Goal: Task Accomplishment & Management: Use online tool/utility

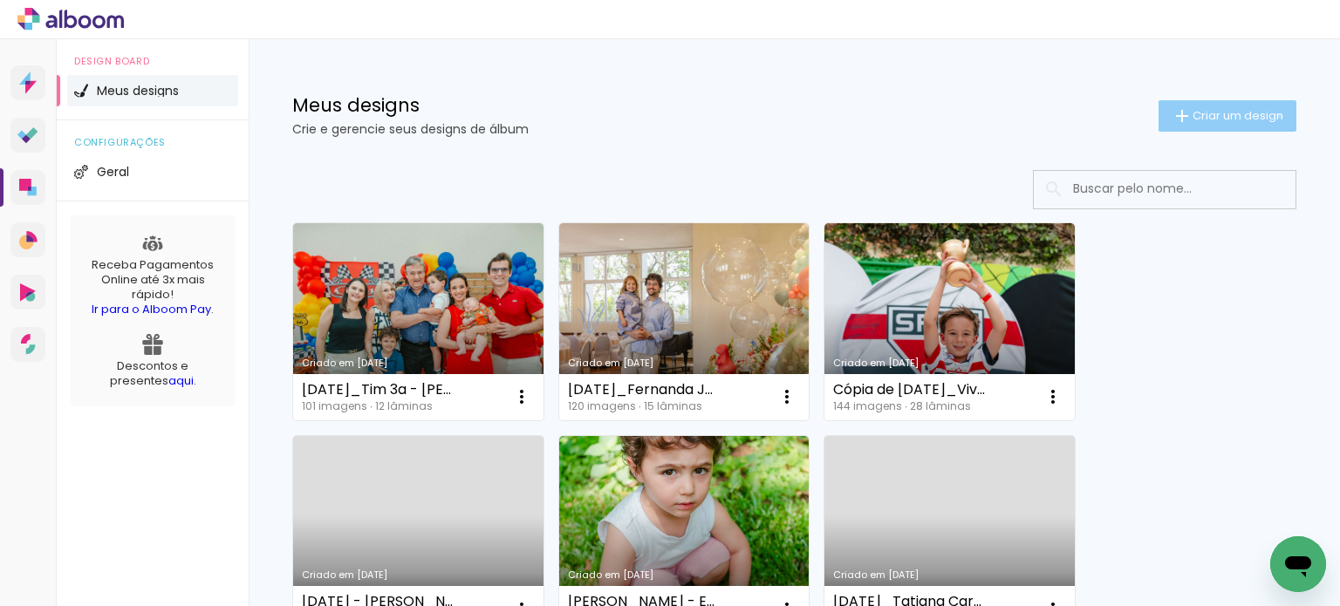
click at [1262, 116] on span "Criar um design" at bounding box center [1237, 115] width 91 height 11
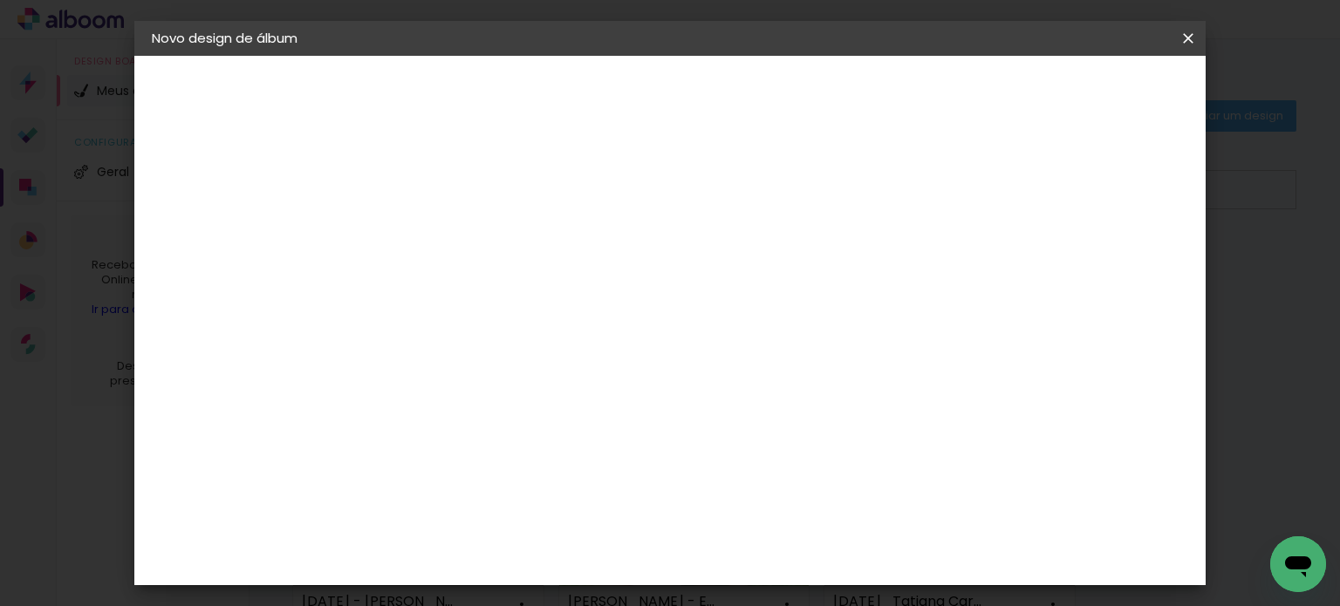
click at [437, 229] on input at bounding box center [437, 234] width 0 height 27
type input "Marcela Fernandes"
type paper-input "Marcela Fernandes"
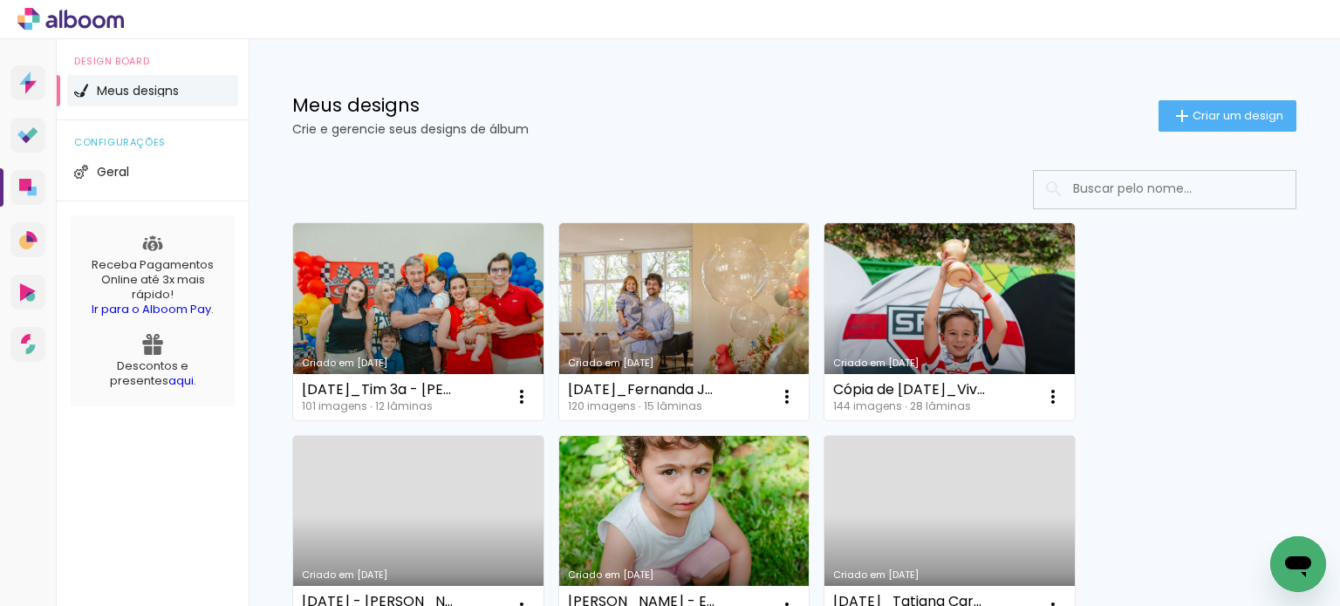
click at [1066, 201] on input at bounding box center [1188, 189] width 249 height 36
click at [1192, 117] on span "Criar um design" at bounding box center [1237, 115] width 91 height 11
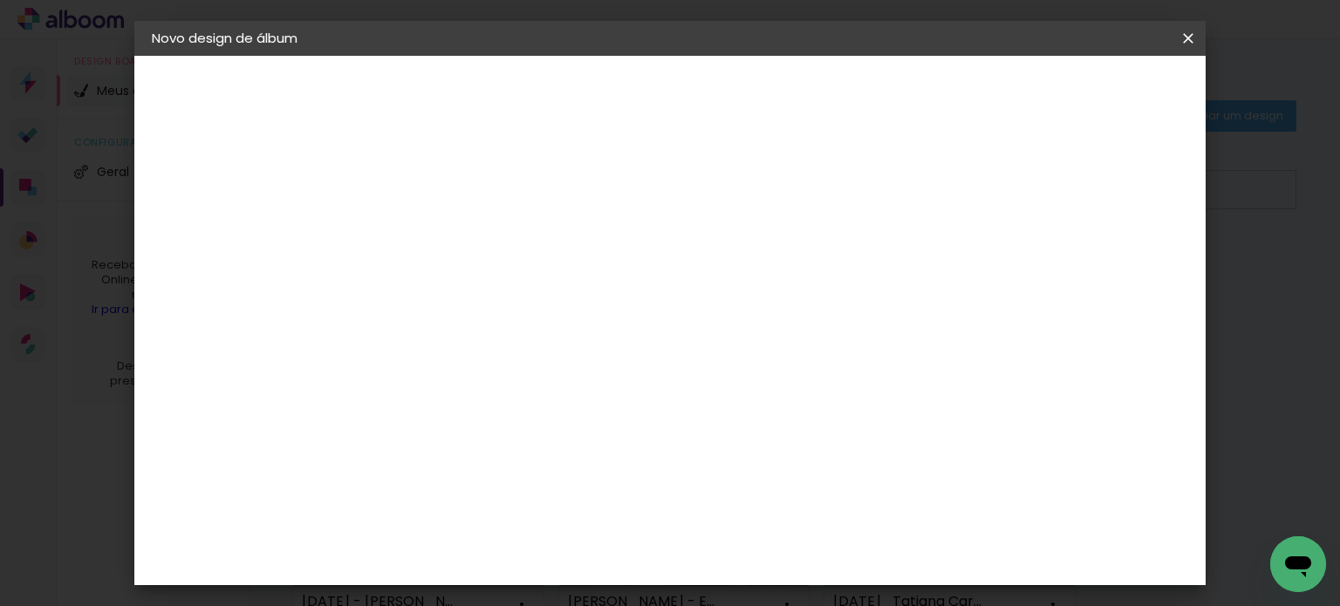
click at [437, 223] on input at bounding box center [437, 234] width 0 height 27
type input "Denille"
type paper-input "Denille"
drag, startPoint x: 579, startPoint y: 236, endPoint x: 536, endPoint y: 237, distance: 43.6
click at [513, 204] on div "Informações Dê um título ao seu álbum. Avançar" at bounding box center [437, 130] width 152 height 148
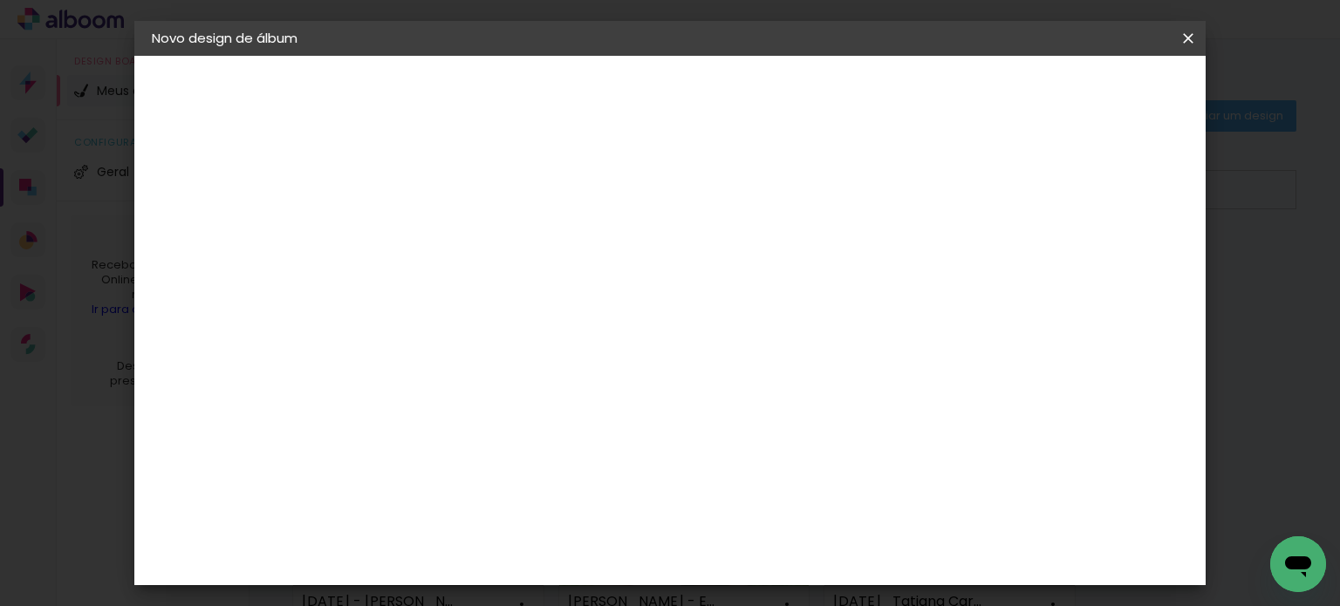
drag, startPoint x: 681, startPoint y: 235, endPoint x: 529, endPoint y: 237, distance: 151.8
click at [513, 204] on div "Informações Dê um título ao seu álbum. Avançar" at bounding box center [437, 130] width 152 height 148
paste input "Garbuglio Garcia"
drag, startPoint x: 771, startPoint y: 232, endPoint x: 679, endPoint y: 242, distance: 92.1
click at [437, 242] on input "Denille Garbuglio Garcia -" at bounding box center [437, 234] width 0 height 27
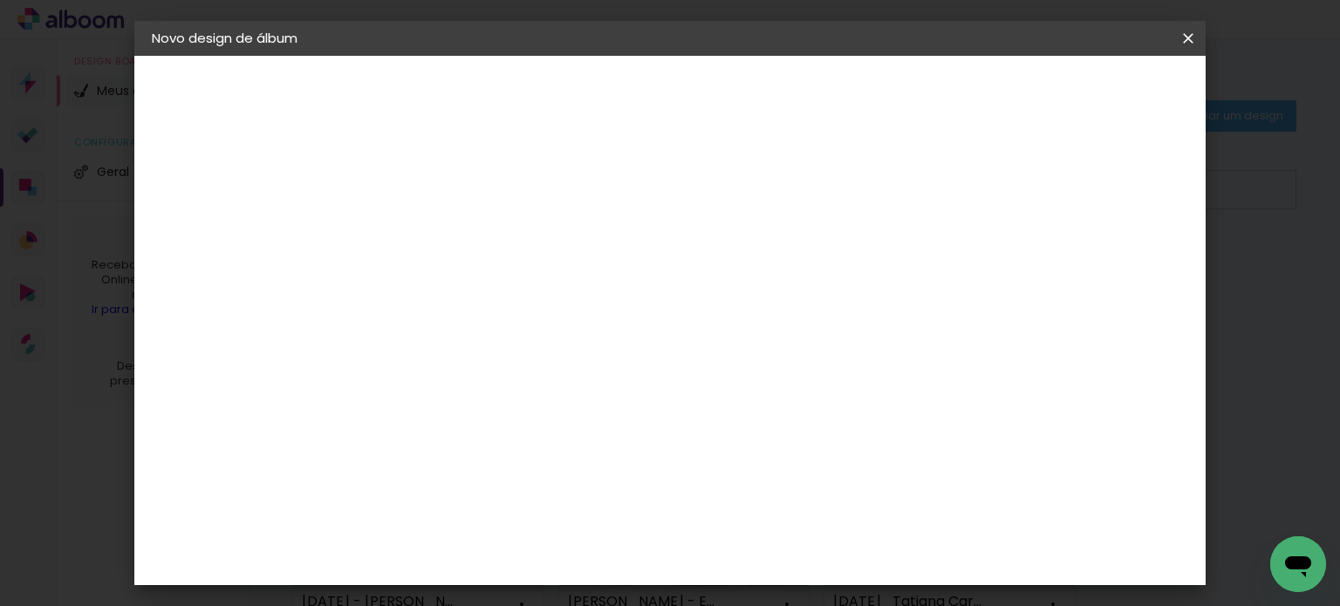
type input "Denille Garcia -"
type paper-input "Denille Garcia -"
click at [437, 235] on input "Denille Garcia -" at bounding box center [437, 234] width 0 height 27
type input "[PERSON_NAME] - [DATE]"
type paper-input "[PERSON_NAME] - [DATE]"
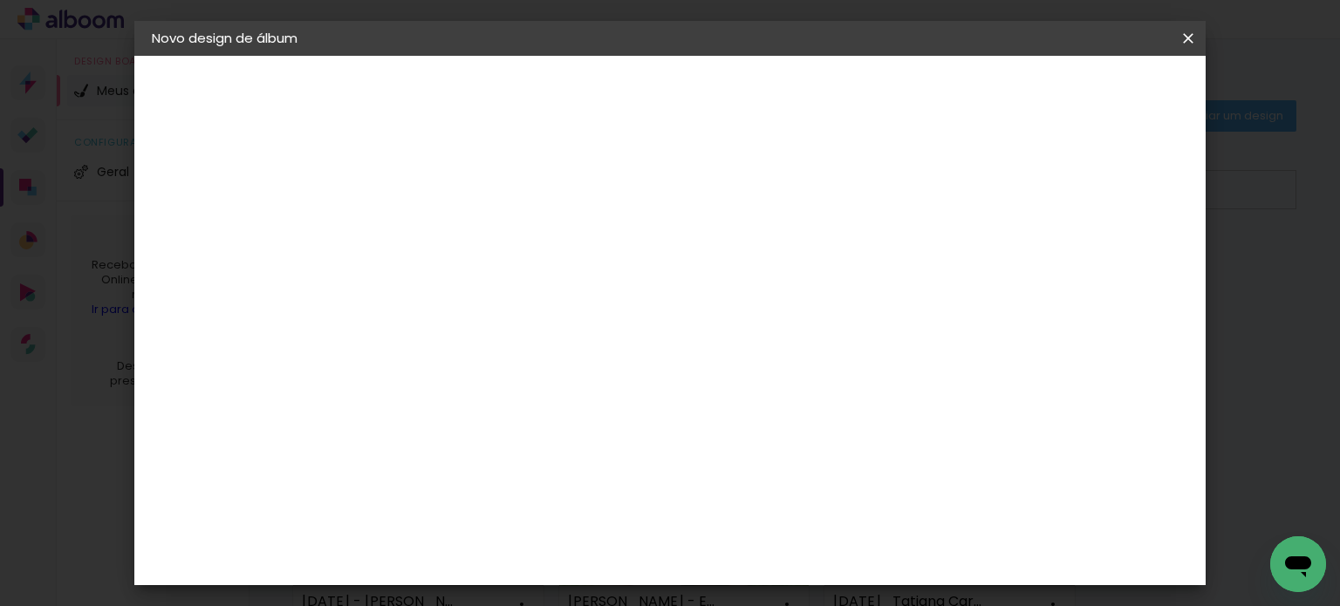
click at [616, 87] on paper-button "Avançar" at bounding box center [572, 93] width 85 height 30
click at [570, 338] on input at bounding box center [481, 332] width 176 height 22
type input "eviden"
type paper-input "eviden"
click at [487, 396] on div "Evidence" at bounding box center [456, 394] width 62 height 14
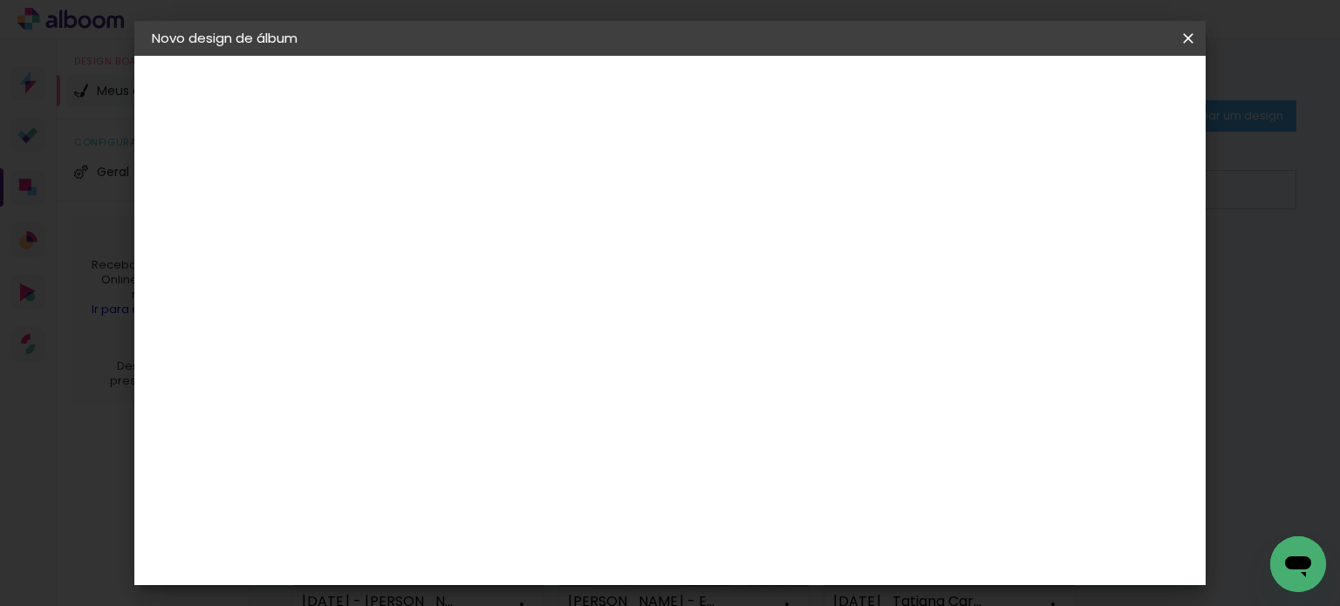
click at [0, 0] on slot "Avançar" at bounding box center [0, 0] width 0 height 0
click at [505, 290] on input "text" at bounding box center [471, 303] width 68 height 27
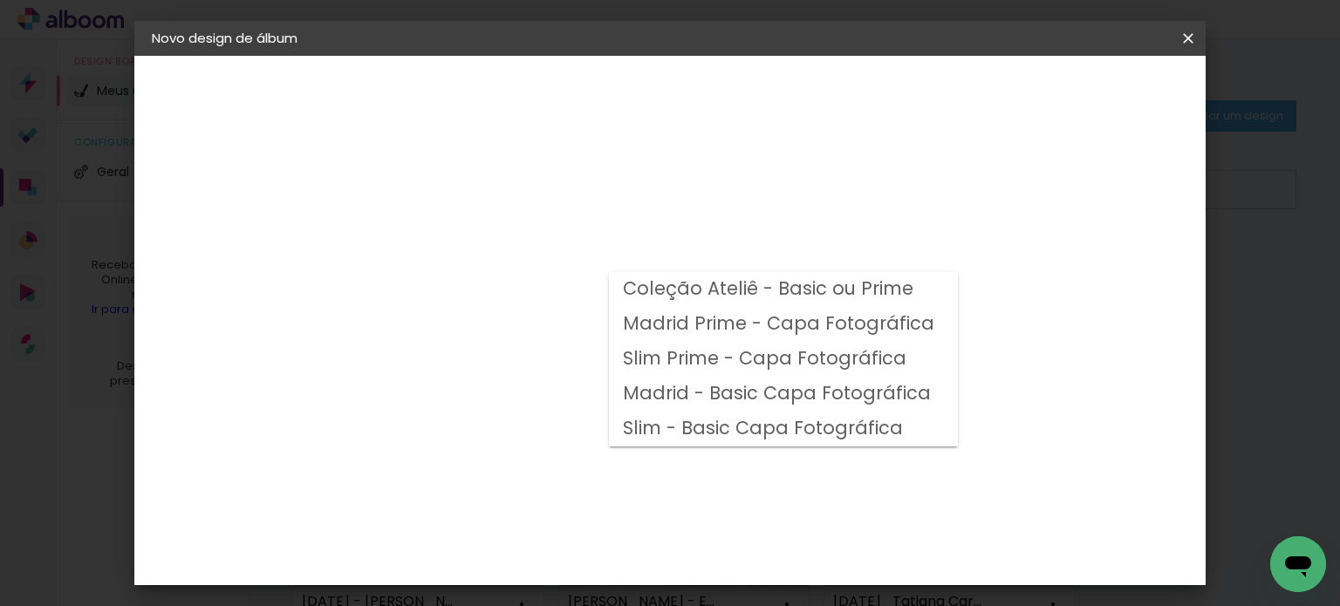
click at [0, 0] on slot "Madrid Prime - Capa Fotográfica" at bounding box center [0, 0] width 0 height 0
type input "Madrid Prime - Capa Fotográfica"
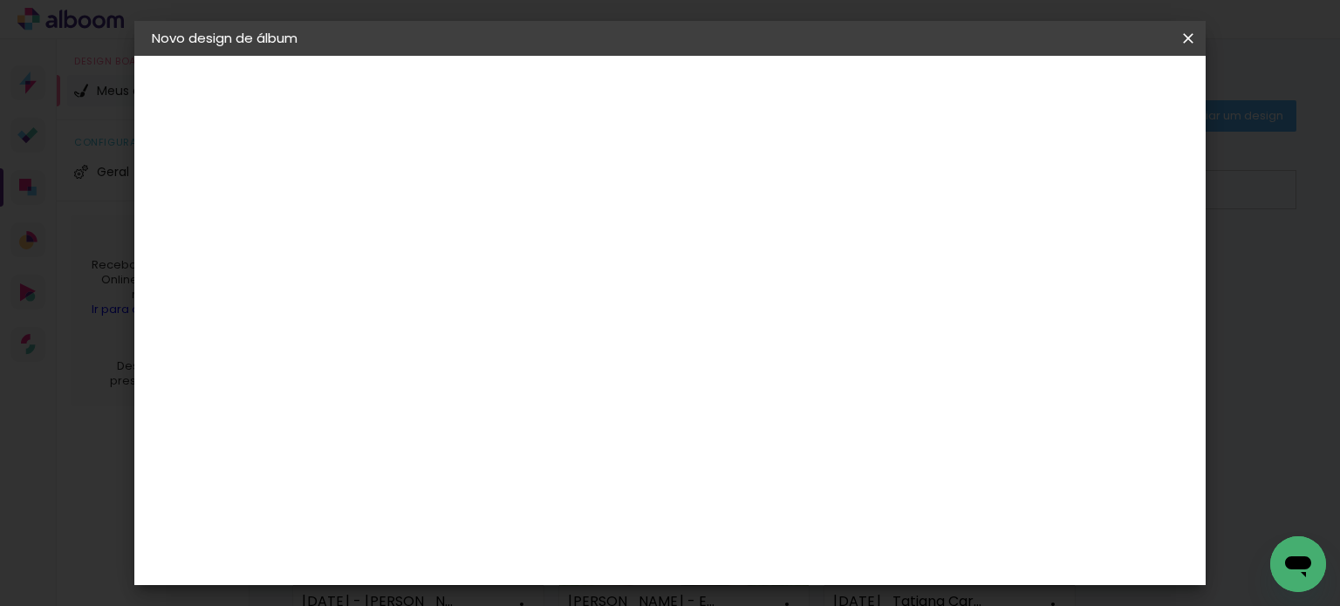
scroll to position [436, 0]
click at [555, 547] on span "20 × 20" at bounding box center [514, 570] width 81 height 46
click at [0, 0] on slot "Avançar" at bounding box center [0, 0] width 0 height 0
click at [754, 191] on div at bounding box center [747, 189] width 16 height 16
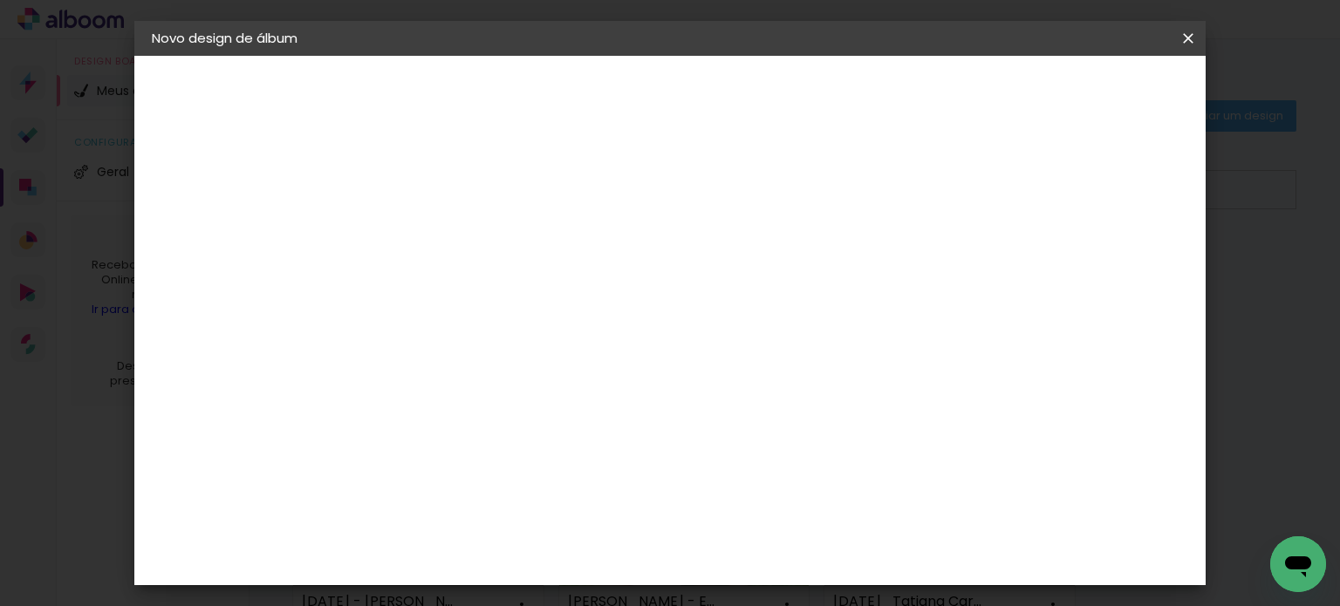
type paper-checkbox "on"
click at [897, 109] on header "Revisão Verifique as configurações do seu álbum. Voltar Iniciar design" at bounding box center [629, 101] width 536 height 90
click at [853, 99] on span "Iniciar design" at bounding box center [813, 92] width 79 height 12
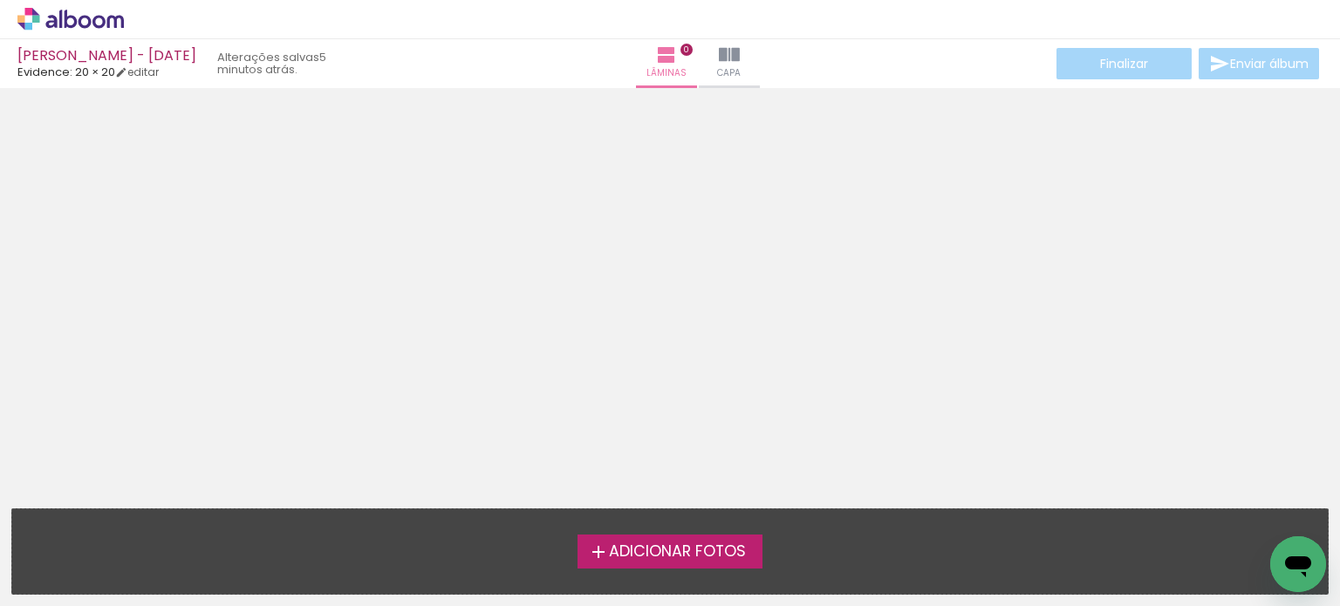
click at [1133, 29] on div "› Editor de álbum" at bounding box center [670, 19] width 1340 height 39
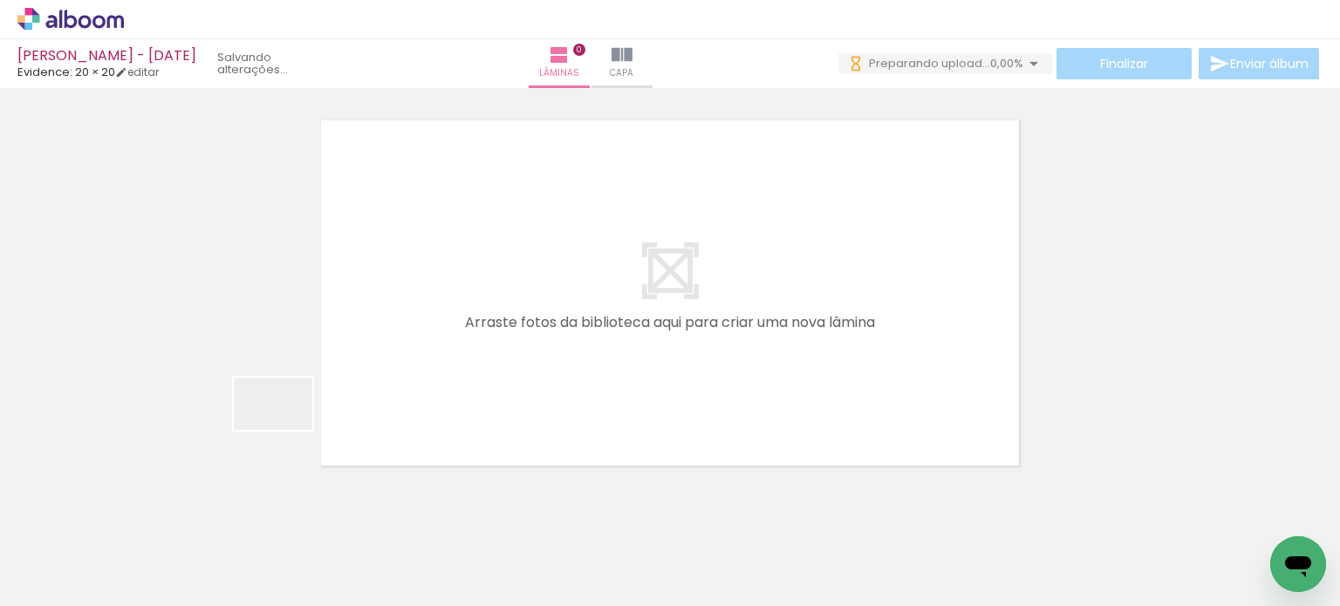
drag, startPoint x: 180, startPoint y: 557, endPoint x: 418, endPoint y: 318, distance: 337.3
click at [412, 324] on quentale-workspace at bounding box center [670, 303] width 1340 height 606
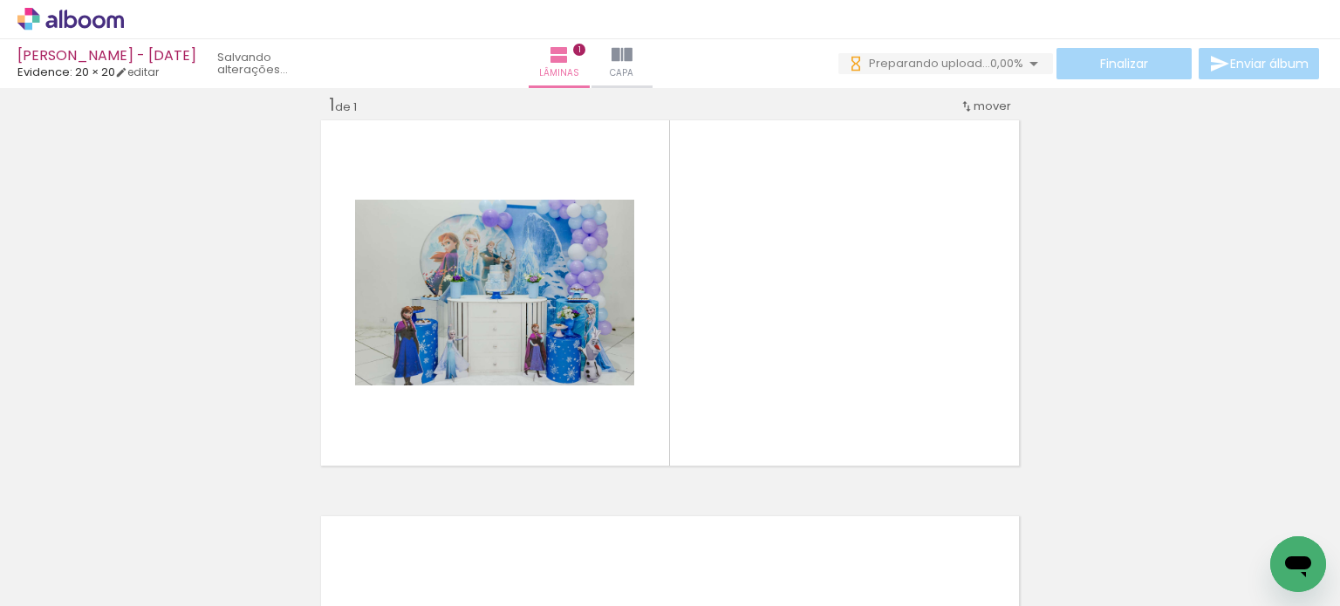
scroll to position [22, 0]
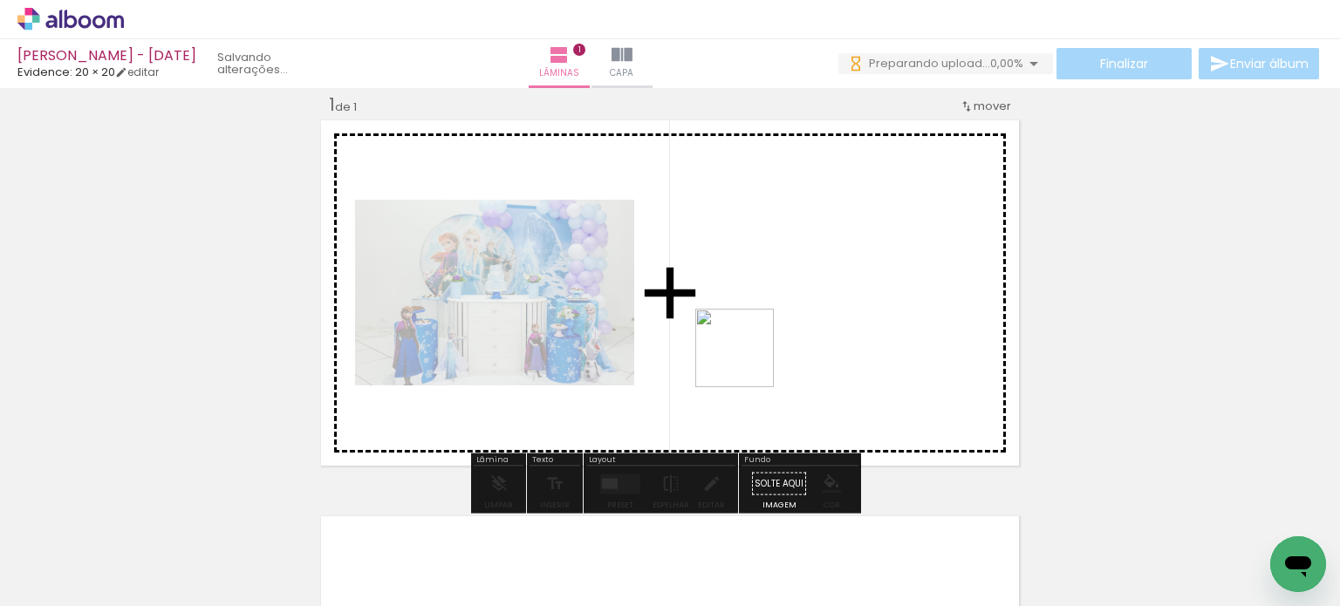
drag, startPoint x: 286, startPoint y: 547, endPoint x: 808, endPoint y: 335, distance: 563.8
click at [808, 335] on quentale-workspace at bounding box center [670, 303] width 1340 height 606
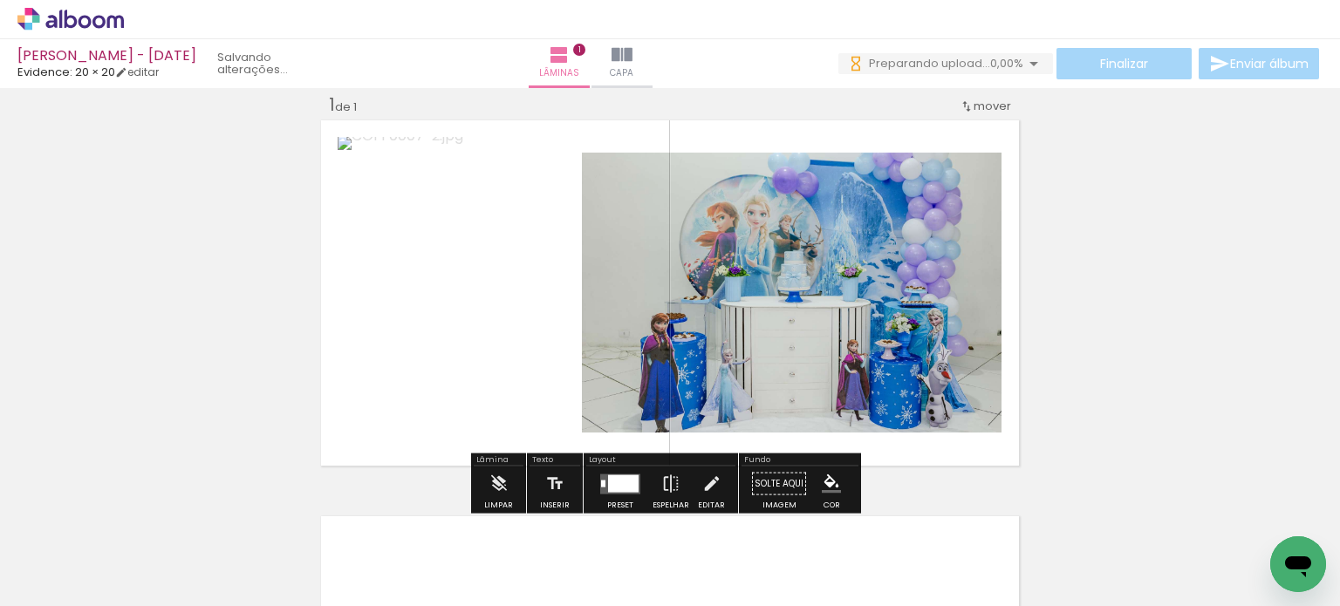
scroll to position [0, 0]
click at [486, 361] on quentale-photo at bounding box center [442, 293] width 209 height 312
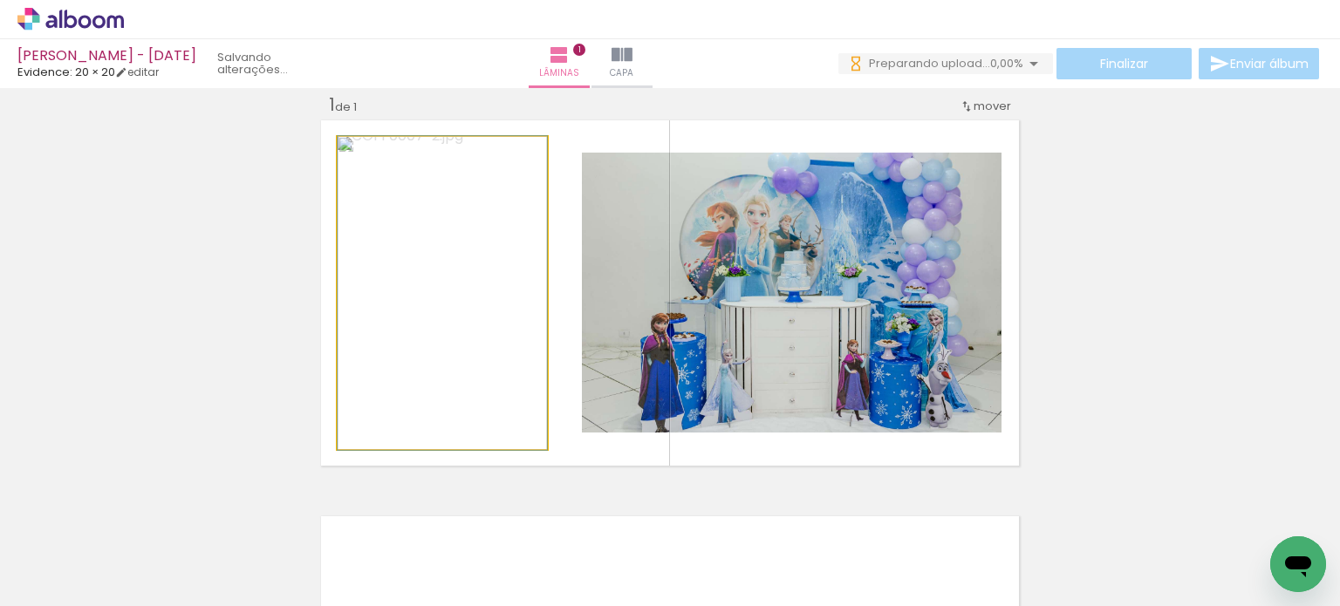
click at [486, 361] on quentale-photo at bounding box center [442, 293] width 209 height 312
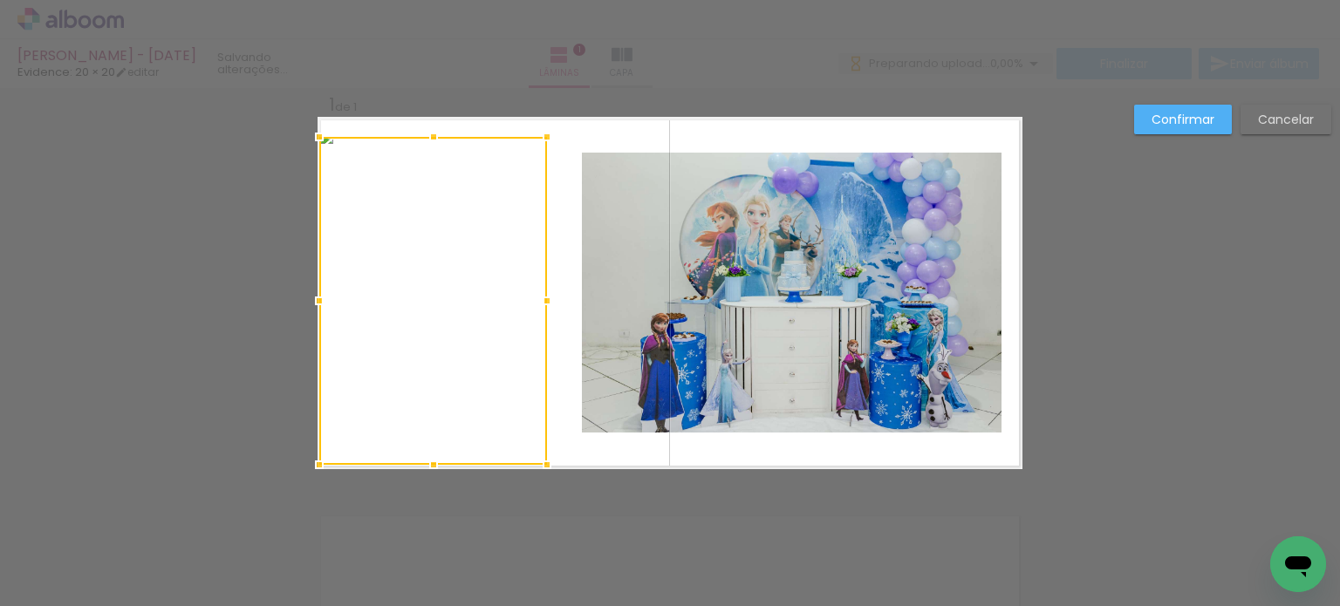
drag, startPoint x: 329, startPoint y: 453, endPoint x: 311, endPoint y: 479, distance: 31.4
click at [311, 479] on div at bounding box center [319, 464] width 35 height 35
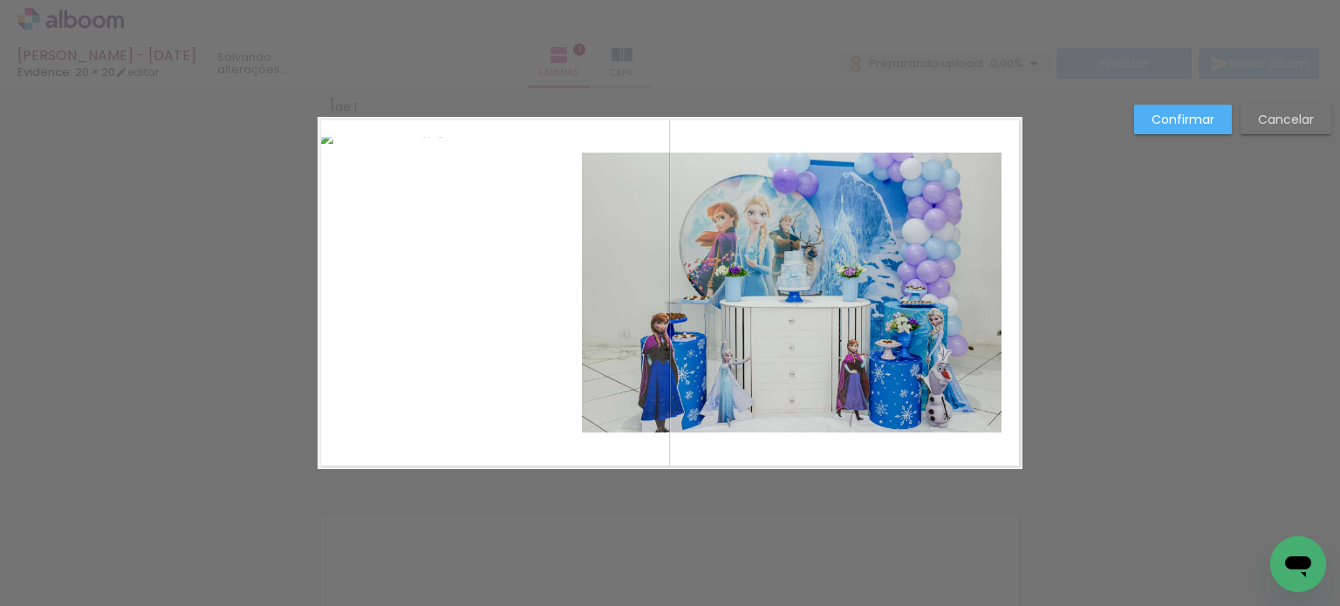
click at [398, 308] on quentale-photo at bounding box center [433, 301] width 228 height 328
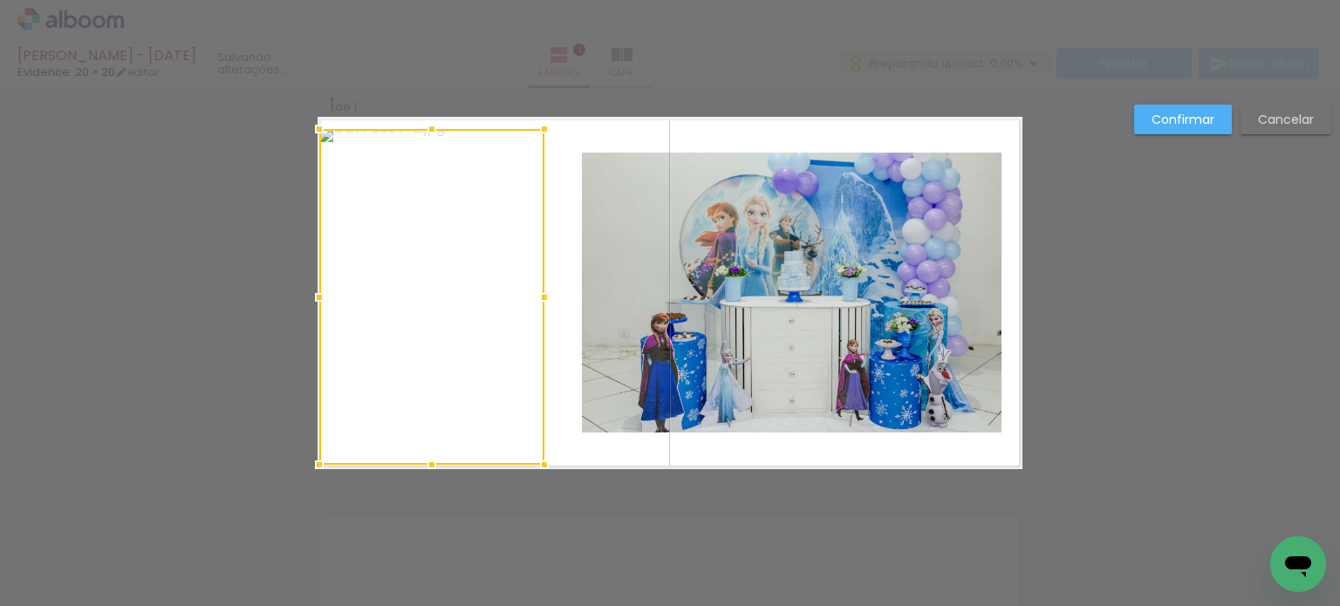
drag, startPoint x: 543, startPoint y: 134, endPoint x: 540, endPoint y: 102, distance: 32.5
click at [540, 102] on div "Inserir lâmina 1 de 1 Confirmar Cancelar" at bounding box center [670, 483] width 1340 height 834
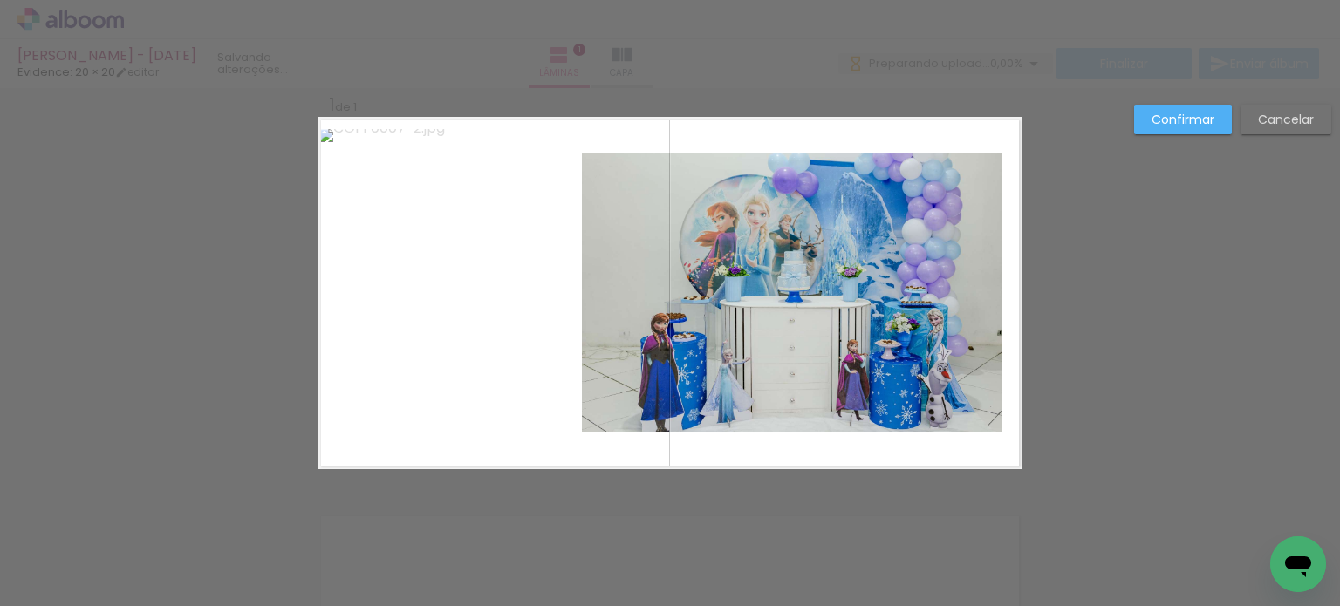
click at [499, 181] on quentale-photo at bounding box center [431, 297] width 225 height 336
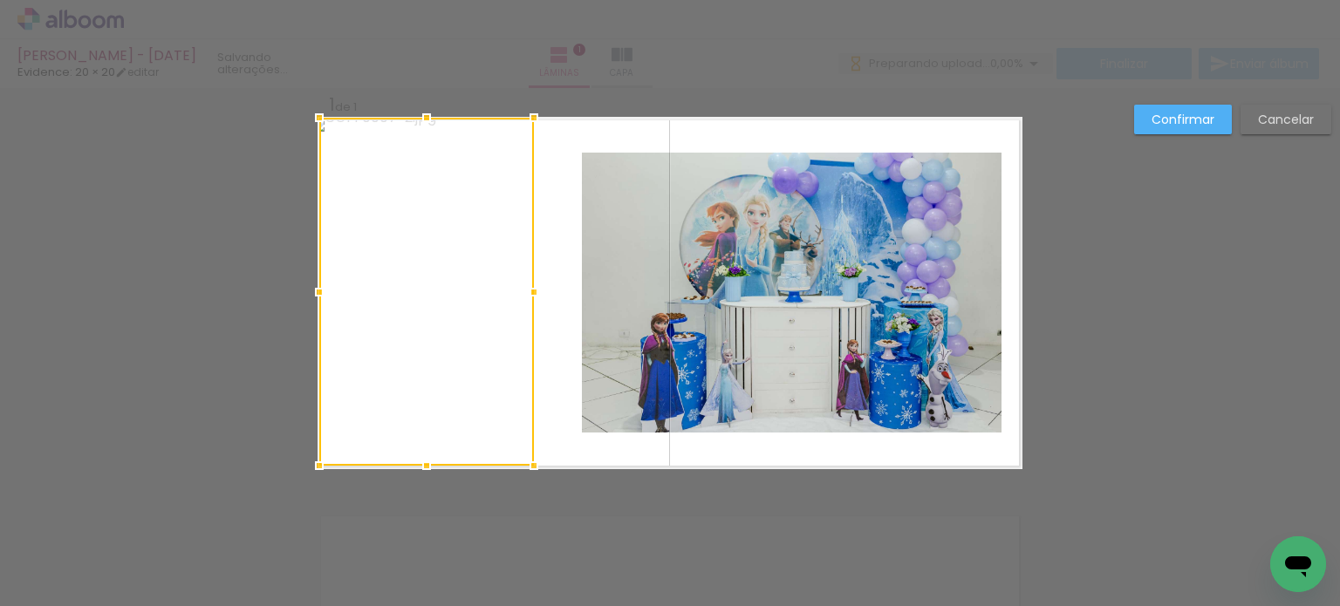
drag, startPoint x: 535, startPoint y: 132, endPoint x: 524, endPoint y: 133, distance: 10.6
click at [524, 133] on div at bounding box center [426, 292] width 215 height 348
click at [439, 351] on div at bounding box center [426, 292] width 215 height 348
click at [415, 480] on div at bounding box center [426, 463] width 35 height 35
click at [421, 443] on quentale-photo at bounding box center [426, 290] width 215 height 345
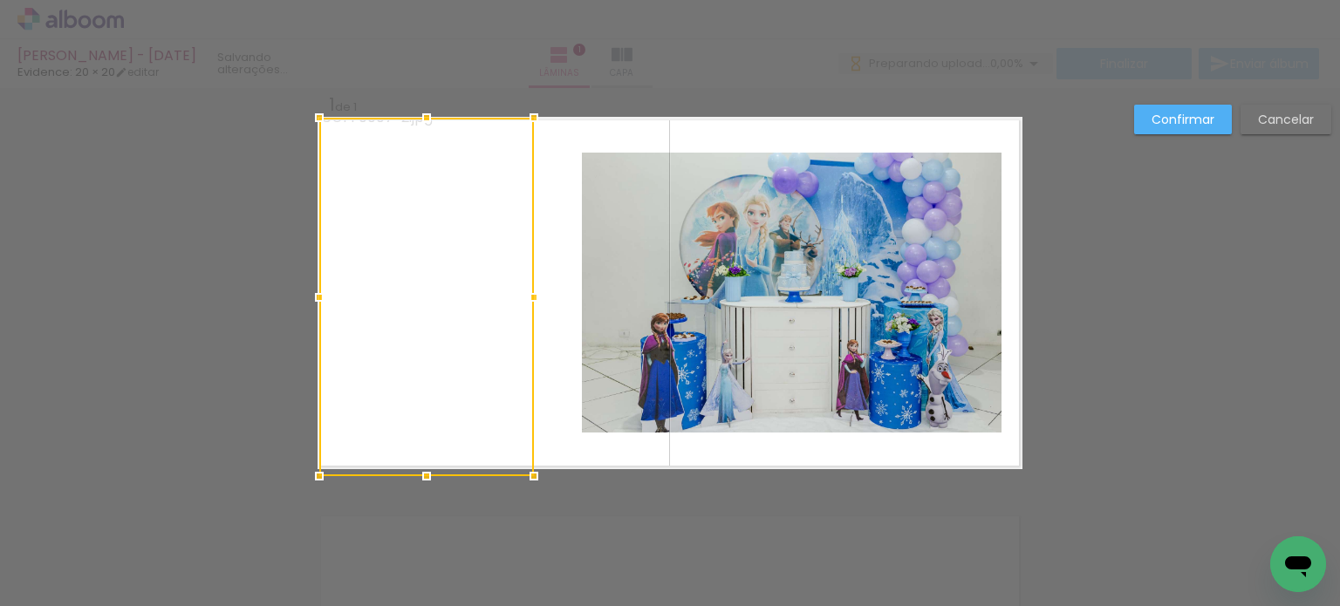
drag, startPoint x: 420, startPoint y: 470, endPoint x: 419, endPoint y: 481, distance: 11.4
click at [419, 481] on div at bounding box center [426, 476] width 35 height 35
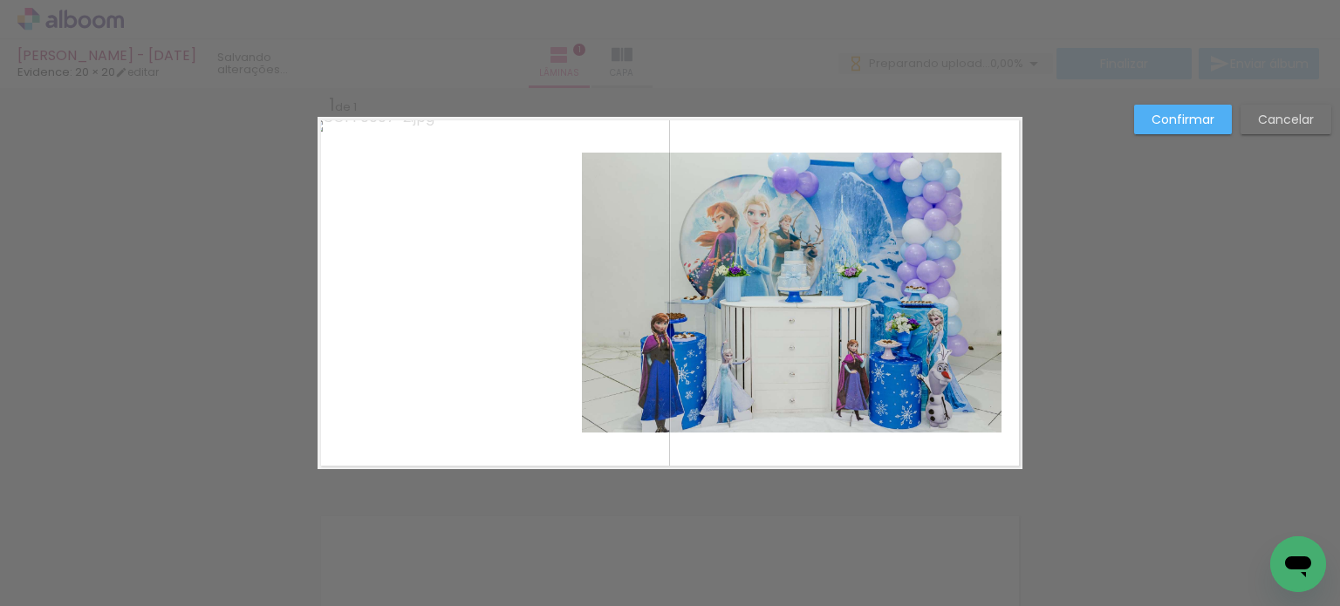
click at [687, 342] on quentale-photo at bounding box center [792, 293] width 420 height 280
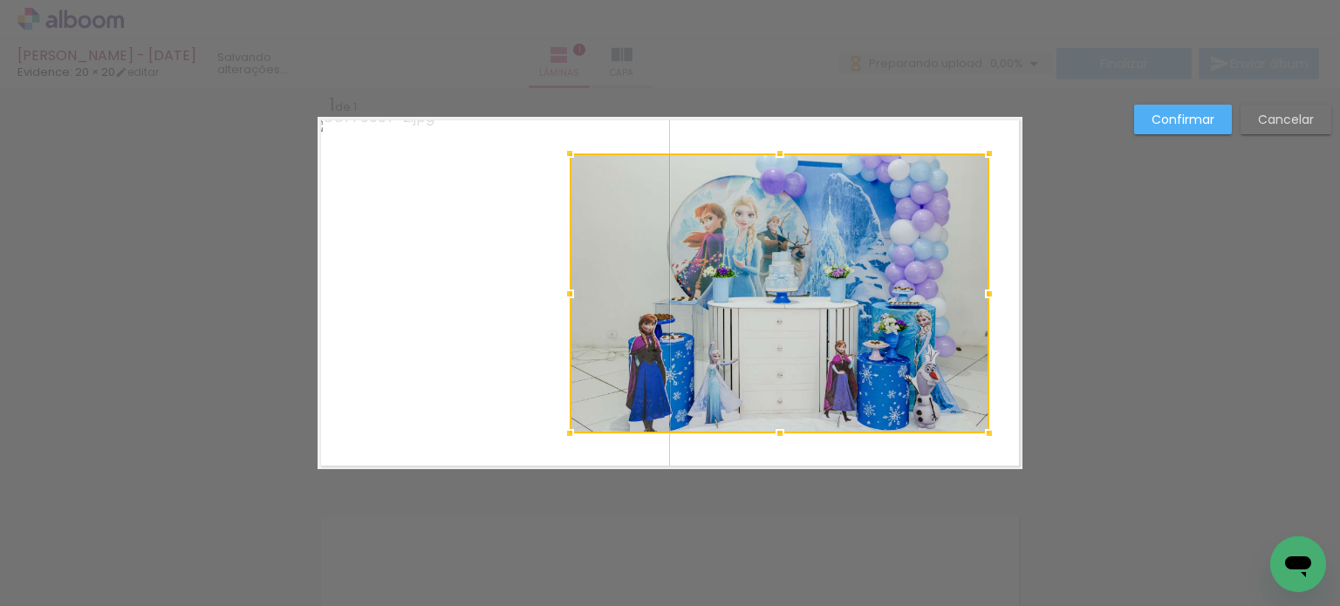
drag, startPoint x: 823, startPoint y: 308, endPoint x: 810, endPoint y: 299, distance: 15.7
click at [810, 299] on div at bounding box center [780, 293] width 420 height 280
click at [0, 0] on slot "Confirmar" at bounding box center [0, 0] width 0 height 0
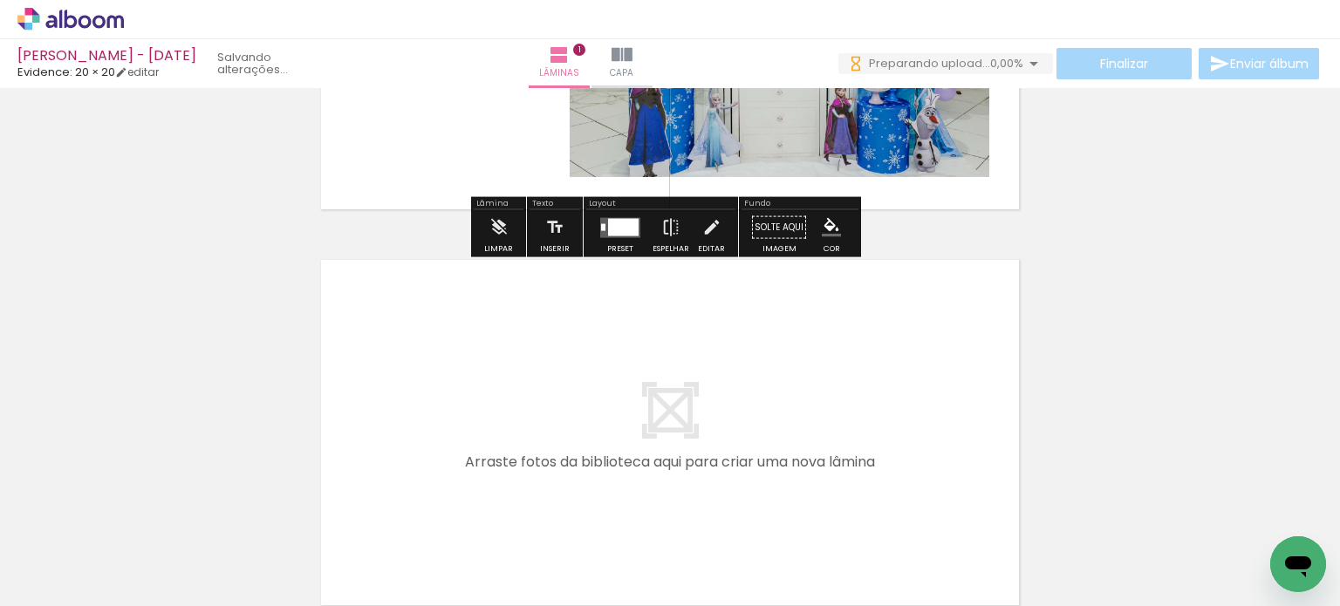
scroll to position [283, 0]
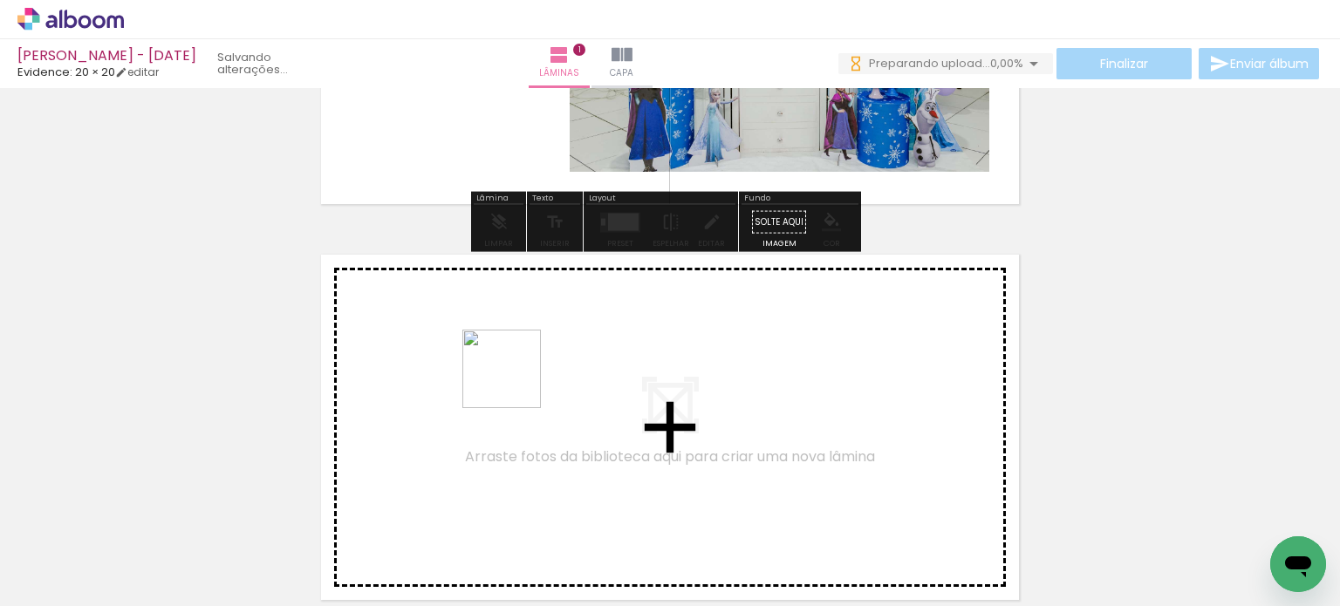
drag, startPoint x: 373, startPoint y: 553, endPoint x: 515, endPoint y: 382, distance: 221.8
click at [515, 382] on quentale-workspace at bounding box center [670, 303] width 1340 height 606
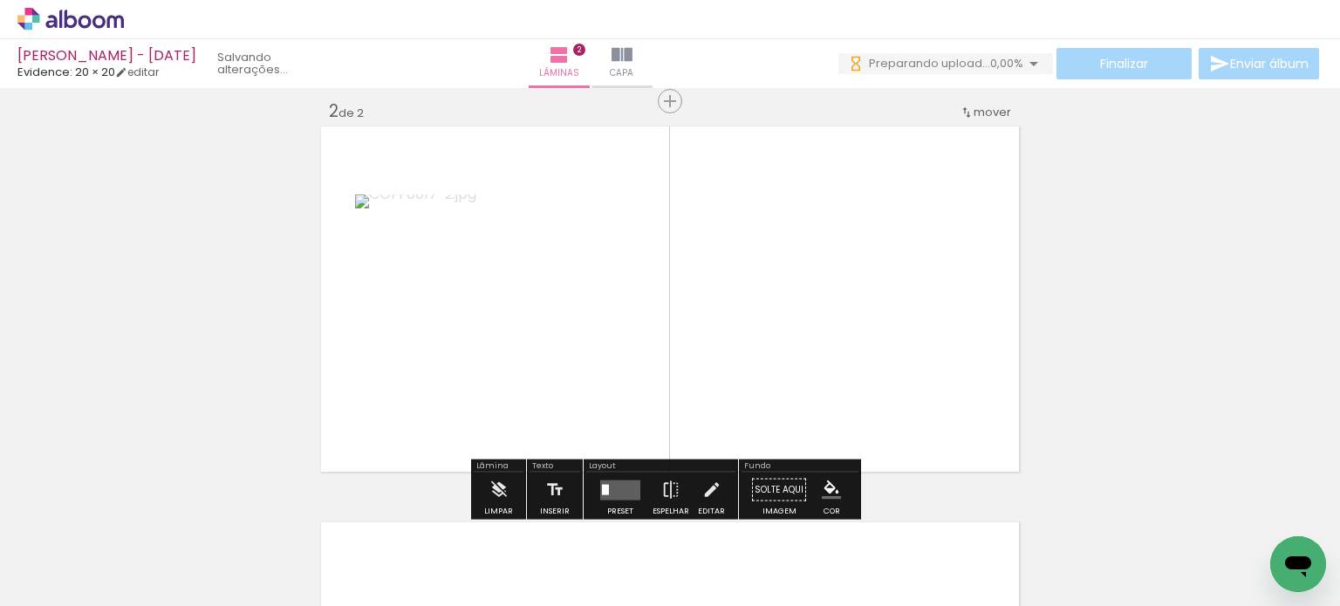
scroll to position [418, 0]
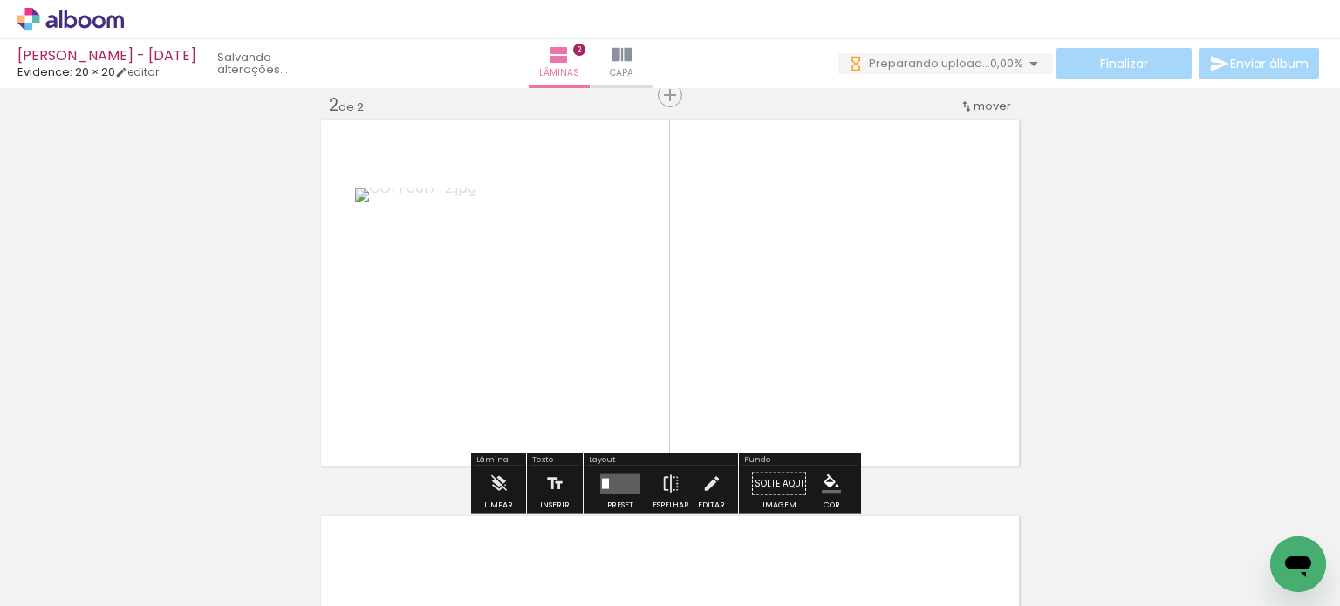
drag, startPoint x: 488, startPoint y: 554, endPoint x: 644, endPoint y: 341, distance: 263.4
click at [644, 341] on quentale-workspace at bounding box center [670, 303] width 1340 height 606
click at [606, 491] on quentale-layouter at bounding box center [620, 484] width 40 height 20
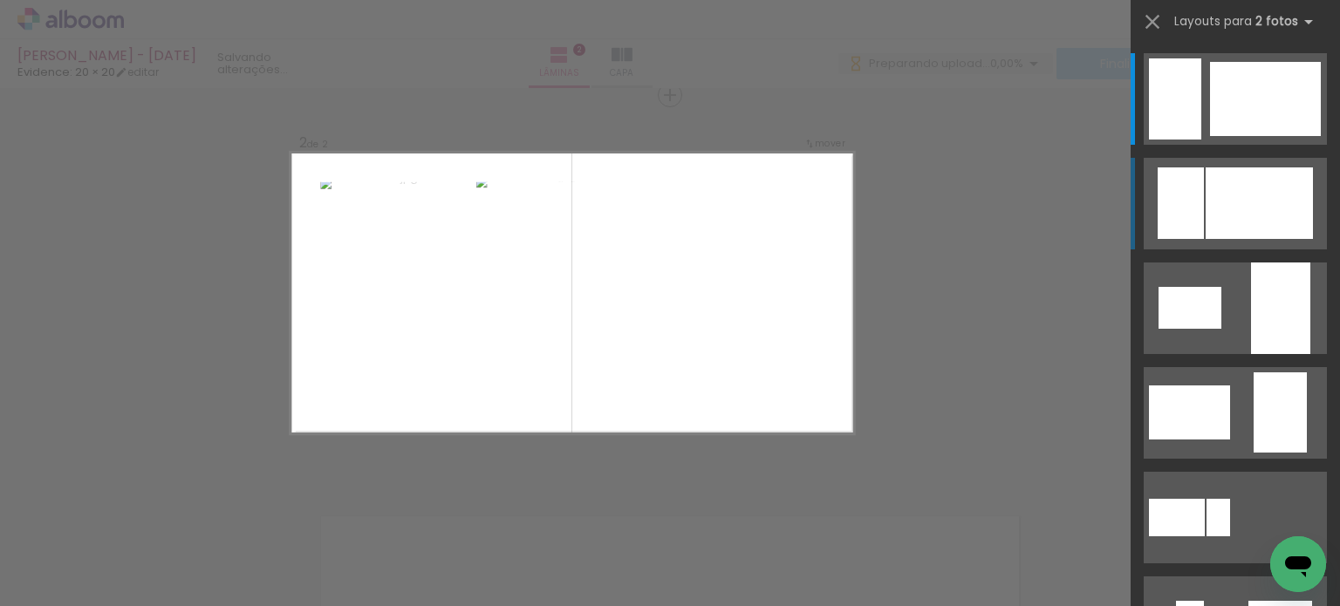
click at [1245, 229] on div at bounding box center [1258, 203] width 107 height 72
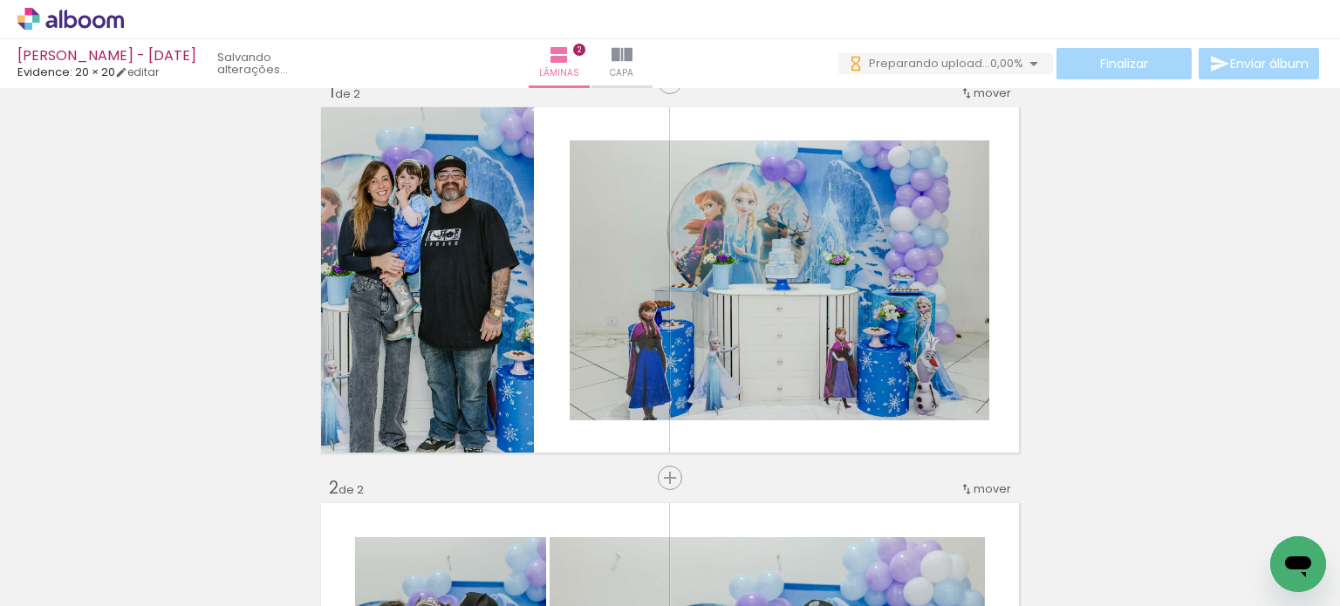
scroll to position [349, 0]
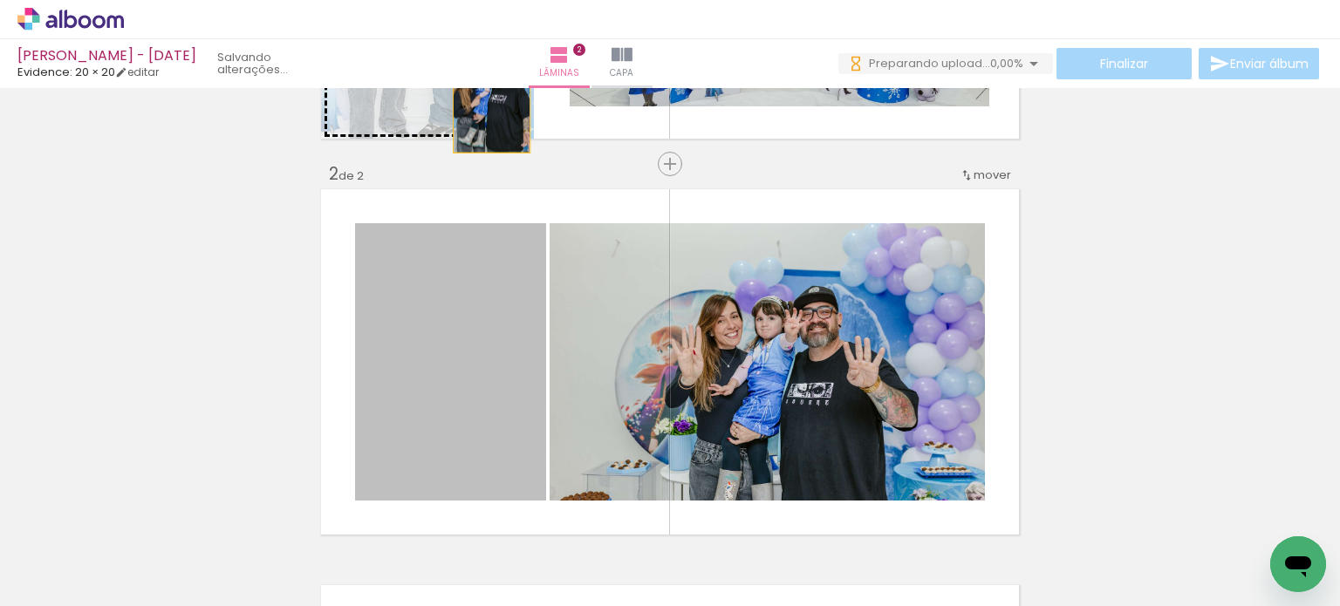
drag, startPoint x: 481, startPoint y: 396, endPoint x: 485, endPoint y: 97, distance: 299.2
click at [485, 97] on div "Inserir lâmina 1 de 2 Inserir lâmina 2 de 2" at bounding box center [670, 339] width 1340 height 1189
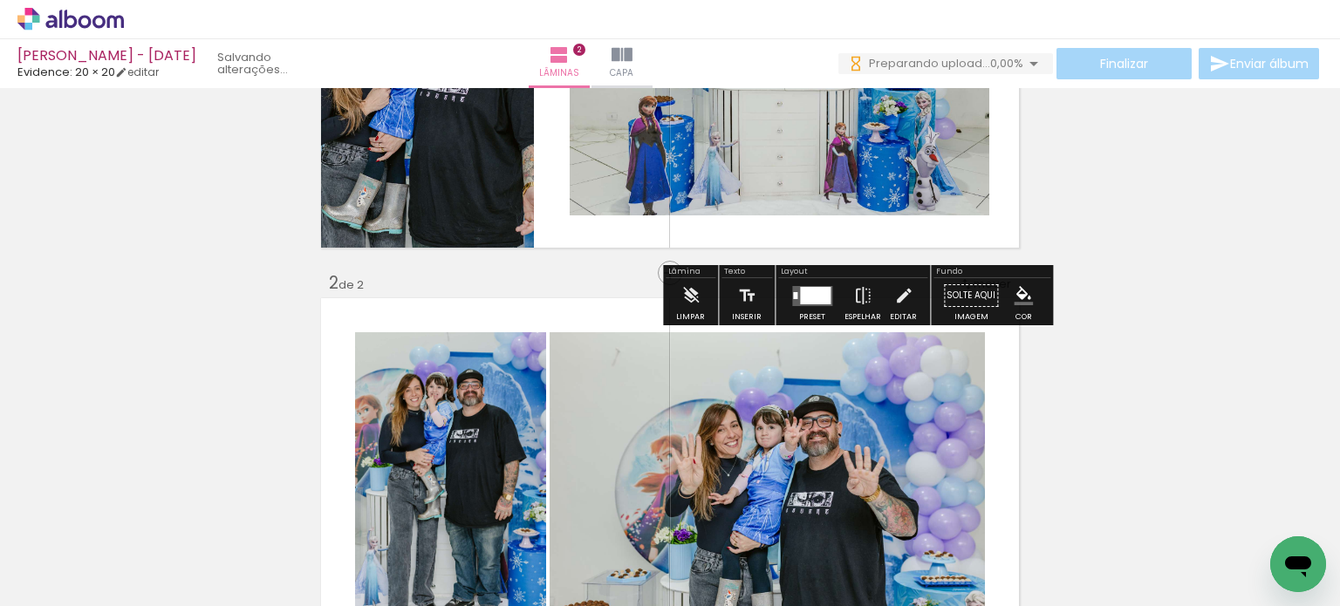
scroll to position [262, 0]
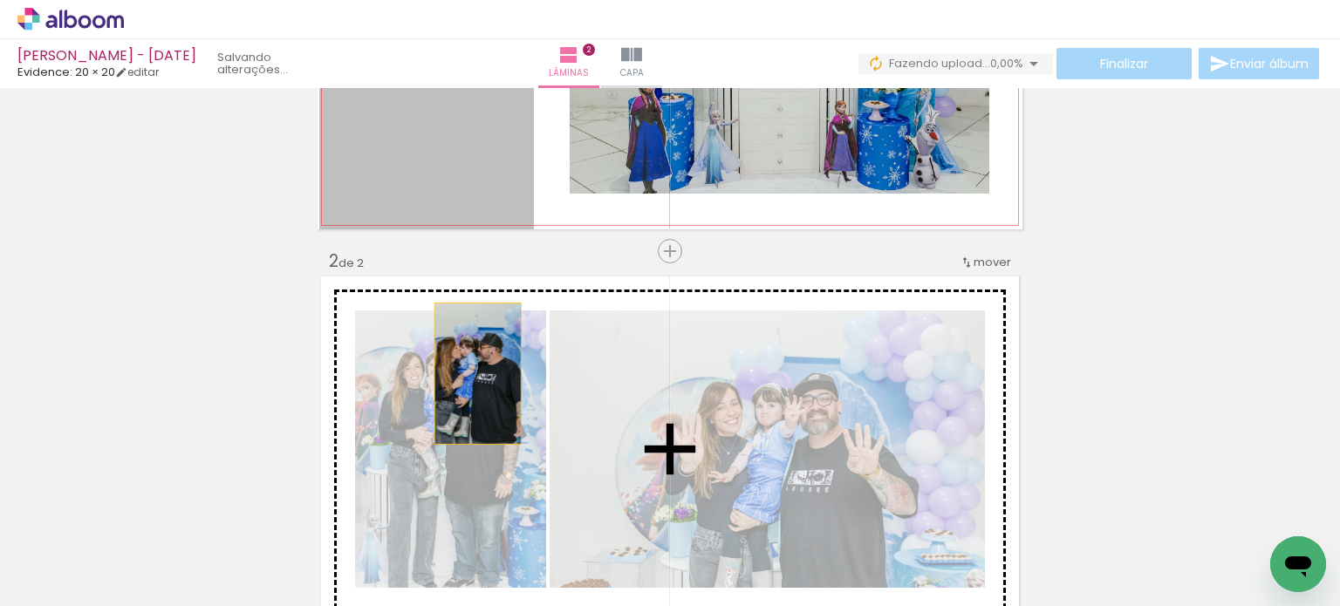
drag, startPoint x: 463, startPoint y: 160, endPoint x: 471, endPoint y: 373, distance: 213.8
click at [471, 373] on div "Inserir lâmina 1 de 2 Inserir lâmina 2 de 2" at bounding box center [670, 427] width 1340 height 1189
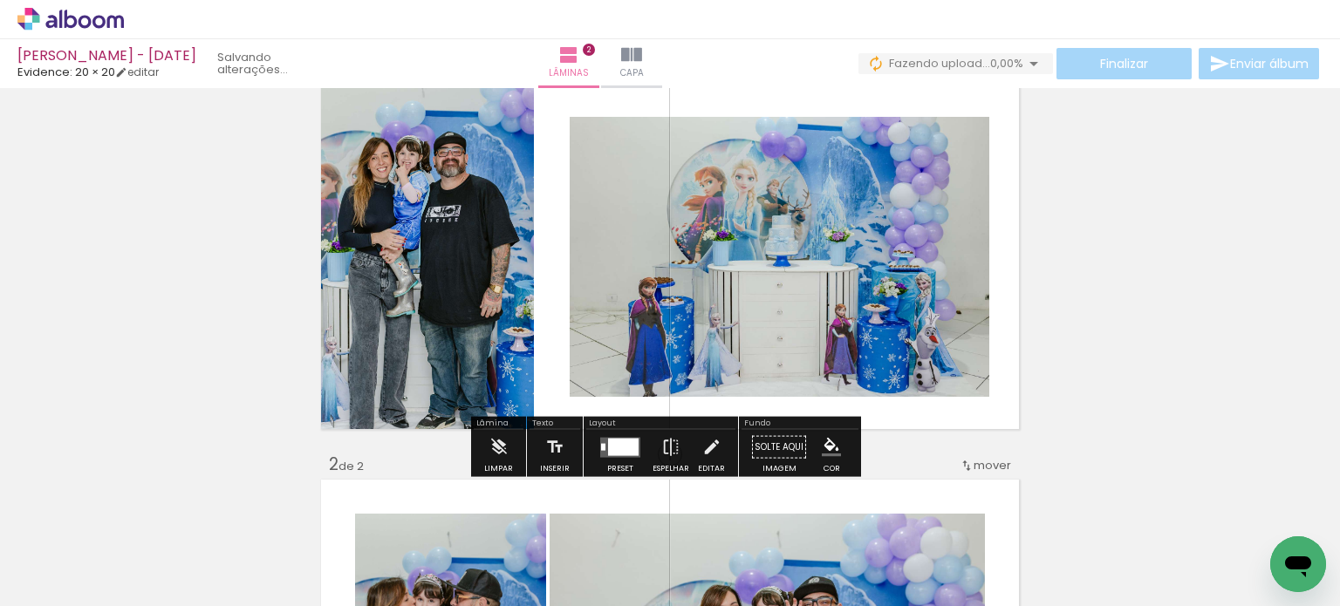
scroll to position [0, 0]
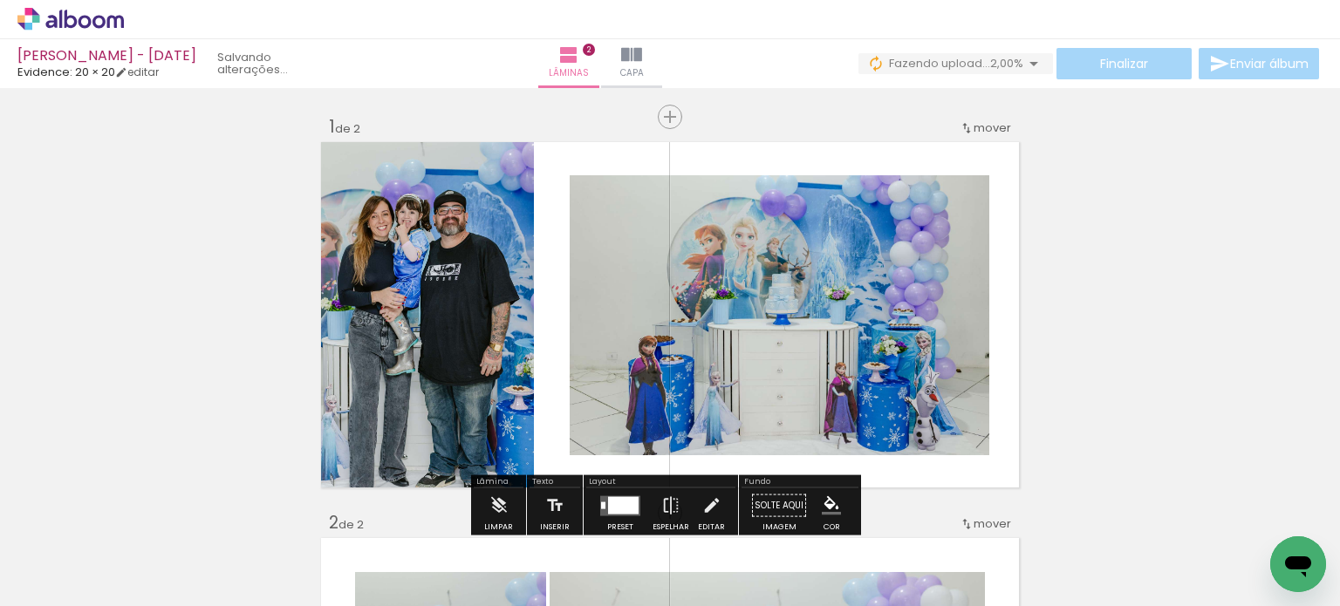
click at [949, 303] on quentale-photo at bounding box center [780, 315] width 420 height 280
click at [952, 305] on quentale-photo at bounding box center [780, 315] width 420 height 280
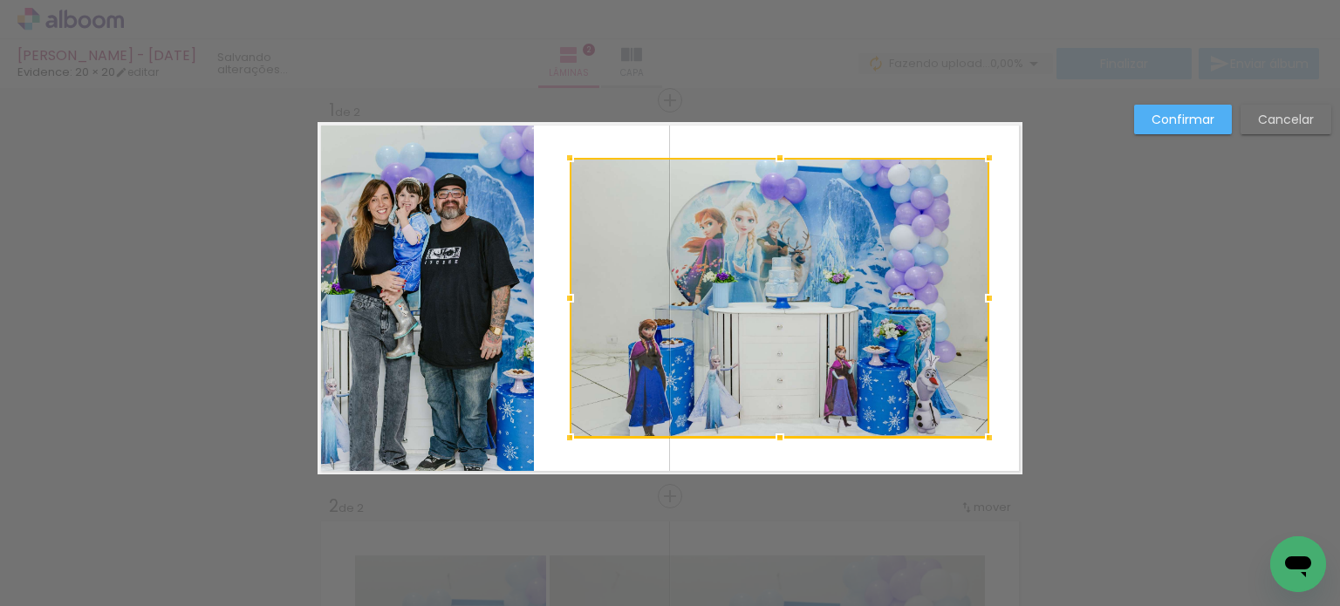
scroll to position [22, 0]
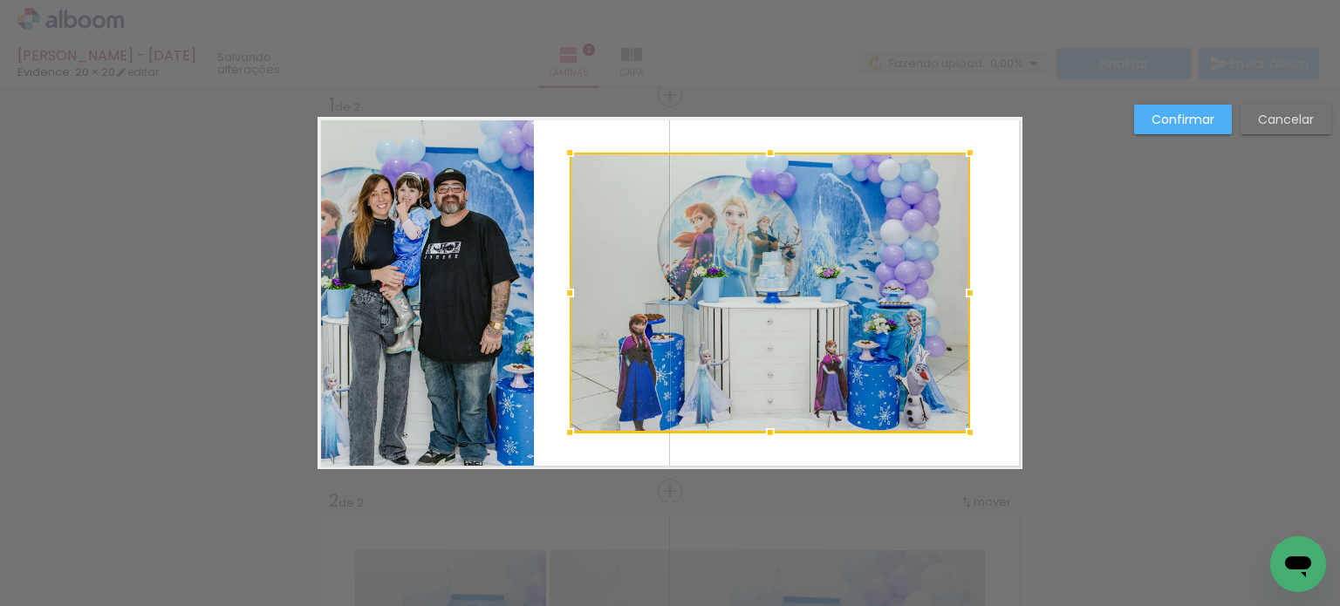
drag, startPoint x: 984, startPoint y: 296, endPoint x: 964, endPoint y: 299, distance: 20.4
click at [964, 299] on div at bounding box center [969, 293] width 35 height 35
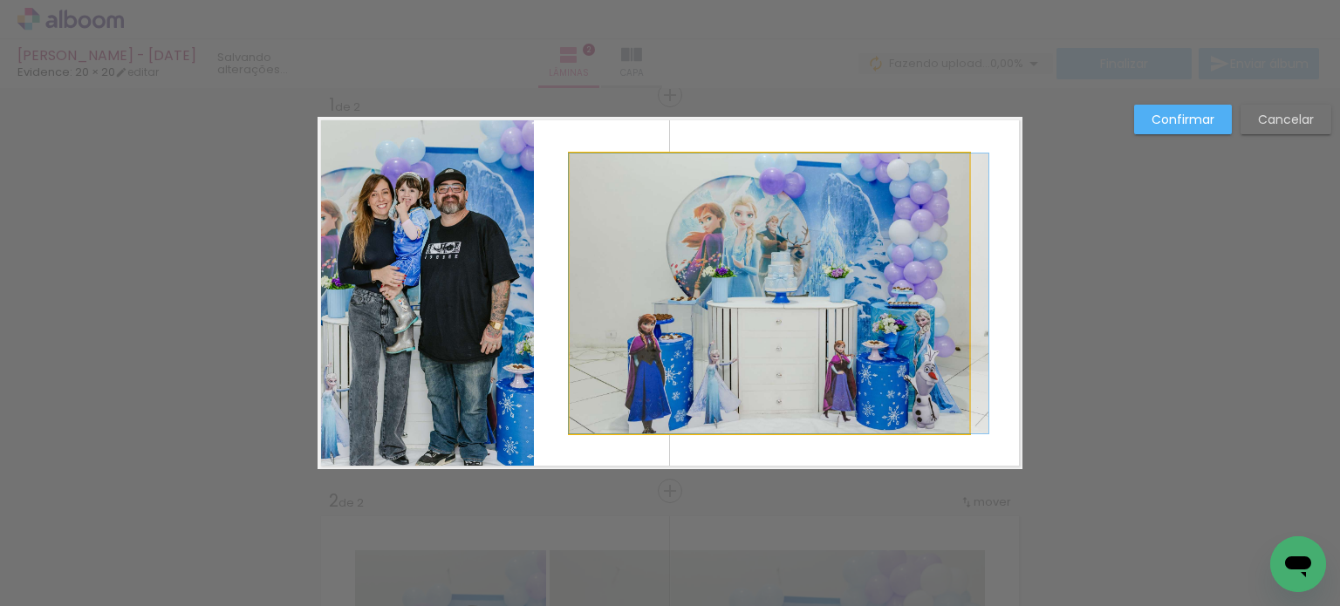
drag, startPoint x: 863, startPoint y: 297, endPoint x: 872, endPoint y: 299, distance: 9.1
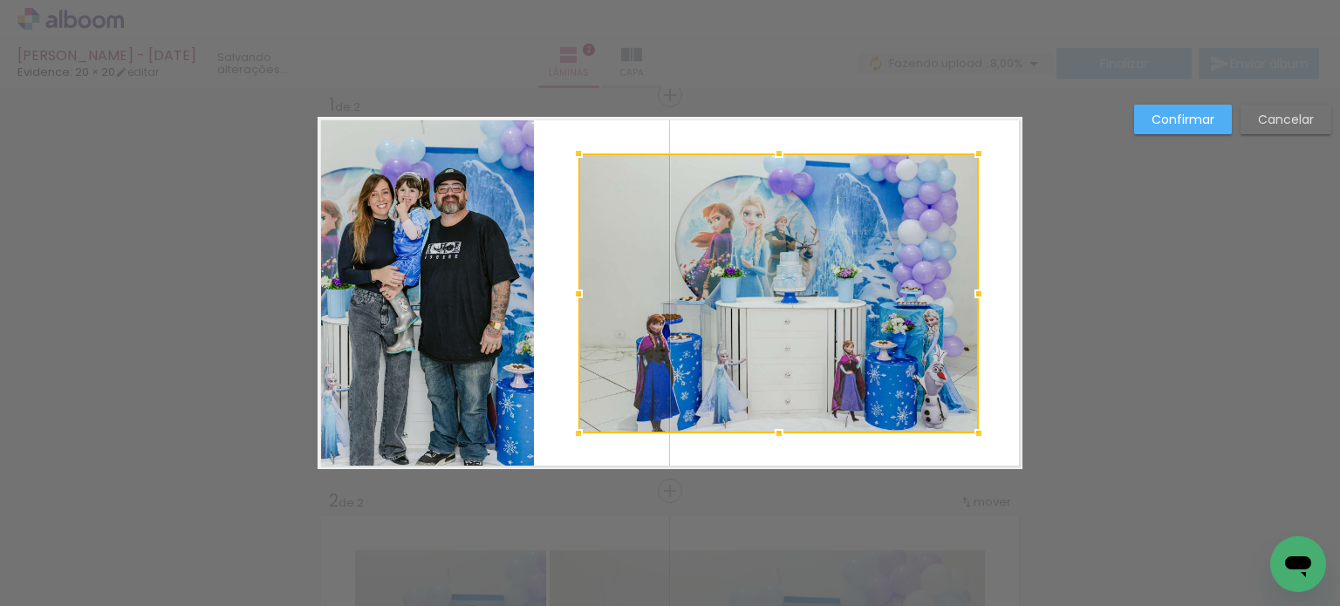
drag, startPoint x: 820, startPoint y: 284, endPoint x: 829, endPoint y: 283, distance: 8.8
click at [829, 283] on div at bounding box center [778, 293] width 400 height 280
click at [1150, 121] on paper-button "Confirmar" at bounding box center [1183, 120] width 98 height 30
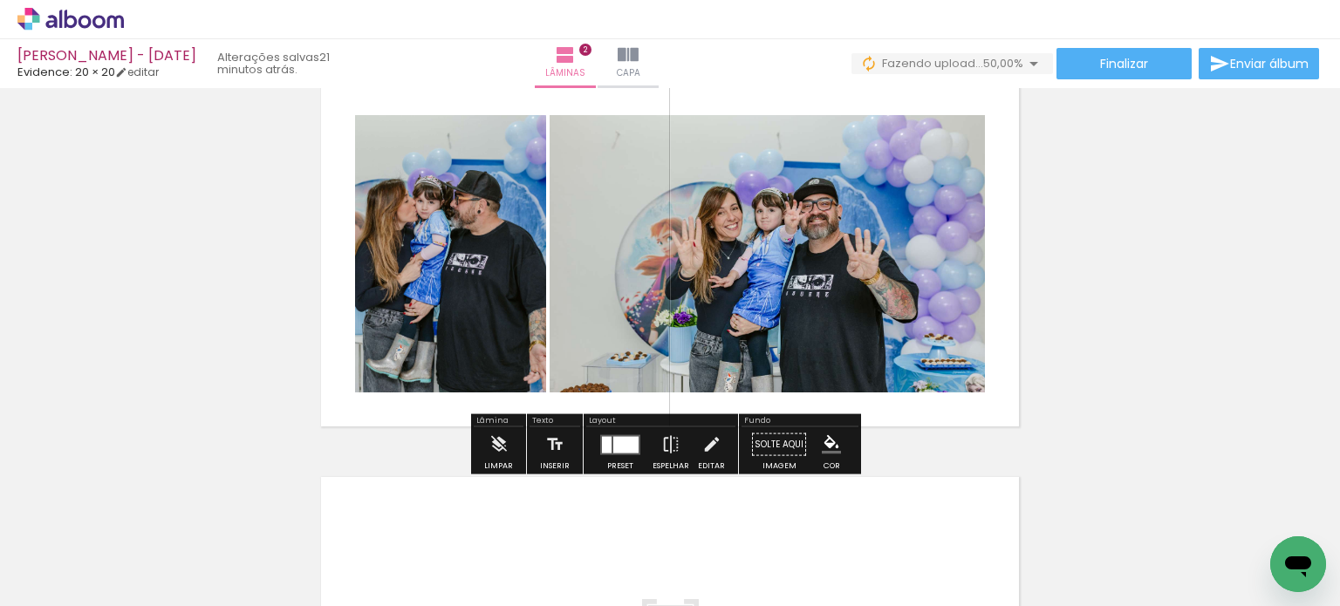
scroll to position [458, 0]
click at [666, 440] on iron-icon at bounding box center [670, 443] width 19 height 35
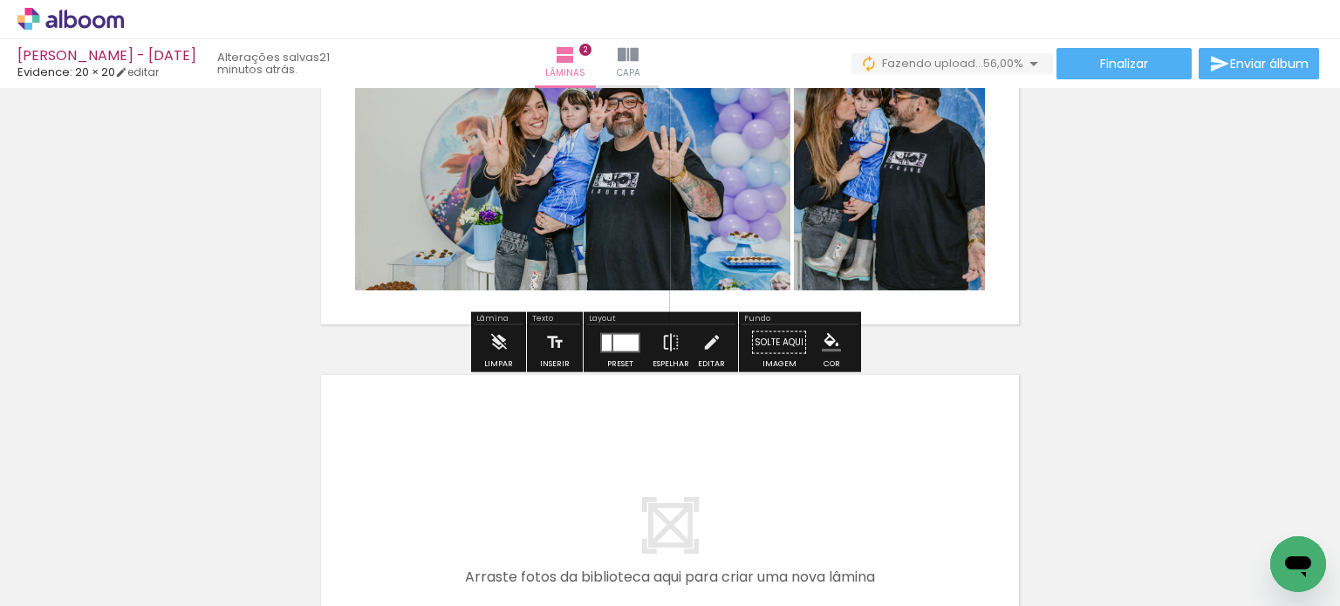
scroll to position [698, 0]
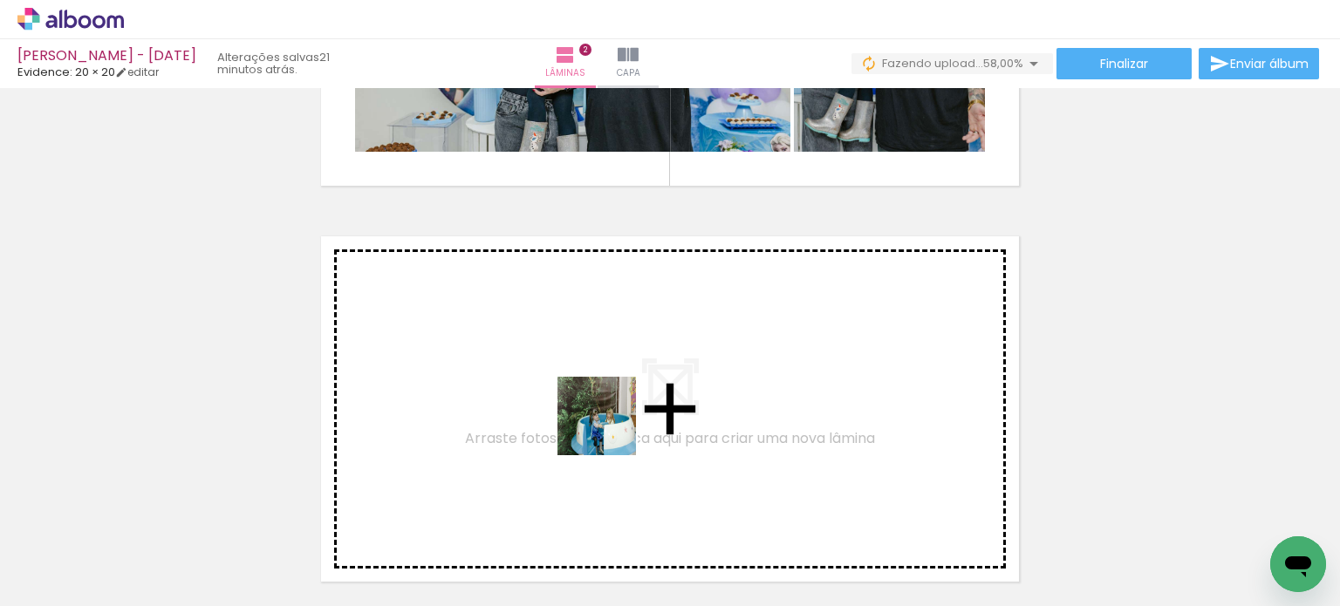
drag, startPoint x: 602, startPoint y: 562, endPoint x: 610, endPoint y: 429, distance: 132.8
click at [610, 429] on quentale-workspace at bounding box center [670, 303] width 1340 height 606
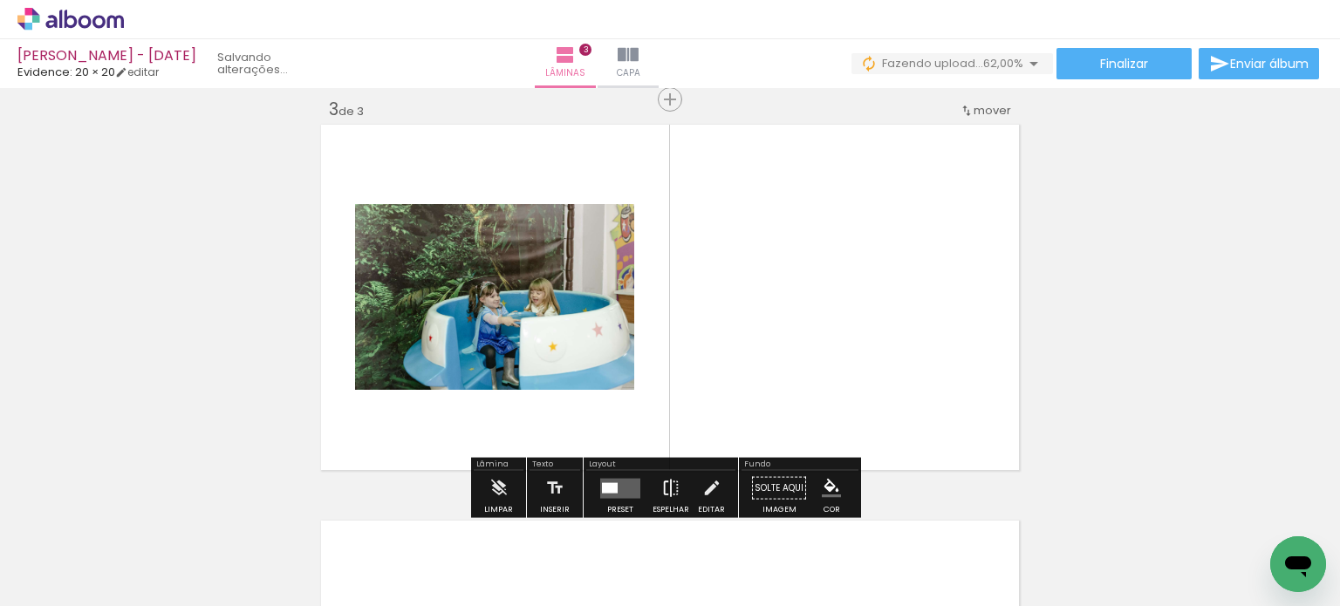
scroll to position [814, 0]
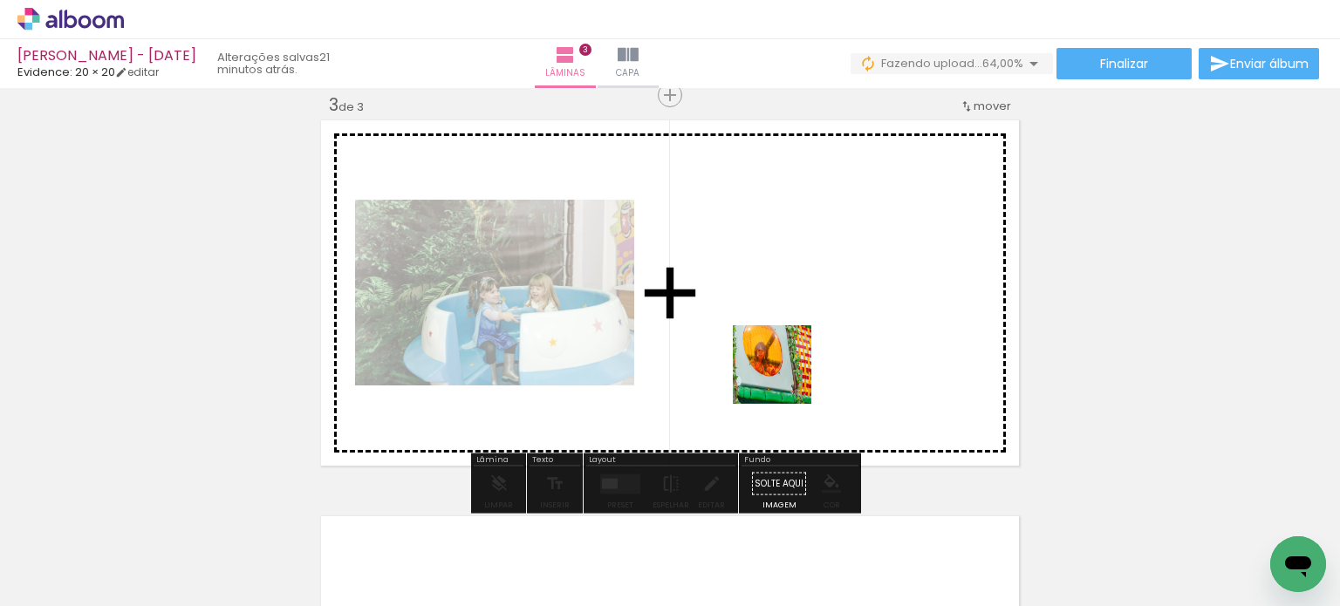
drag, startPoint x: 775, startPoint y: 460, endPoint x: 806, endPoint y: 407, distance: 60.6
click at [785, 376] on quentale-workspace at bounding box center [670, 303] width 1340 height 606
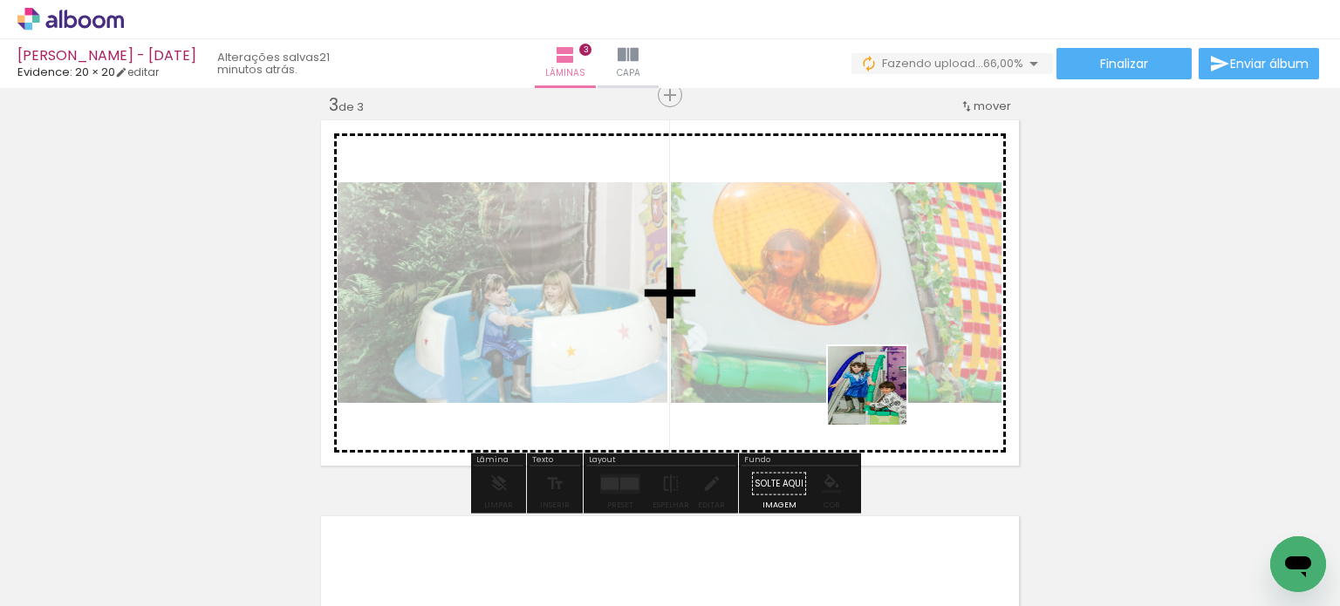
drag, startPoint x: 878, startPoint y: 545, endPoint x: 924, endPoint y: 460, distance: 96.4
click at [882, 392] on quentale-workspace at bounding box center [670, 303] width 1340 height 606
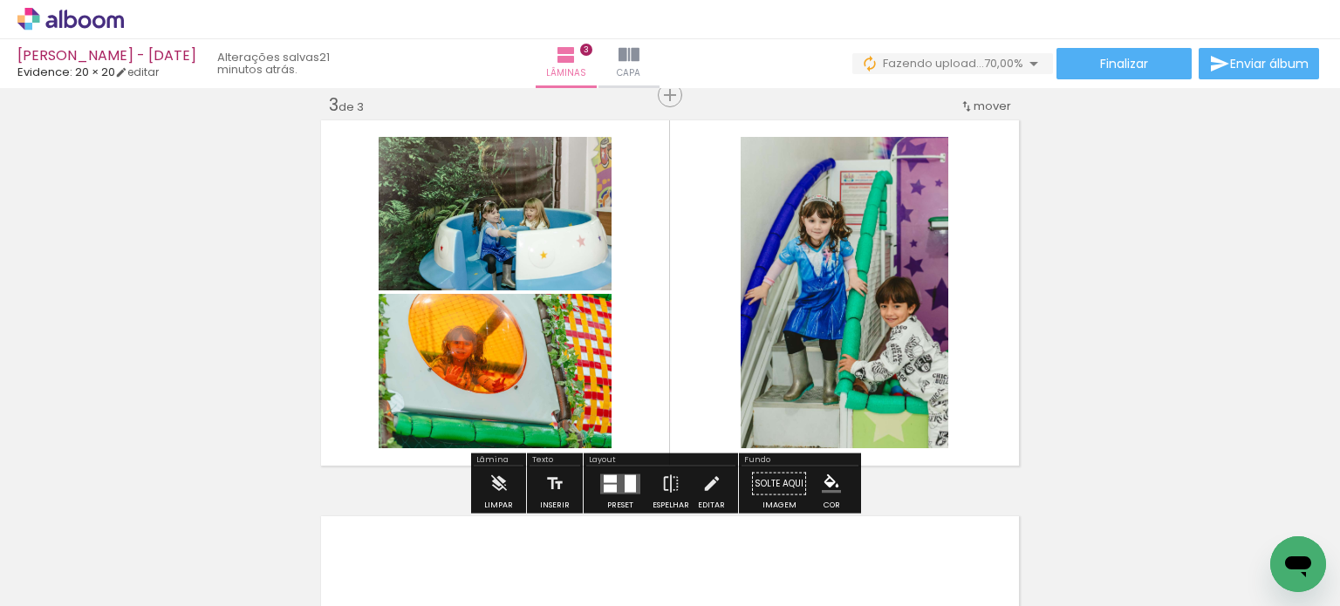
drag, startPoint x: 973, startPoint y: 553, endPoint x: 996, endPoint y: 488, distance: 68.4
click at [935, 415] on quentale-workspace at bounding box center [670, 303] width 1340 height 606
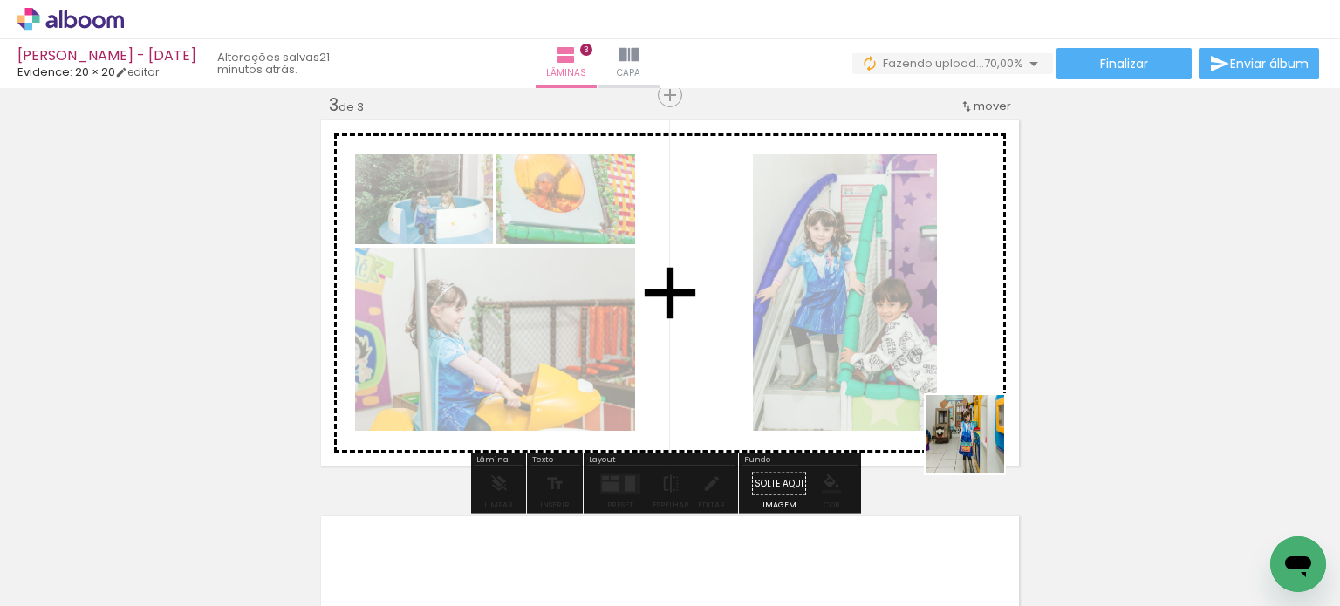
drag, startPoint x: 1057, startPoint y: 537, endPoint x: 1024, endPoint y: 475, distance: 70.2
click at [919, 396] on quentale-workspace at bounding box center [670, 303] width 1340 height 606
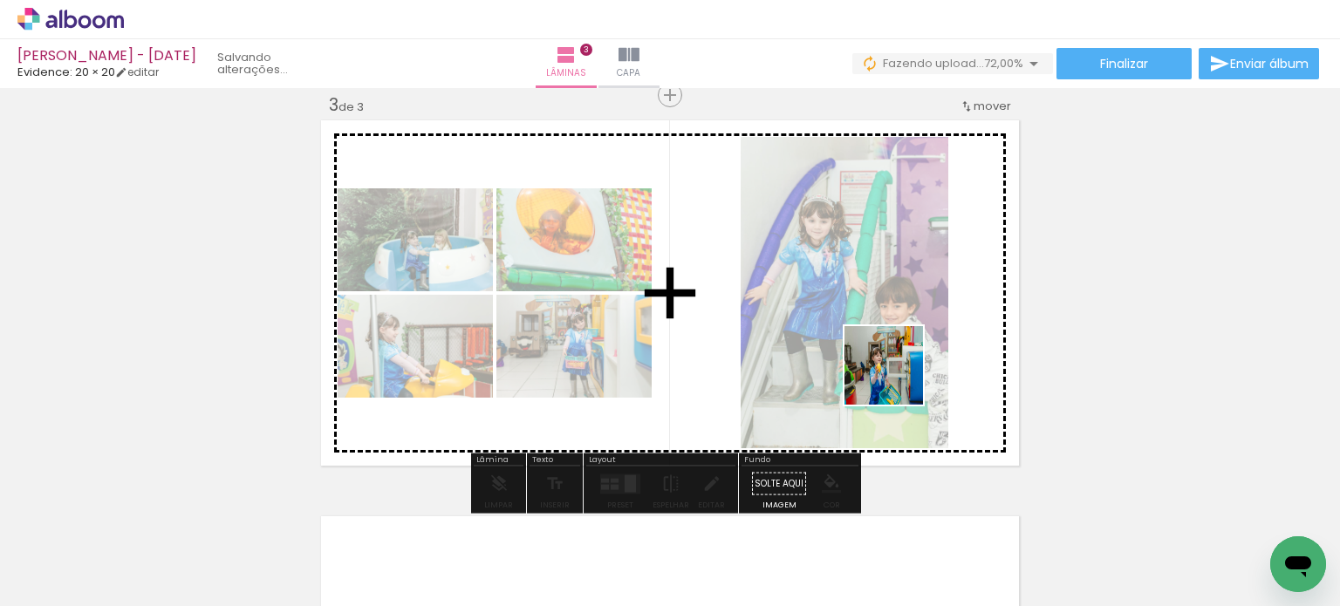
drag, startPoint x: 1009, startPoint y: 433, endPoint x: 729, endPoint y: 303, distance: 309.0
click at [729, 303] on quentale-workspace at bounding box center [670, 303] width 1340 height 606
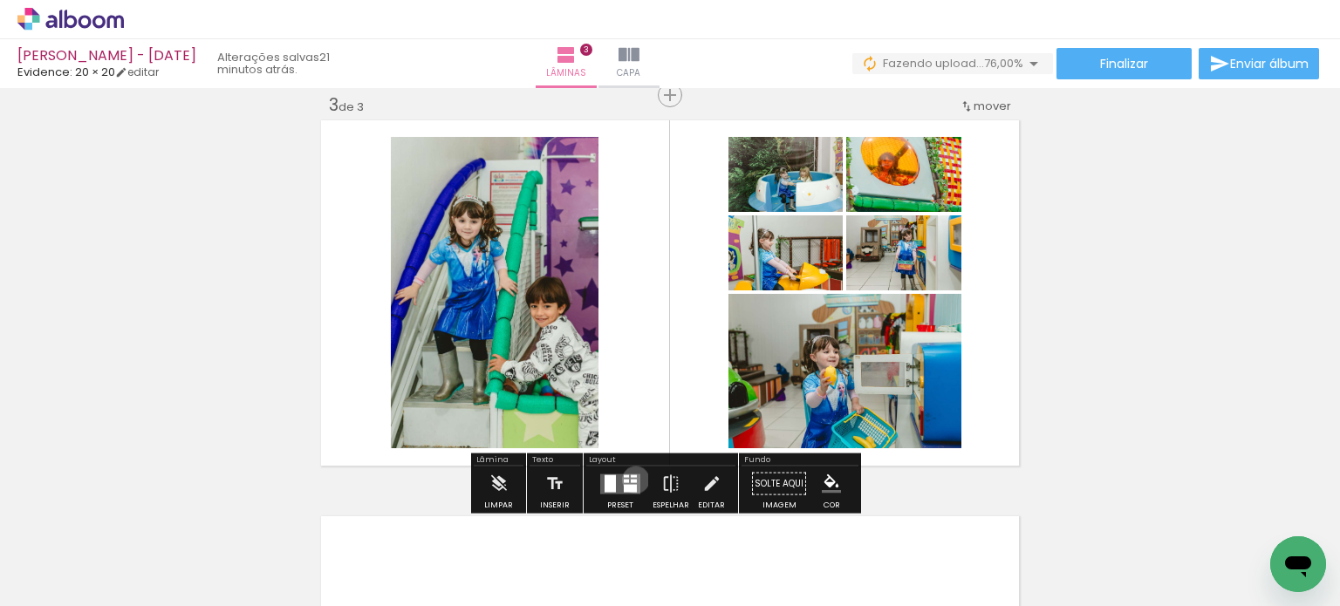
click at [631, 479] on div at bounding box center [634, 480] width 6 height 3
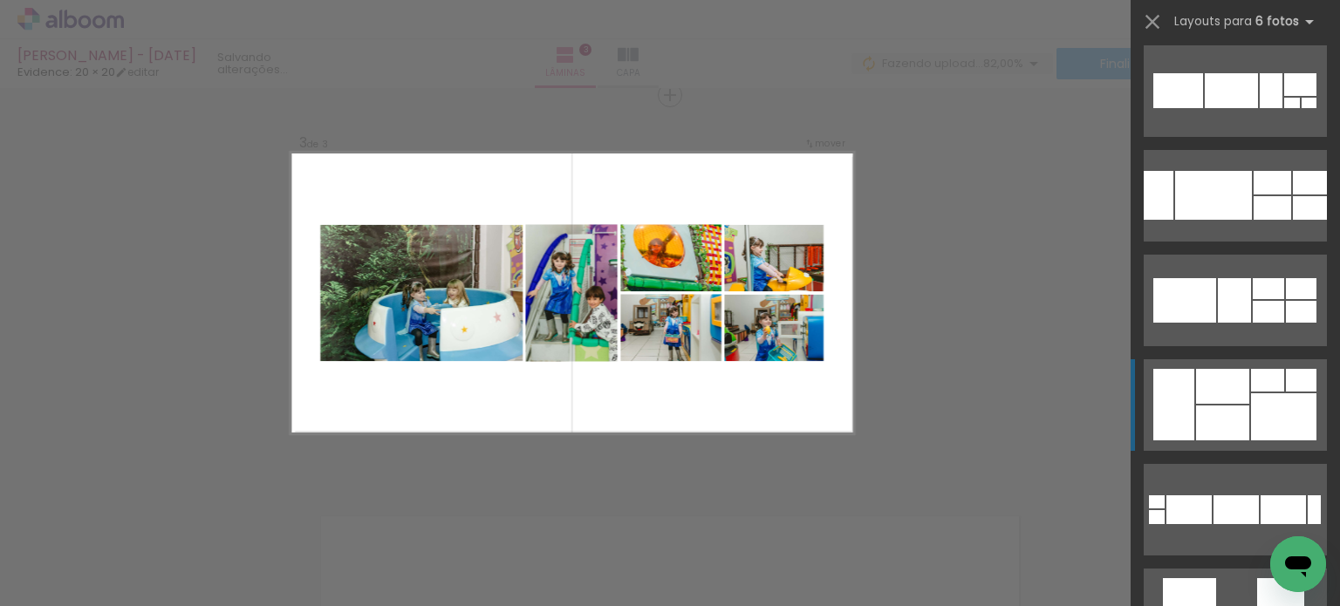
scroll to position [436, 0]
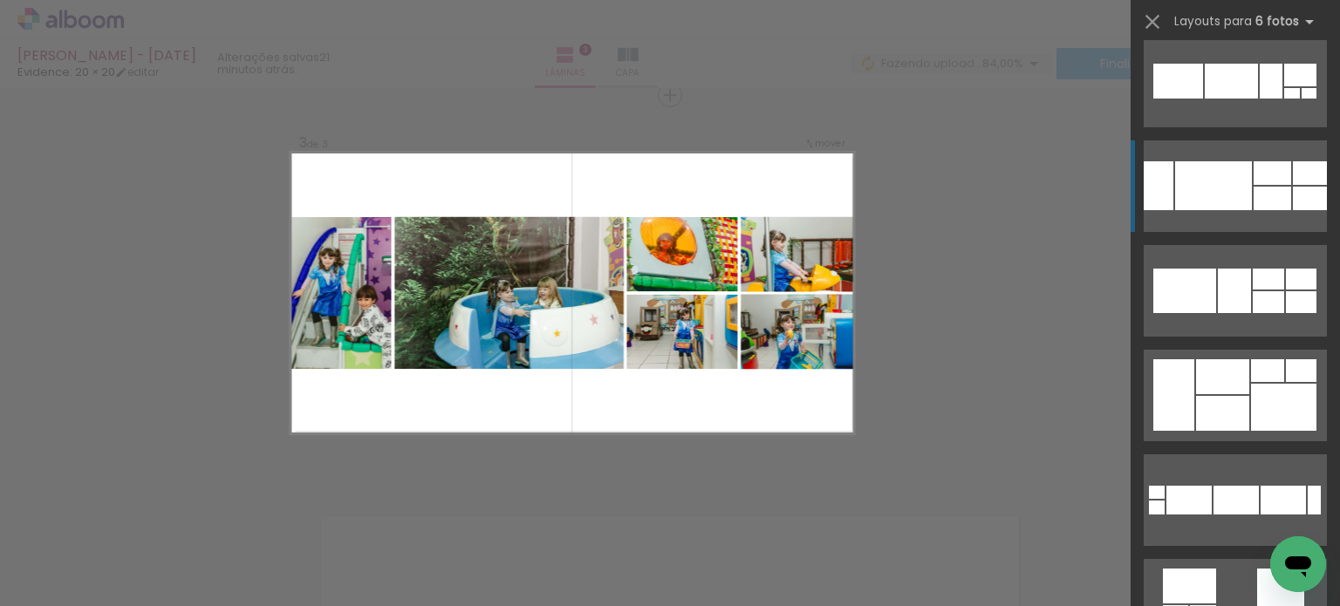
click at [1253, 194] on div at bounding box center [1272, 199] width 38 height 24
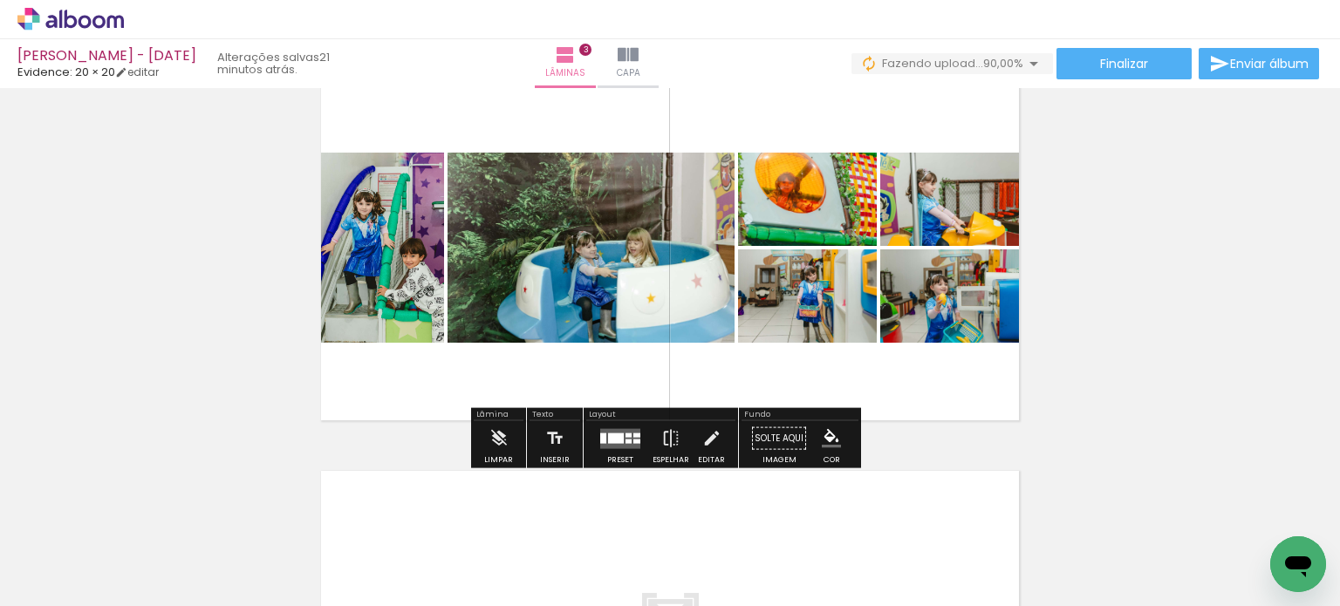
scroll to position [639, 0]
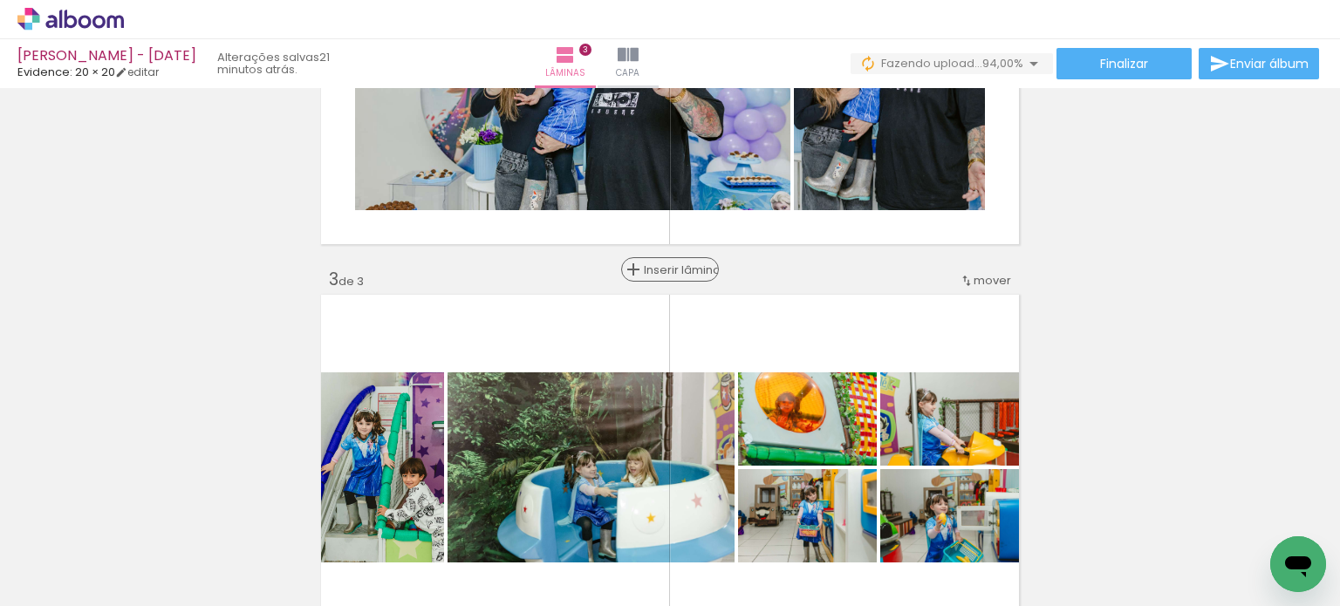
click at [665, 273] on span "Inserir lâmina" at bounding box center [678, 269] width 68 height 11
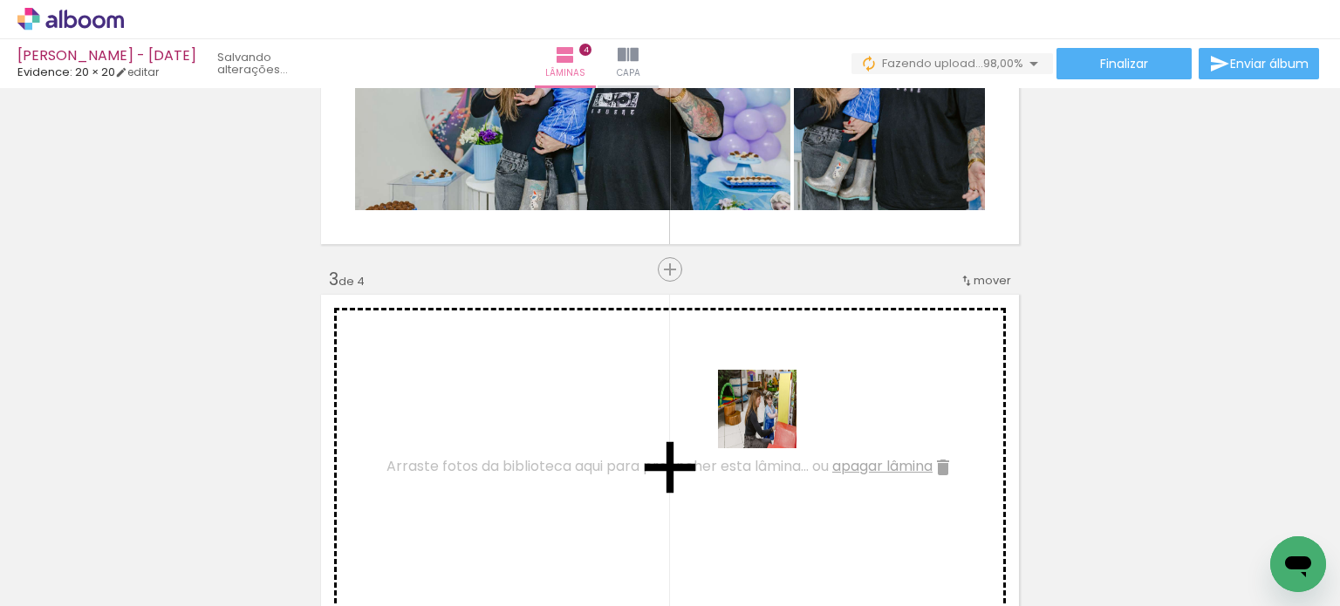
drag, startPoint x: 674, startPoint y: 542, endPoint x: 774, endPoint y: 416, distance: 161.4
click at [774, 416] on quentale-workspace at bounding box center [670, 303] width 1340 height 606
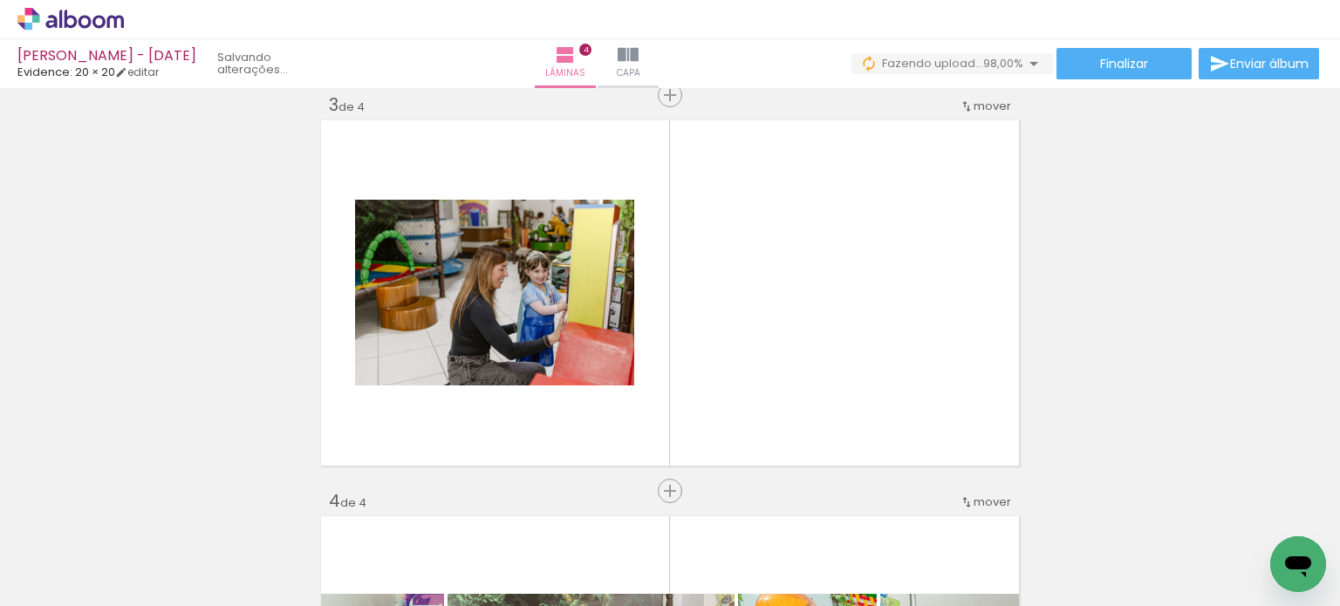
scroll to position [0, 713]
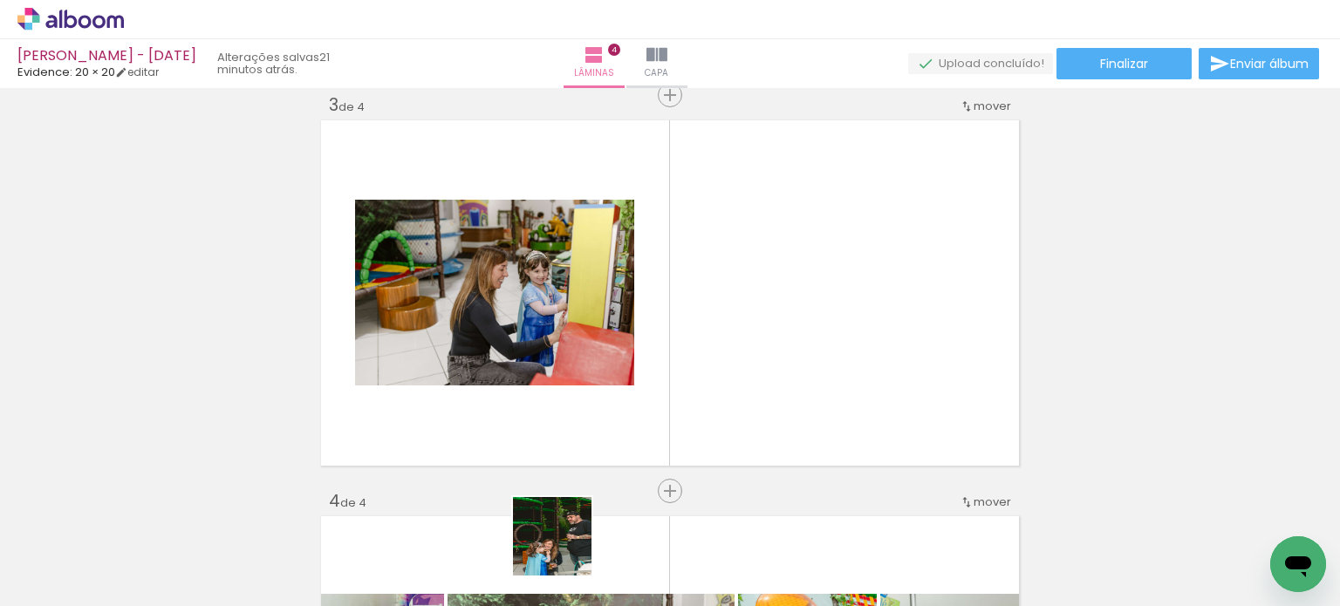
drag, startPoint x: 565, startPoint y: 549, endPoint x: 761, endPoint y: 432, distance: 228.1
click at [740, 365] on quentale-workspace at bounding box center [670, 303] width 1340 height 606
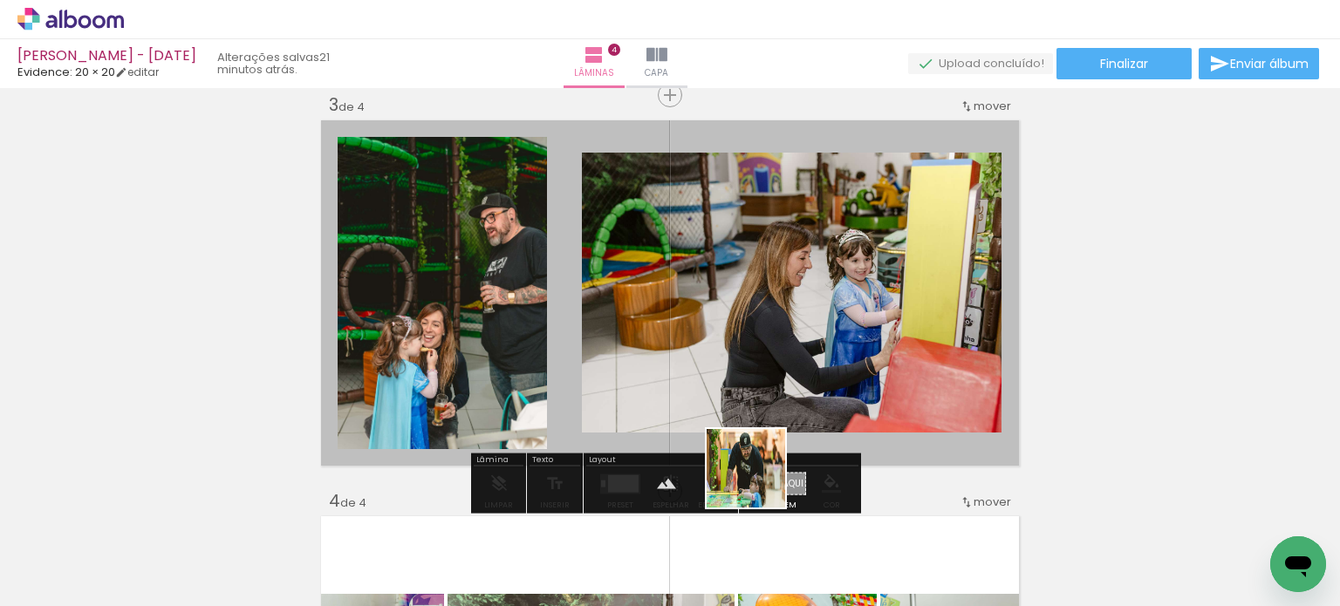
drag, startPoint x: 754, startPoint y: 549, endPoint x: 766, endPoint y: 330, distance: 219.3
click at [764, 330] on quentale-workspace at bounding box center [670, 303] width 1340 height 606
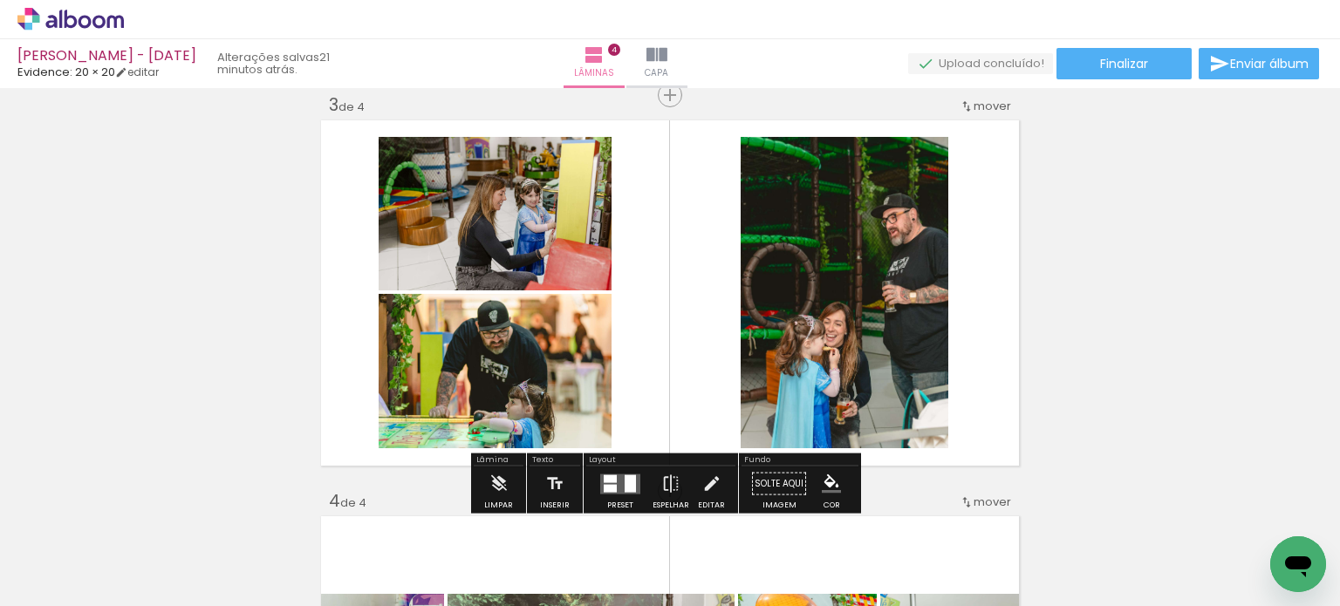
drag, startPoint x: 624, startPoint y: 480, endPoint x: 869, endPoint y: 386, distance: 261.4
click at [625, 477] on div at bounding box center [629, 482] width 11 height 17
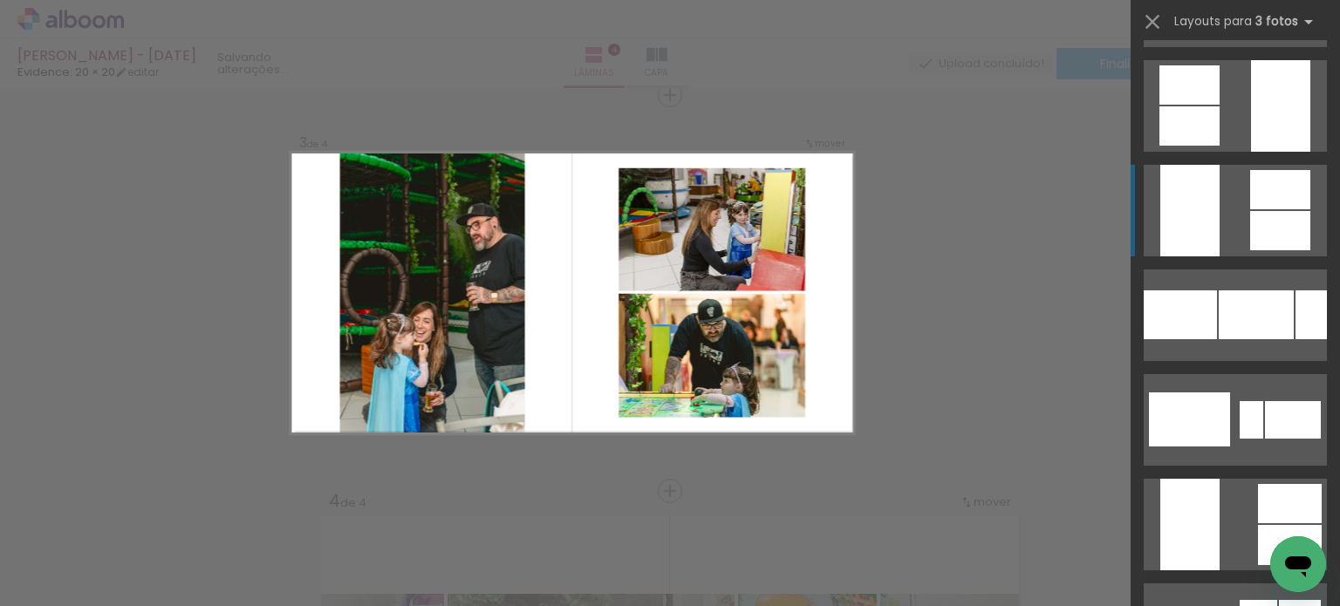
scroll to position [2093, 0]
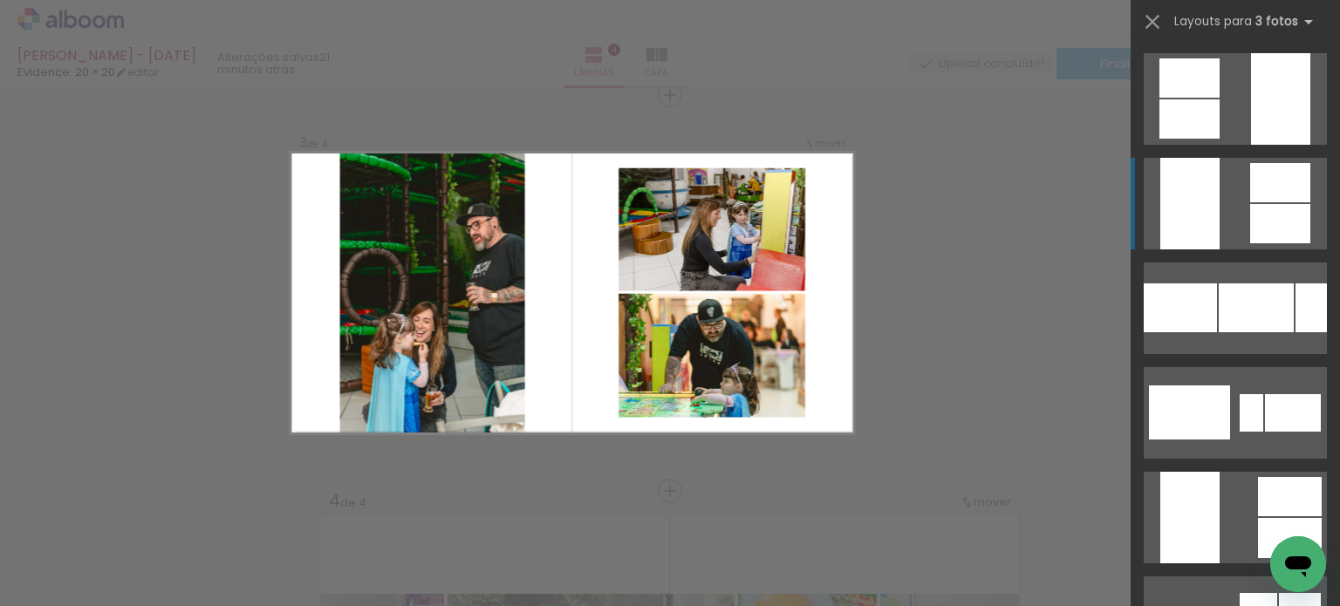
click at [1267, 215] on div at bounding box center [1280, 223] width 60 height 39
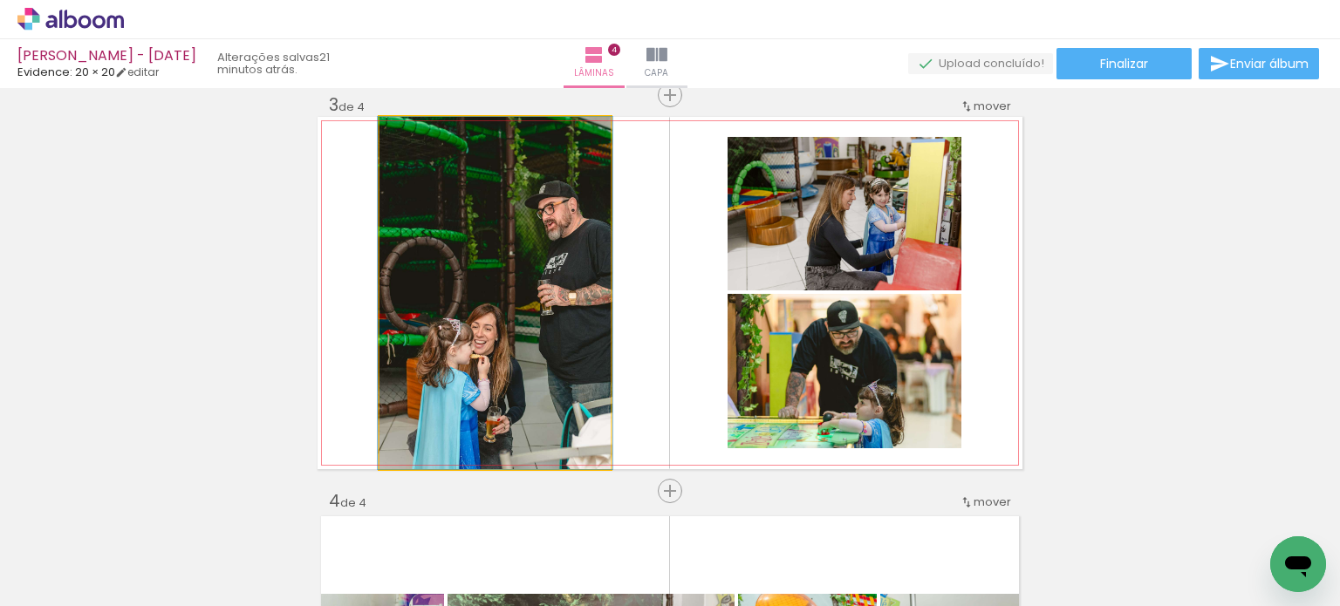
click at [455, 262] on quentale-photo at bounding box center [494, 293] width 231 height 352
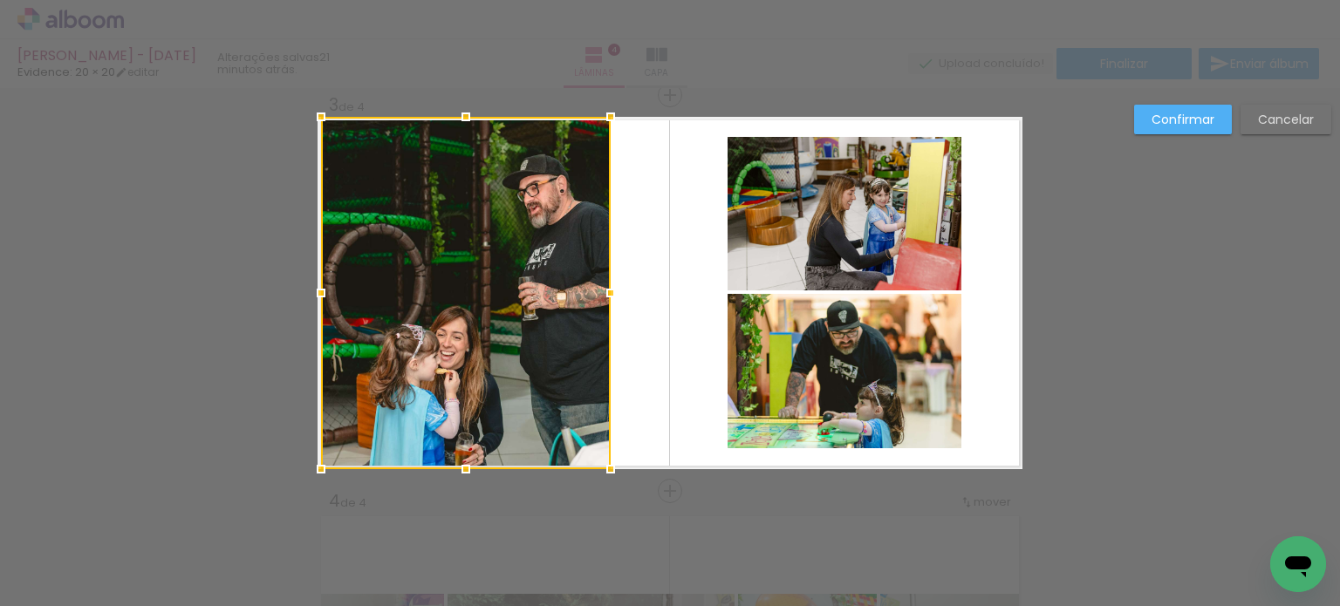
drag, startPoint x: 369, startPoint y: 289, endPoint x: 297, endPoint y: 285, distance: 71.6
click at [304, 285] on div at bounding box center [321, 293] width 35 height 35
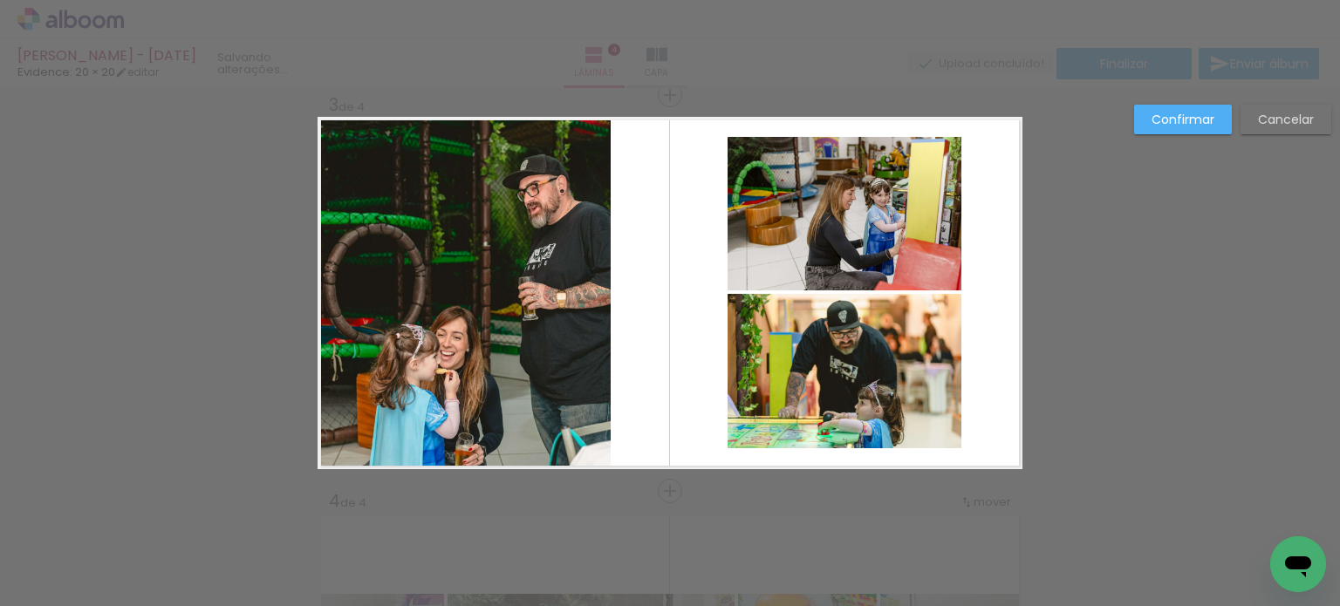
click at [346, 303] on quentale-photo at bounding box center [466, 293] width 290 height 352
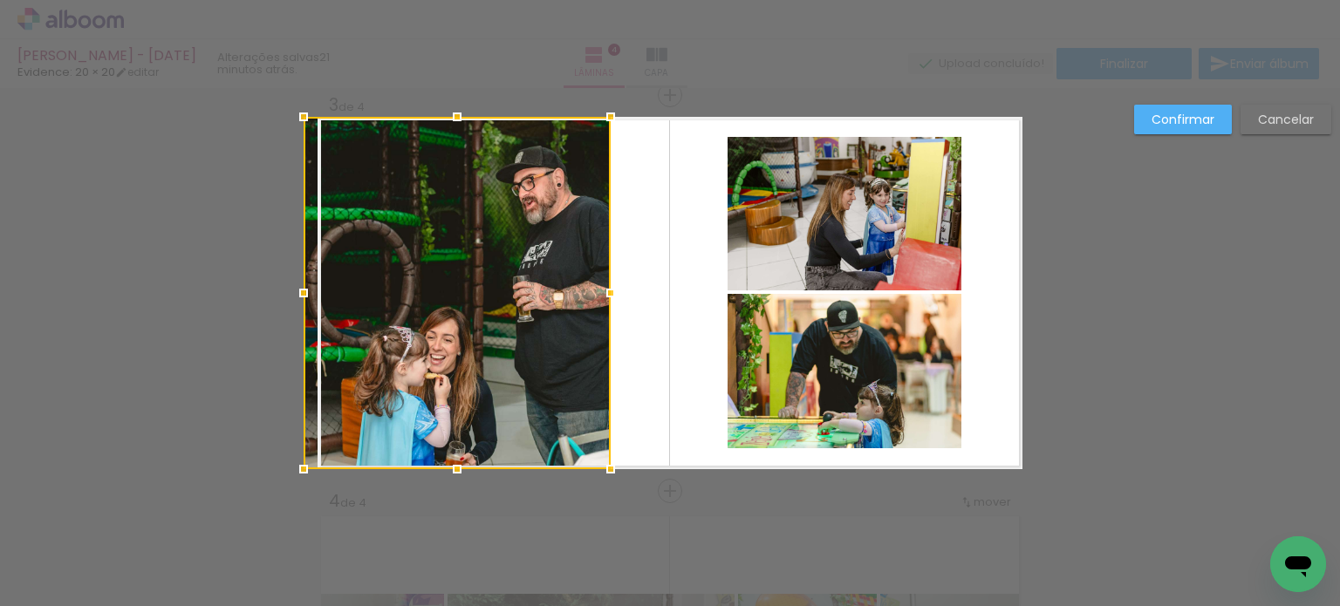
click at [310, 293] on div at bounding box center [303, 293] width 35 height 35
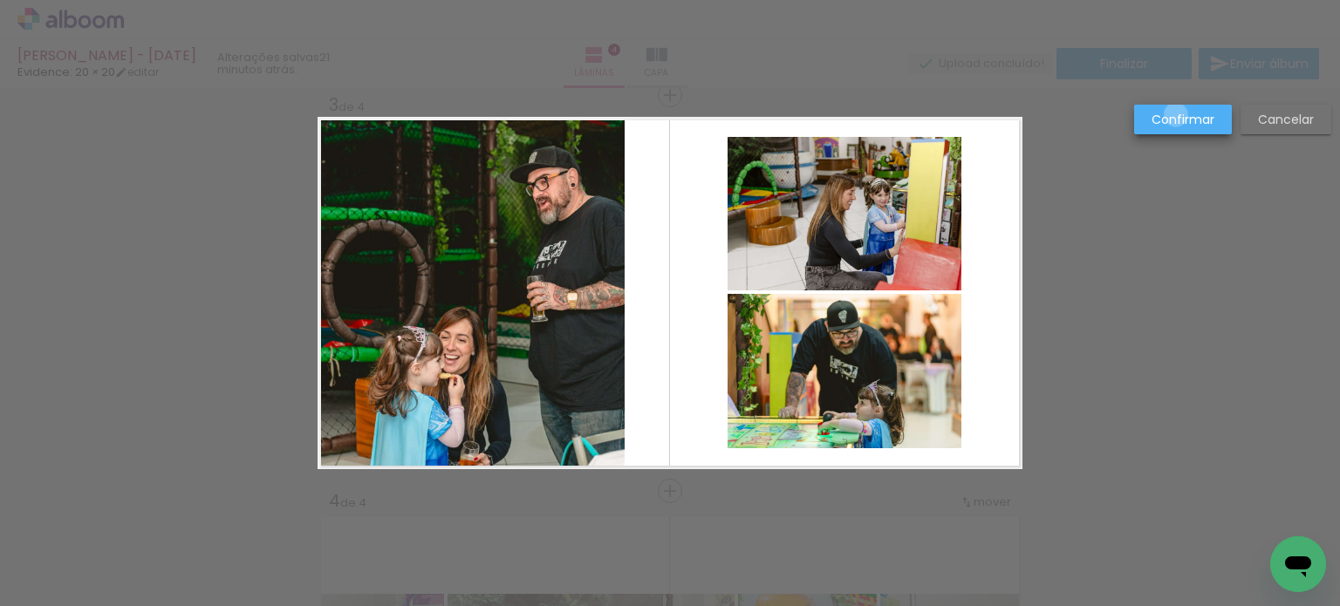
click at [0, 0] on slot "Confirmar" at bounding box center [0, 0] width 0 height 0
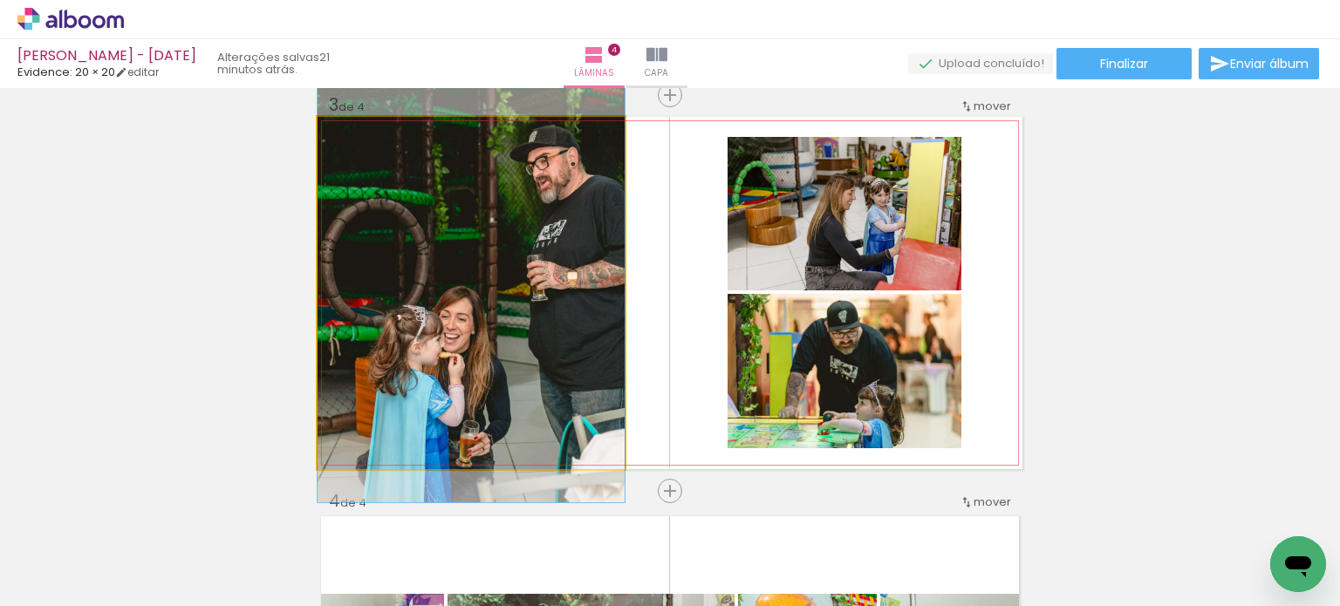
drag, startPoint x: 519, startPoint y: 292, endPoint x: 523, endPoint y: 271, distance: 21.4
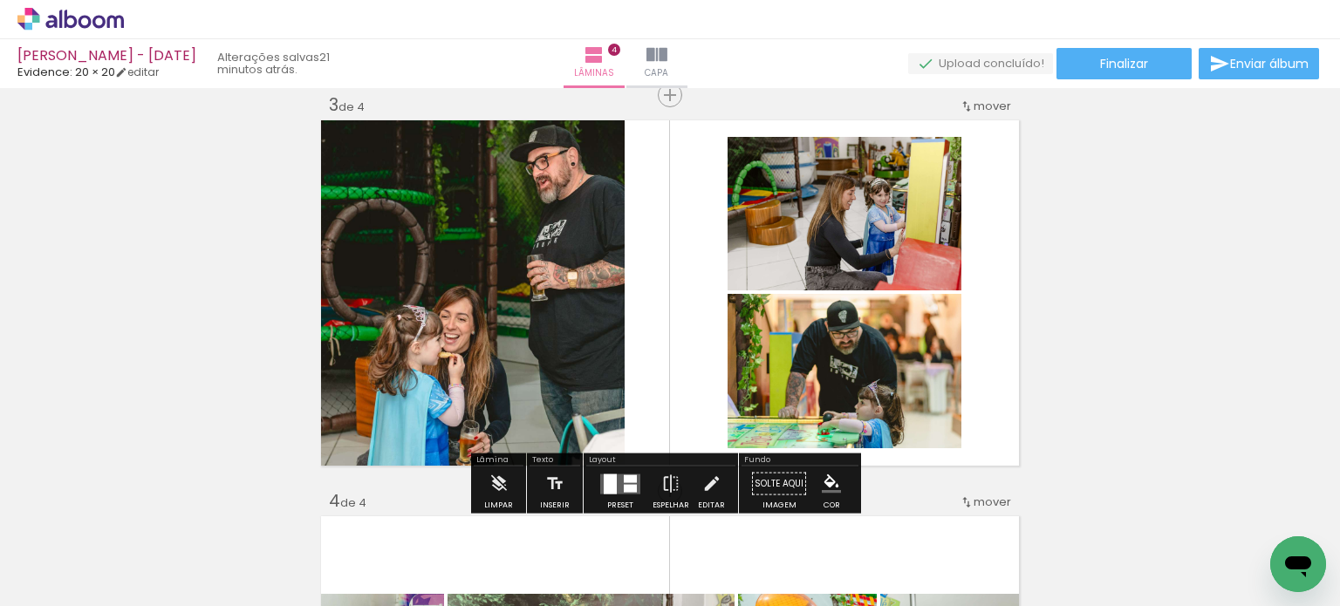
click at [677, 290] on quentale-layouter at bounding box center [669, 293] width 705 height 352
click at [818, 269] on quentale-photo at bounding box center [844, 213] width 234 height 153
click at [820, 268] on quentale-photo at bounding box center [844, 213] width 234 height 153
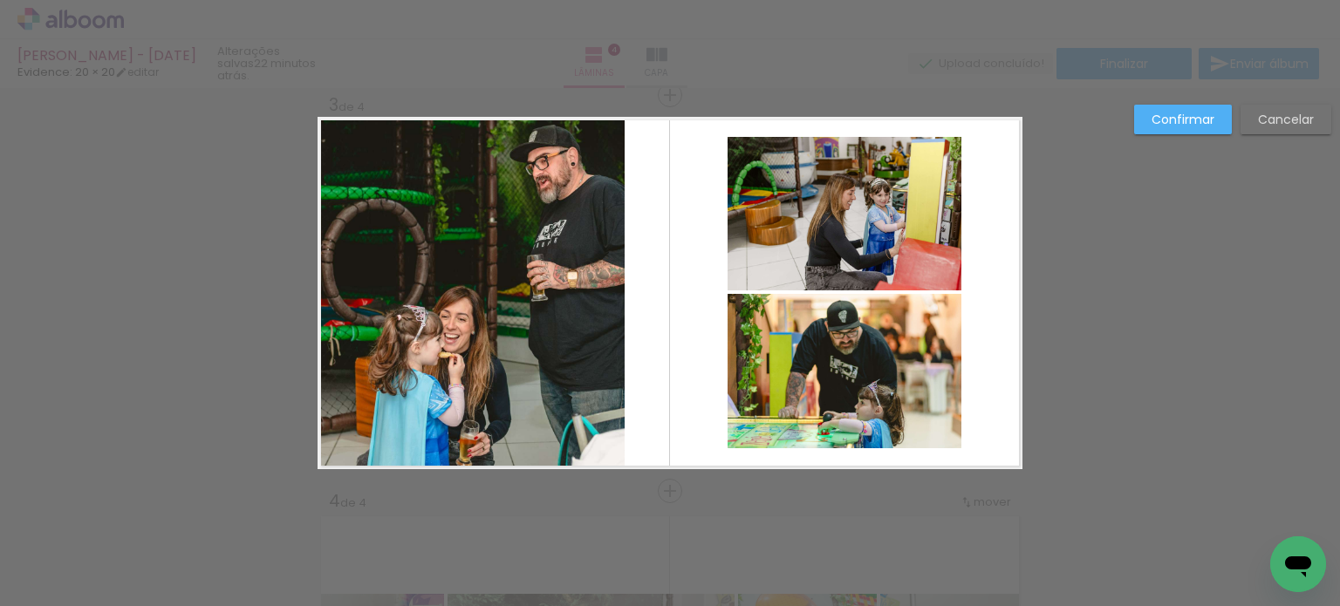
click at [816, 355] on quentale-photo at bounding box center [844, 371] width 234 height 154
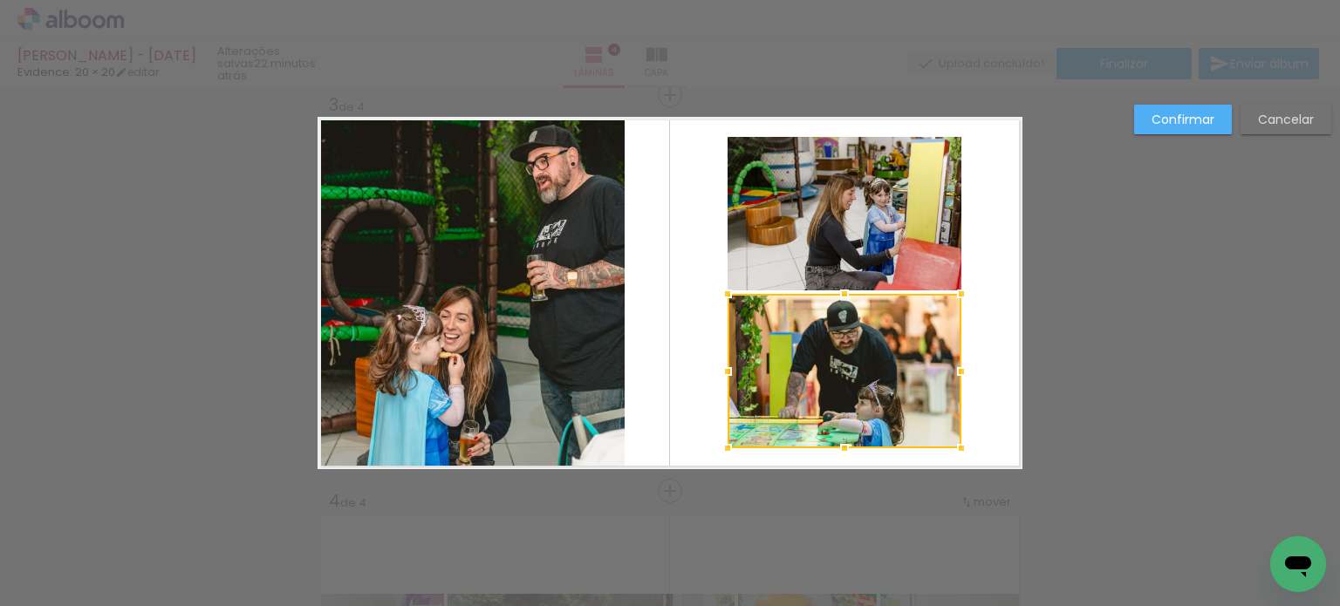
click at [784, 249] on quentale-photo at bounding box center [844, 213] width 234 height 153
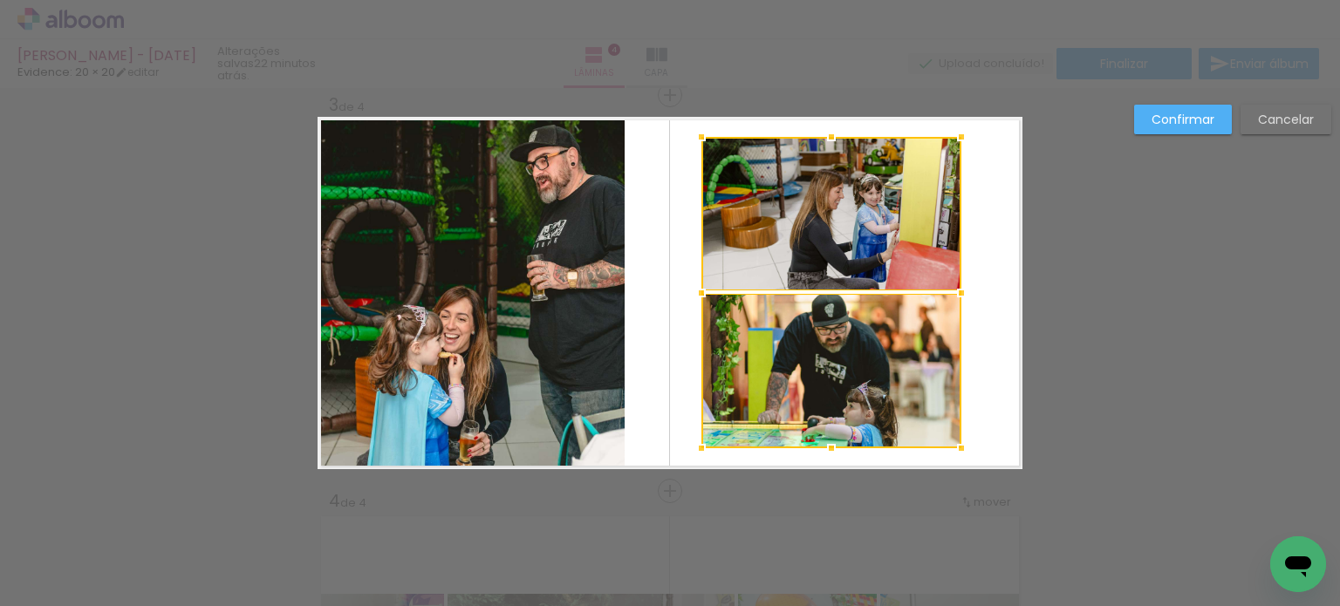
drag, startPoint x: 720, startPoint y: 290, endPoint x: 693, endPoint y: 293, distance: 26.3
click at [693, 293] on div at bounding box center [701, 293] width 35 height 35
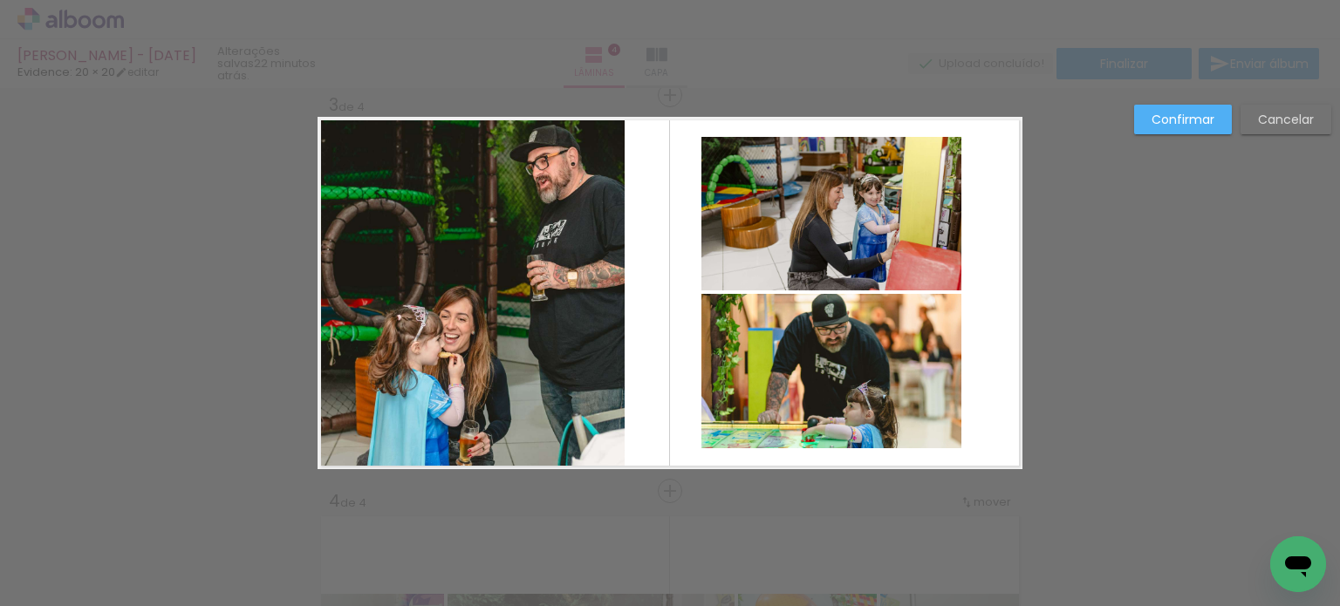
click at [796, 271] on quentale-photo at bounding box center [831, 213] width 260 height 153
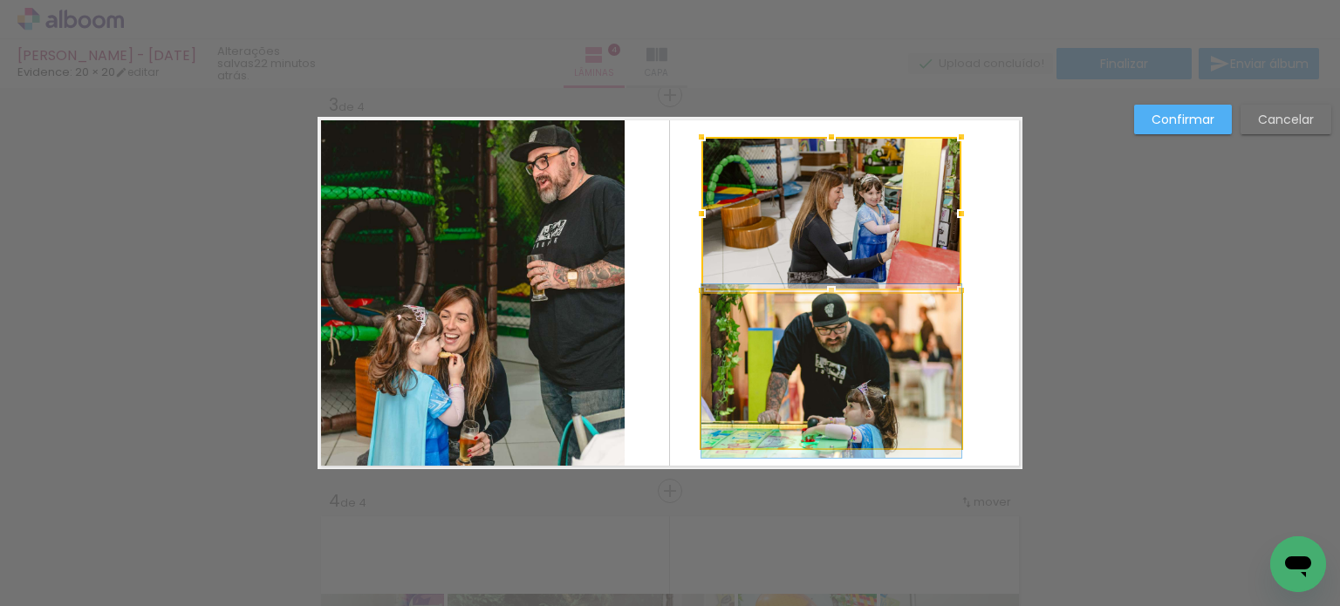
click at [790, 331] on quentale-photo at bounding box center [831, 371] width 260 height 154
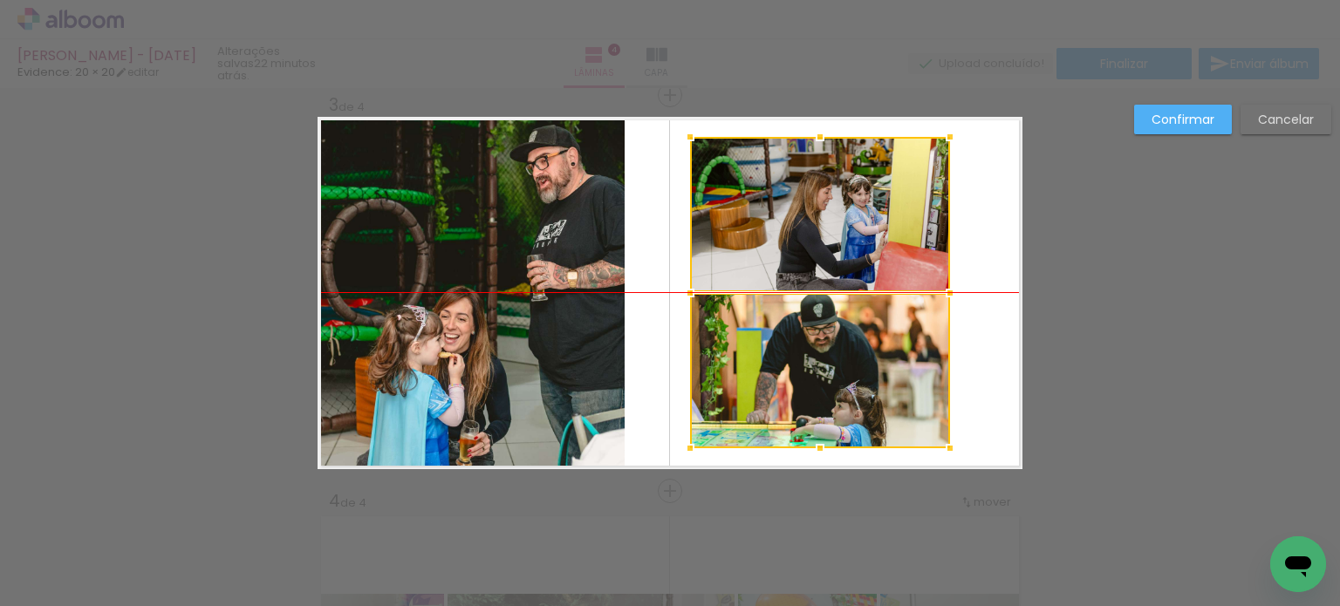
drag, startPoint x: 788, startPoint y: 269, endPoint x: 776, endPoint y: 273, distance: 11.9
click at [776, 273] on div at bounding box center [820, 292] width 260 height 311
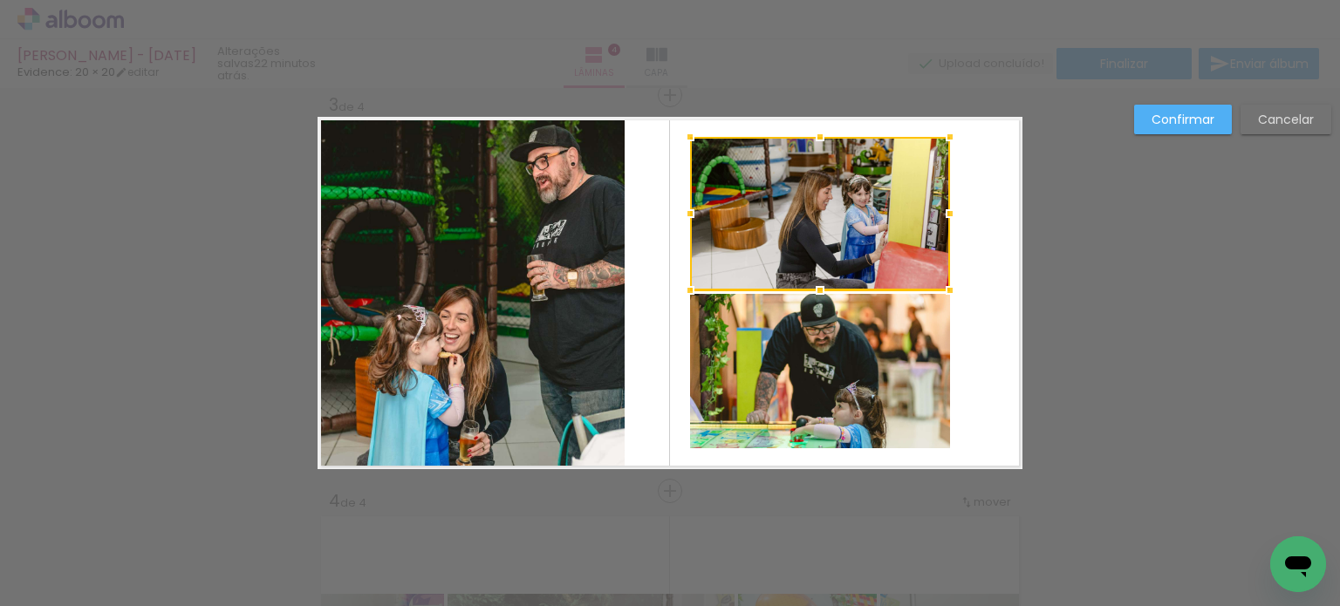
click at [0, 0] on slot "Confirmar" at bounding box center [0, 0] width 0 height 0
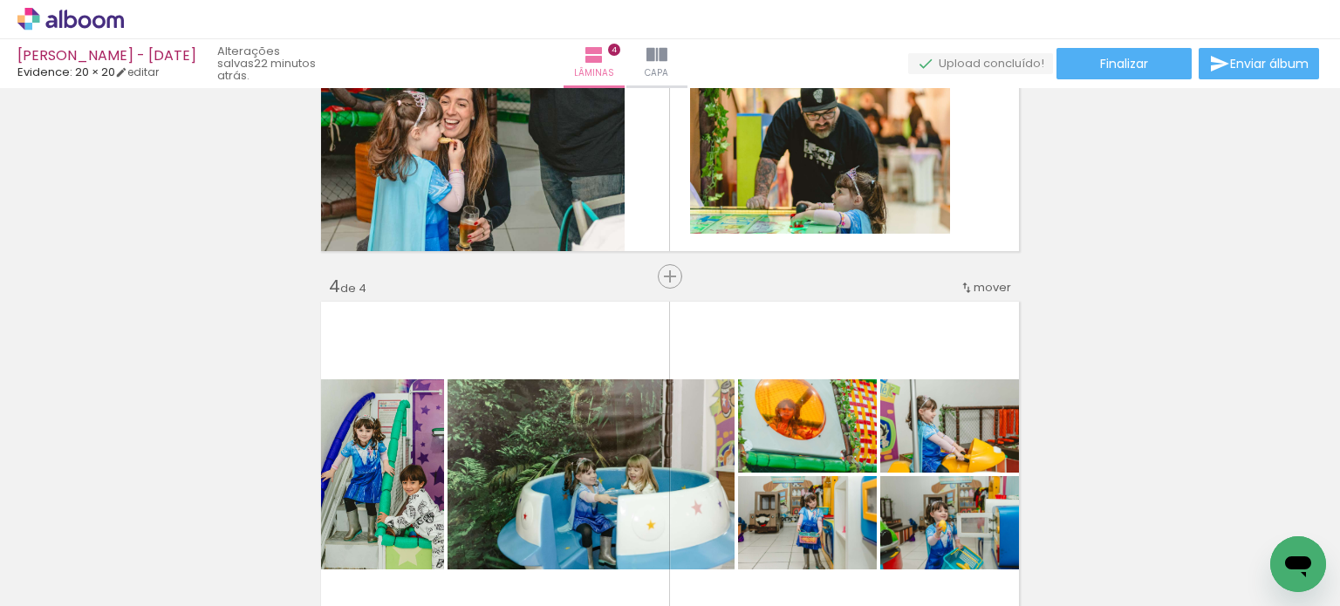
scroll to position [1250, 0]
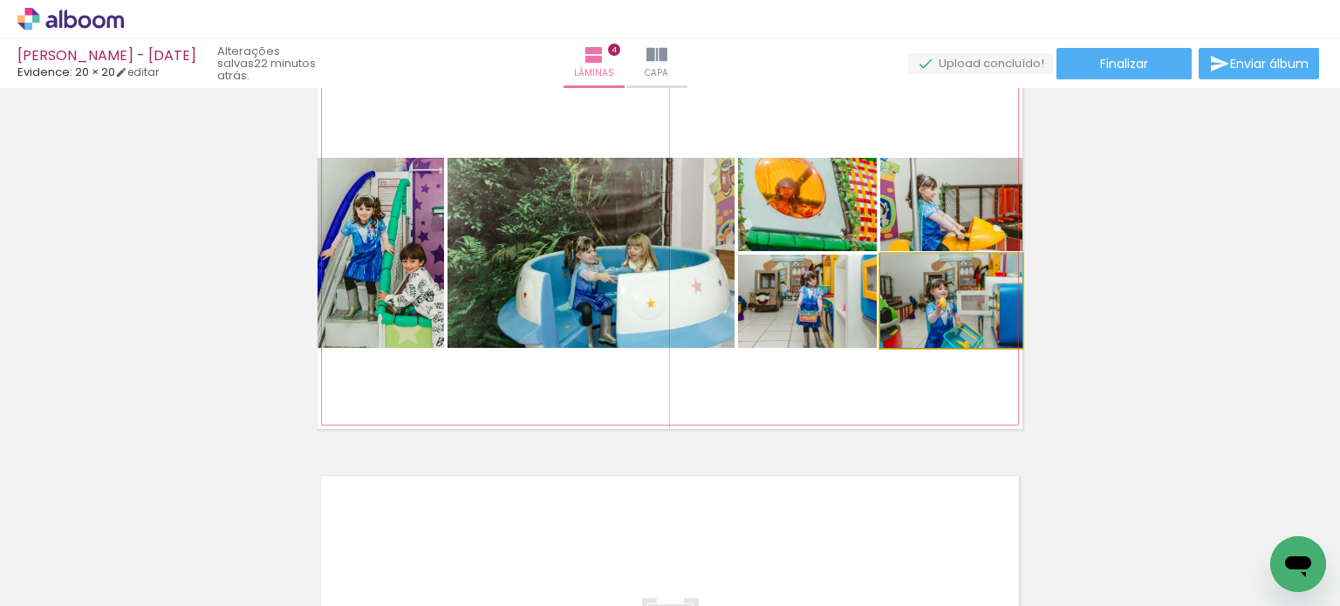
drag, startPoint x: 923, startPoint y: 314, endPoint x: 1192, endPoint y: 304, distance: 269.7
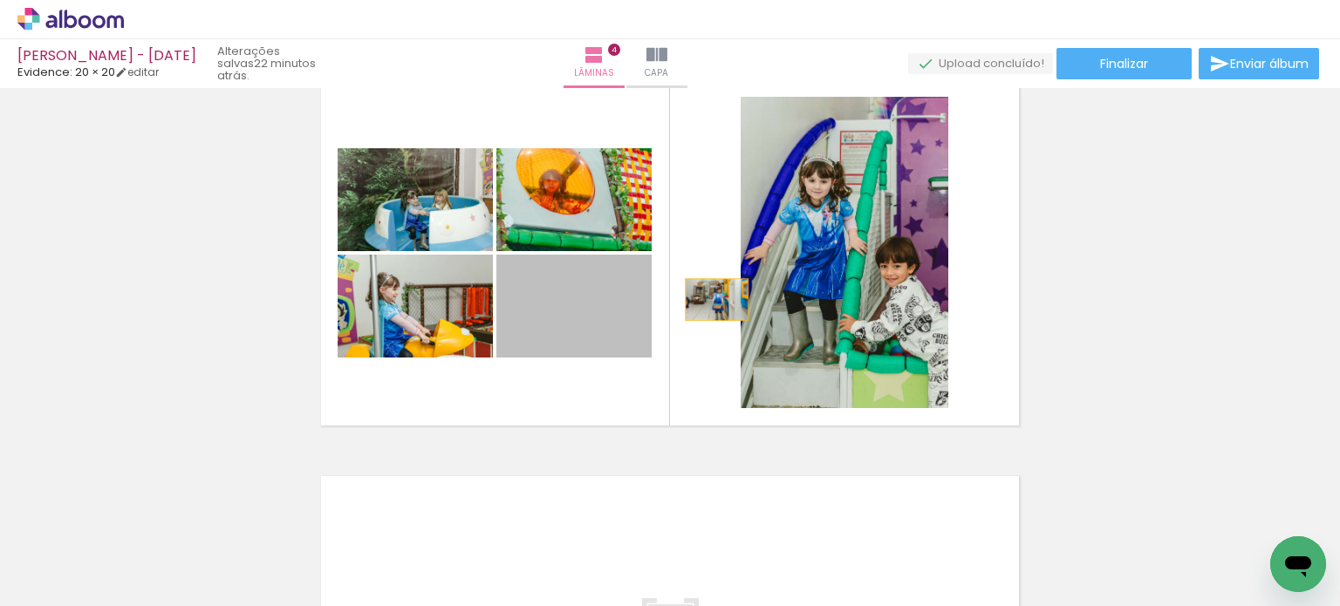
drag, startPoint x: 600, startPoint y: 310, endPoint x: 1120, endPoint y: 295, distance: 520.0
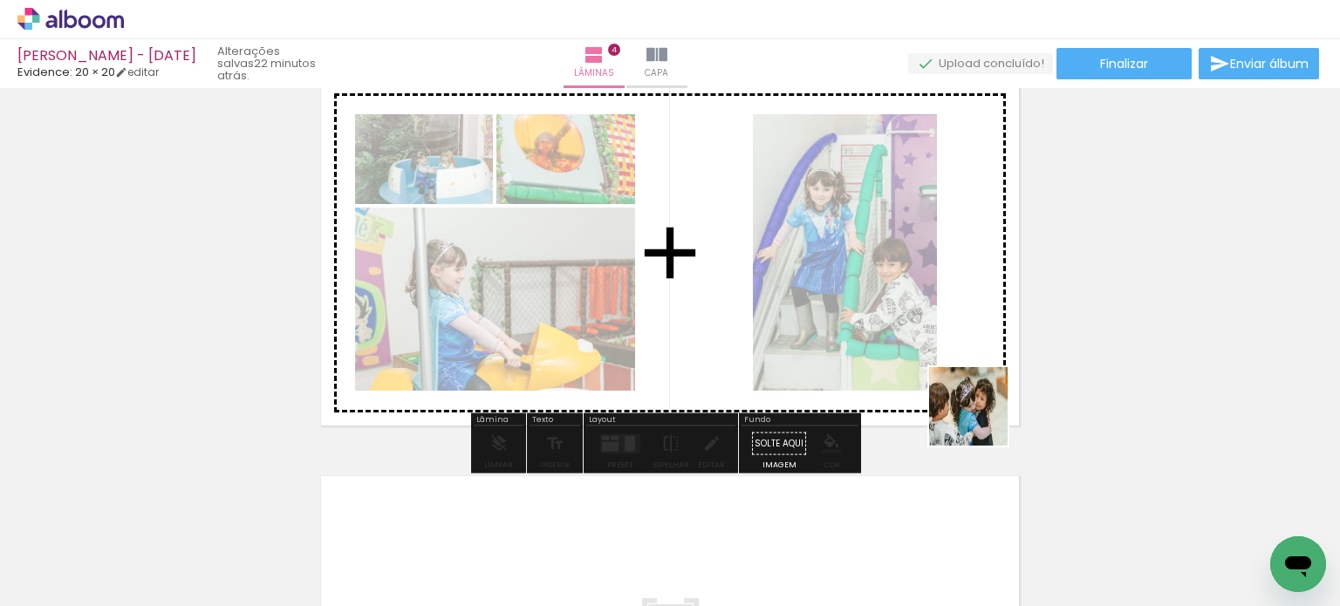
drag, startPoint x: 1129, startPoint y: 553, endPoint x: 862, endPoint y: 339, distance: 342.6
click at [867, 340] on quentale-workspace at bounding box center [670, 303] width 1340 height 606
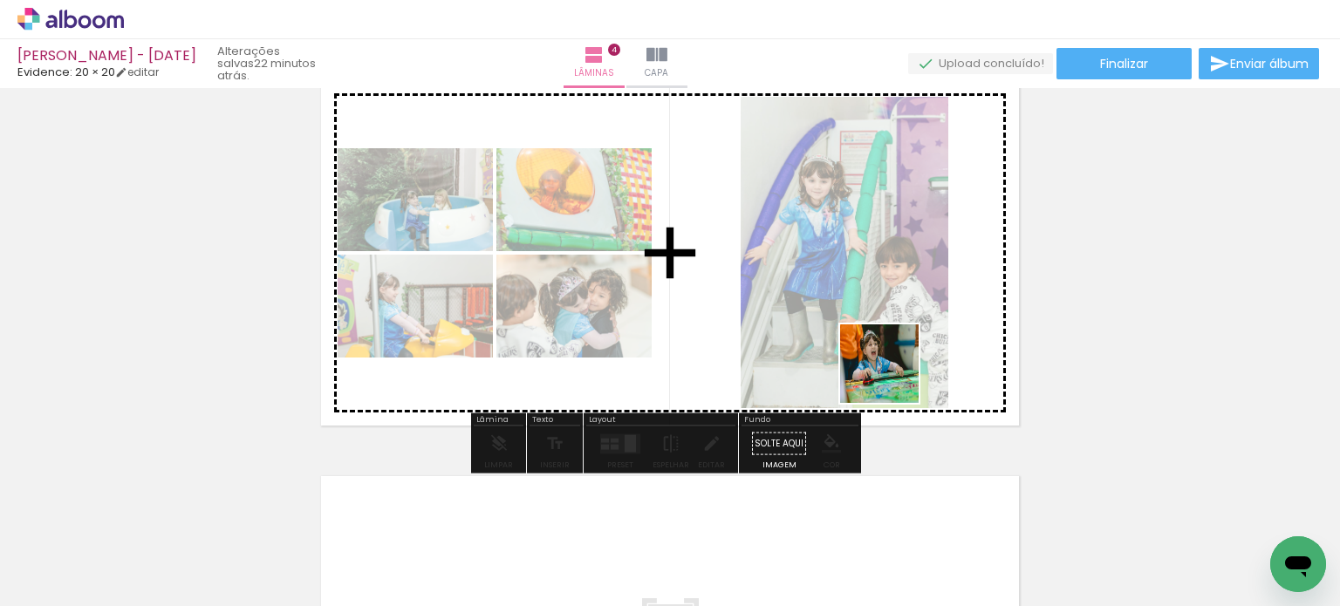
drag, startPoint x: 1040, startPoint y: 536, endPoint x: 865, endPoint y: 397, distance: 224.1
click at [847, 325] on quentale-workspace at bounding box center [670, 303] width 1340 height 606
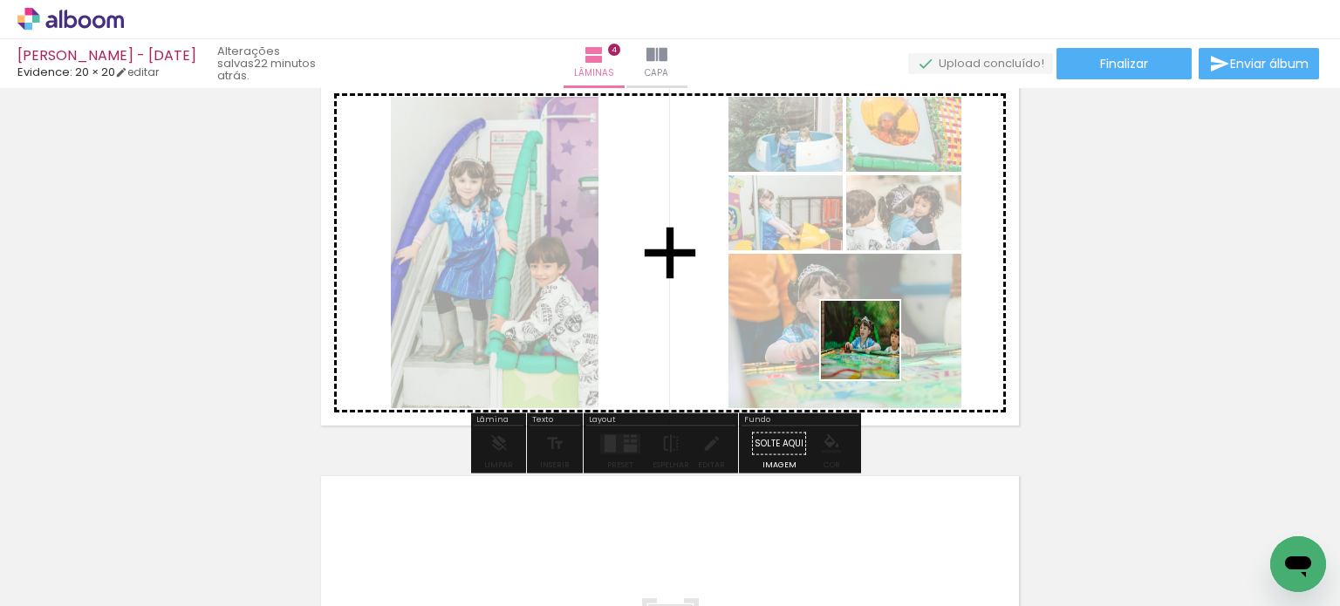
drag, startPoint x: 873, startPoint y: 370, endPoint x: 922, endPoint y: 453, distance: 96.2
click at [873, 317] on quentale-workspace at bounding box center [670, 303] width 1340 height 606
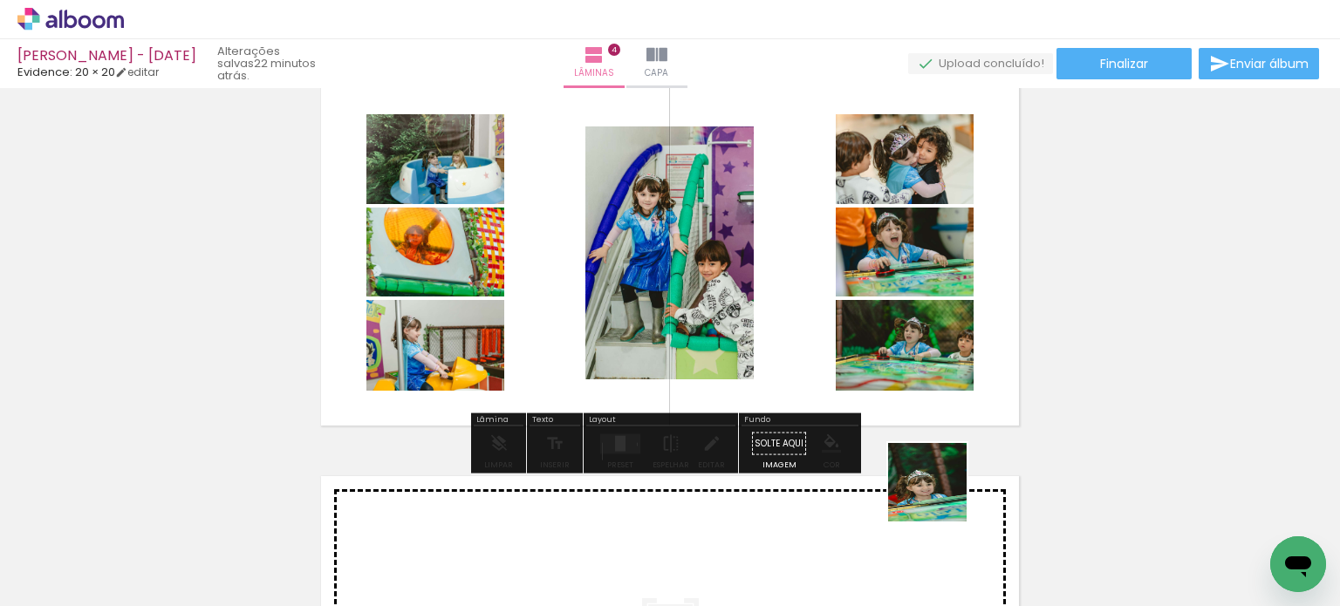
drag, startPoint x: 940, startPoint y: 536, endPoint x: 891, endPoint y: 297, distance: 244.8
click at [891, 297] on quentale-workspace at bounding box center [670, 303] width 1340 height 606
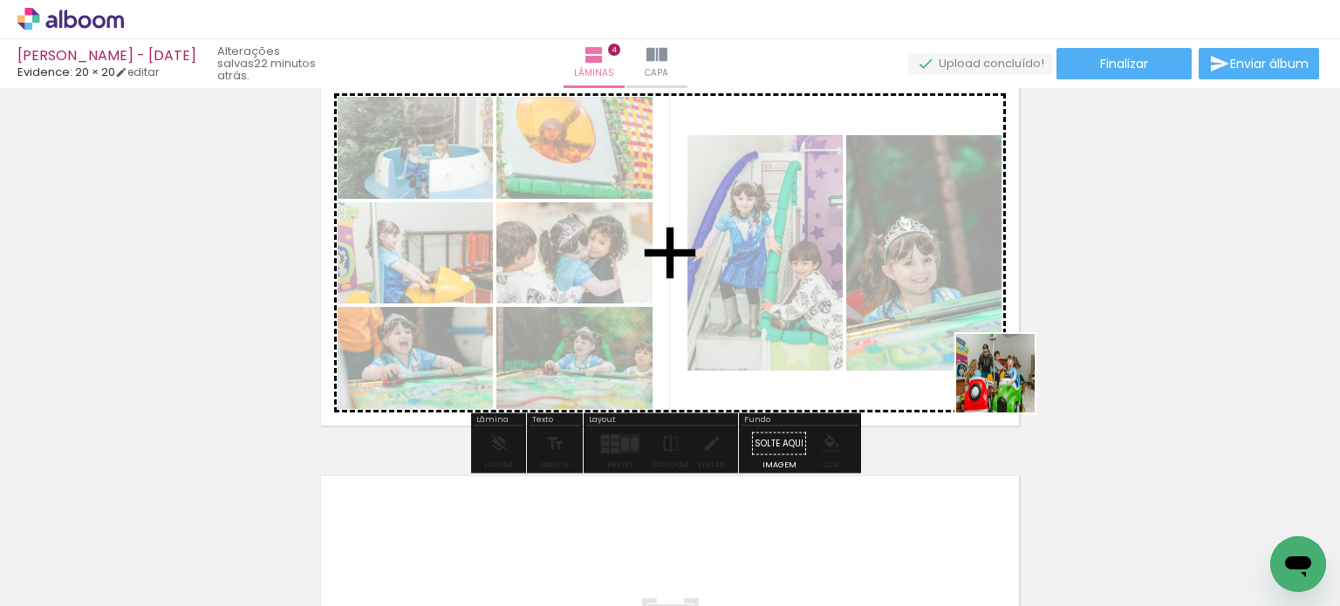
drag, startPoint x: 1216, startPoint y: 550, endPoint x: 885, endPoint y: 285, distance: 423.7
click at [890, 278] on quentale-workspace at bounding box center [670, 303] width 1340 height 606
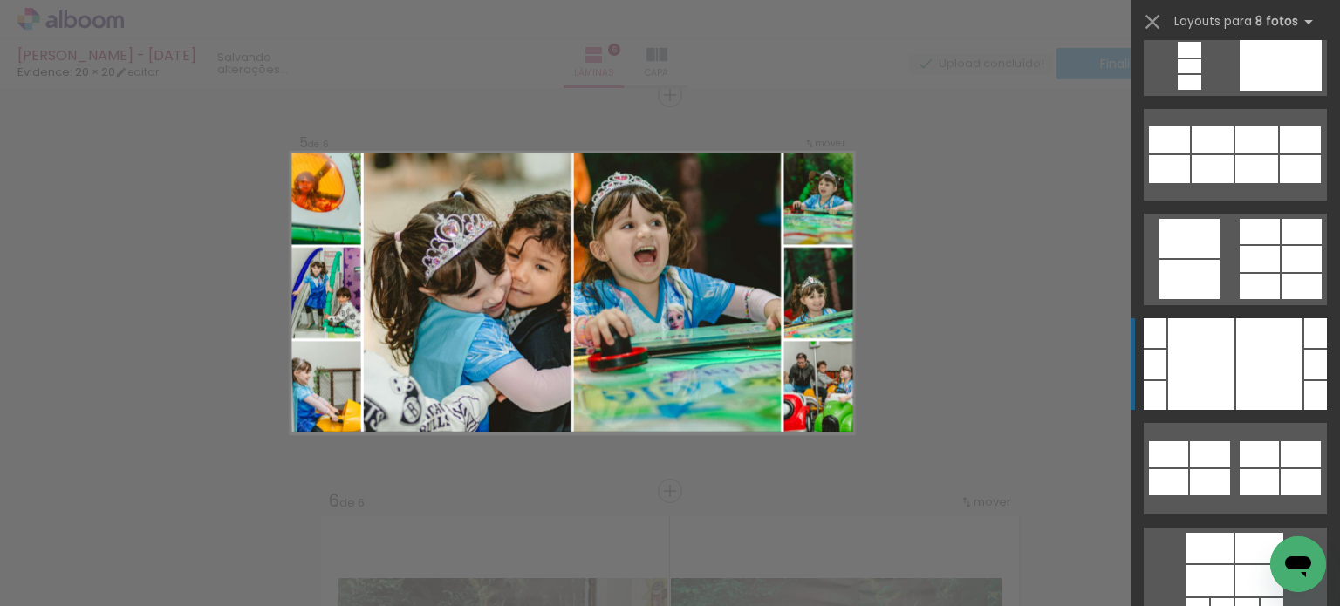
scroll to position [3750, 0]
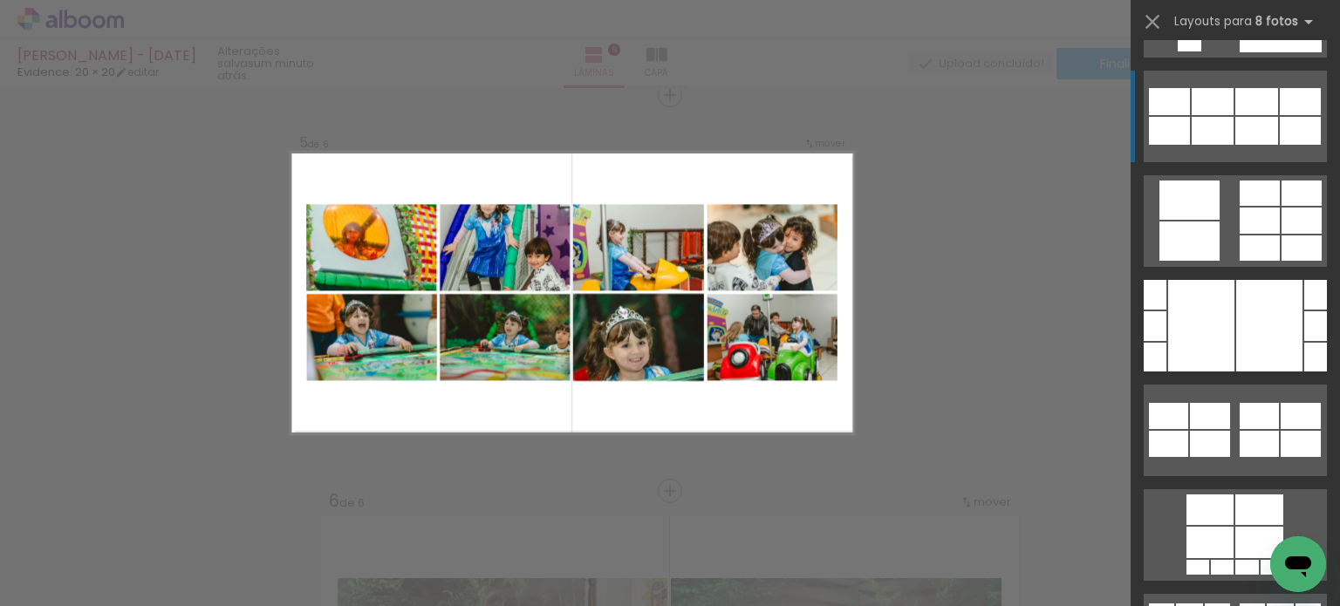
click at [1218, 99] on div at bounding box center [1212, 101] width 42 height 27
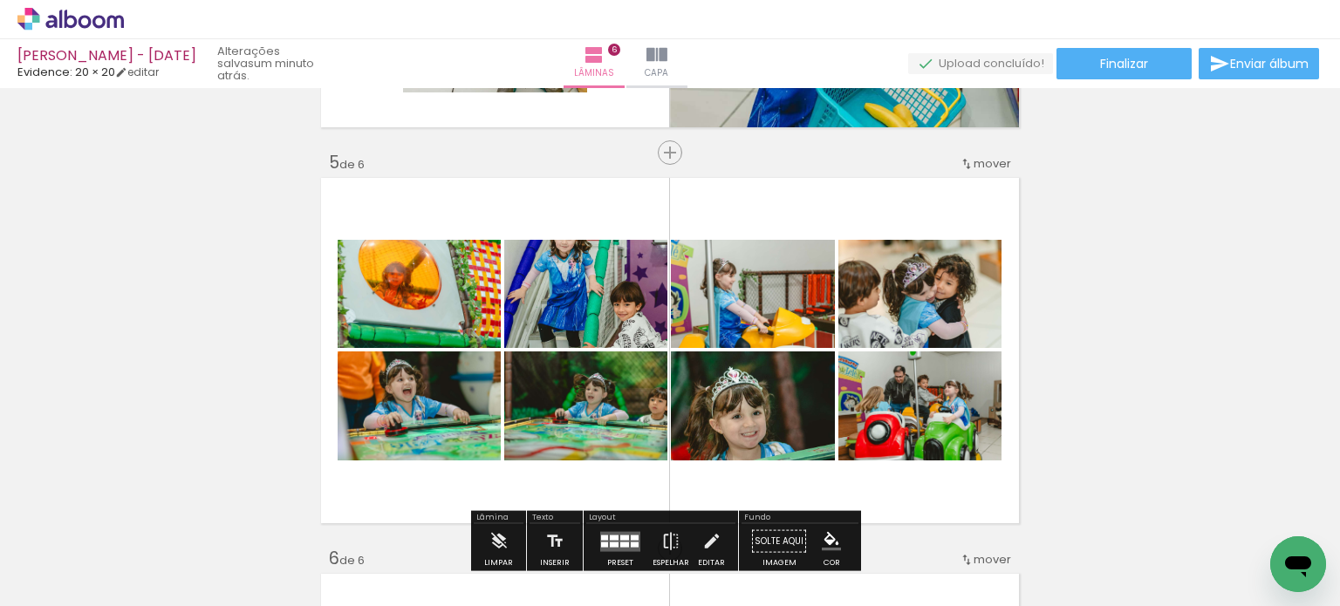
scroll to position [1693, 0]
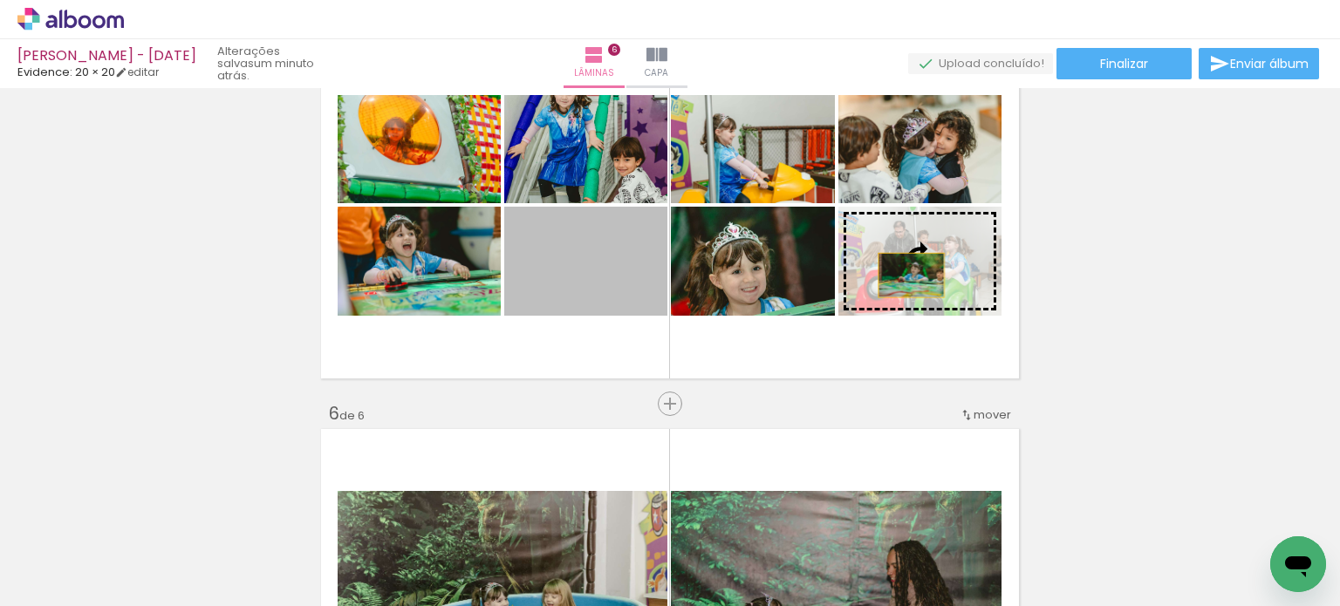
drag, startPoint x: 581, startPoint y: 290, endPoint x: 904, endPoint y: 275, distance: 323.9
click at [0, 0] on slot at bounding box center [0, 0] width 0 height 0
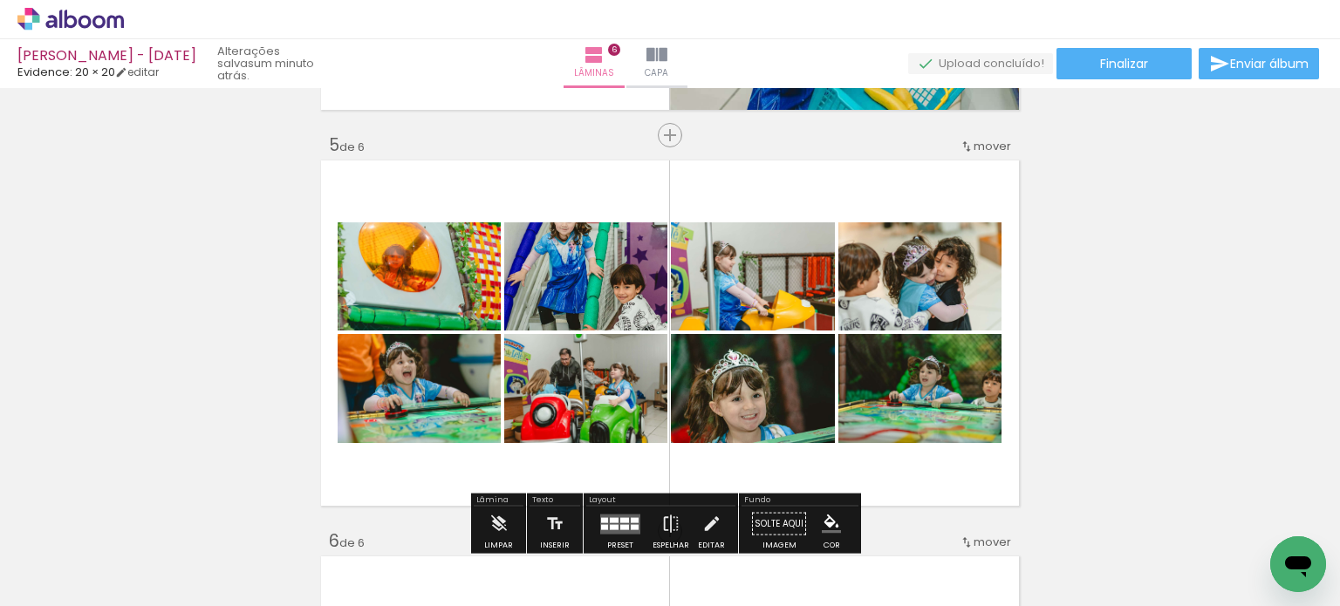
scroll to position [1518, 0]
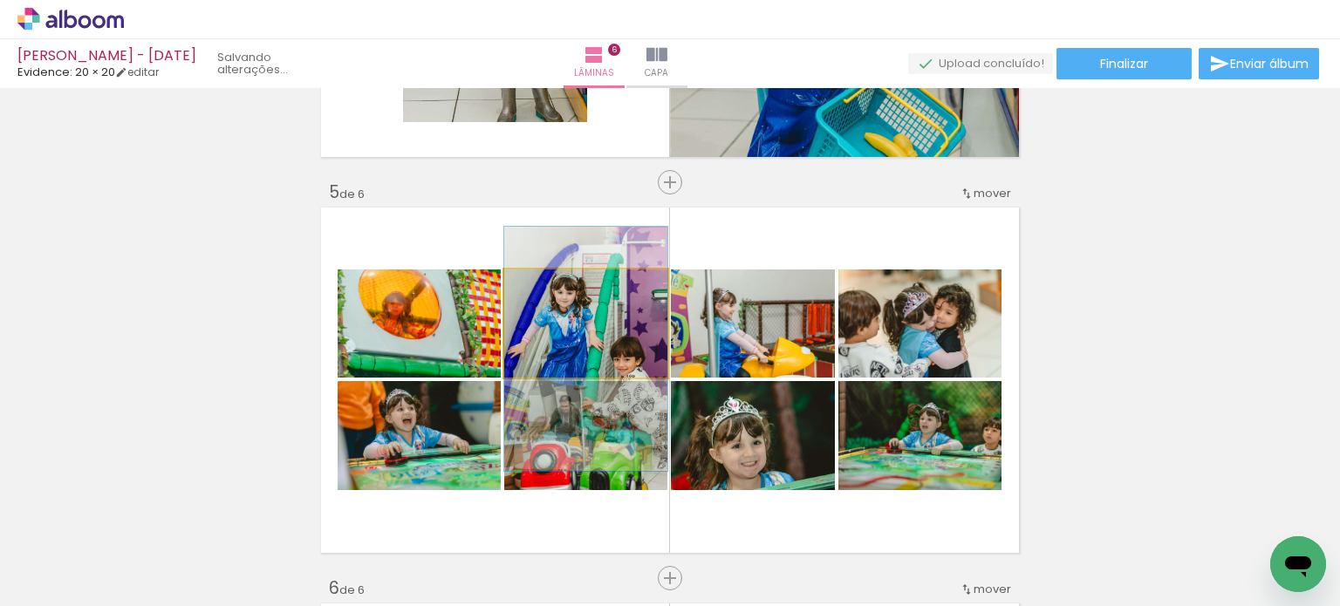
drag, startPoint x: 624, startPoint y: 322, endPoint x: 624, endPoint y: 347, distance: 25.3
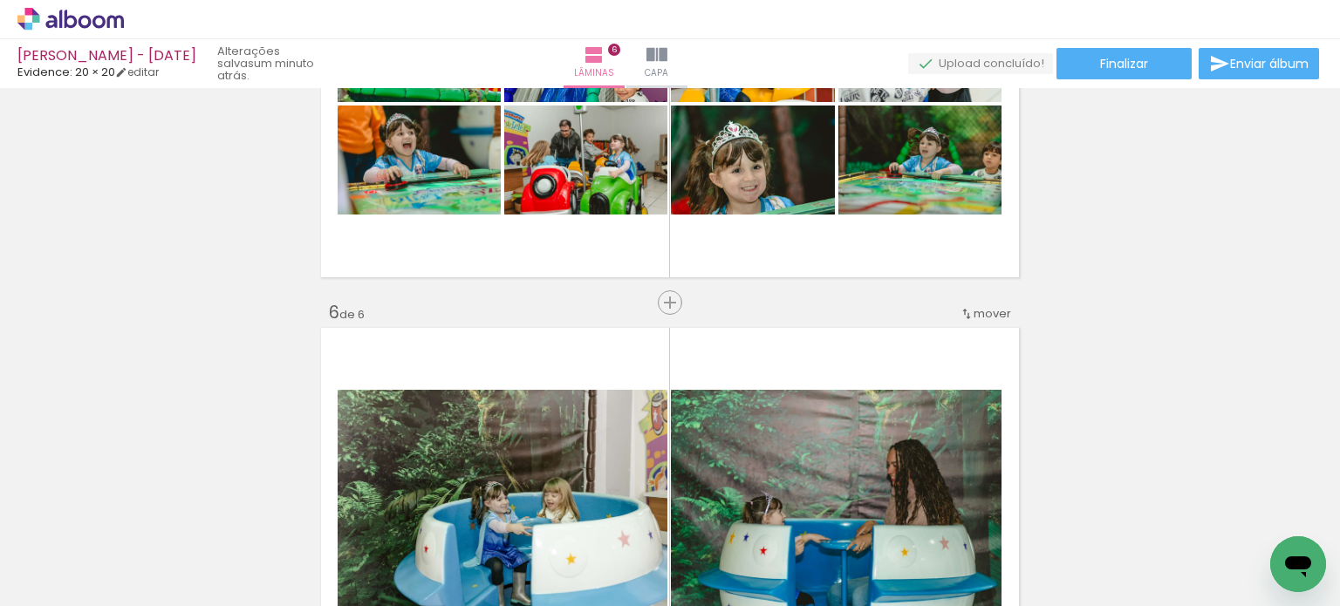
scroll to position [1780, 0]
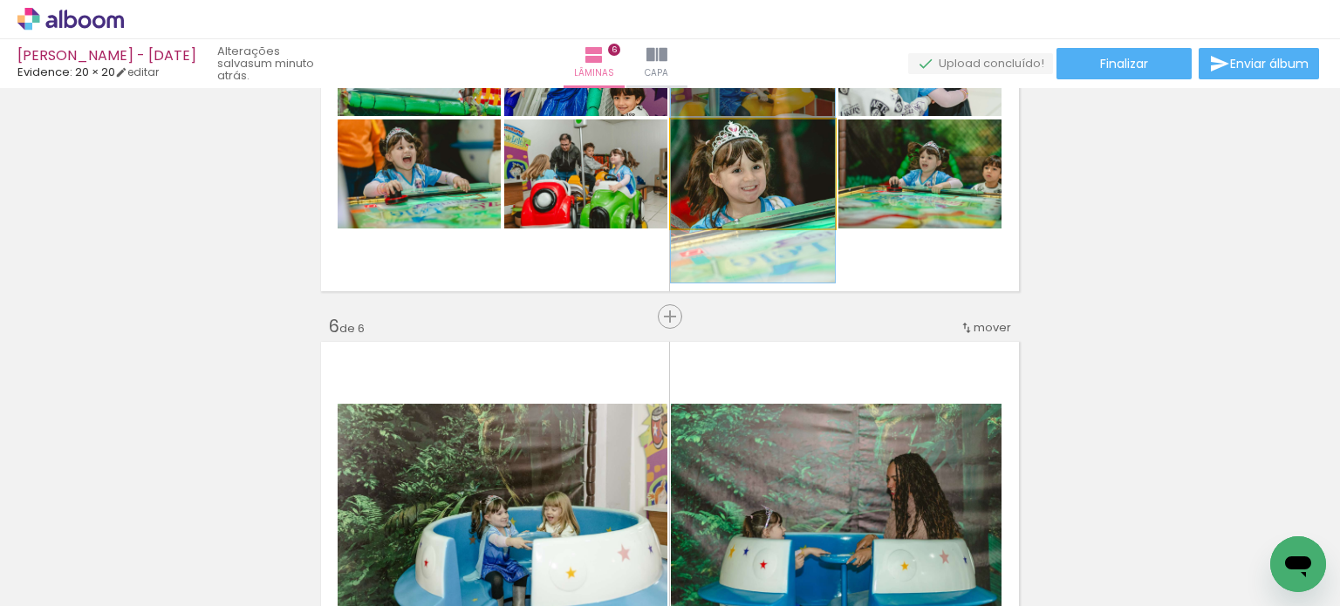
drag, startPoint x: 795, startPoint y: 198, endPoint x: 802, endPoint y: 186, distance: 13.7
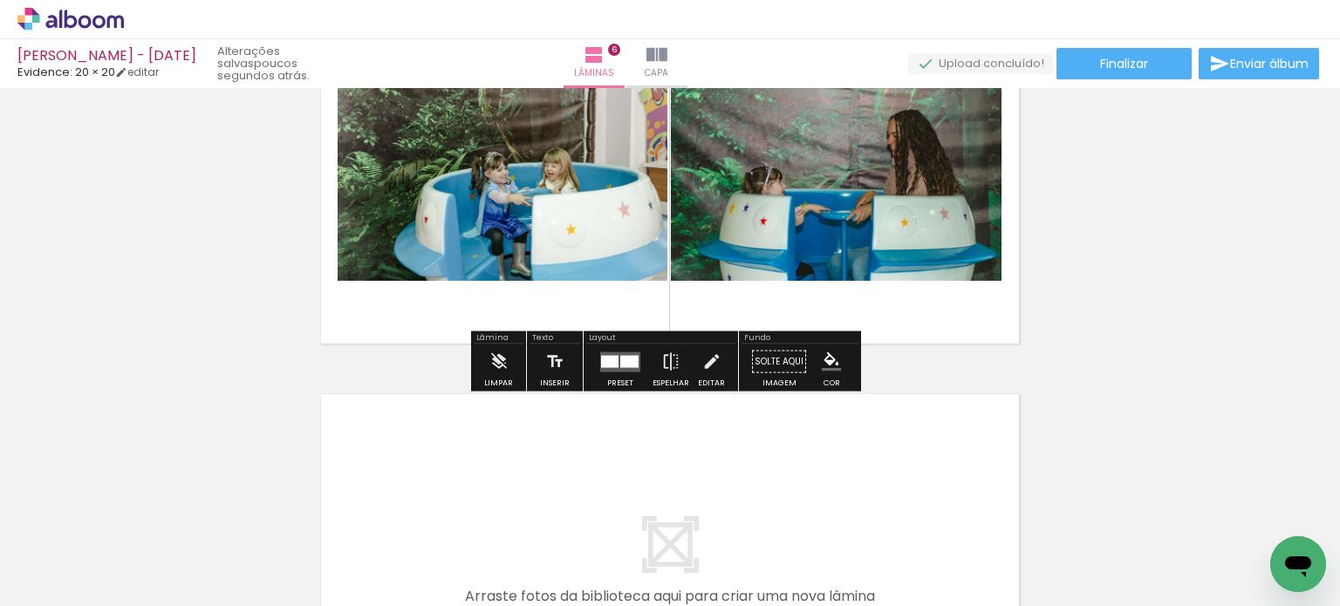
scroll to position [2129, 0]
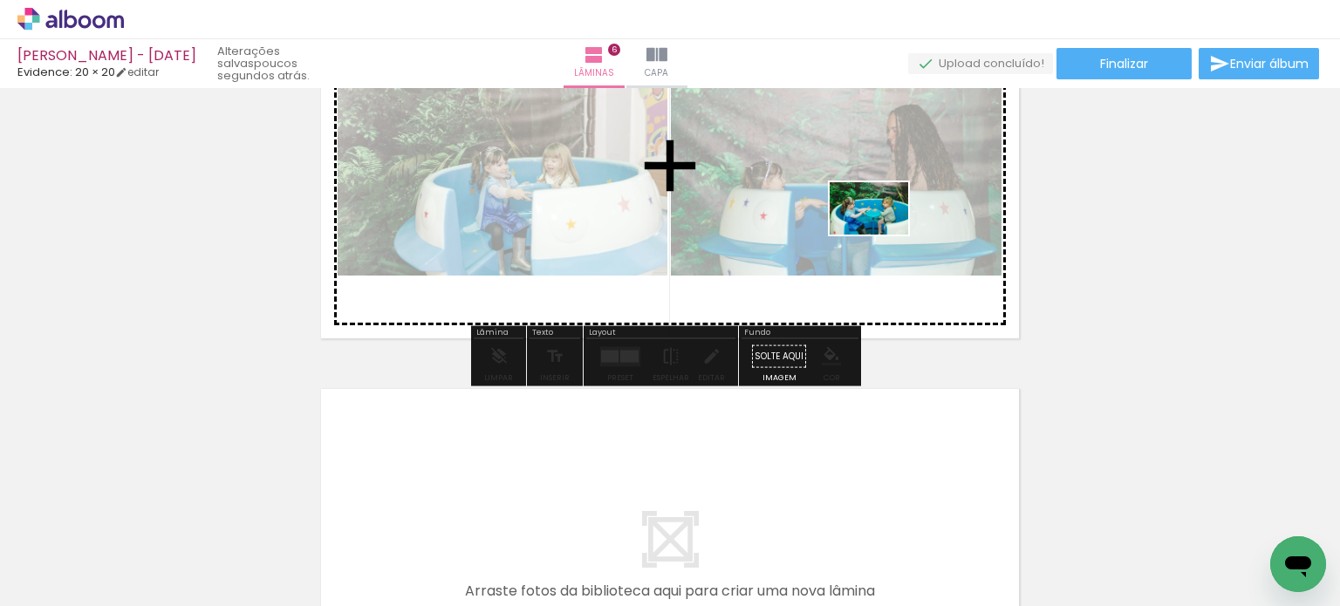
drag, startPoint x: 948, startPoint y: 436, endPoint x: 882, endPoint y: 257, distance: 190.7
click at [882, 233] on quentale-workspace at bounding box center [670, 303] width 1340 height 606
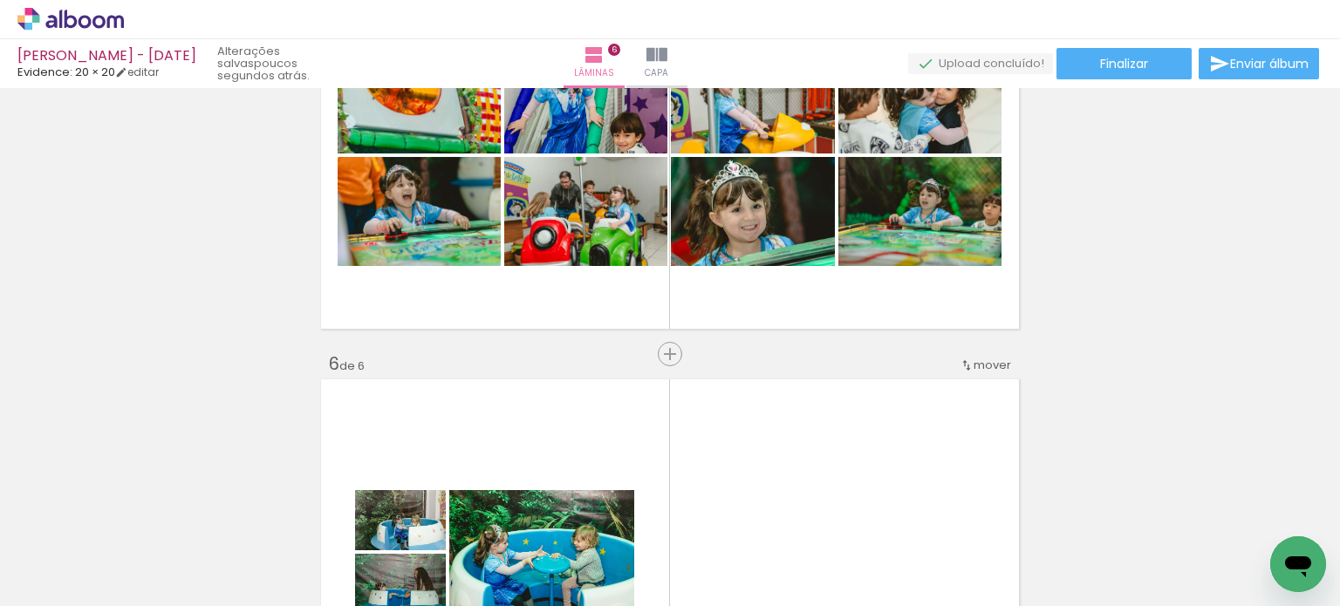
scroll to position [2042, 0]
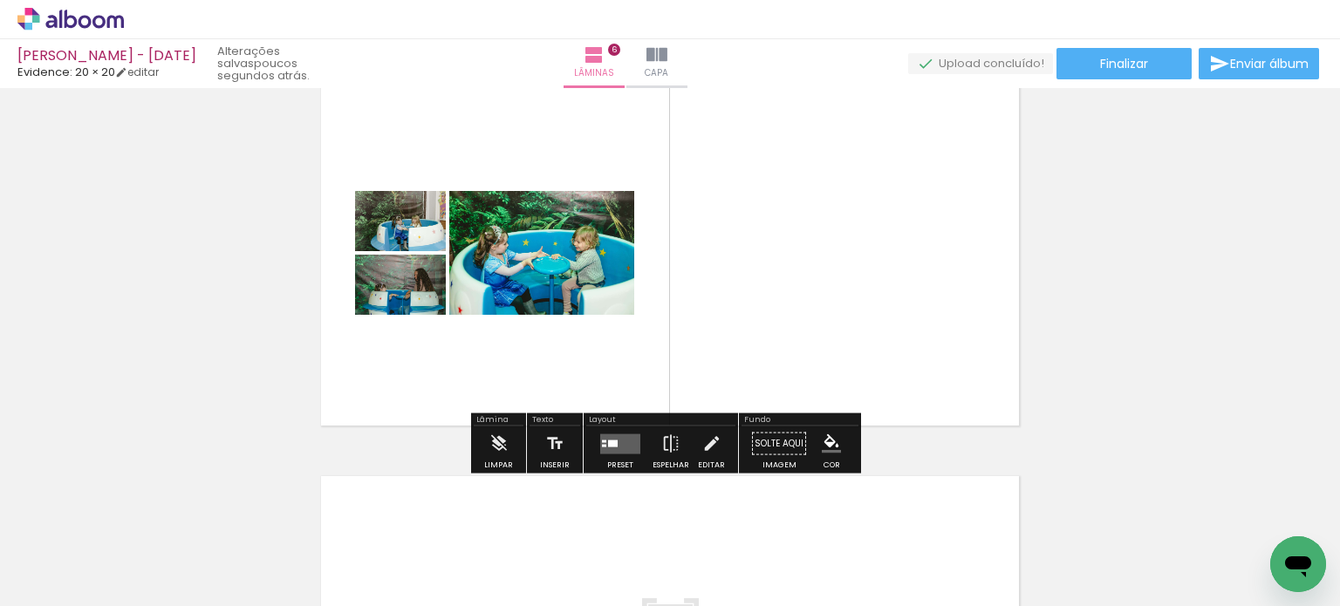
click at [603, 442] on quentale-layouter at bounding box center [620, 443] width 40 height 20
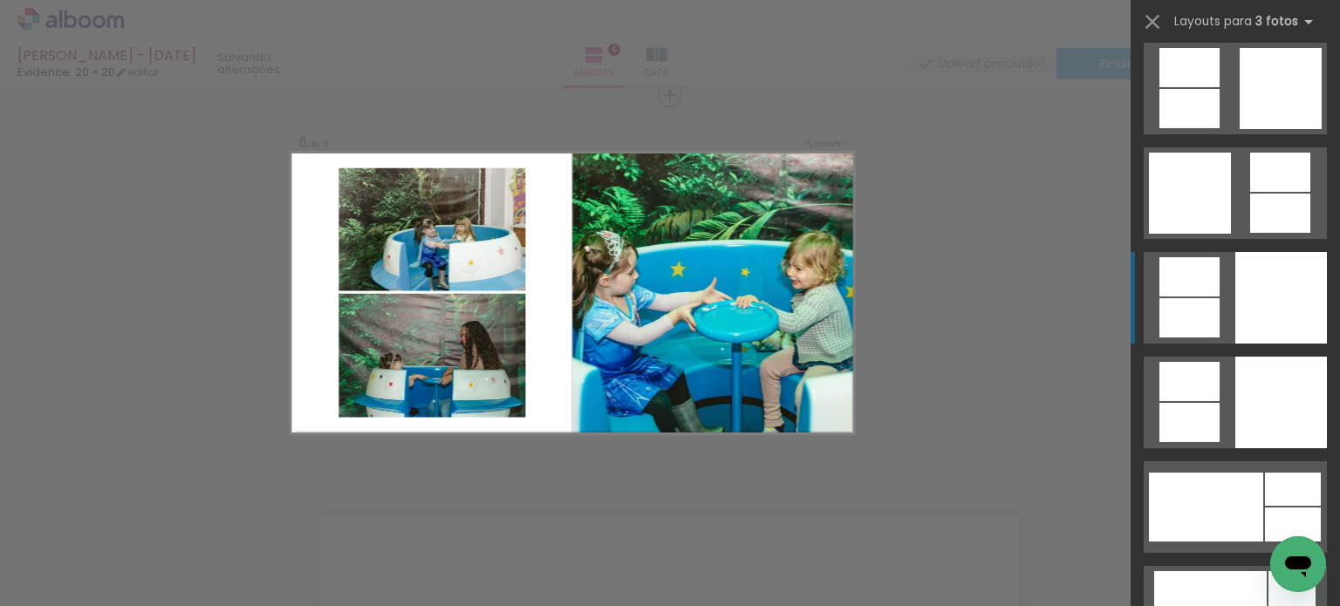
scroll to position [5146, 0]
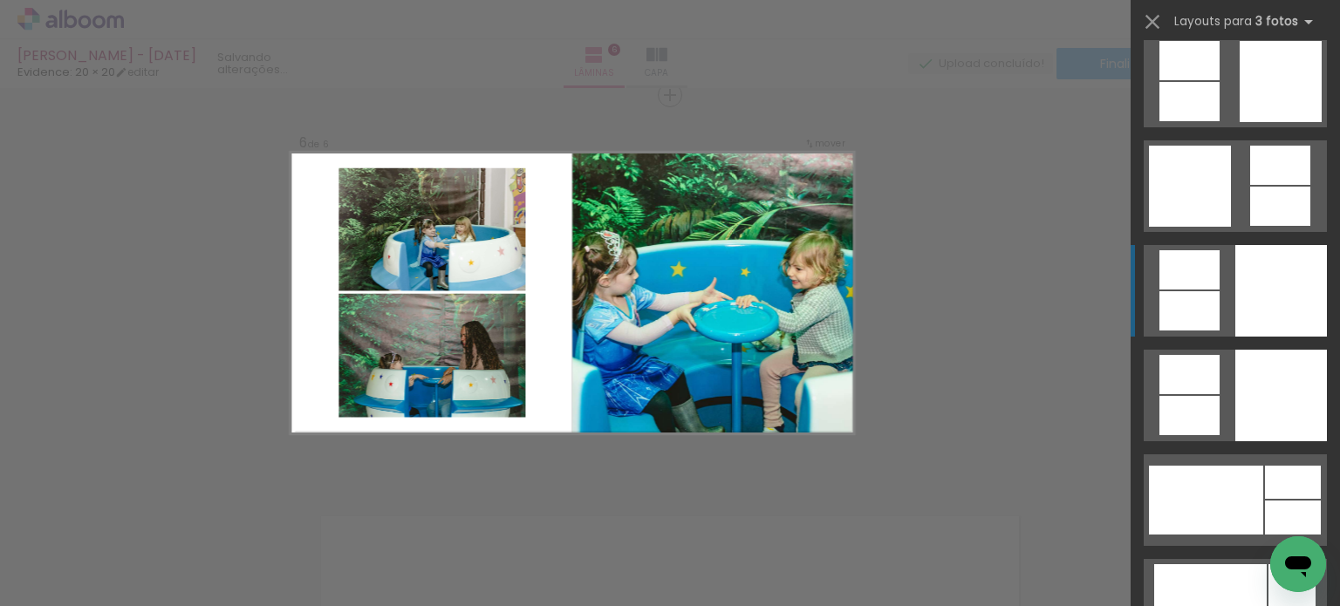
click at [1269, 309] on div at bounding box center [1281, 291] width 92 height 92
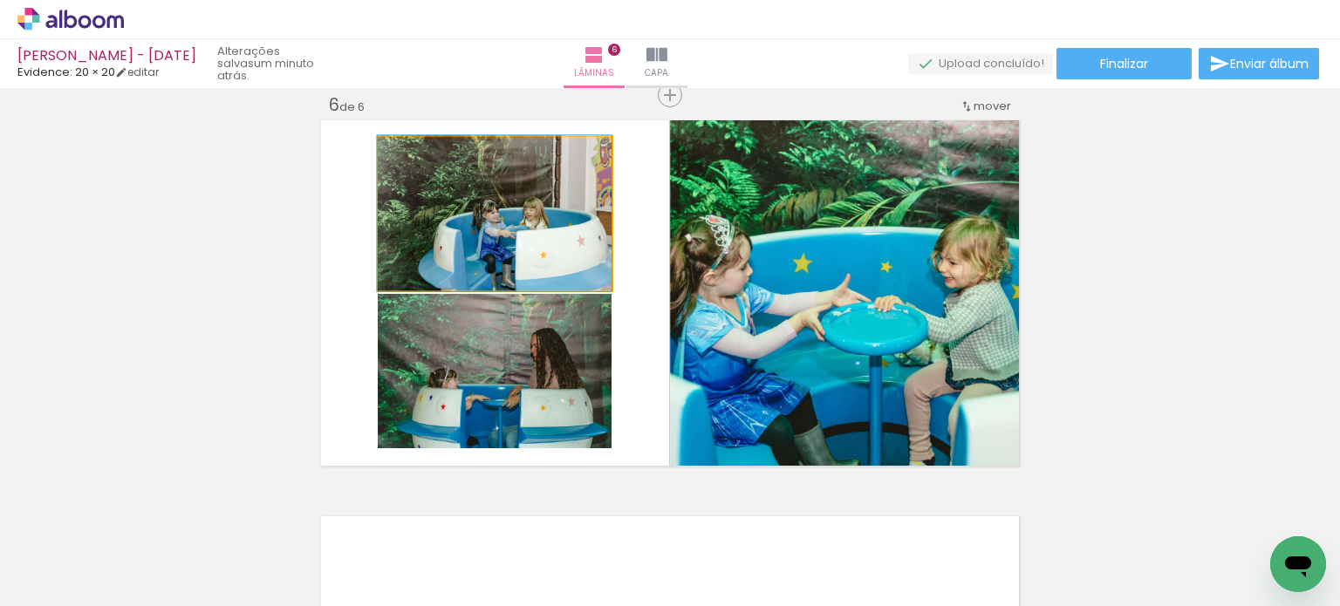
drag, startPoint x: 532, startPoint y: 226, endPoint x: 800, endPoint y: 244, distance: 268.4
click at [0, 0] on slot at bounding box center [0, 0] width 0 height 0
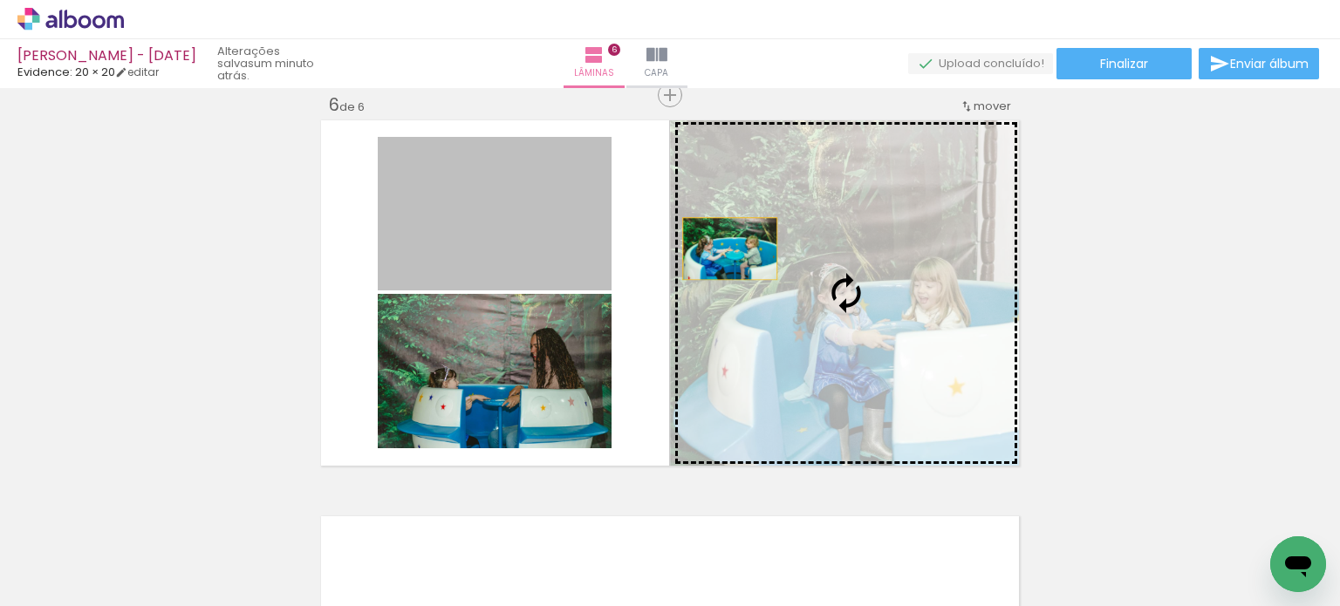
drag, startPoint x: 530, startPoint y: 238, endPoint x: 793, endPoint y: 250, distance: 262.8
click at [0, 0] on slot at bounding box center [0, 0] width 0 height 0
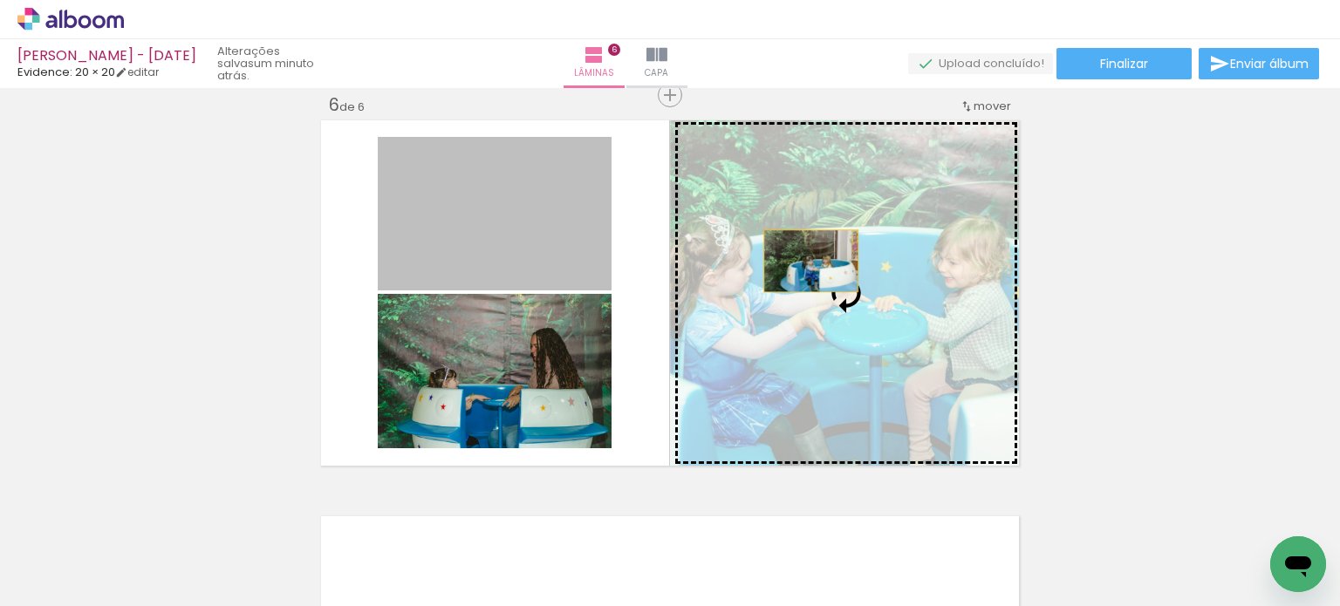
drag, startPoint x: 520, startPoint y: 255, endPoint x: 829, endPoint y: 263, distance: 308.8
click at [0, 0] on slot at bounding box center [0, 0] width 0 height 0
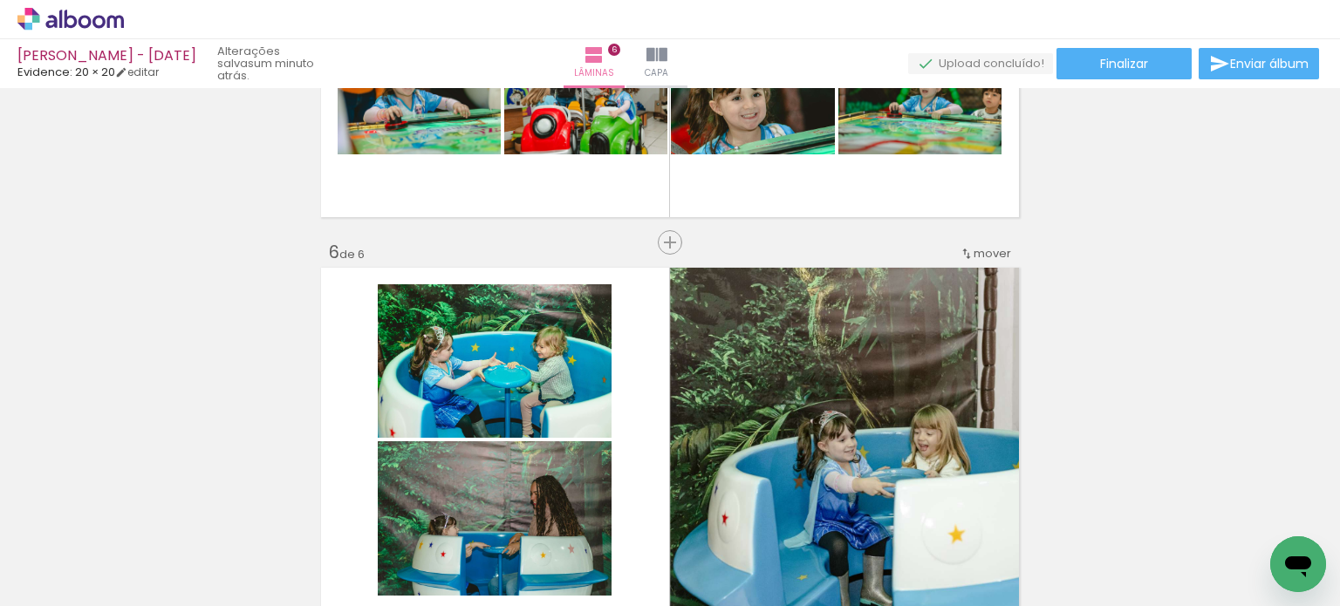
scroll to position [1914, 0]
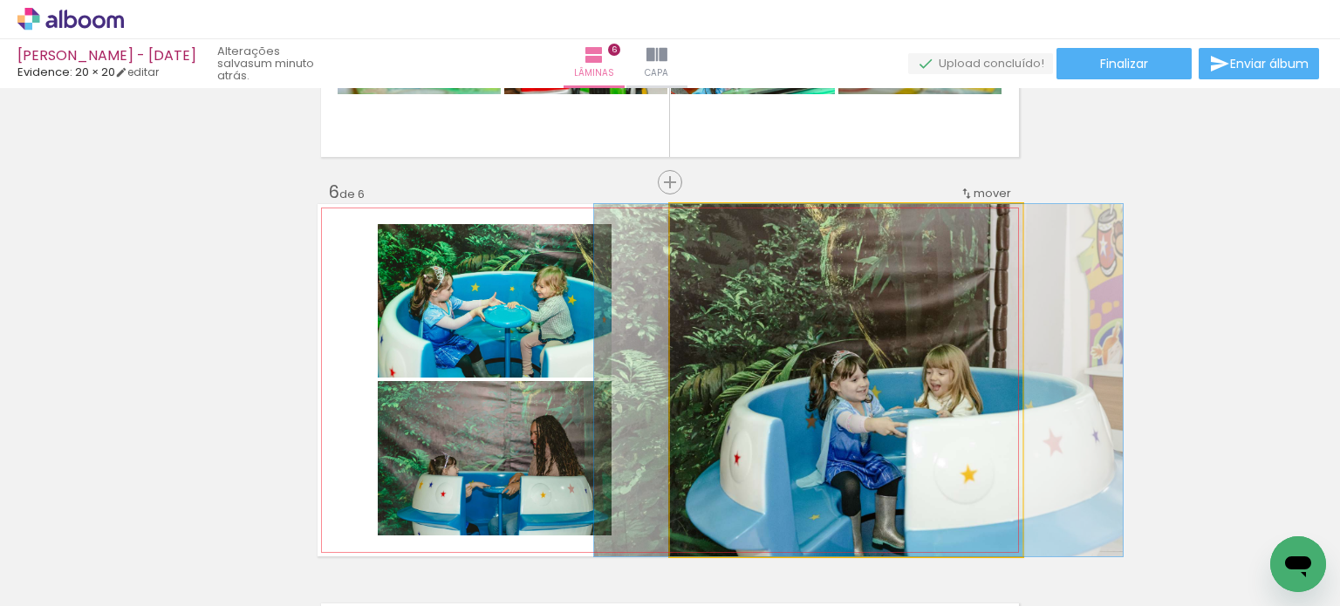
drag, startPoint x: 890, startPoint y: 372, endPoint x: 1099, endPoint y: 342, distance: 210.5
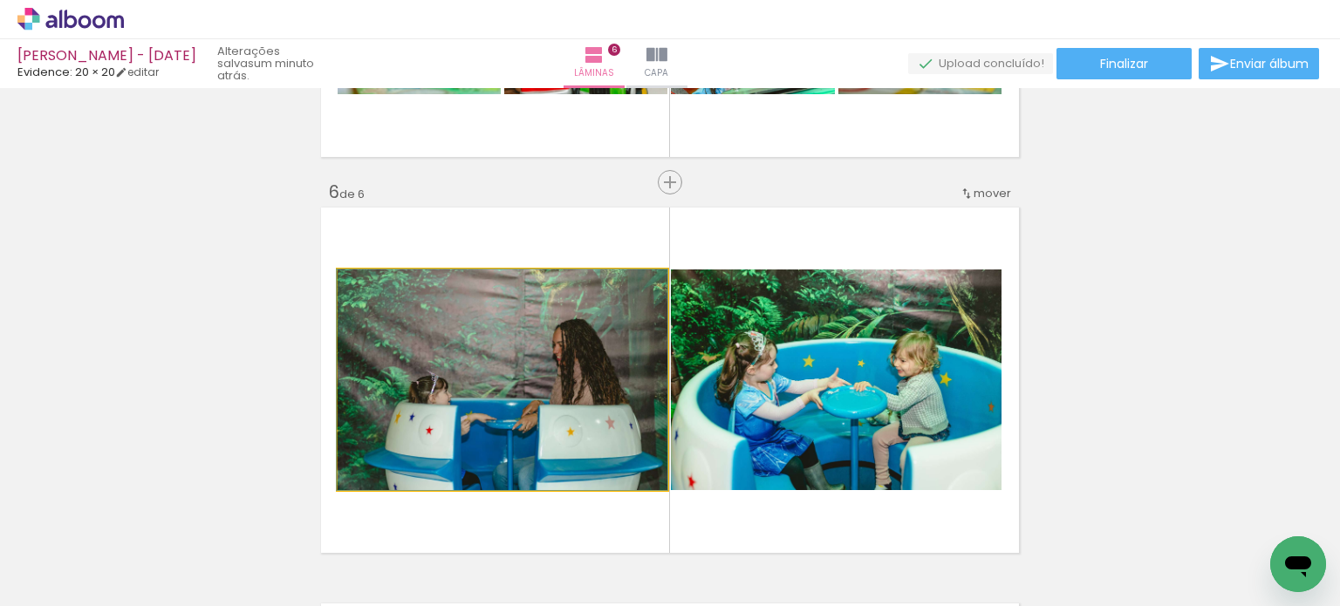
drag, startPoint x: 493, startPoint y: 358, endPoint x: 244, endPoint y: 358, distance: 248.6
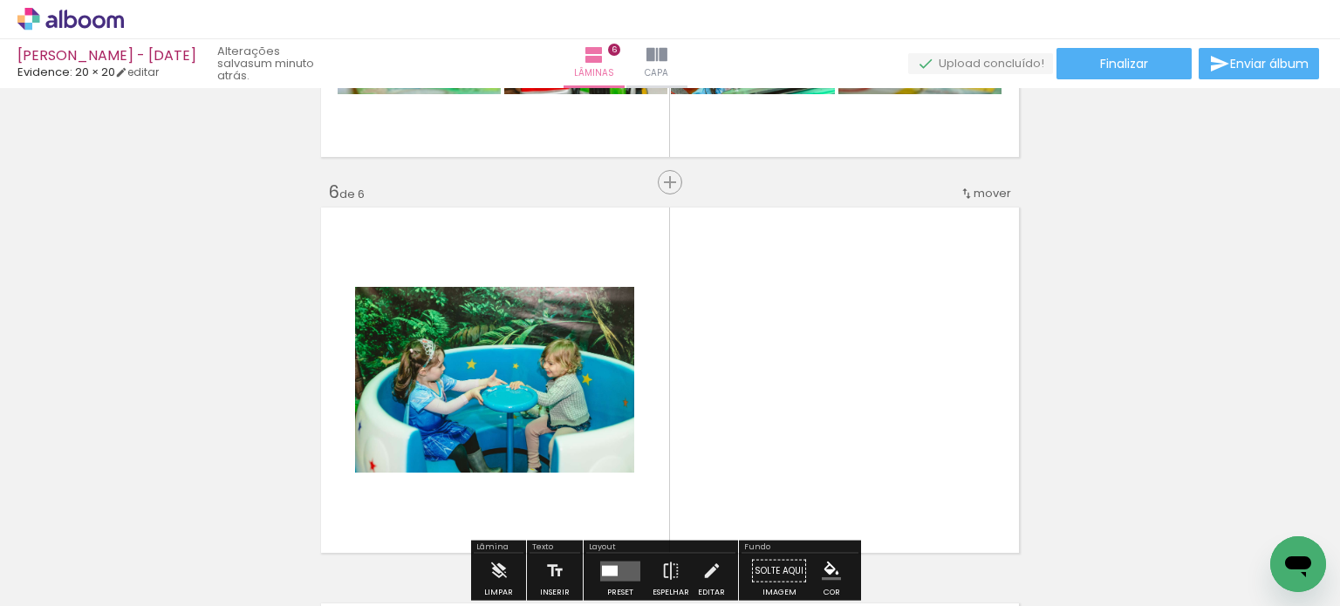
drag, startPoint x: 516, startPoint y: 386, endPoint x: 1071, endPoint y: 325, distance: 558.0
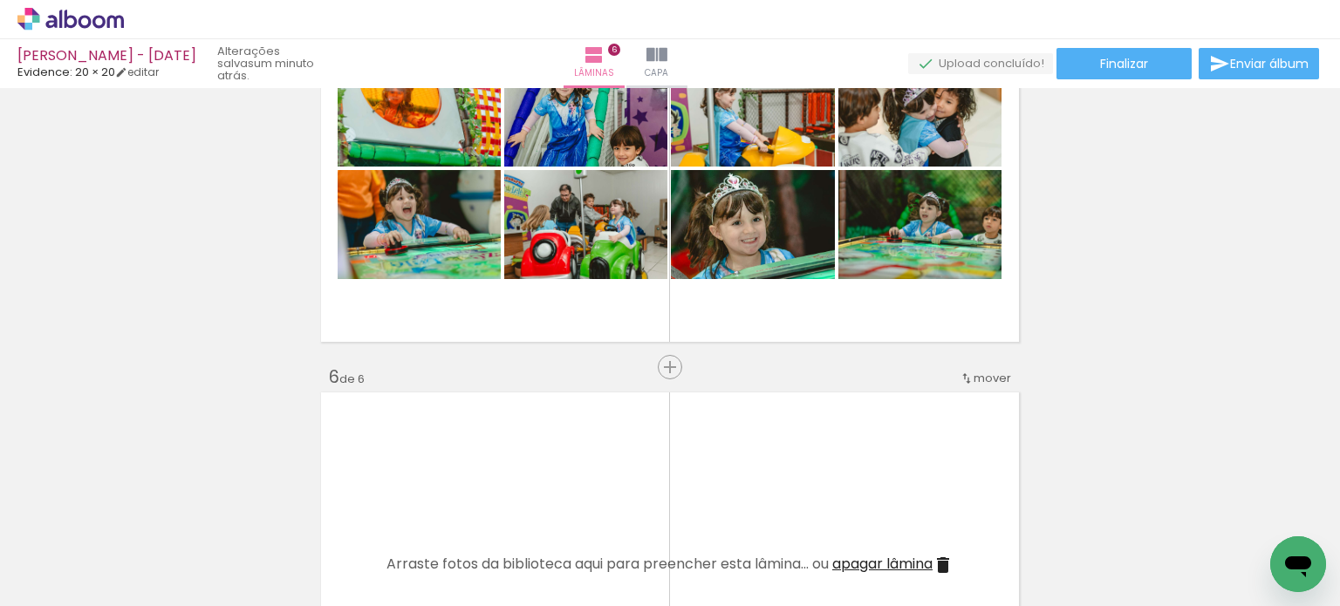
scroll to position [1740, 0]
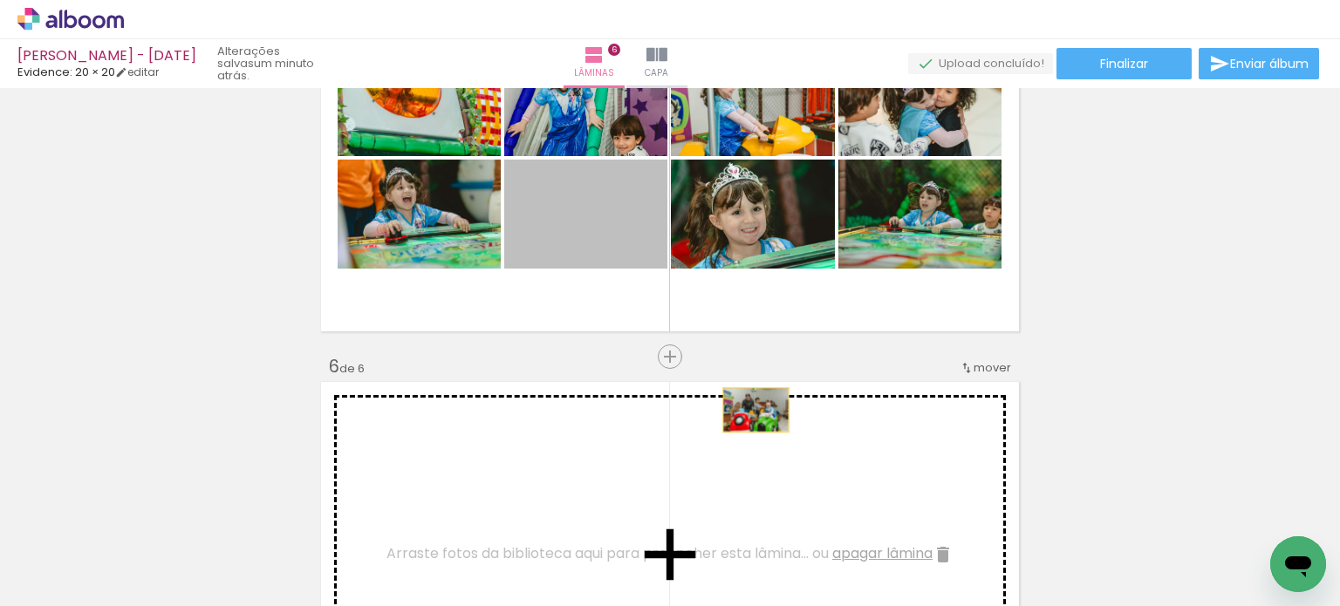
drag, startPoint x: 594, startPoint y: 240, endPoint x: 774, endPoint y: 407, distance: 246.2
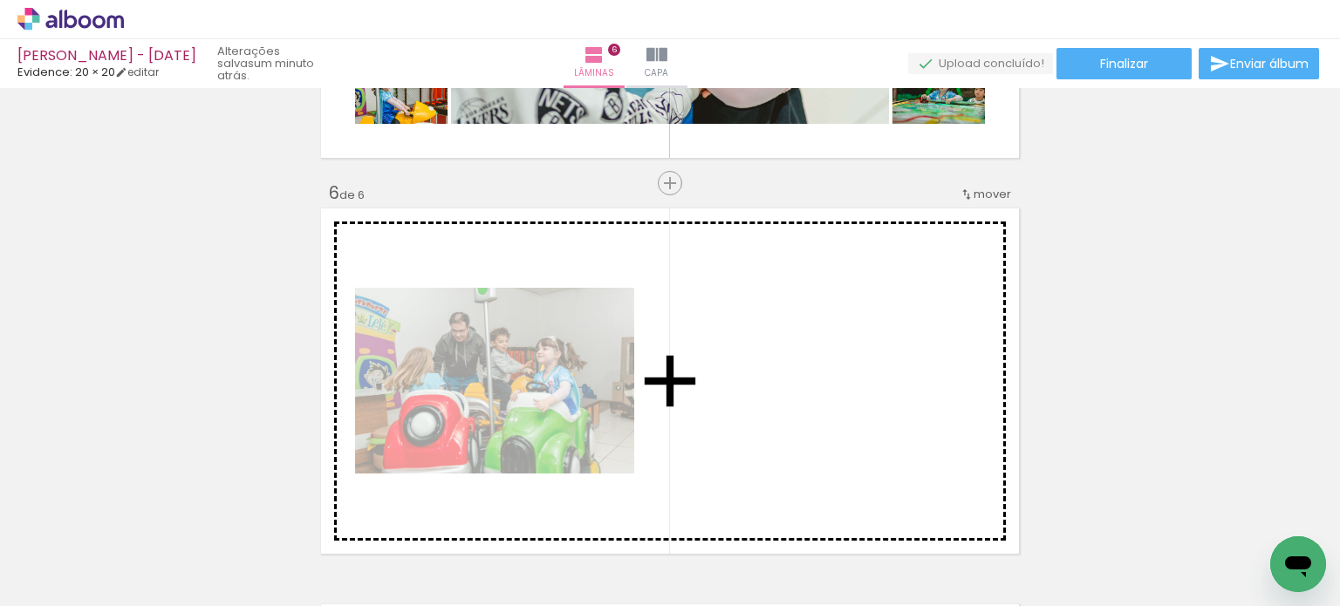
scroll to position [1914, 0]
drag, startPoint x: 411, startPoint y: 299, endPoint x: 812, endPoint y: 383, distance: 409.8
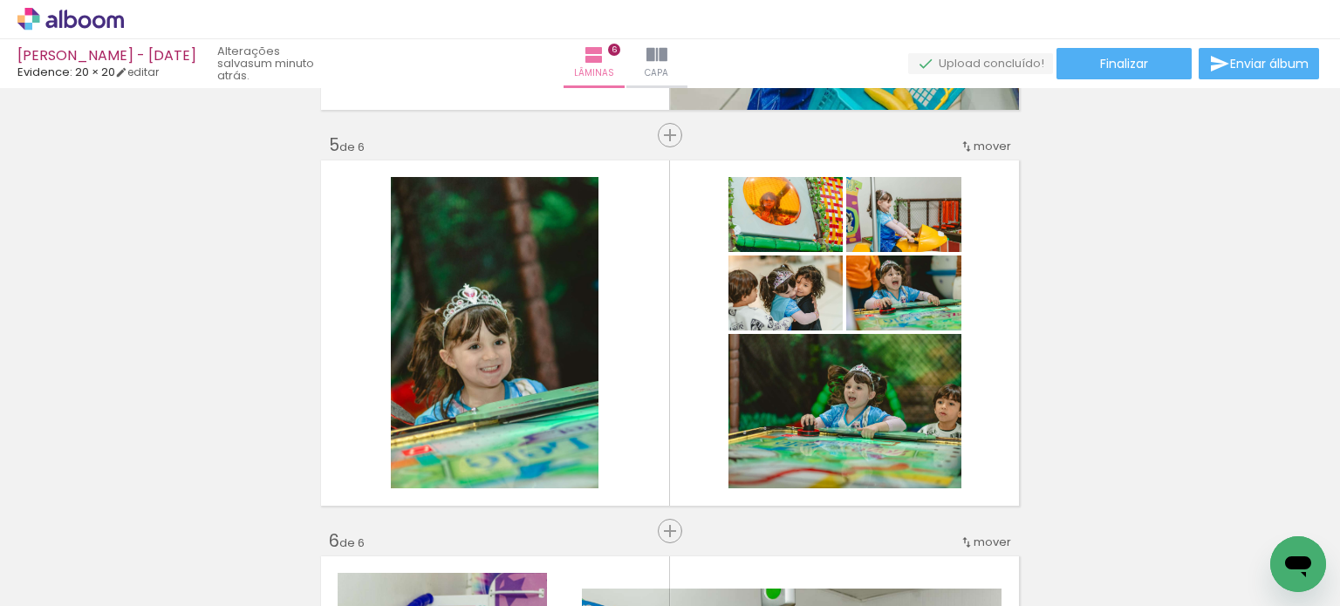
scroll to position [0, 592]
drag, startPoint x: 748, startPoint y: 535, endPoint x: 743, endPoint y: 418, distance: 117.0
click at [761, 324] on quentale-workspace at bounding box center [670, 303] width 1340 height 606
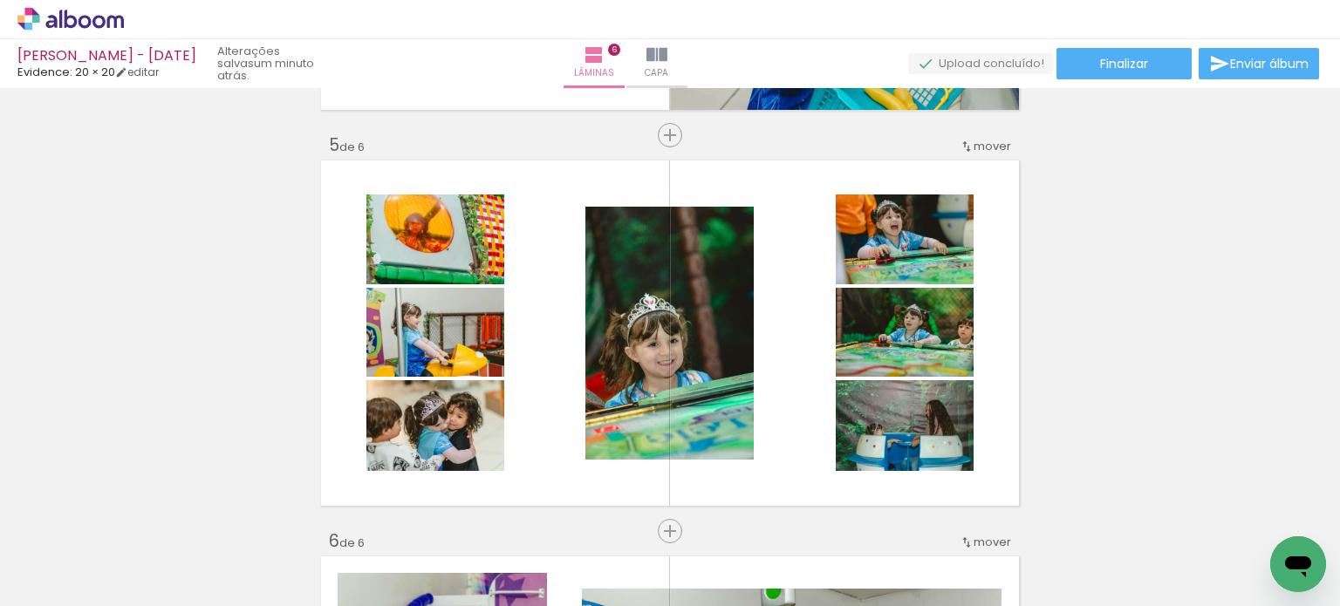
scroll to position [0, 1737]
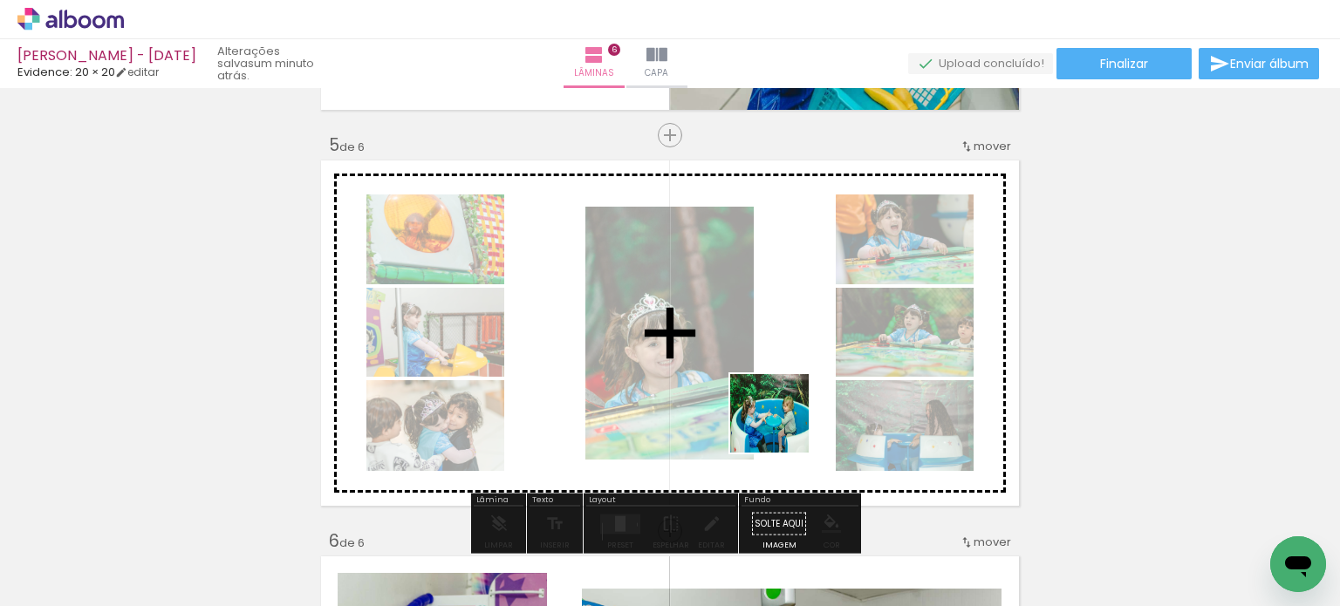
drag, startPoint x: 784, startPoint y: 549, endPoint x: 781, endPoint y: 411, distance: 138.7
click at [781, 411] on quentale-workspace at bounding box center [670, 303] width 1340 height 606
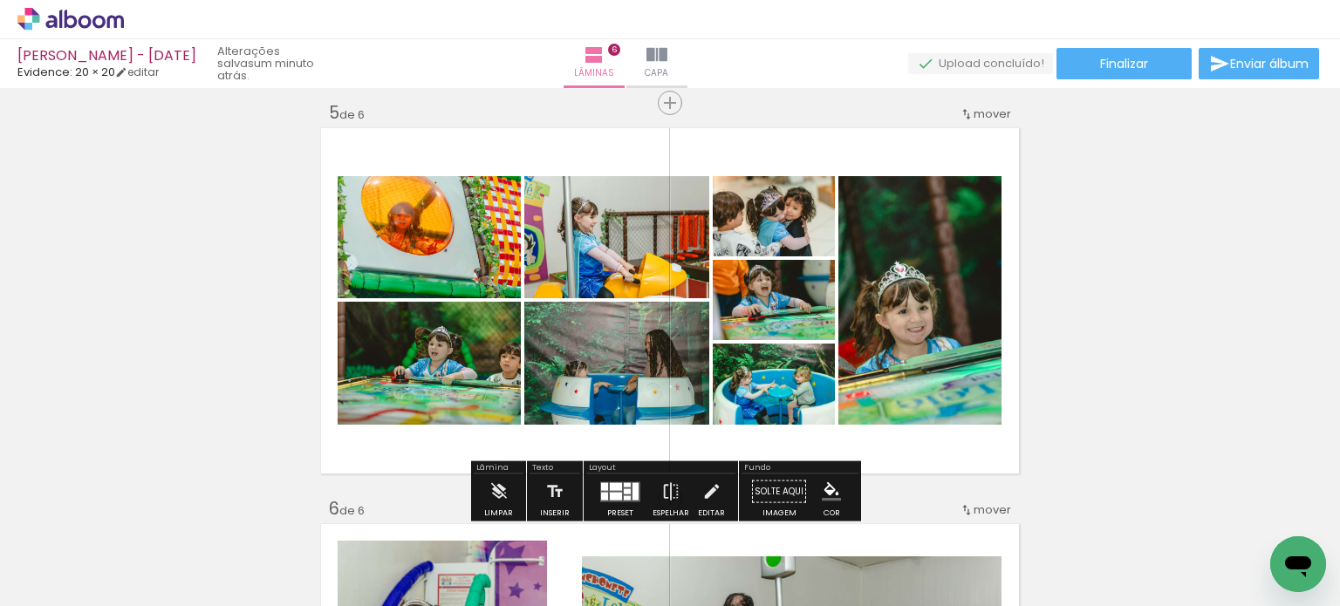
scroll to position [1653, 0]
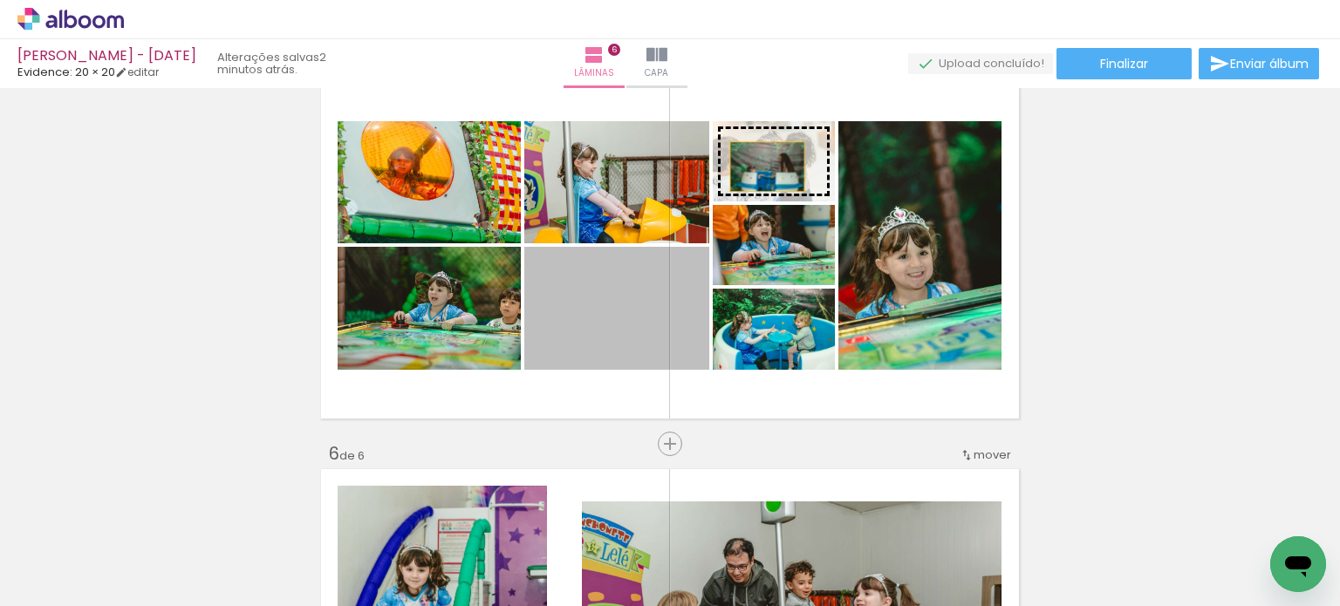
drag, startPoint x: 638, startPoint y: 312, endPoint x: 761, endPoint y: 167, distance: 190.6
click at [0, 0] on slot at bounding box center [0, 0] width 0 height 0
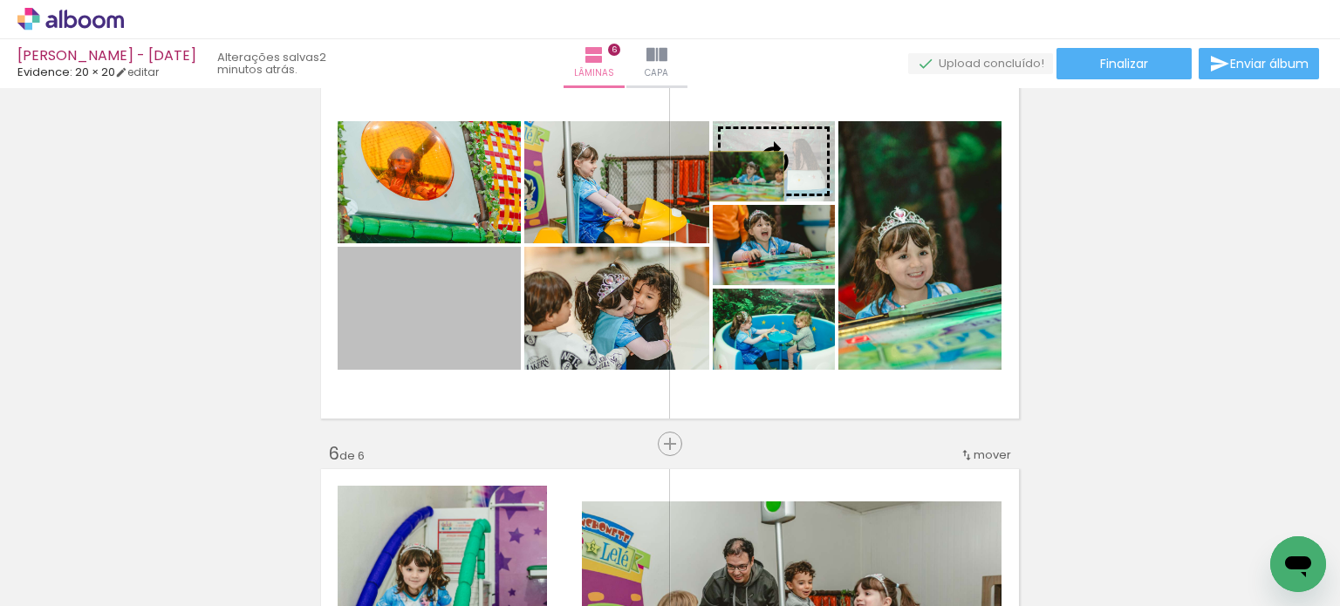
drag, startPoint x: 458, startPoint y: 344, endPoint x: 740, endPoint y: 176, distance: 327.7
click at [0, 0] on slot at bounding box center [0, 0] width 0 height 0
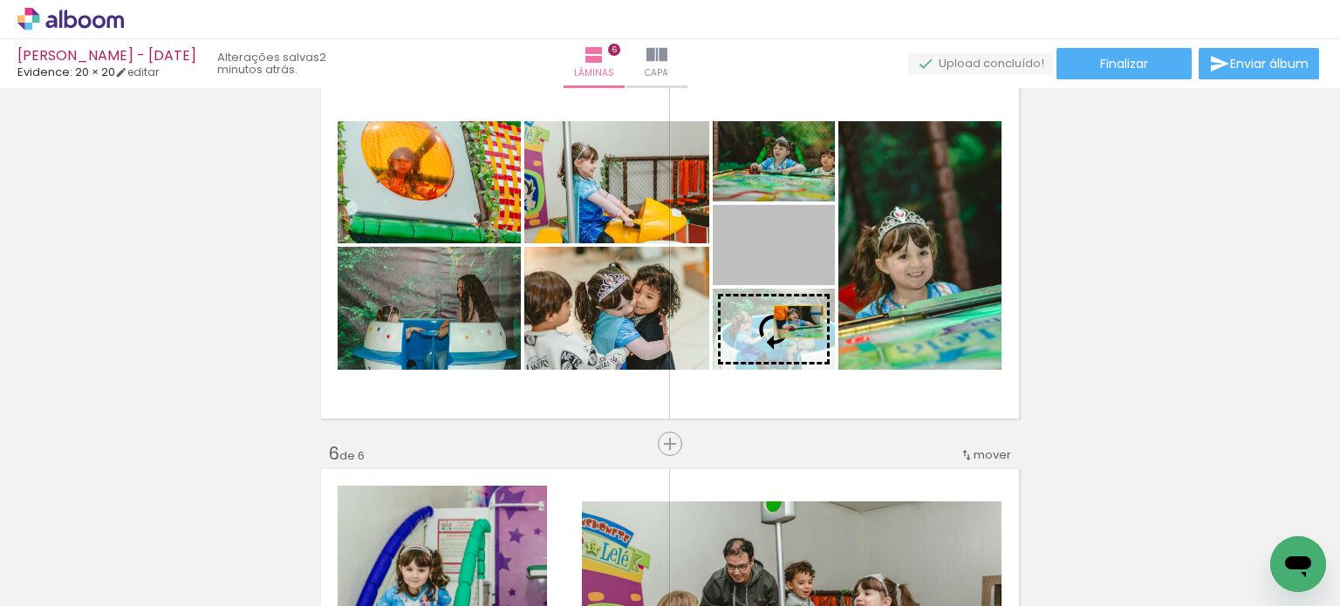
drag, startPoint x: 789, startPoint y: 261, endPoint x: 792, endPoint y: 329, distance: 68.1
click at [0, 0] on slot at bounding box center [0, 0] width 0 height 0
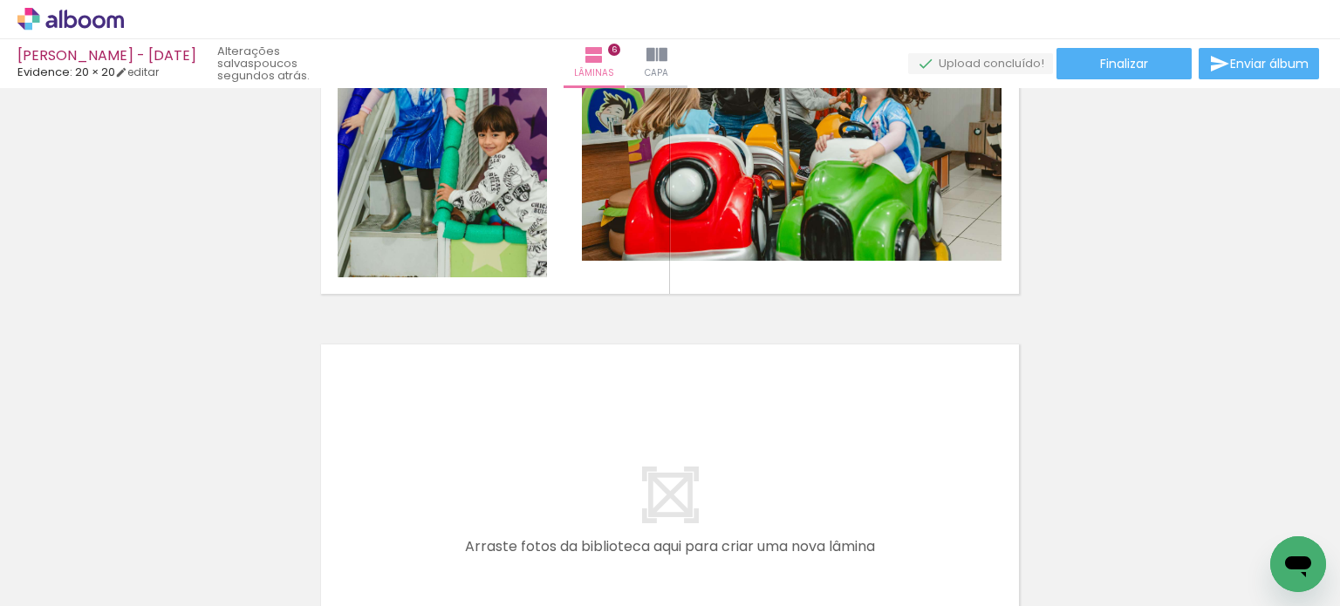
scroll to position [2176, 0]
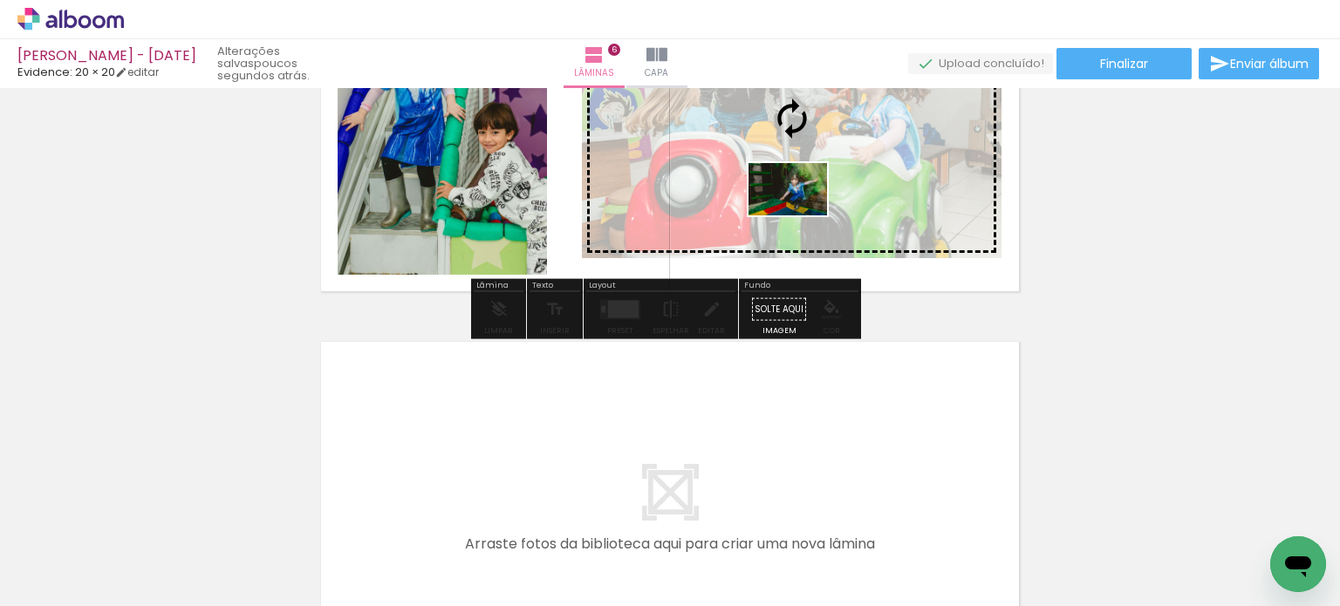
drag, startPoint x: 307, startPoint y: 551, endPoint x: 801, endPoint y: 215, distance: 597.0
click at [801, 215] on quentale-workspace at bounding box center [670, 303] width 1340 height 606
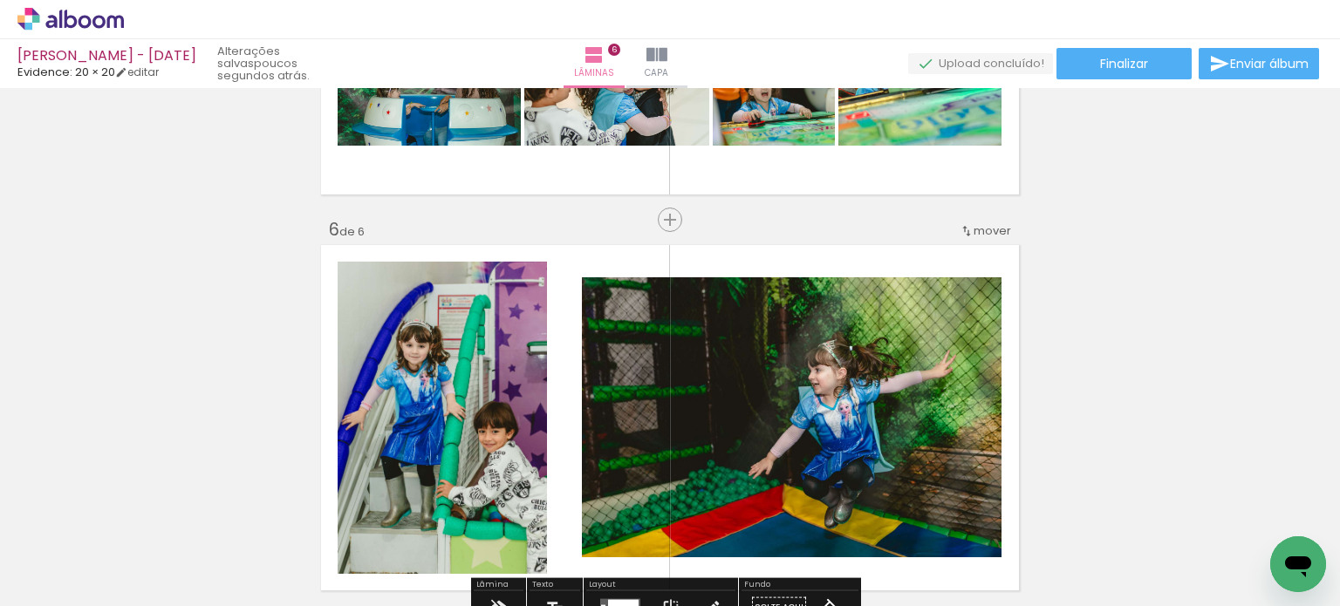
scroll to position [2002, 0]
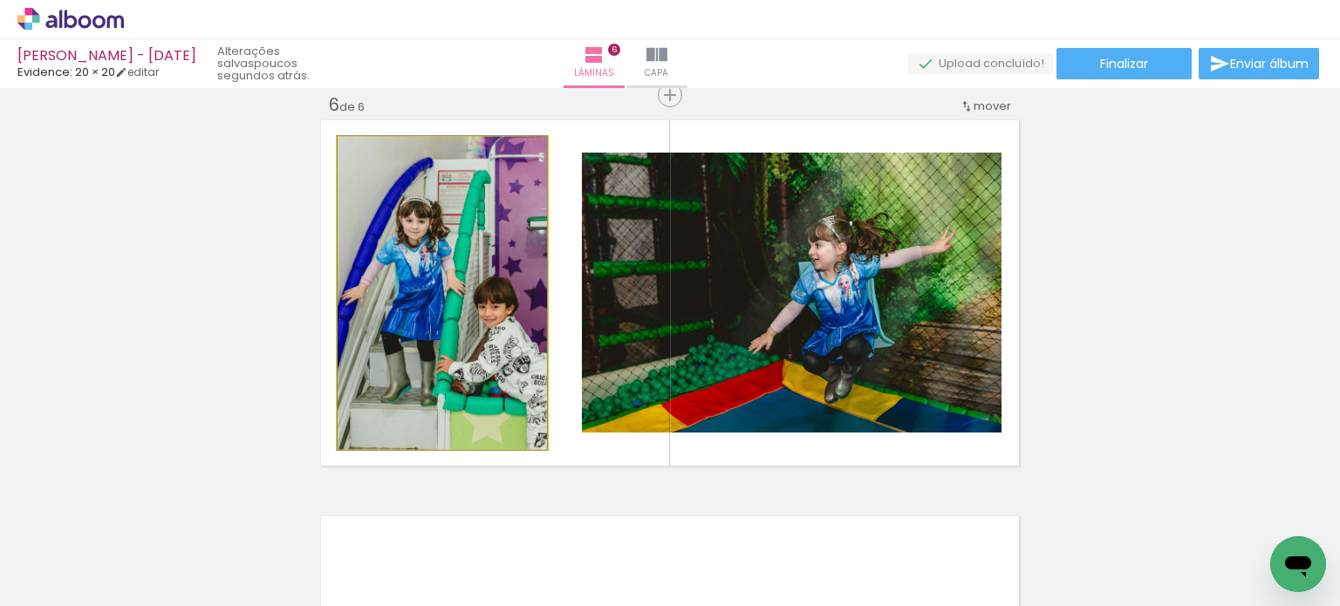
click at [438, 335] on quentale-photo at bounding box center [442, 293] width 209 height 312
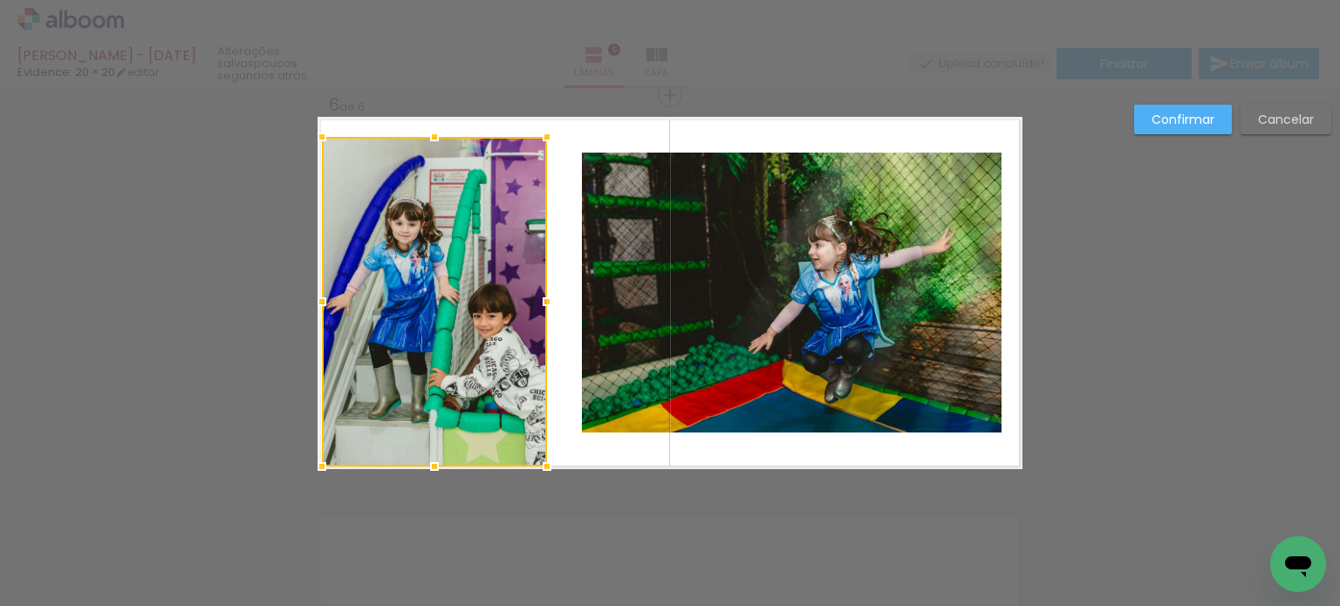
drag, startPoint x: 331, startPoint y: 454, endPoint x: 316, endPoint y: 474, distance: 24.8
click at [316, 474] on div at bounding box center [321, 466] width 35 height 35
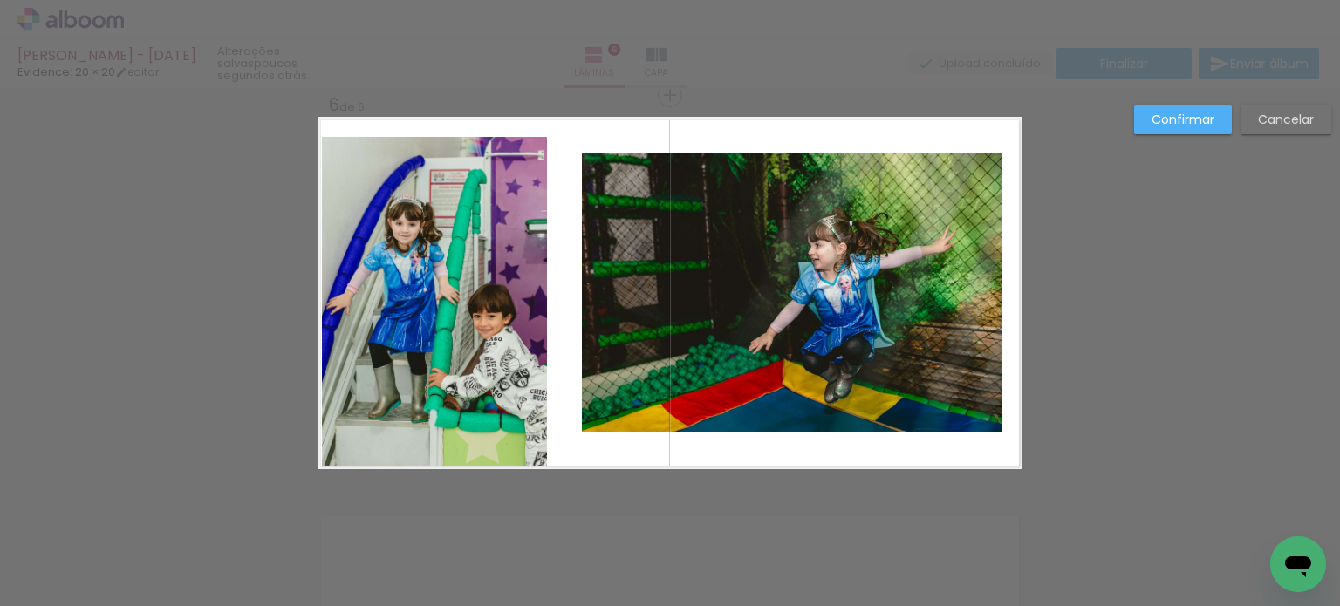
click at [377, 396] on quentale-photo at bounding box center [434, 302] width 225 height 330
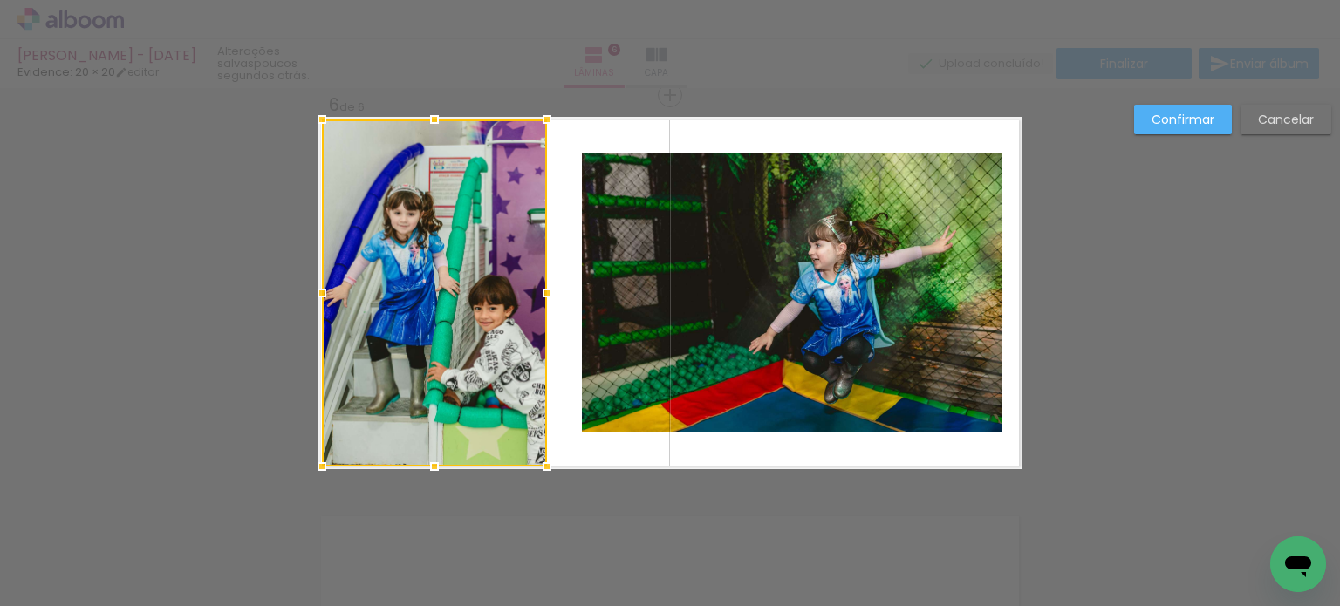
drag, startPoint x: 425, startPoint y: 139, endPoint x: 433, endPoint y: 111, distance: 29.0
click at [433, 111] on div at bounding box center [434, 119] width 35 height 35
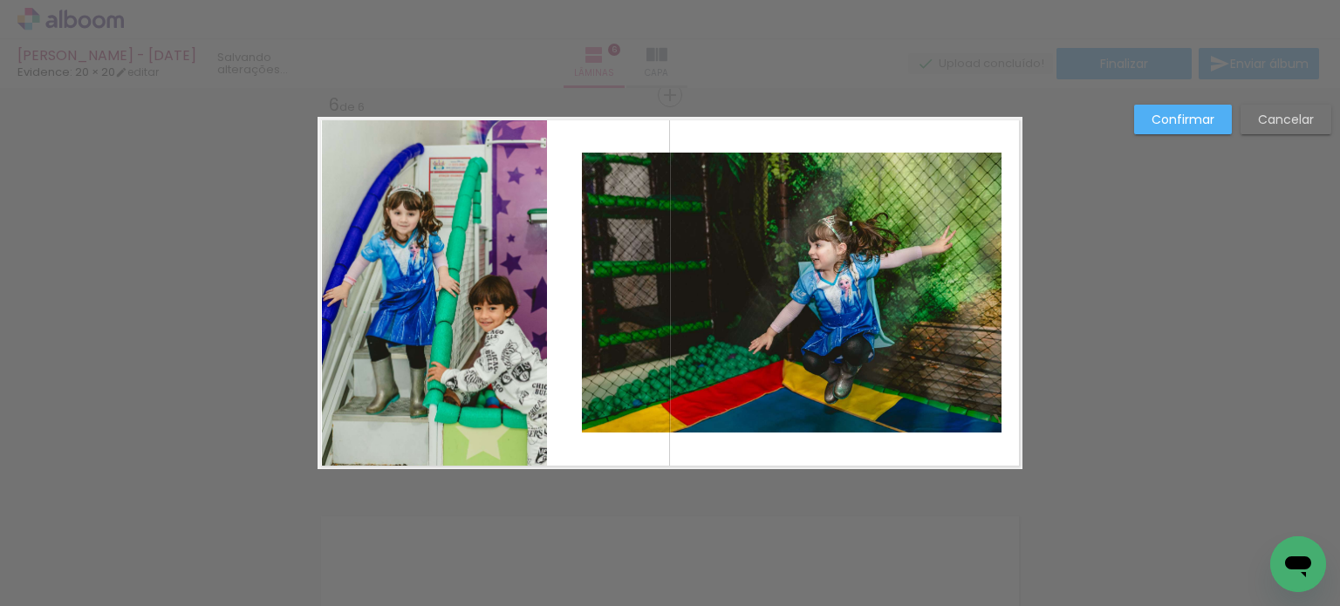
click at [420, 154] on quentale-photo at bounding box center [434, 292] width 225 height 347
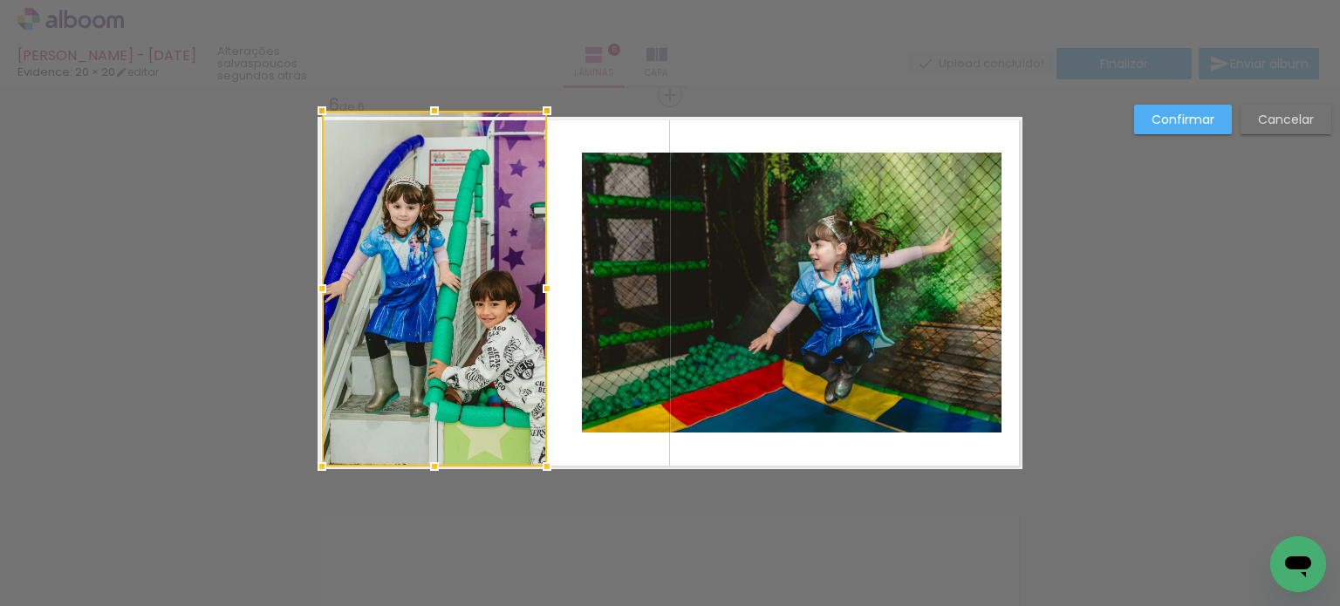
click at [430, 116] on div at bounding box center [434, 110] width 35 height 35
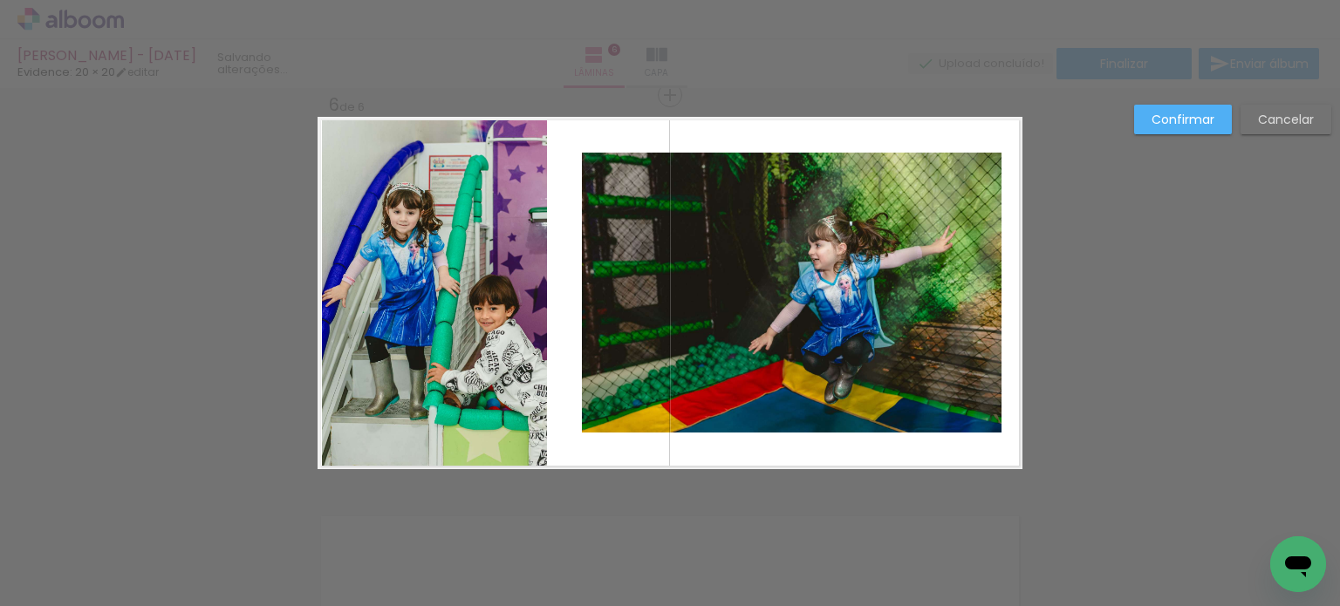
click at [388, 190] on quentale-photo at bounding box center [434, 293] width 225 height 352
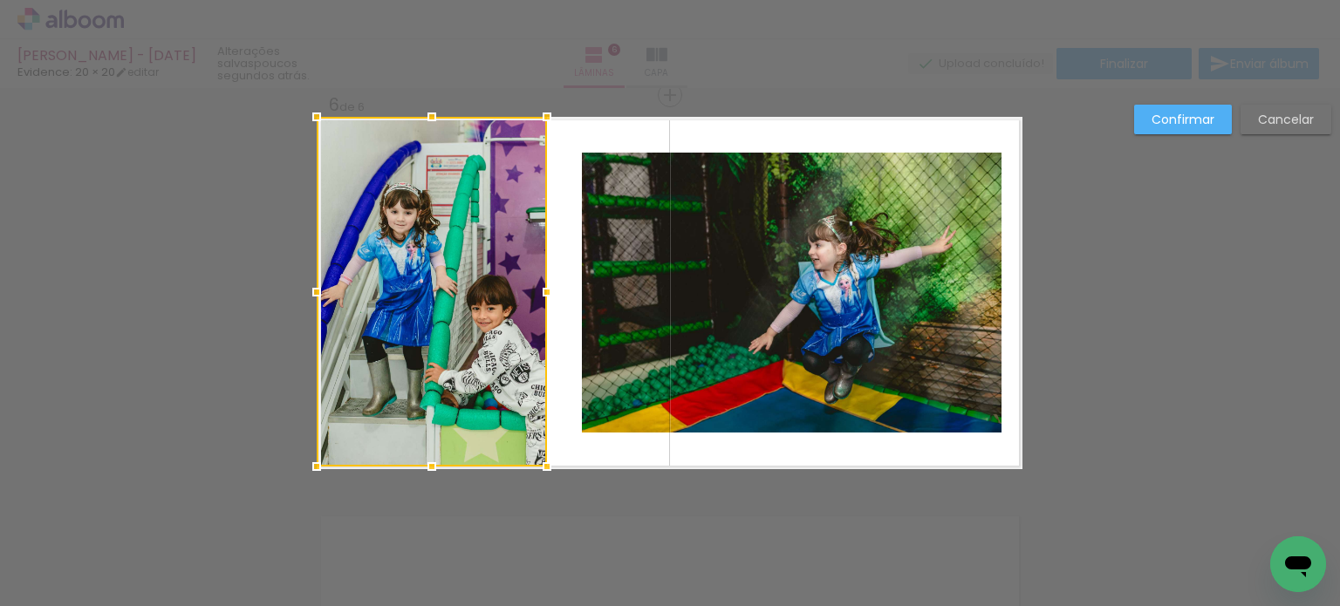
click at [309, 292] on div at bounding box center [316, 292] width 35 height 35
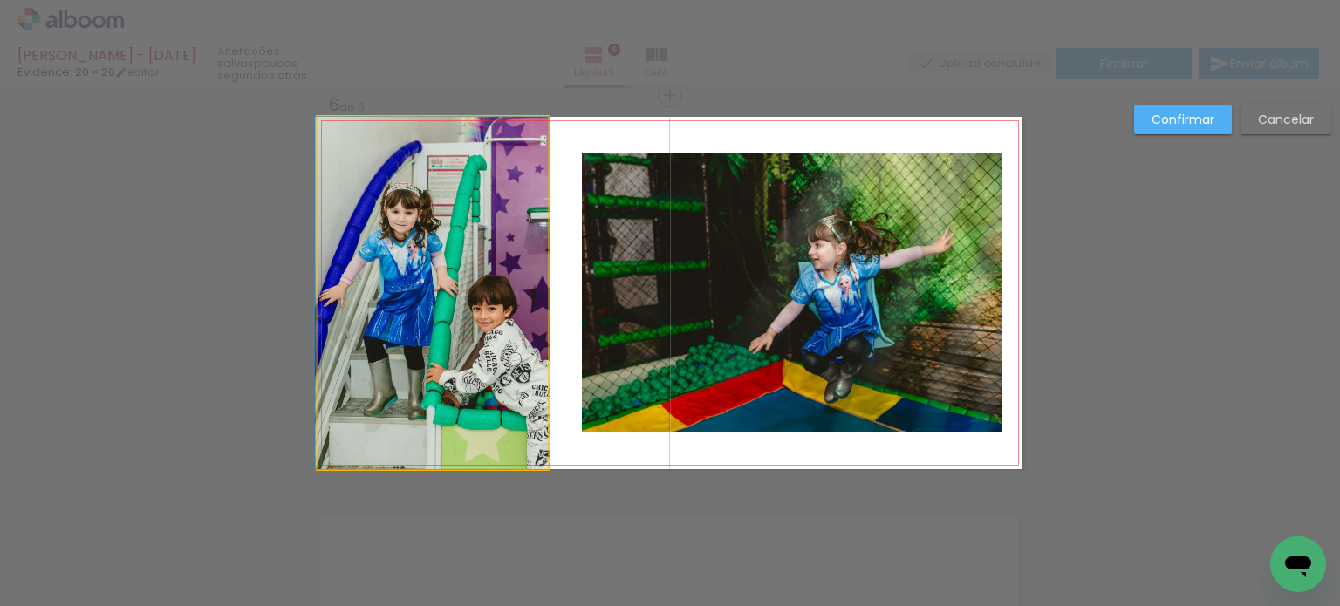
click at [357, 331] on quentale-photo at bounding box center [432, 293] width 230 height 352
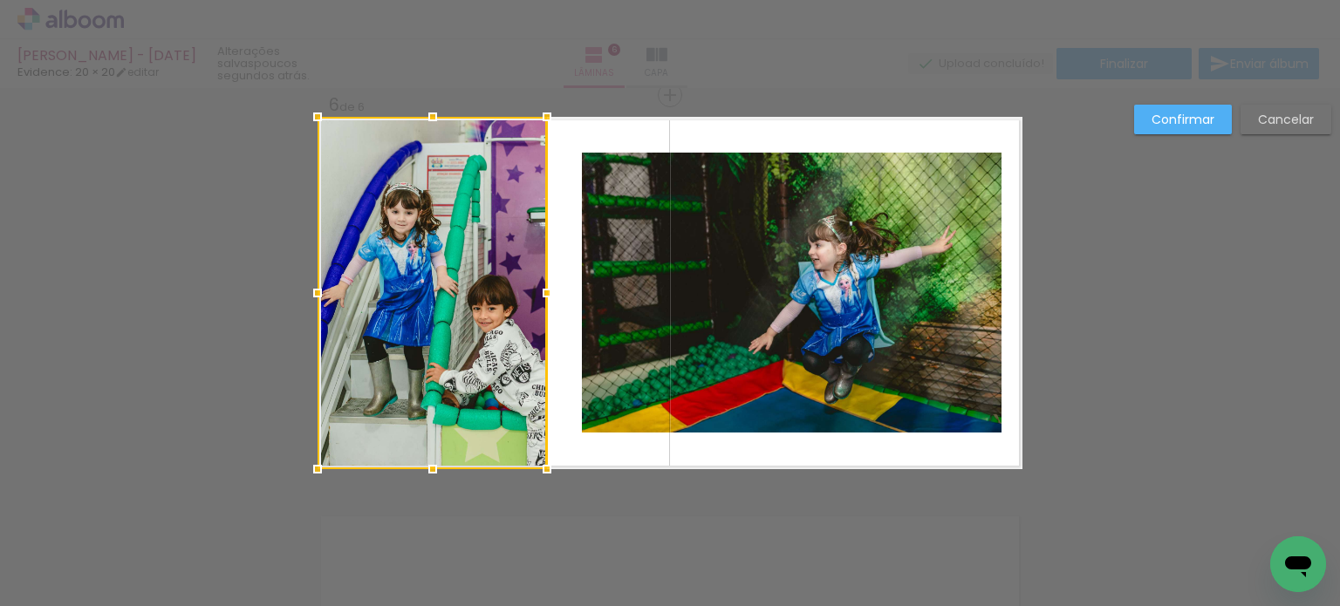
click at [1194, 127] on paper-button "Confirmar" at bounding box center [1183, 120] width 98 height 30
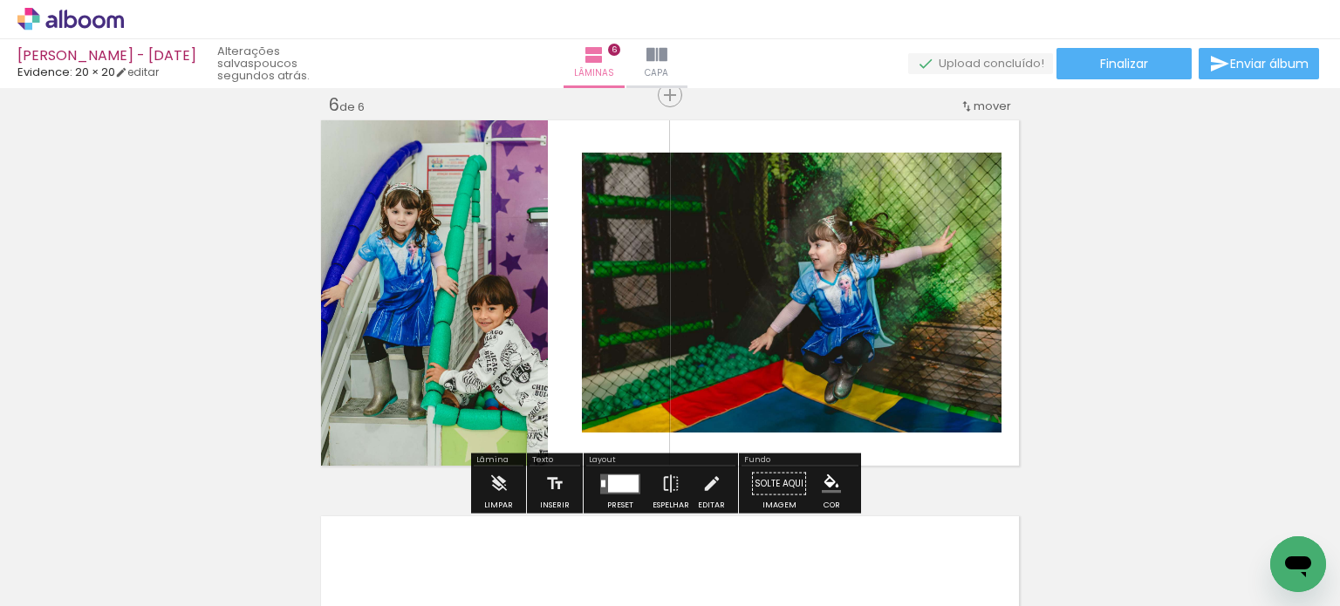
click at [778, 285] on quentale-photo at bounding box center [792, 293] width 420 height 280
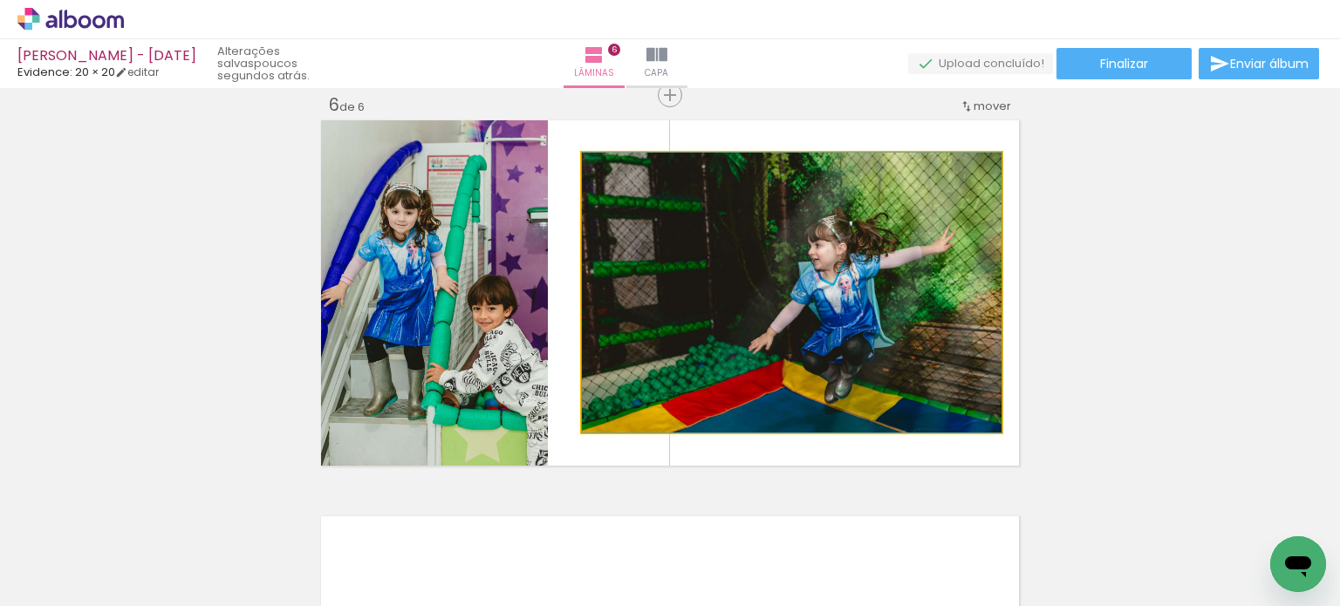
click at [778, 285] on quentale-photo at bounding box center [792, 293] width 420 height 280
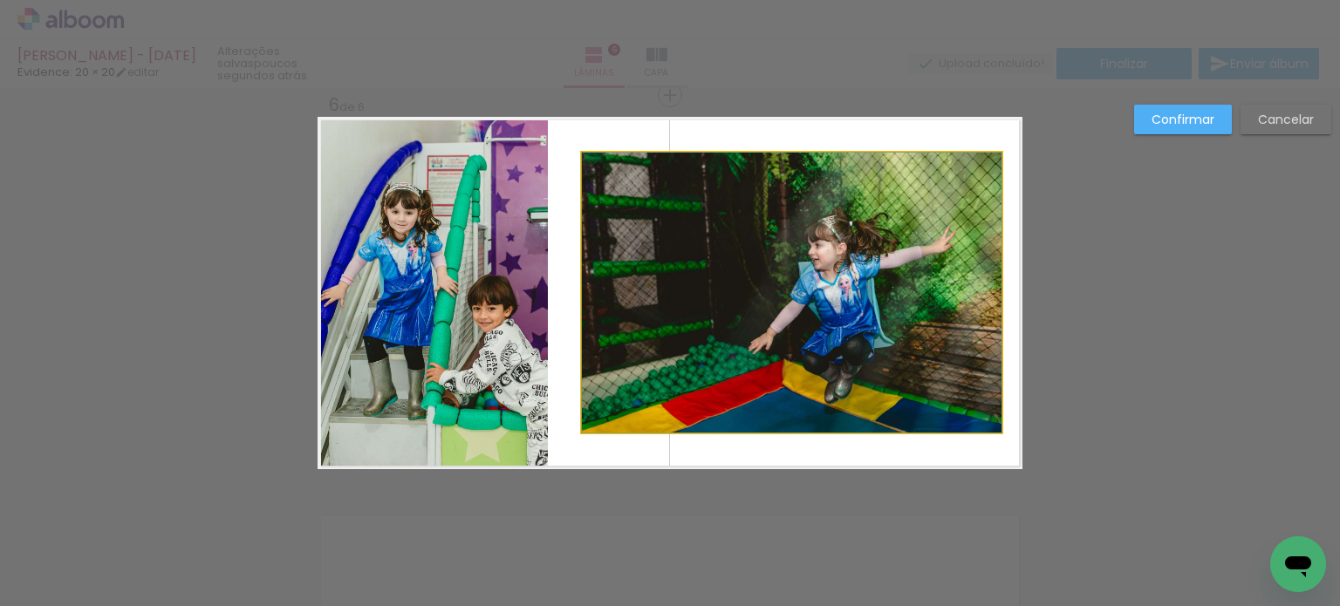
click at [806, 276] on quentale-photo at bounding box center [792, 293] width 420 height 280
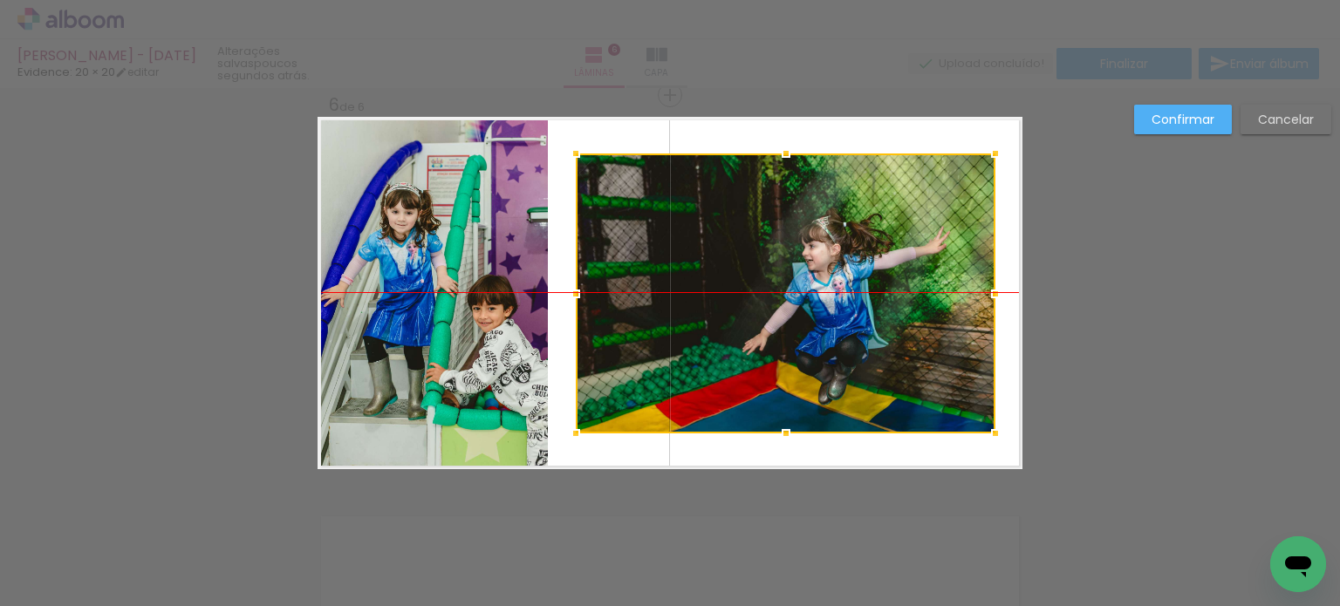
click at [815, 273] on div at bounding box center [786, 293] width 420 height 280
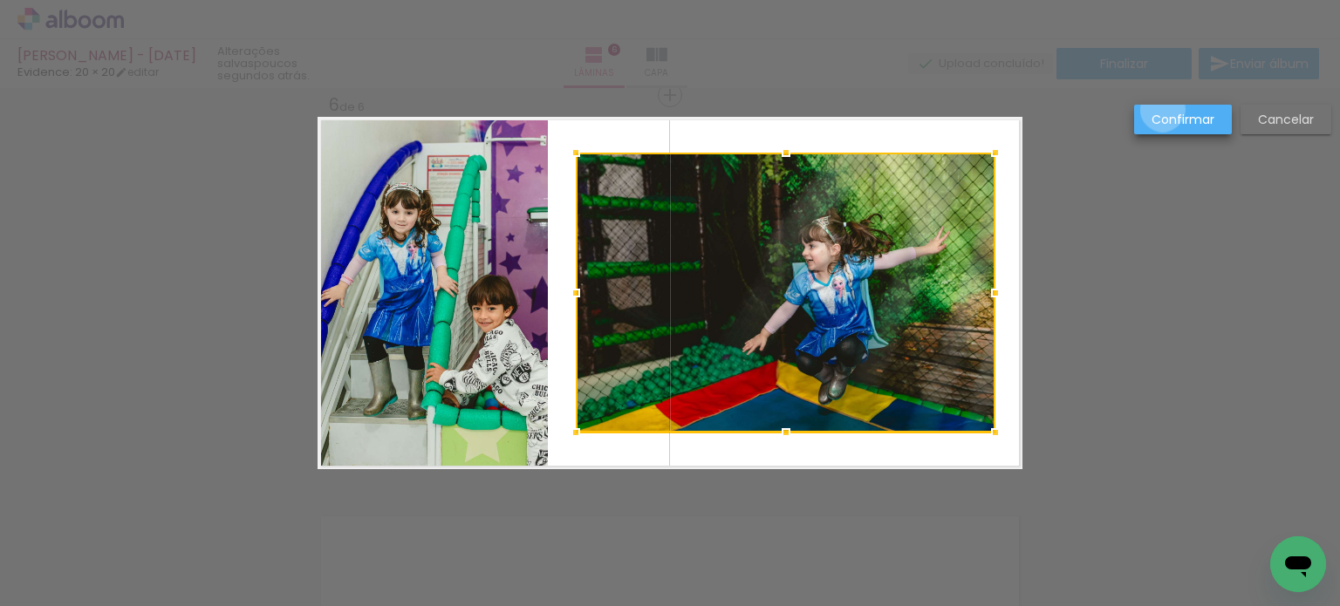
click at [1163, 110] on paper-button "Confirmar" at bounding box center [1183, 120] width 98 height 30
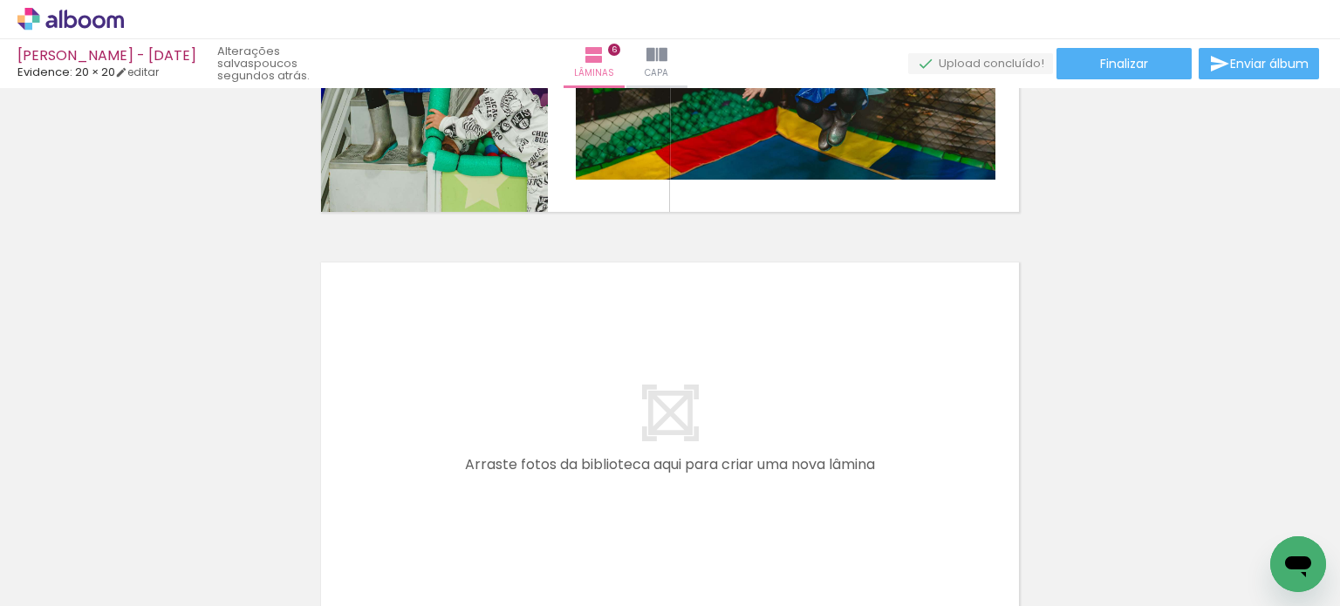
scroll to position [2263, 0]
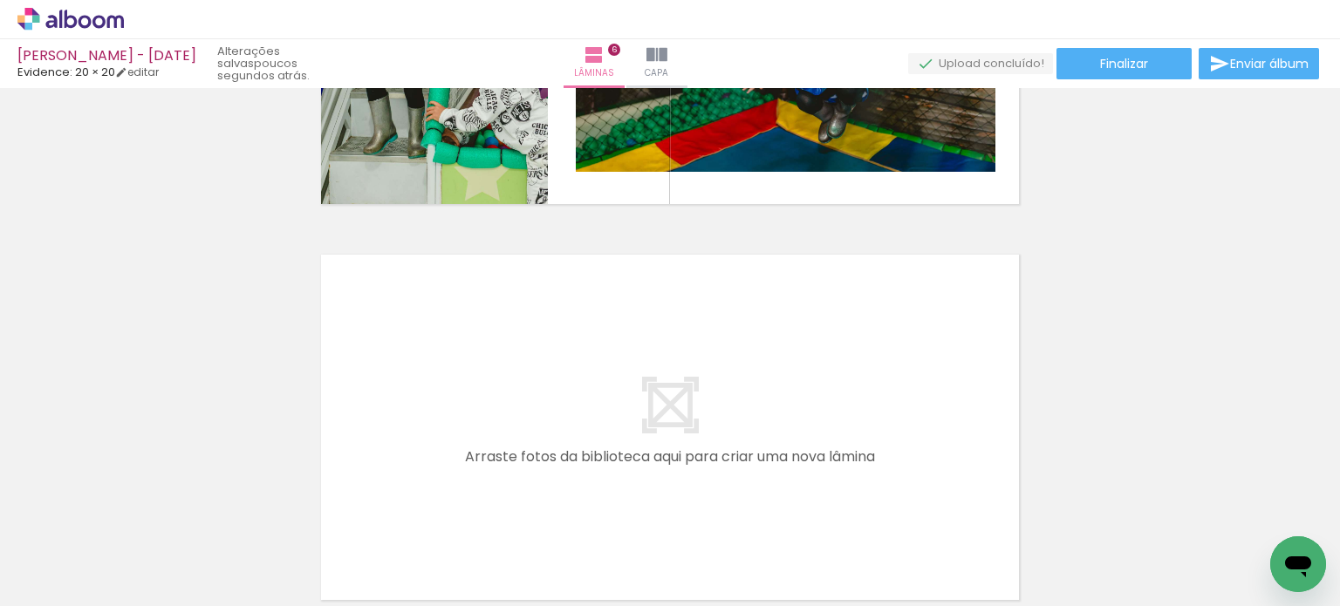
drag, startPoint x: 699, startPoint y: 560, endPoint x: 848, endPoint y: 377, distance: 236.2
click at [848, 377] on quentale-workspace at bounding box center [670, 303] width 1340 height 606
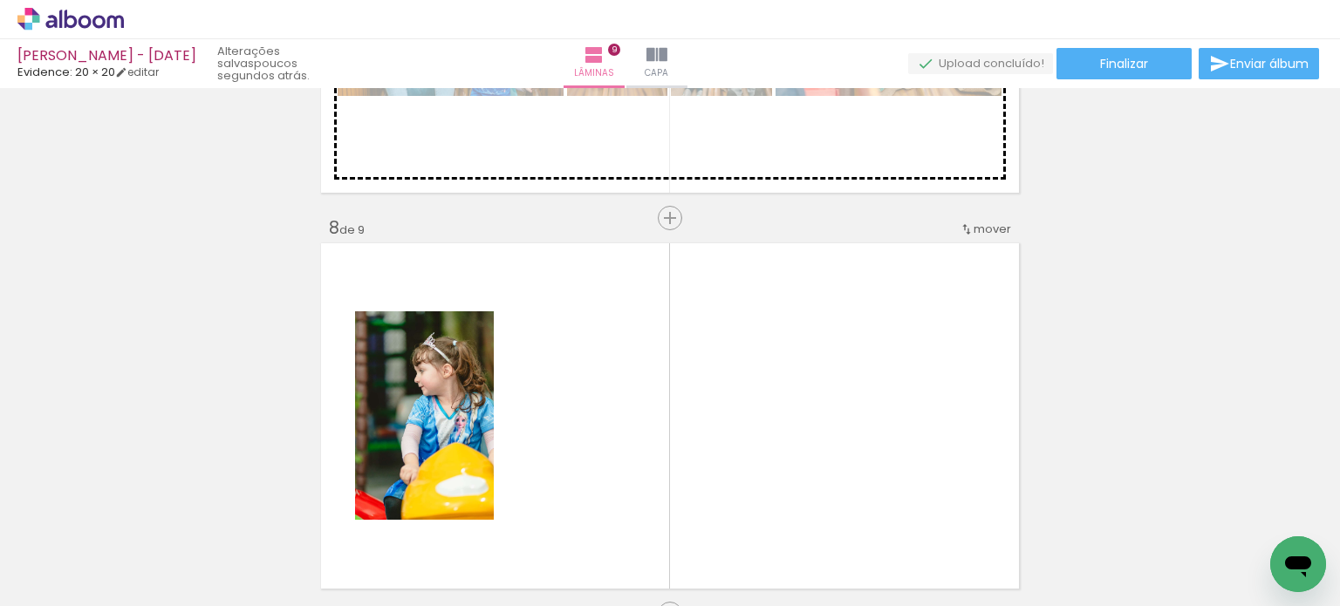
scroll to position [2706, 0]
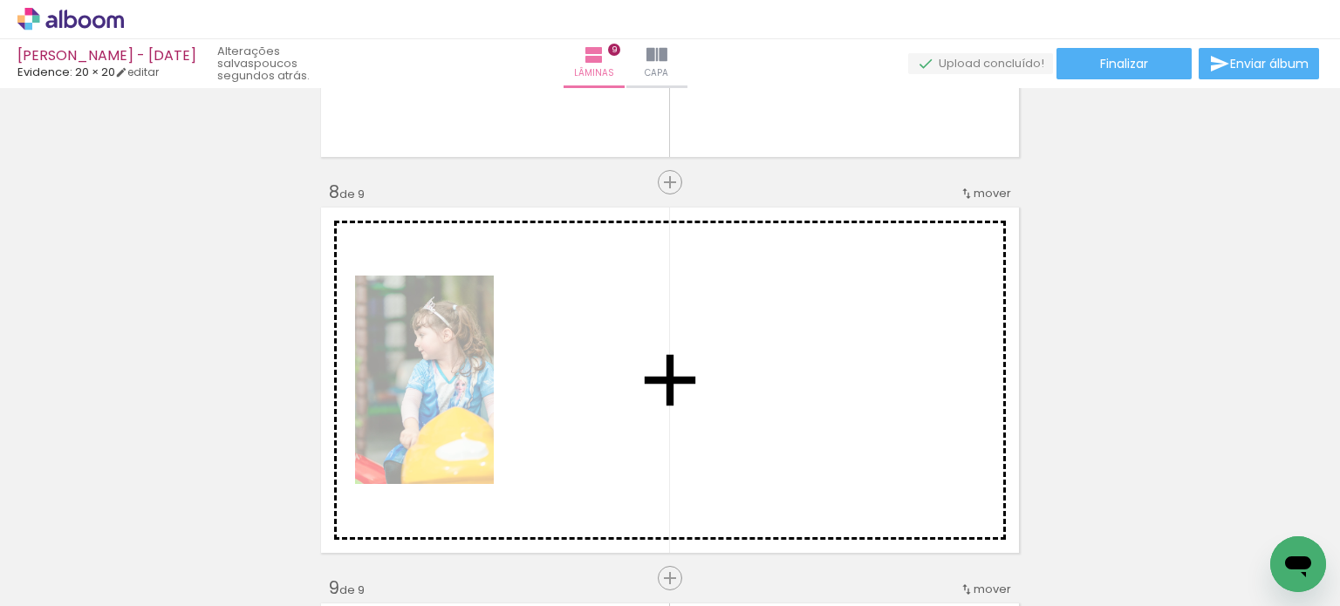
drag, startPoint x: 635, startPoint y: 262, endPoint x: 710, endPoint y: 386, distance: 145.5
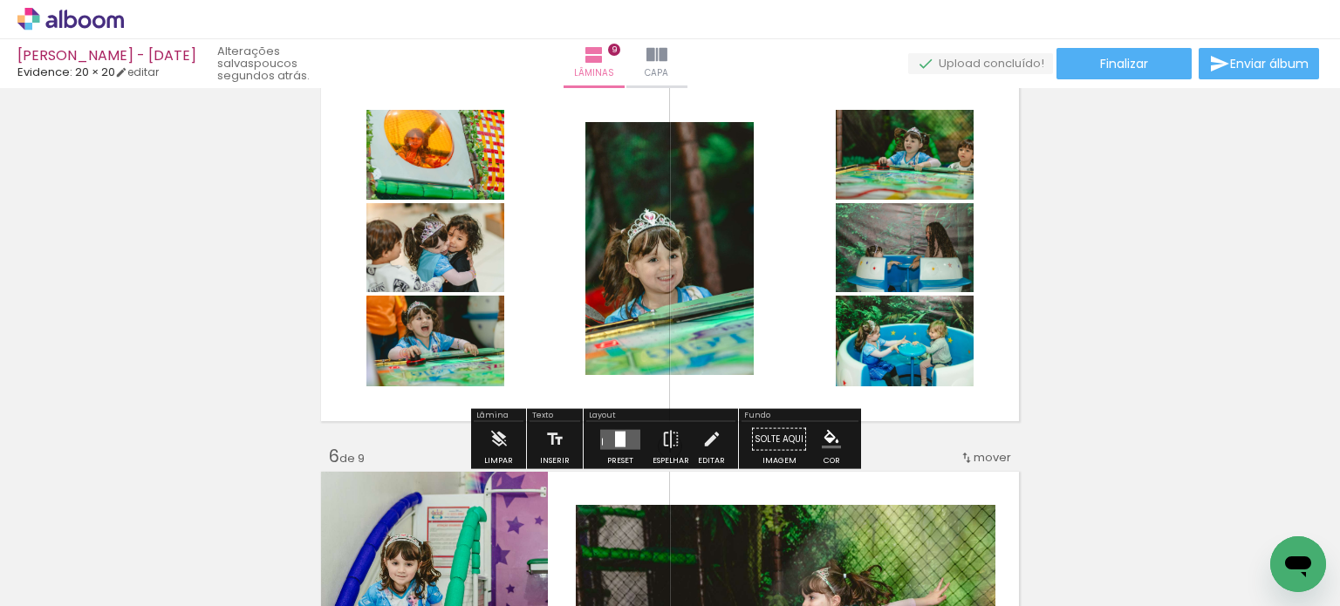
scroll to position [1660, 0]
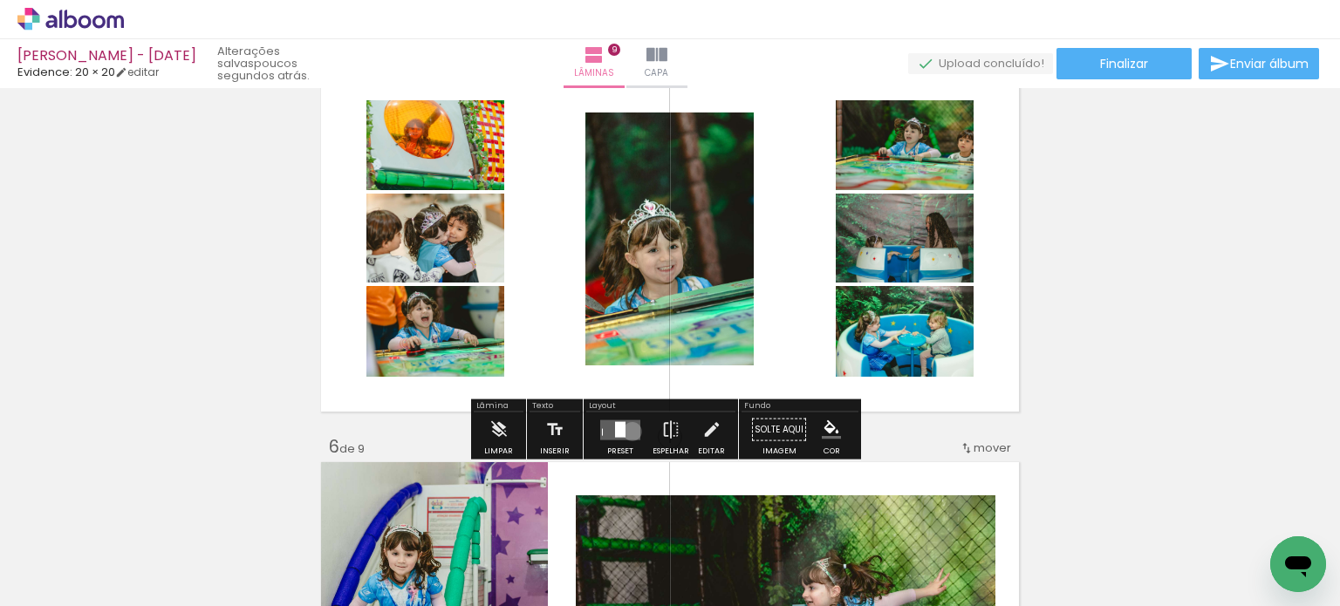
click at [628, 431] on quentale-layouter at bounding box center [620, 430] width 40 height 20
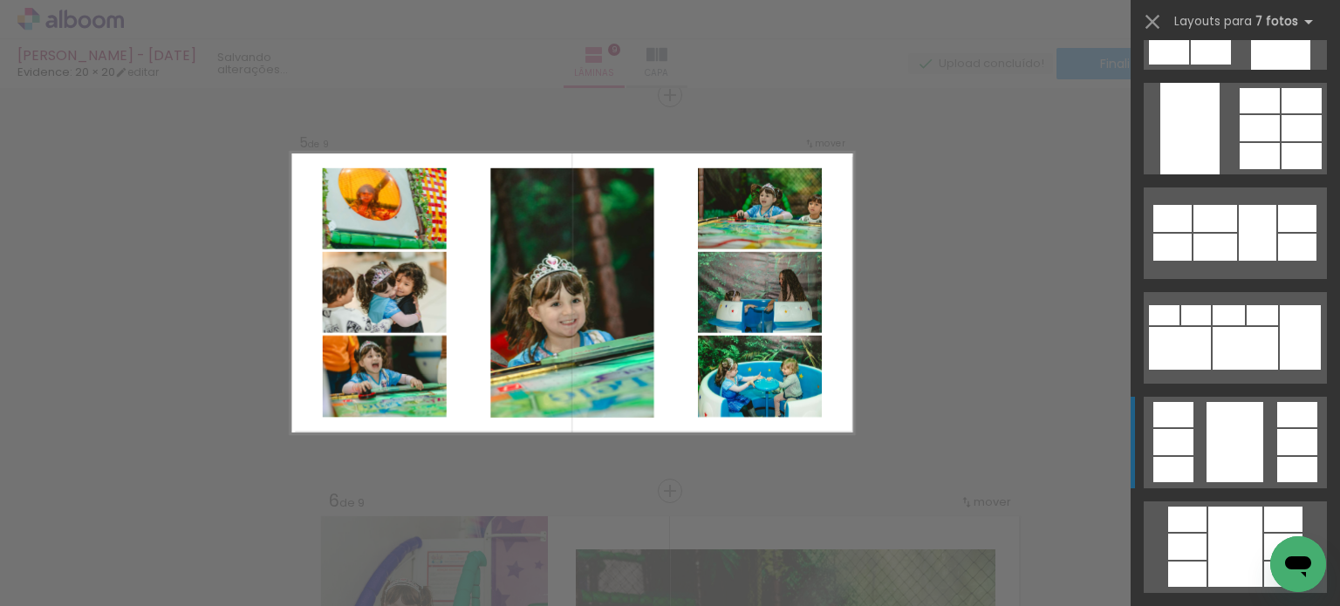
scroll to position [349, 0]
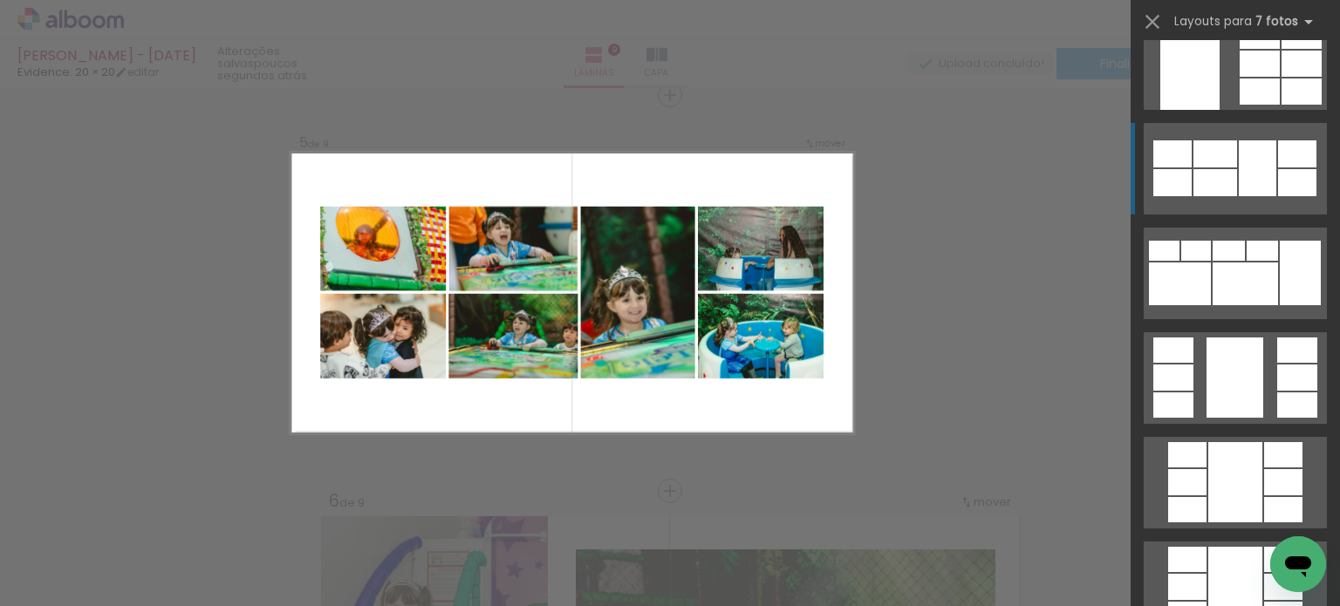
click at [1278, 173] on div at bounding box center [1297, 182] width 38 height 27
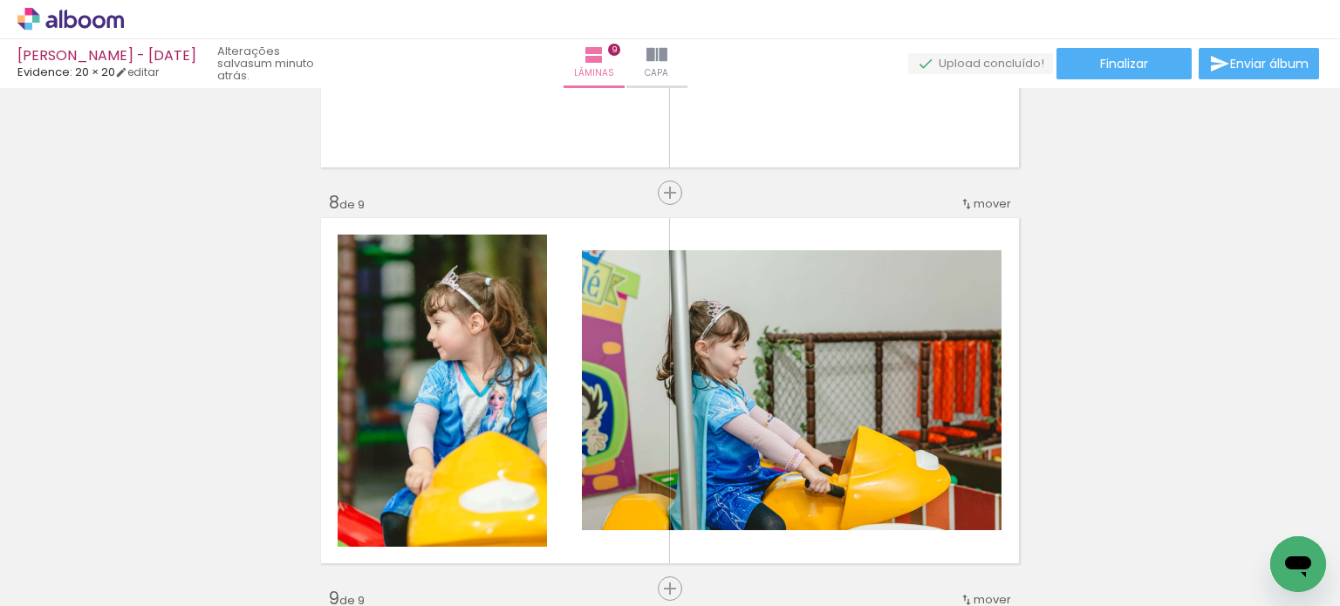
scroll to position [2827, 0]
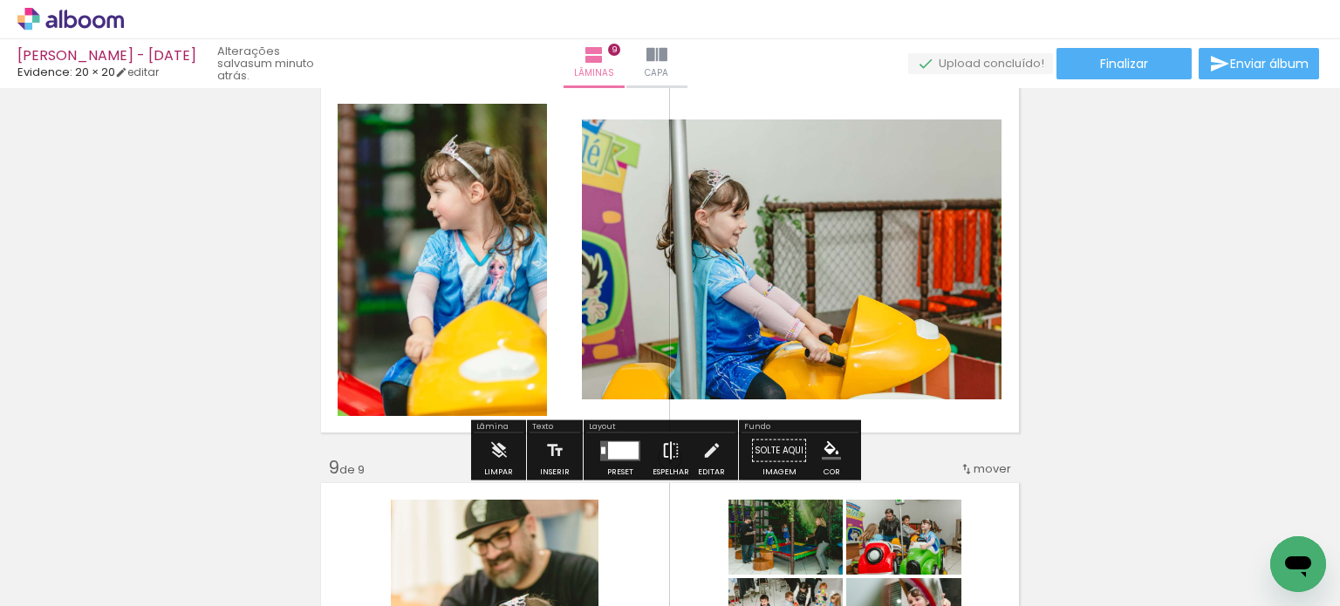
click at [661, 459] on iron-icon at bounding box center [670, 450] width 19 height 35
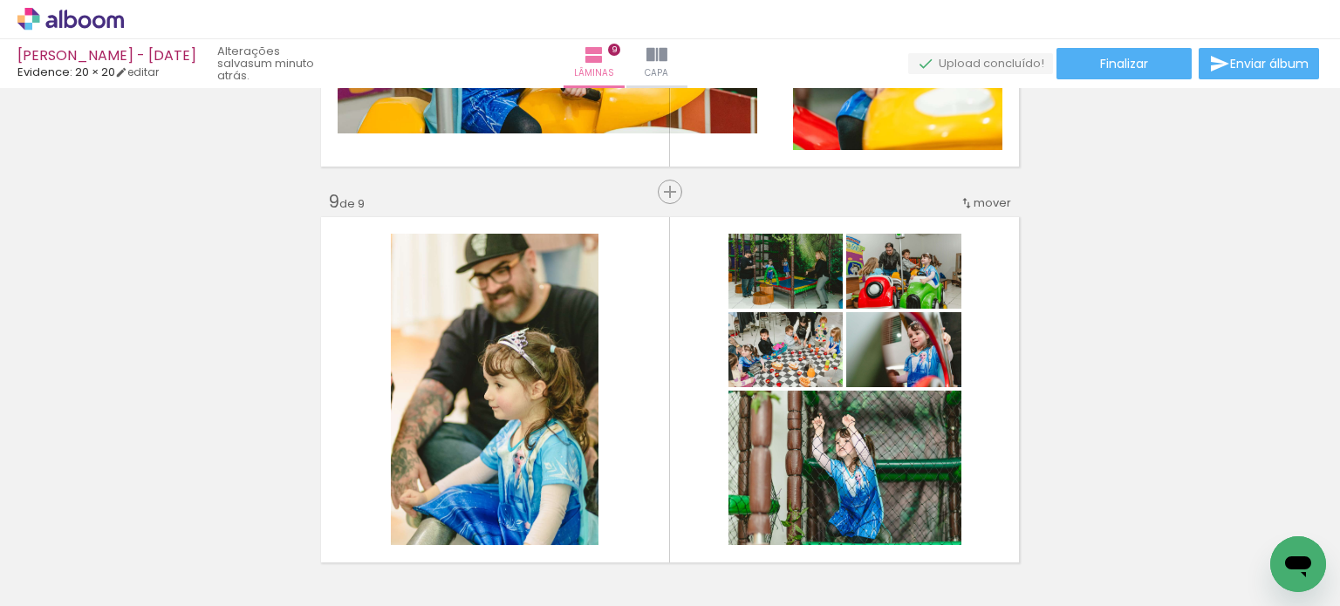
scroll to position [3088, 0]
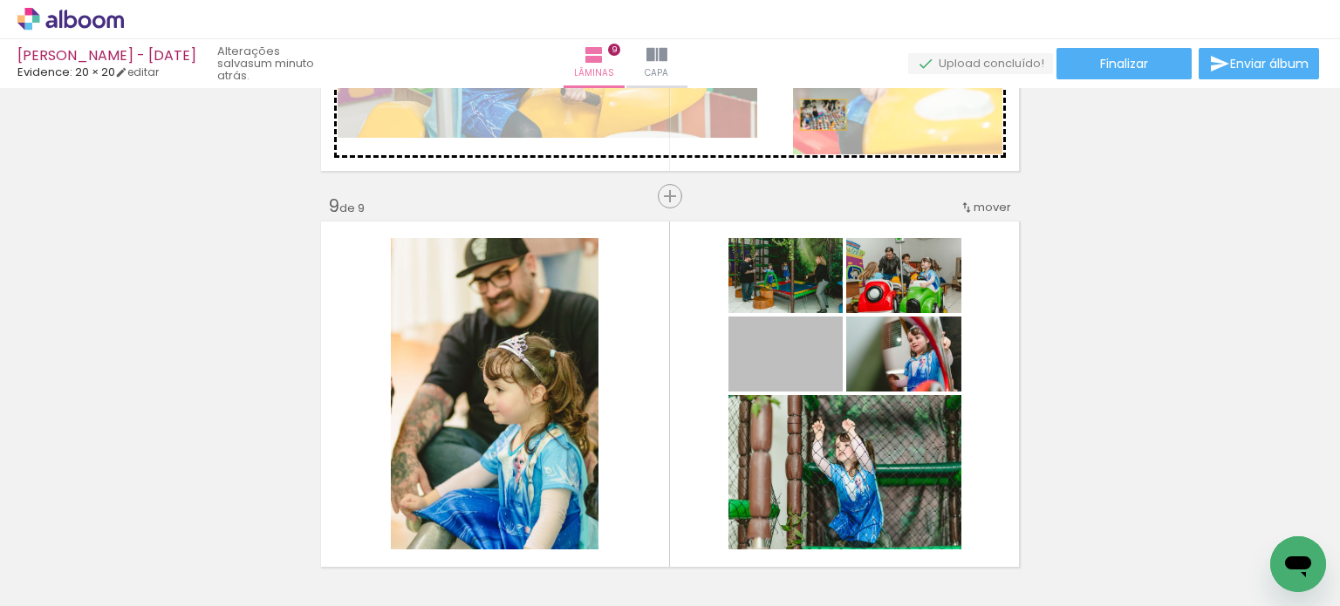
drag, startPoint x: 806, startPoint y: 376, endPoint x: 1071, endPoint y: 238, distance: 298.8
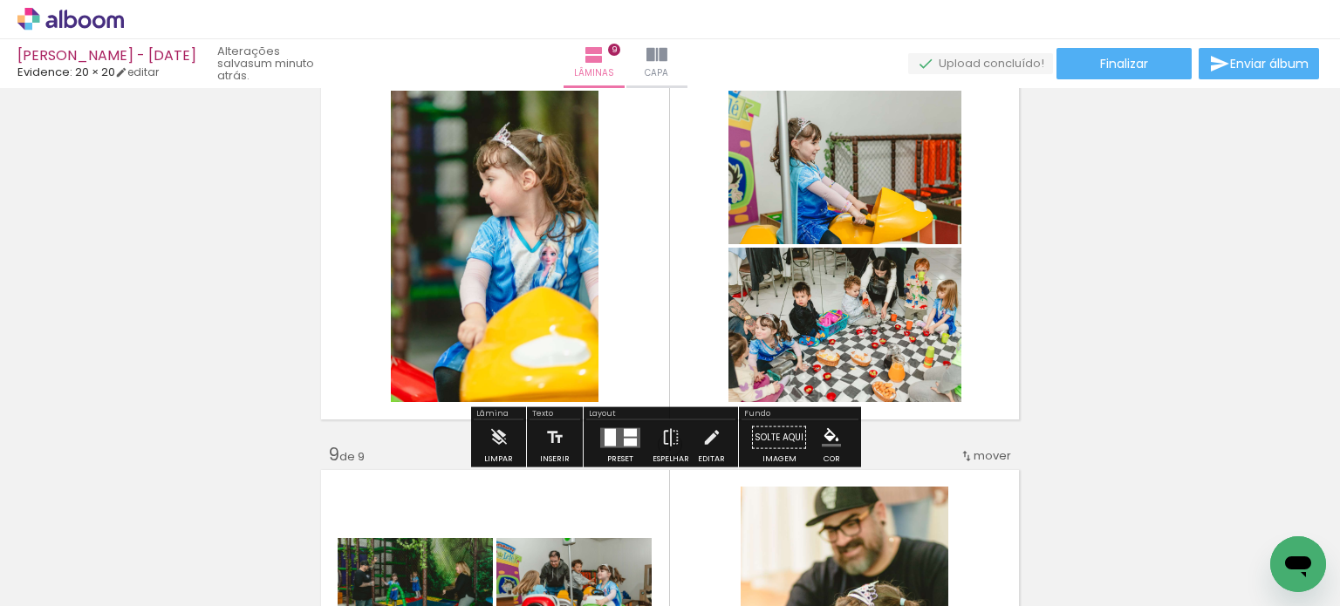
scroll to position [2827, 0]
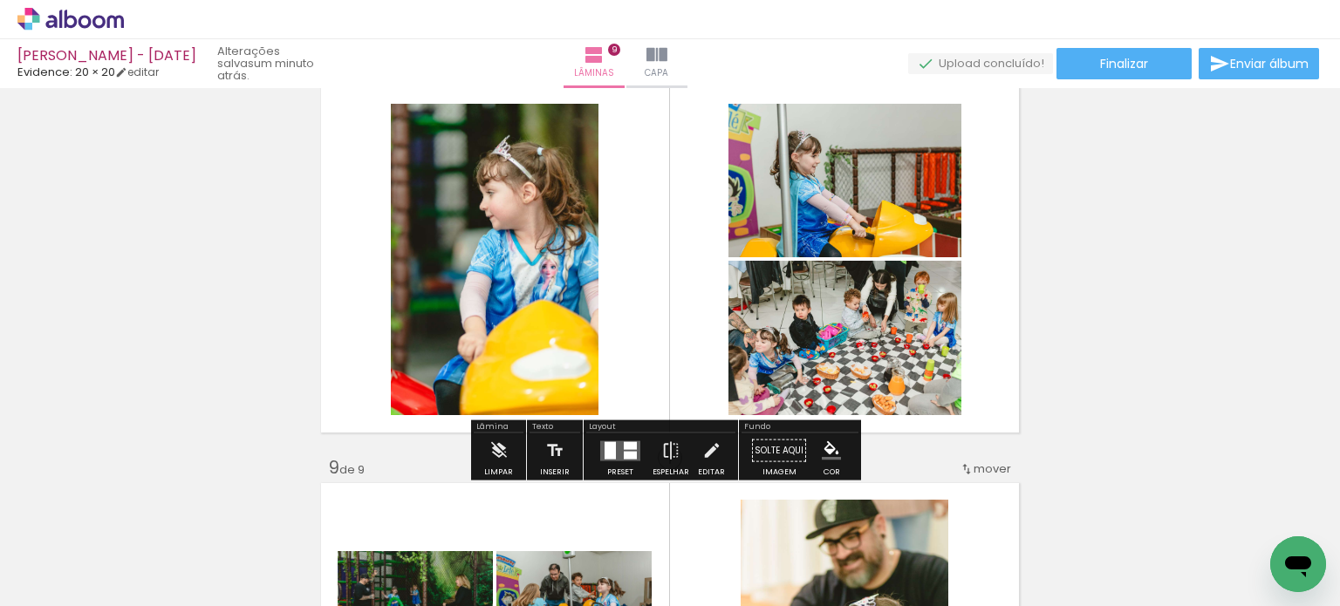
click at [604, 445] on div at bounding box center [609, 449] width 11 height 17
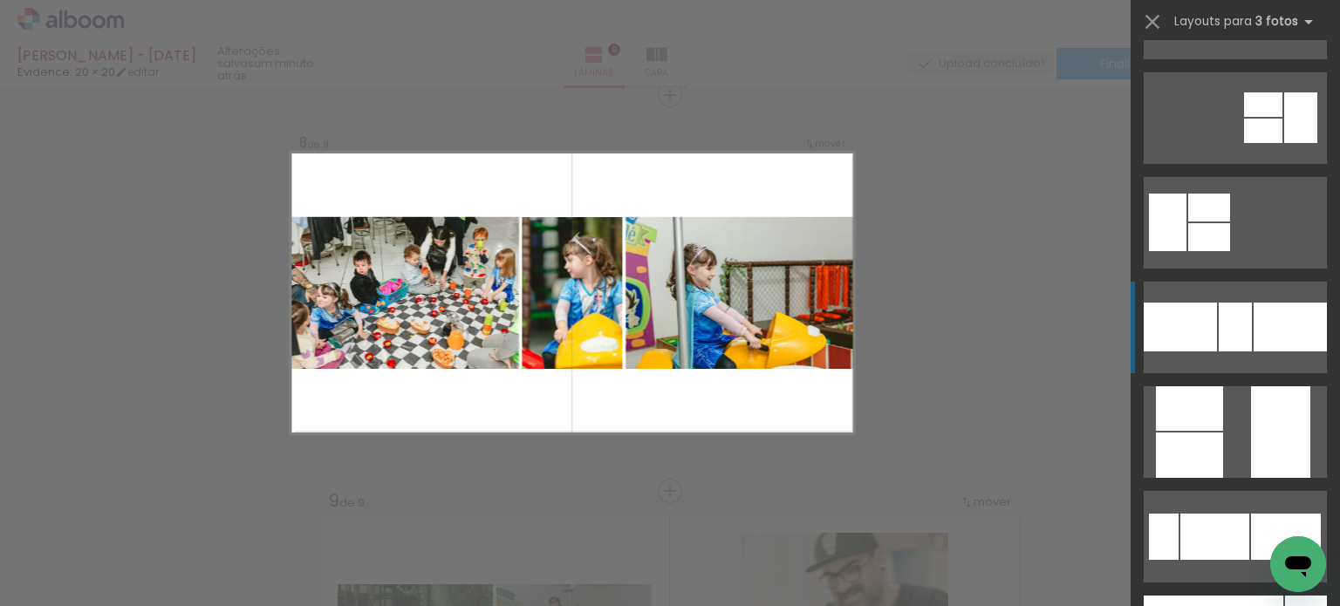
scroll to position [349, 0]
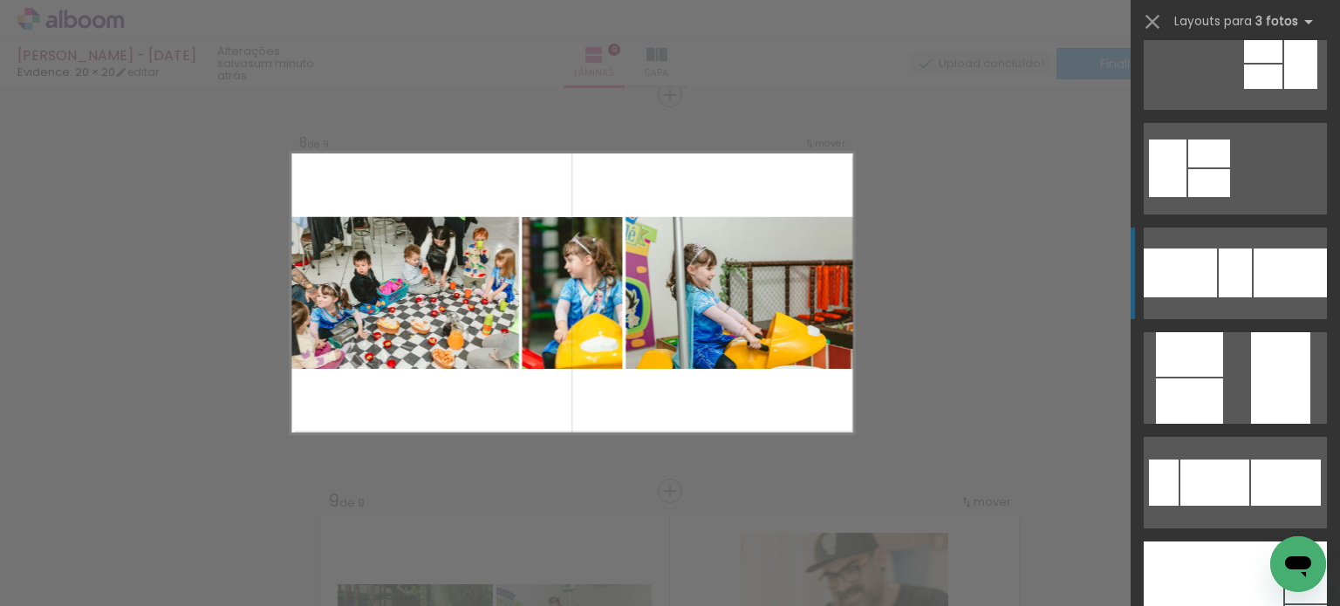
click at [1235, 278] on div at bounding box center [1234, 273] width 33 height 49
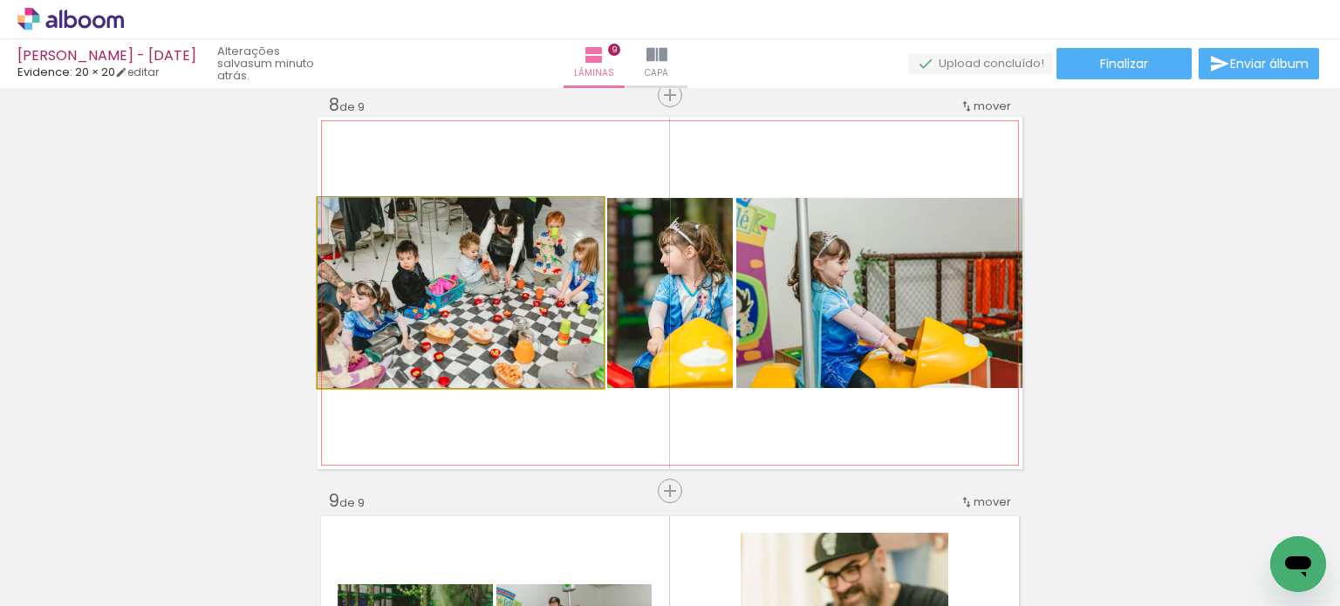
drag, startPoint x: 543, startPoint y: 301, endPoint x: 878, endPoint y: 297, distance: 334.9
click at [0, 0] on slot at bounding box center [0, 0] width 0 height 0
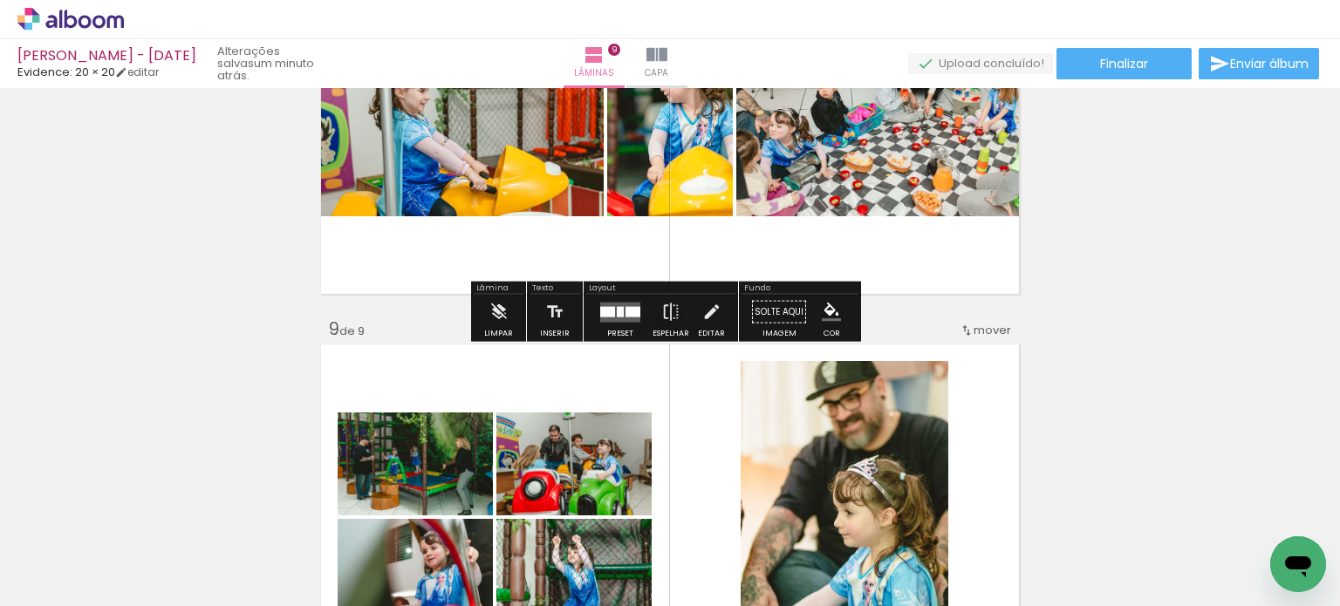
scroll to position [2968, 0]
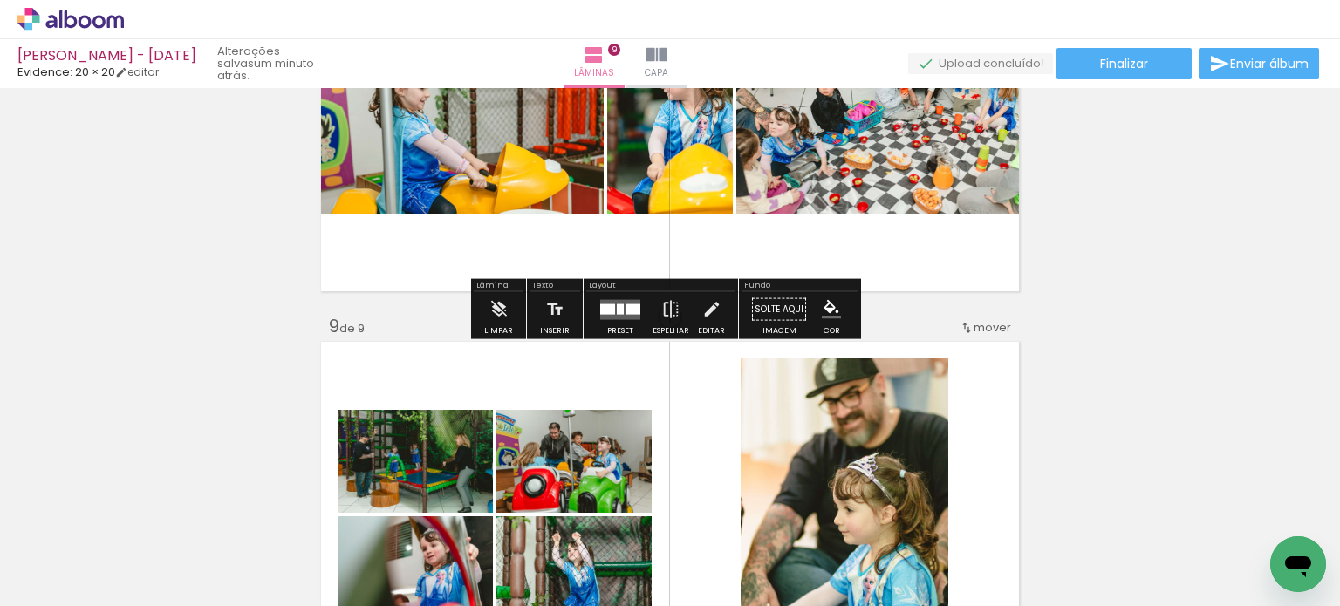
drag, startPoint x: 634, startPoint y: 303, endPoint x: 792, endPoint y: 310, distance: 158.0
click at [634, 304] on div at bounding box center [632, 309] width 15 height 10
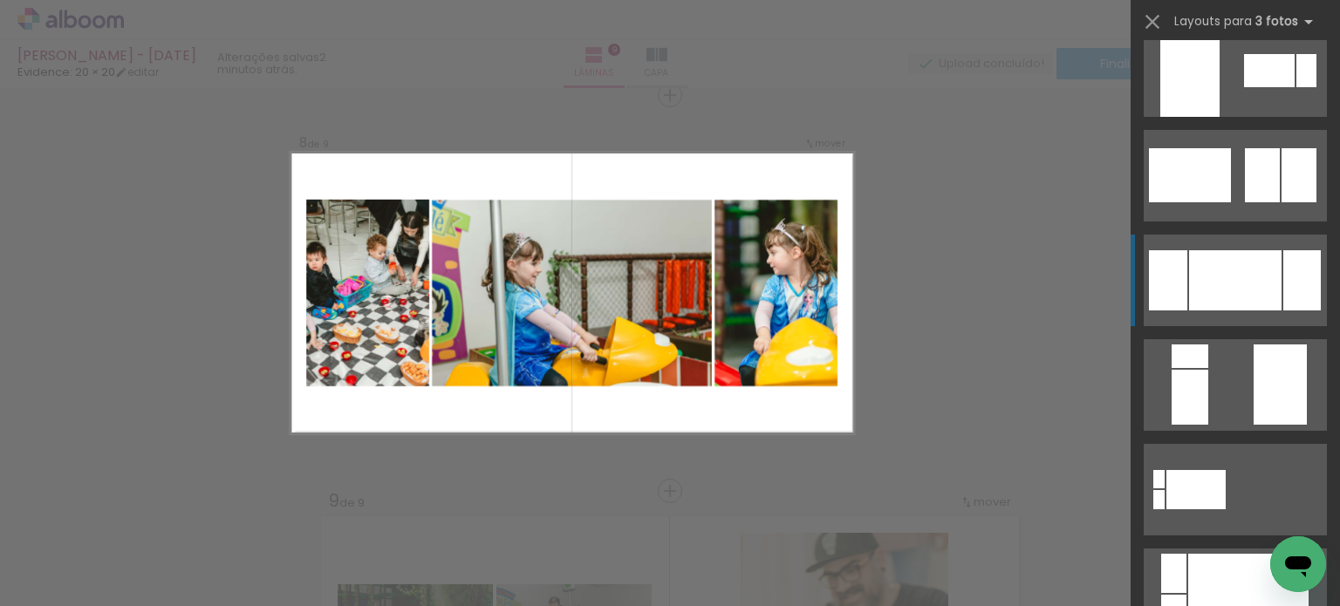
scroll to position [5582, 0]
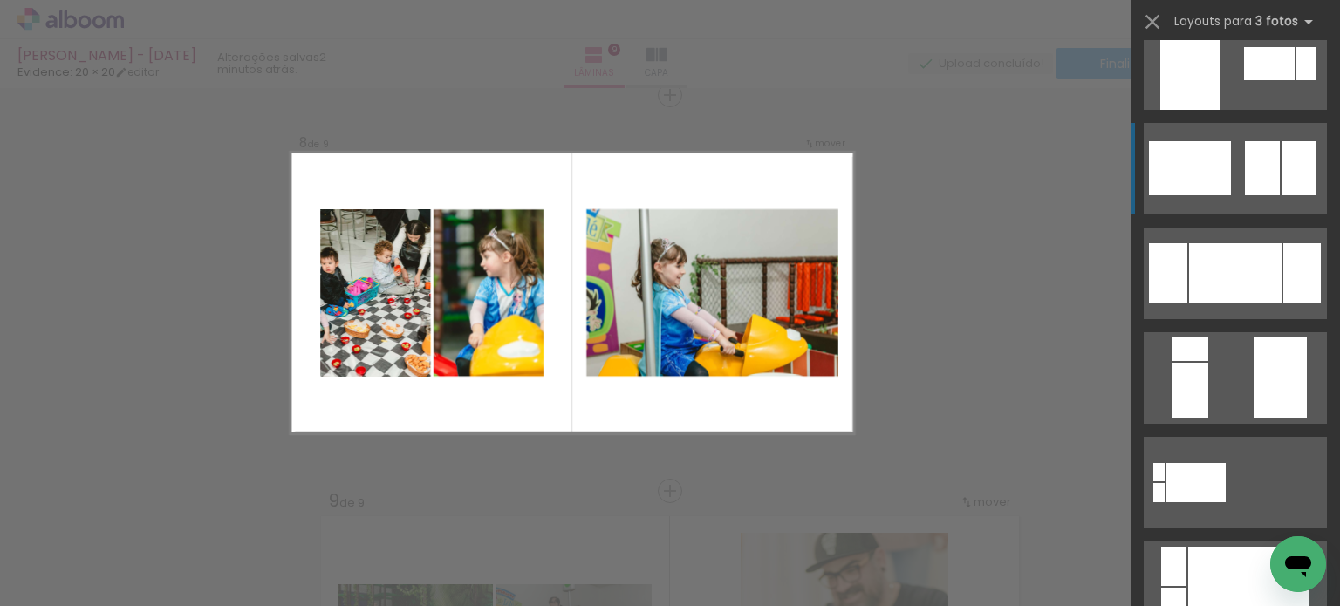
click at [1281, 187] on div at bounding box center [1298, 168] width 35 height 54
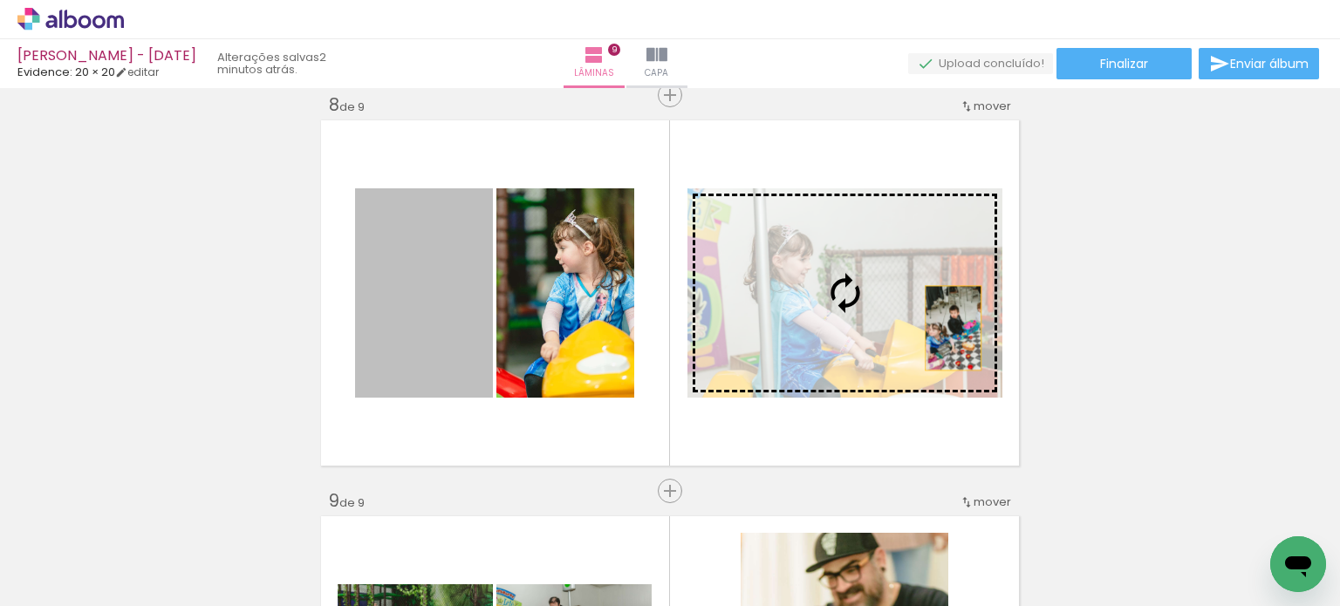
drag, startPoint x: 424, startPoint y: 342, endPoint x: 946, endPoint y: 328, distance: 522.6
click at [0, 0] on slot at bounding box center [0, 0] width 0 height 0
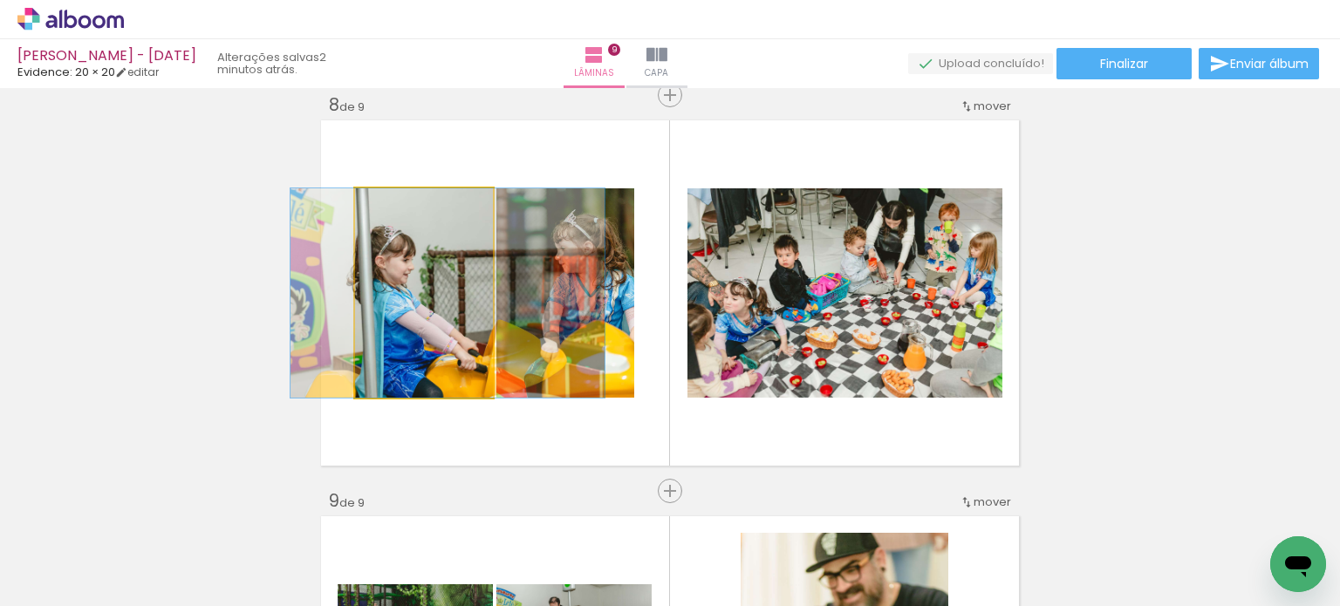
drag, startPoint x: 439, startPoint y: 352, endPoint x: 463, endPoint y: 355, distance: 24.6
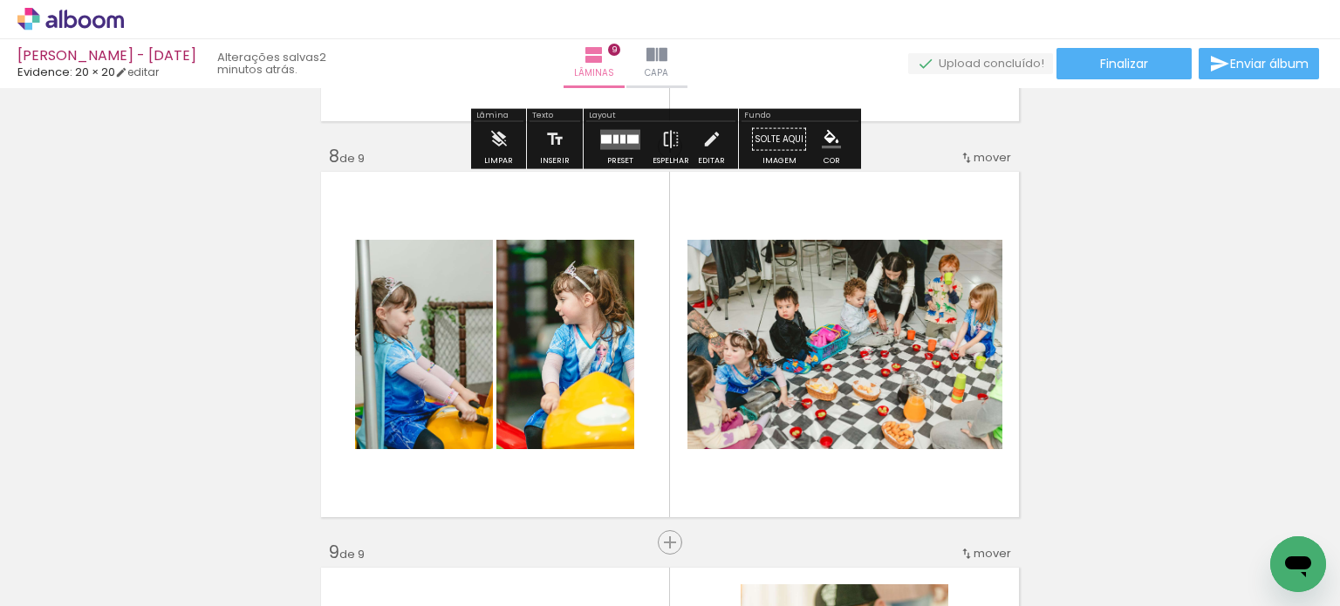
scroll to position [2794, 0]
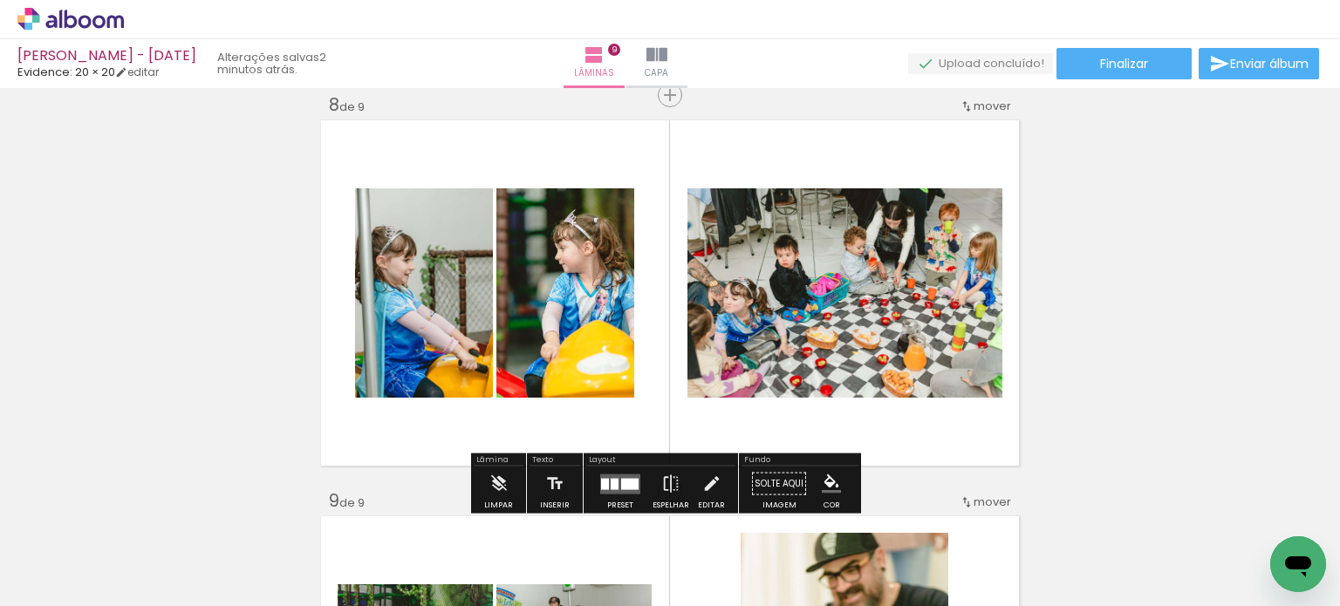
click at [439, 351] on quentale-photo at bounding box center [424, 292] width 138 height 209
click at [432, 353] on quentale-photo at bounding box center [424, 292] width 138 height 209
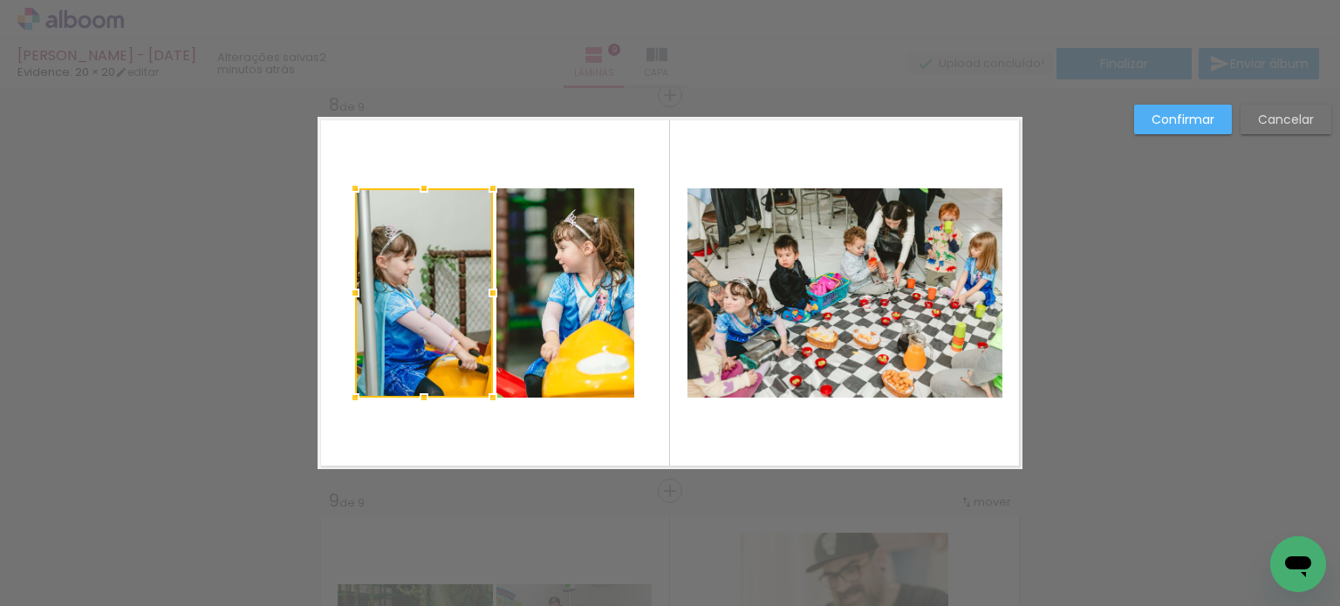
click at [569, 343] on quentale-photo at bounding box center [565, 292] width 138 height 209
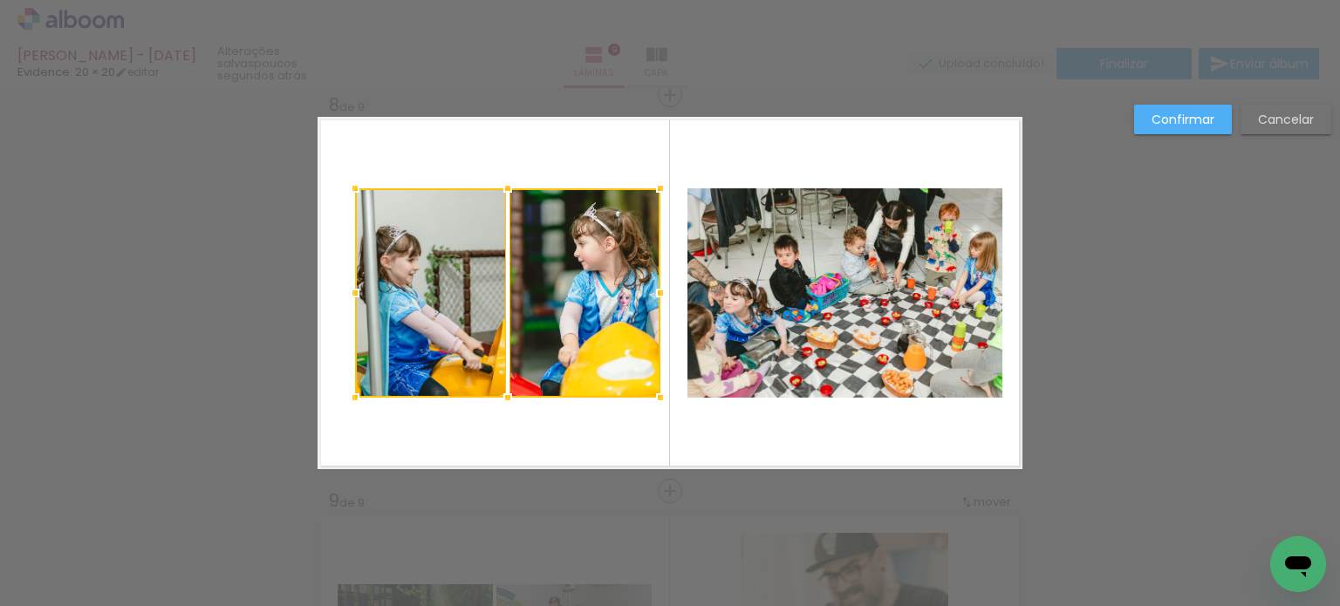
drag, startPoint x: 629, startPoint y: 295, endPoint x: 655, endPoint y: 301, distance: 26.9
click at [655, 301] on div at bounding box center [660, 293] width 35 height 35
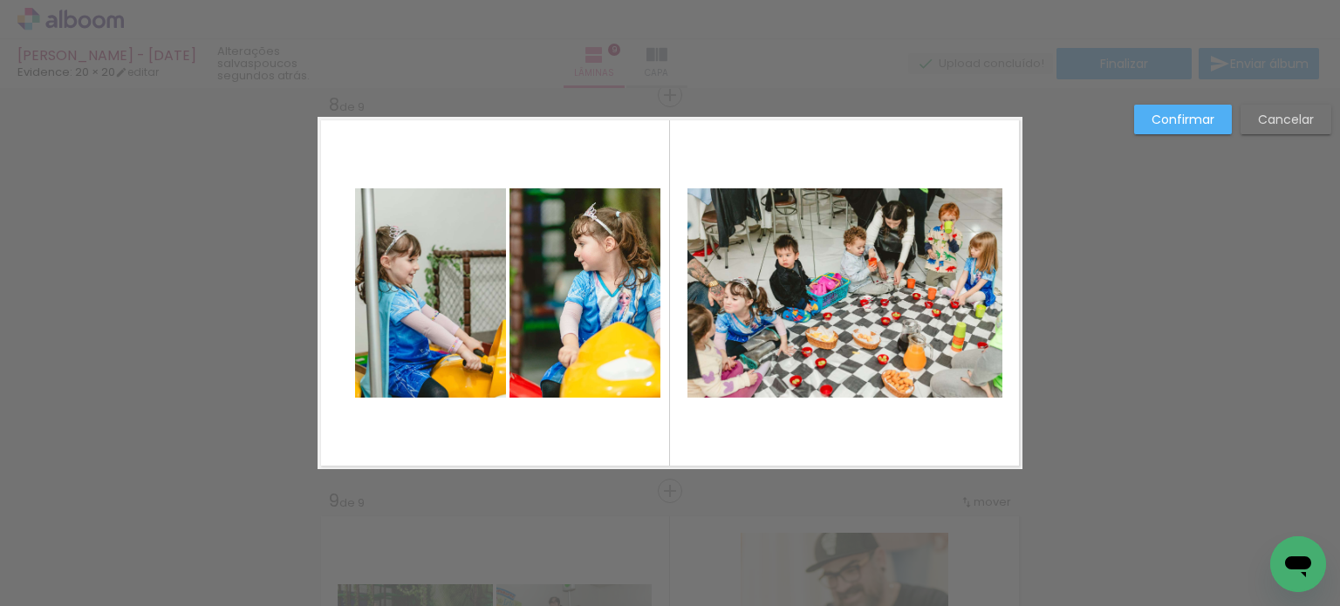
click at [759, 295] on quentale-photo at bounding box center [844, 292] width 315 height 209
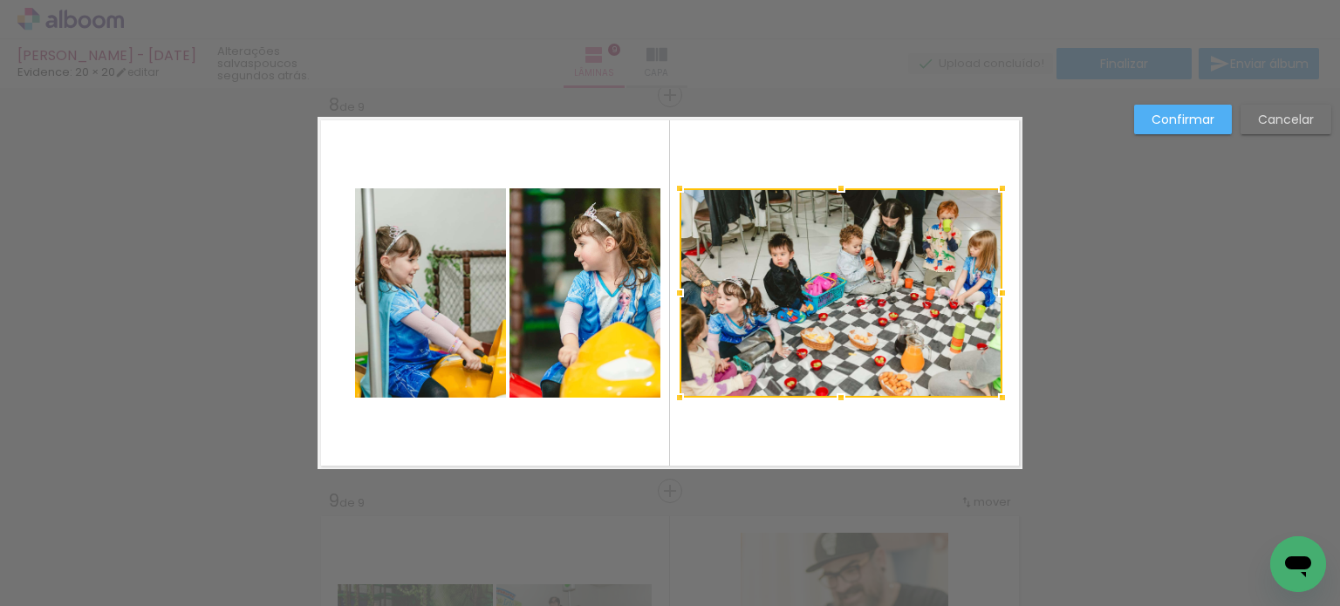
click at [680, 292] on div at bounding box center [679, 293] width 35 height 35
click at [1136, 121] on paper-button "Confirmar" at bounding box center [1183, 120] width 98 height 30
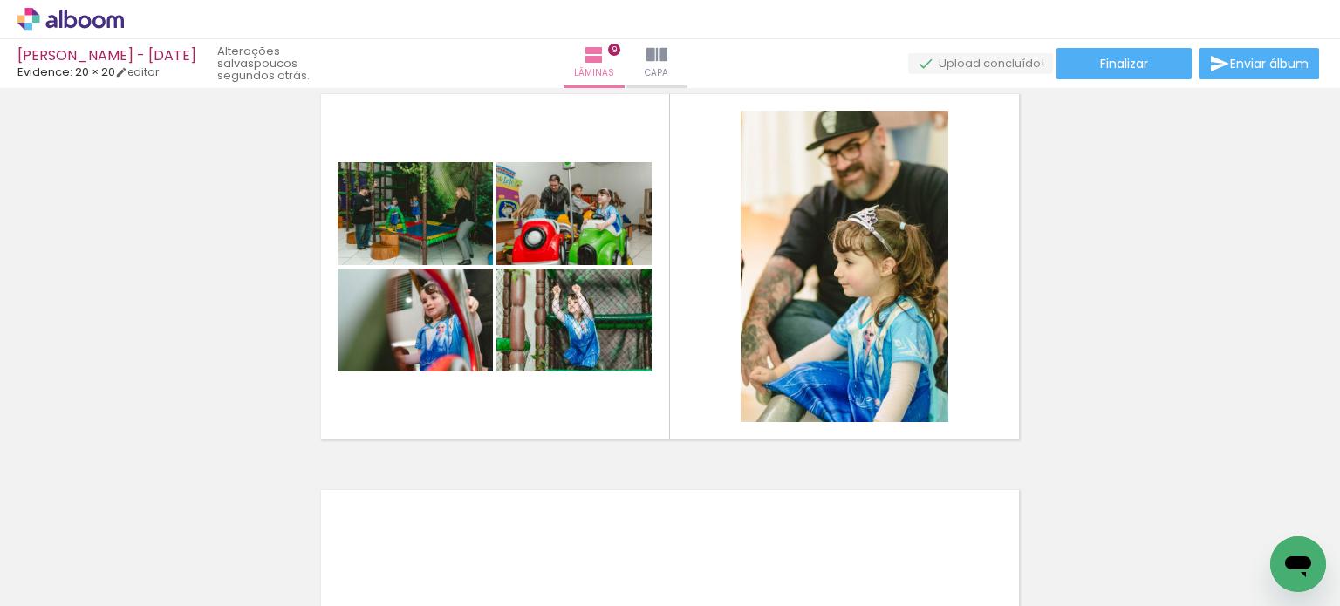
scroll to position [3230, 0]
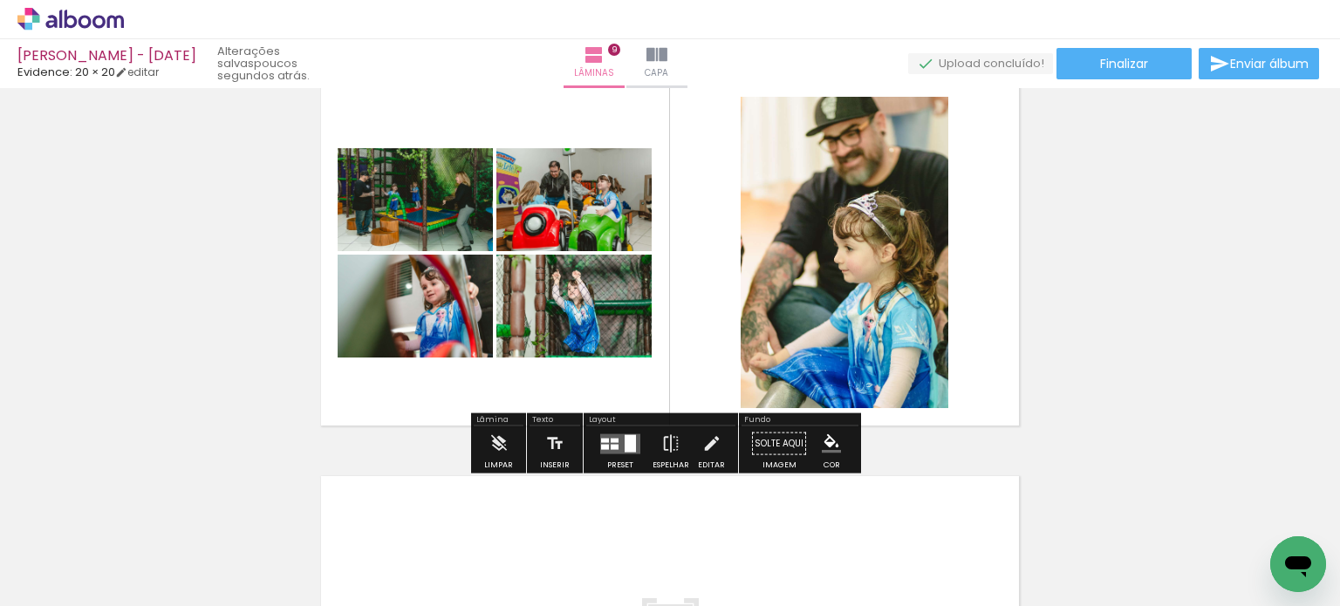
click at [613, 452] on quentale-layouter at bounding box center [620, 443] width 40 height 20
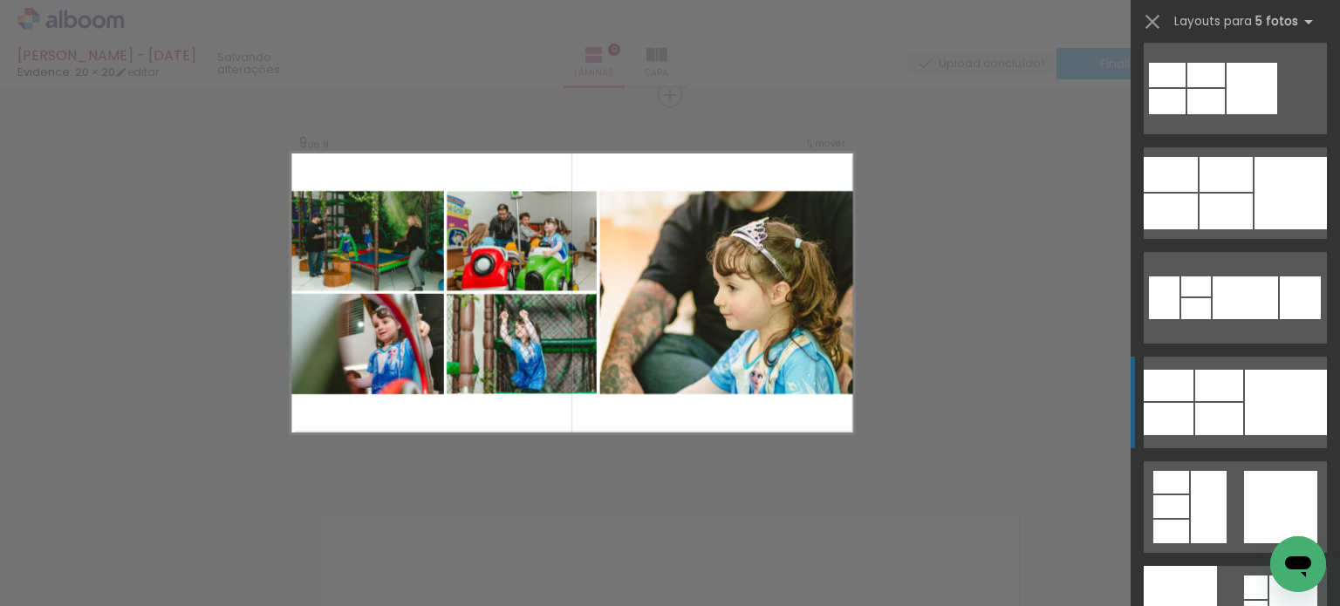
scroll to position [11558, 0]
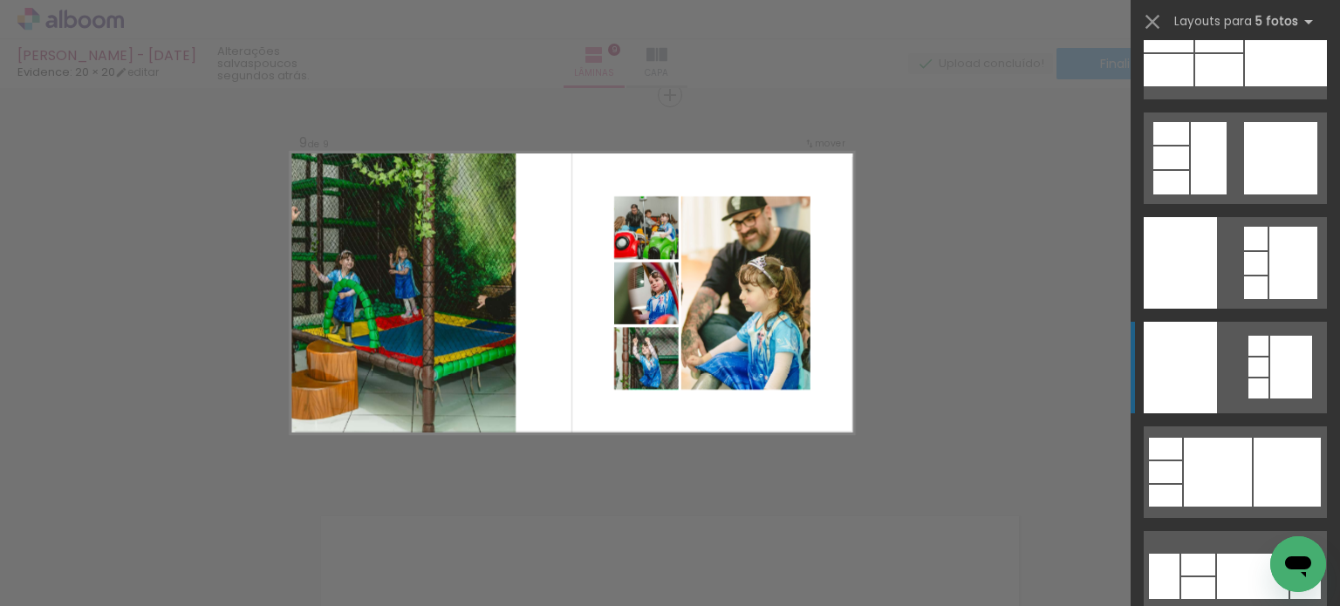
click at [1270, 362] on div at bounding box center [1291, 367] width 42 height 63
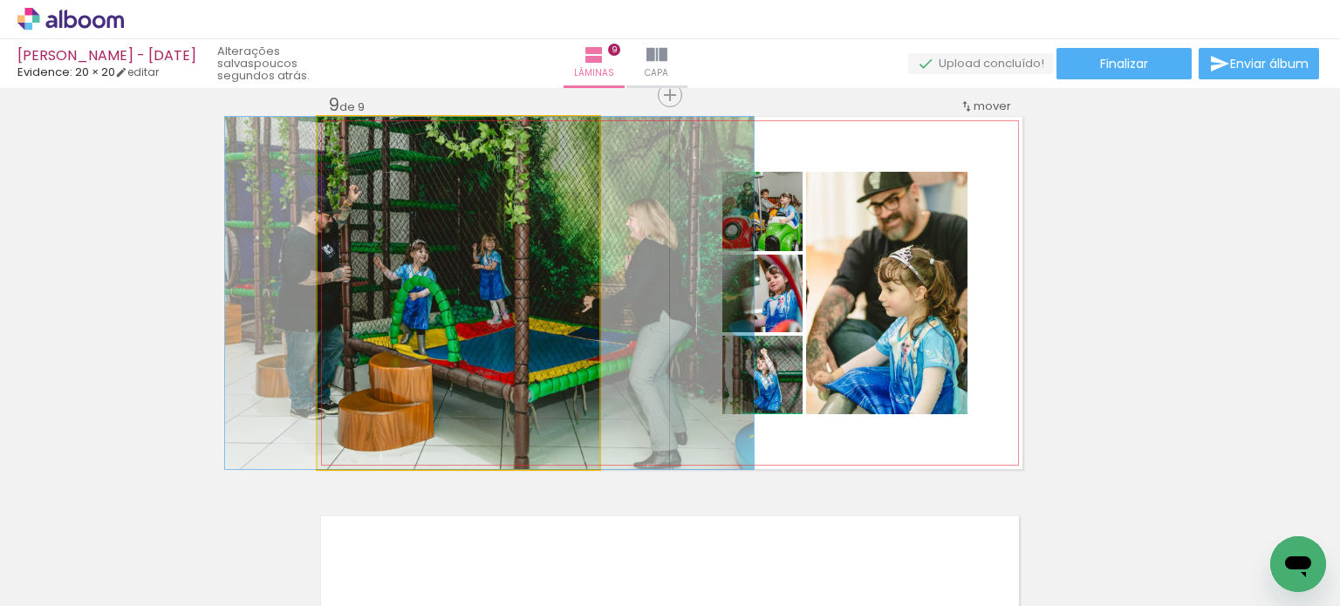
drag, startPoint x: 547, startPoint y: 376, endPoint x: 576, endPoint y: 376, distance: 29.7
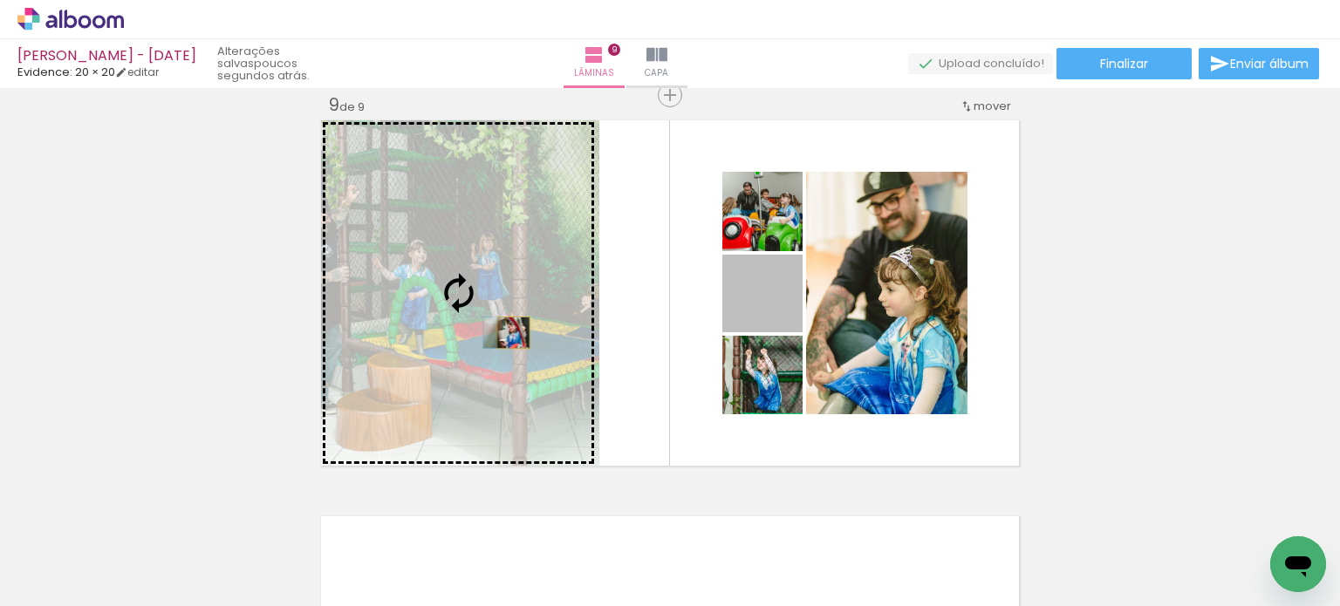
drag, startPoint x: 744, startPoint y: 321, endPoint x: 507, endPoint y: 332, distance: 237.5
click at [0, 0] on slot at bounding box center [0, 0] width 0 height 0
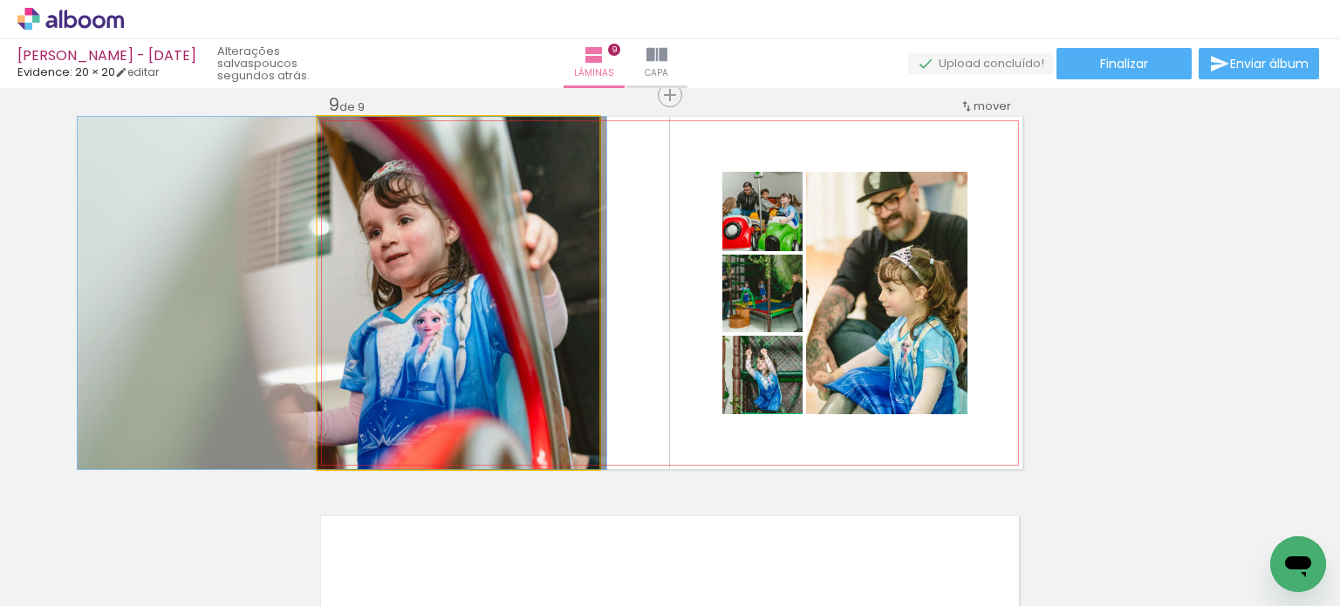
drag, startPoint x: 507, startPoint y: 332, endPoint x: 391, endPoint y: 340, distance: 116.3
click at [394, 345] on quentale-photo at bounding box center [458, 293] width 282 height 352
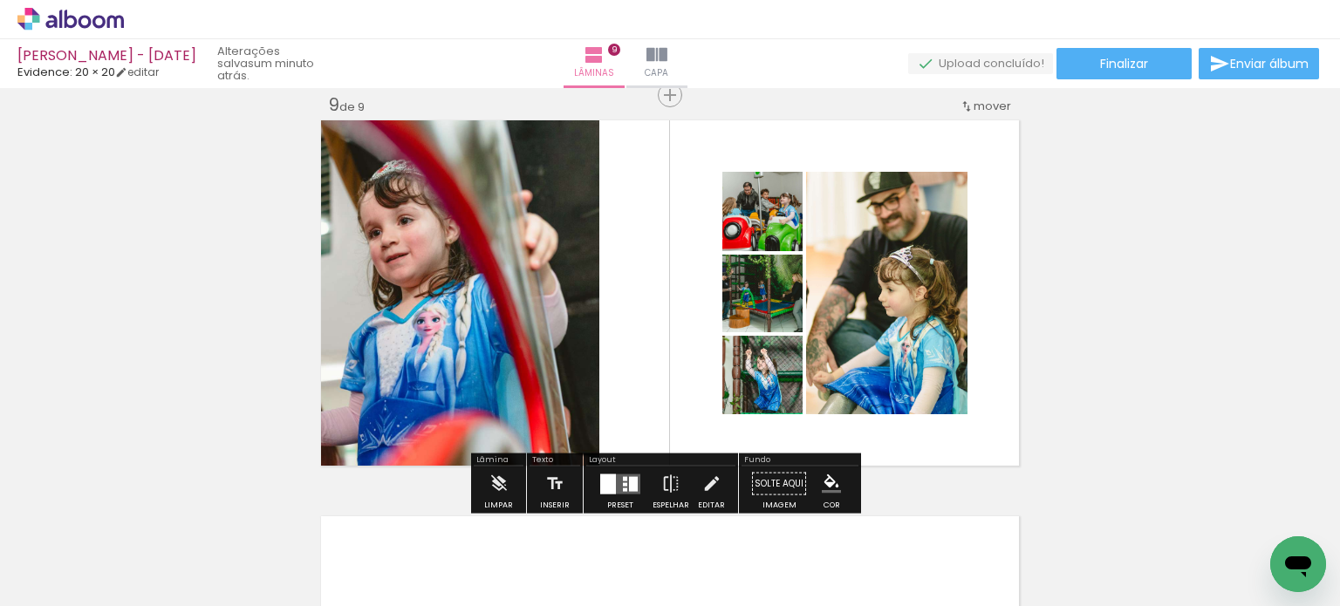
click at [732, 249] on quentale-photo at bounding box center [762, 211] width 80 height 79
click at [740, 236] on quentale-photo at bounding box center [762, 211] width 80 height 79
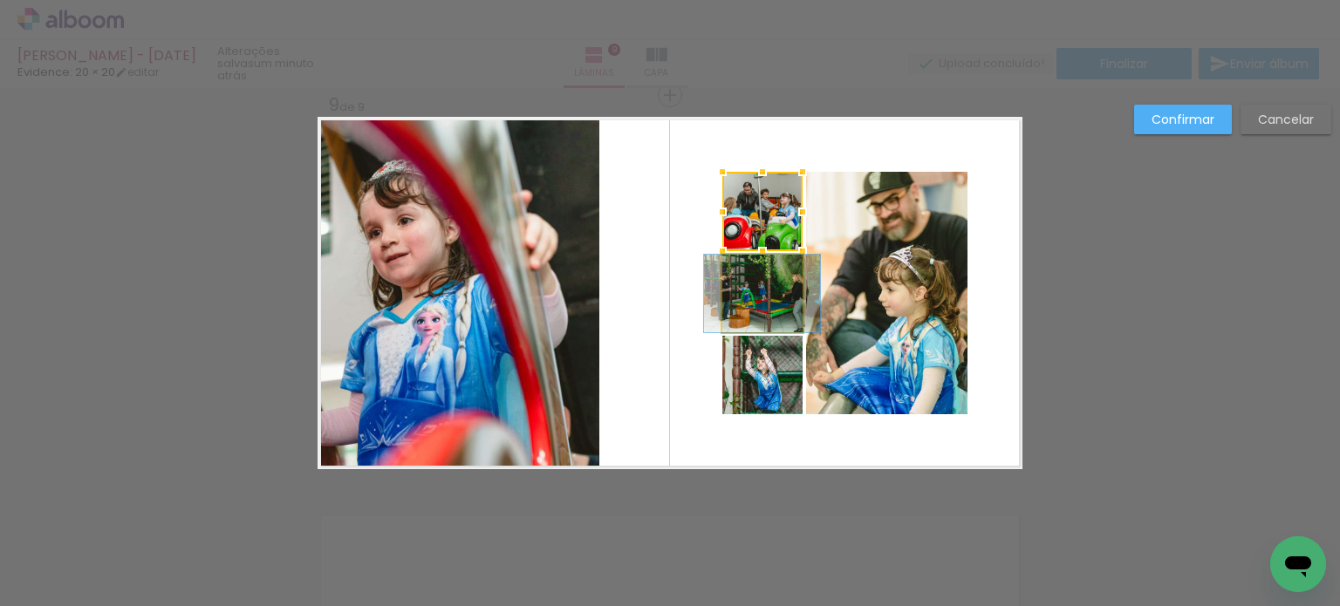
click at [740, 279] on quentale-photo at bounding box center [762, 294] width 80 height 78
click at [754, 388] on quentale-photo at bounding box center [762, 375] width 80 height 78
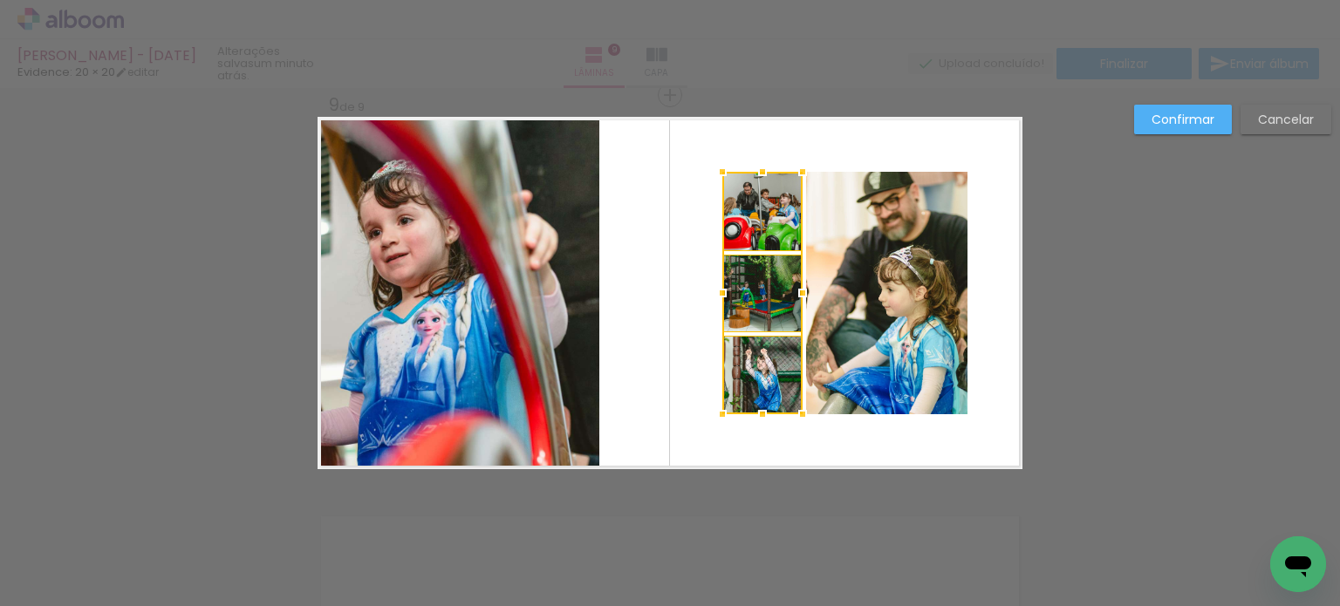
click at [870, 367] on quentale-photo at bounding box center [886, 293] width 161 height 242
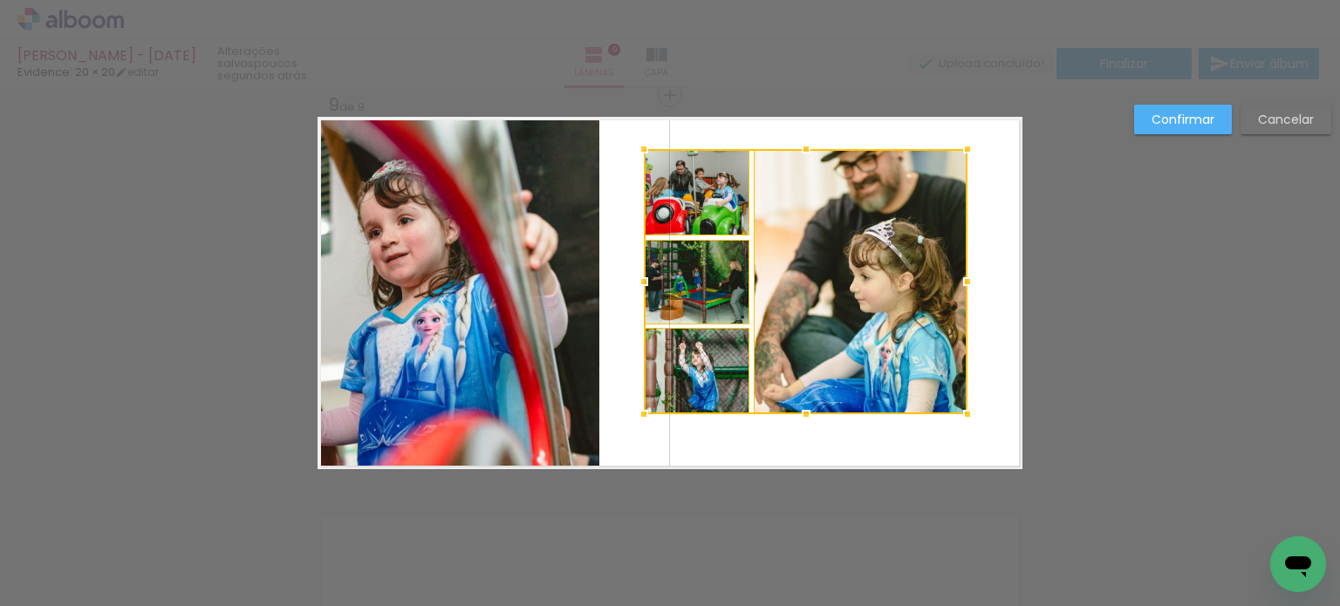
drag, startPoint x: 715, startPoint y: 172, endPoint x: 637, endPoint y: 149, distance: 81.7
click at [637, 149] on div at bounding box center [643, 149] width 35 height 35
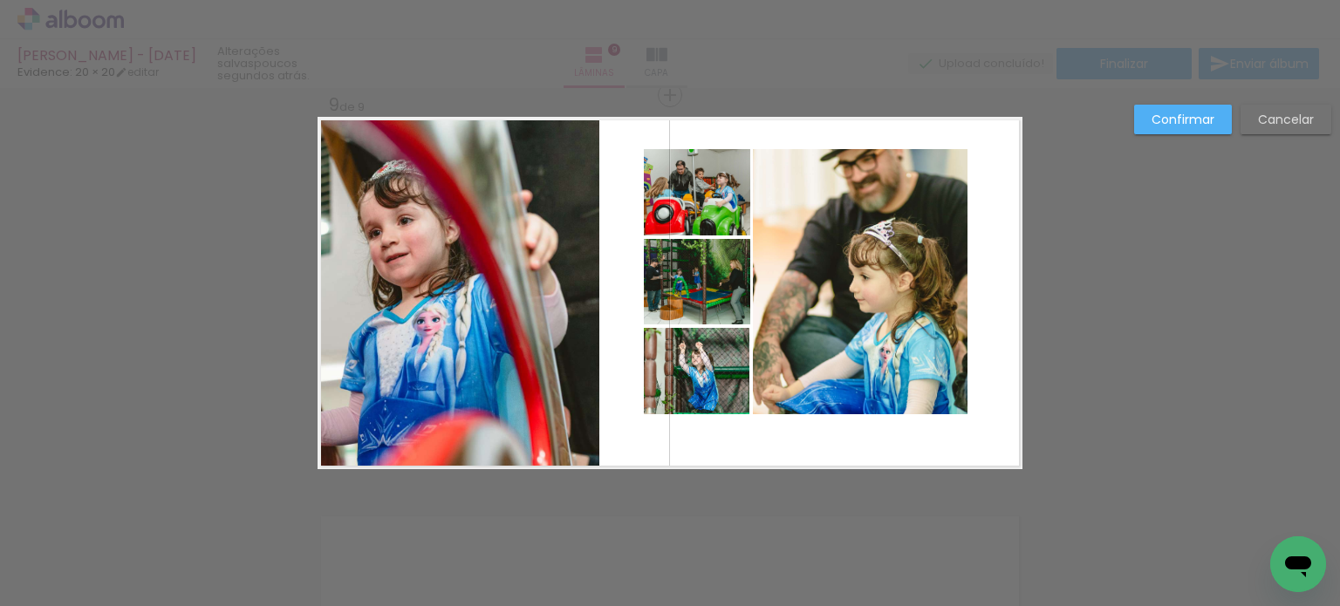
click at [656, 181] on quentale-photo at bounding box center [697, 192] width 106 height 87
click at [674, 277] on quentale-photo at bounding box center [697, 281] width 106 height 85
click at [675, 361] on quentale-photo at bounding box center [697, 371] width 106 height 86
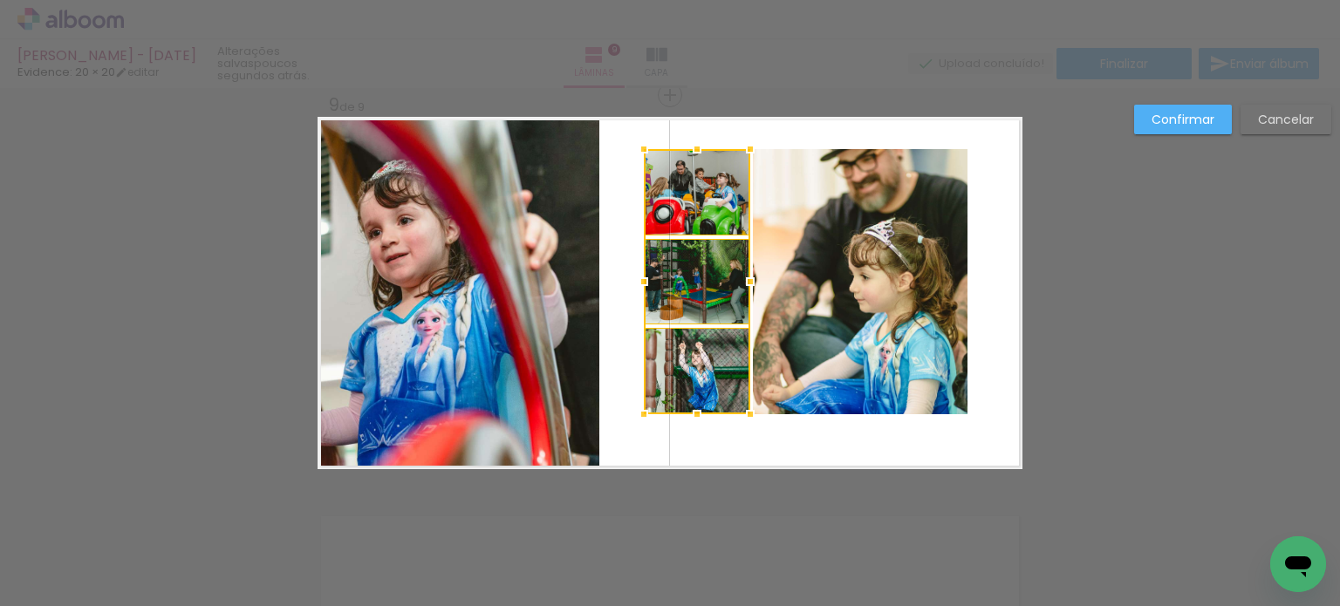
click at [866, 354] on quentale-photo at bounding box center [860, 281] width 215 height 265
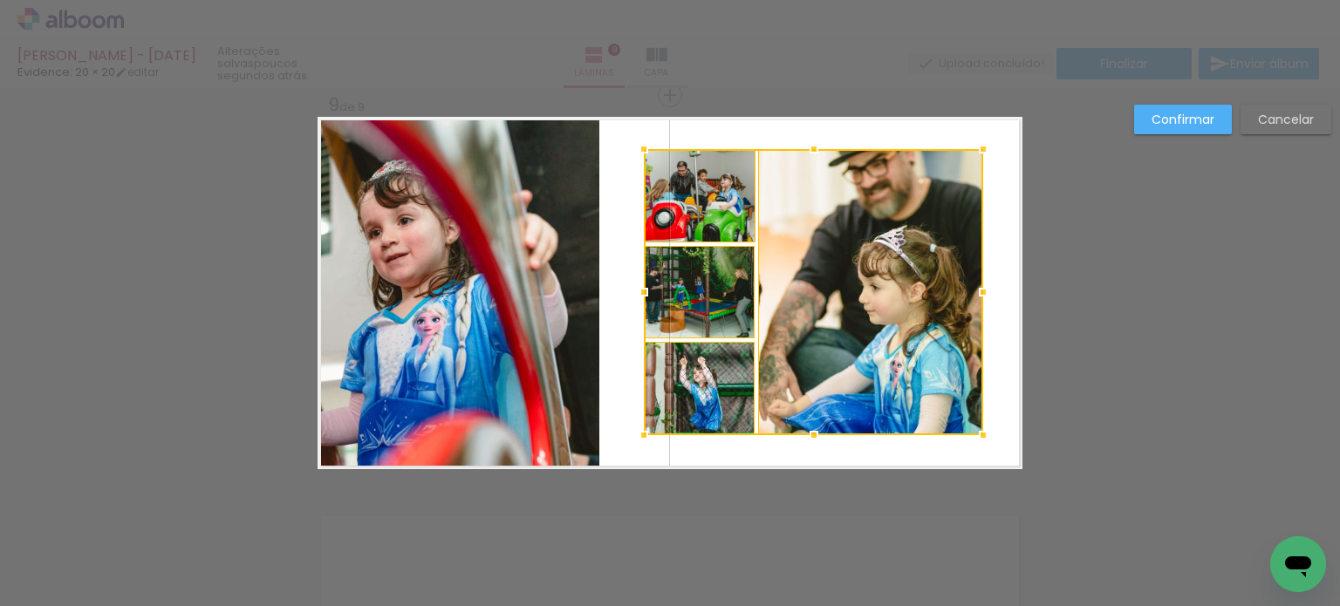
drag, startPoint x: 959, startPoint y: 414, endPoint x: 975, endPoint y: 434, distance: 25.5
click at [975, 434] on div at bounding box center [982, 435] width 35 height 35
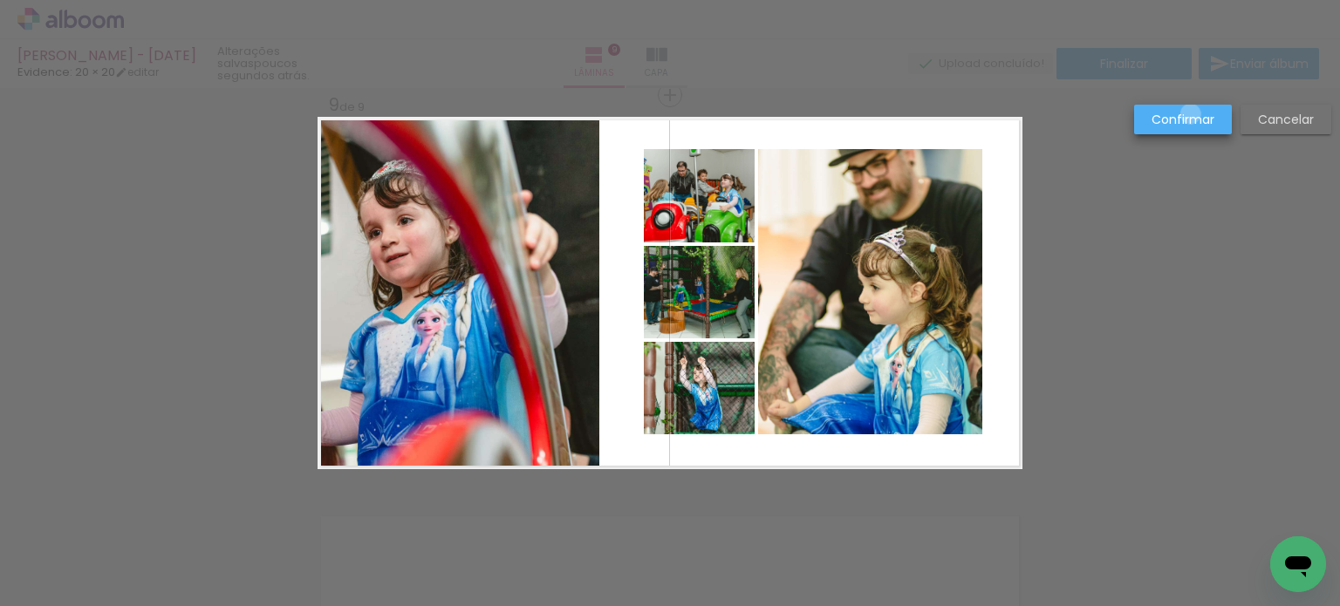
click at [0, 0] on slot "Confirmar" at bounding box center [0, 0] width 0 height 0
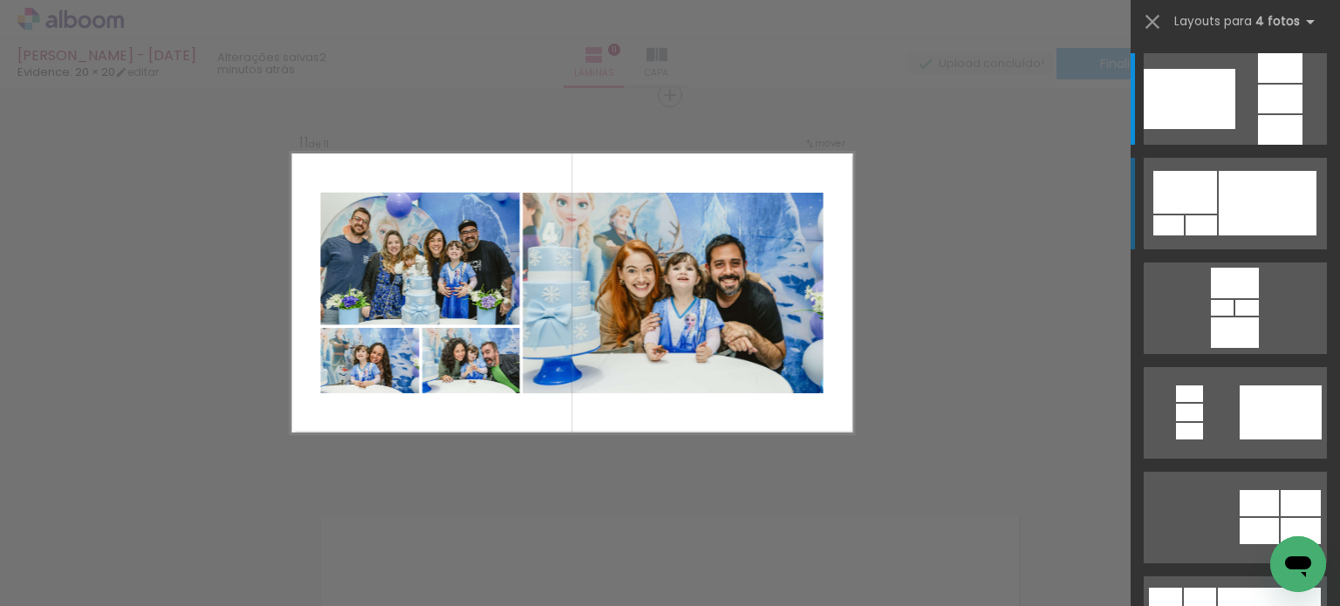
click at [1238, 218] on div at bounding box center [1267, 203] width 98 height 65
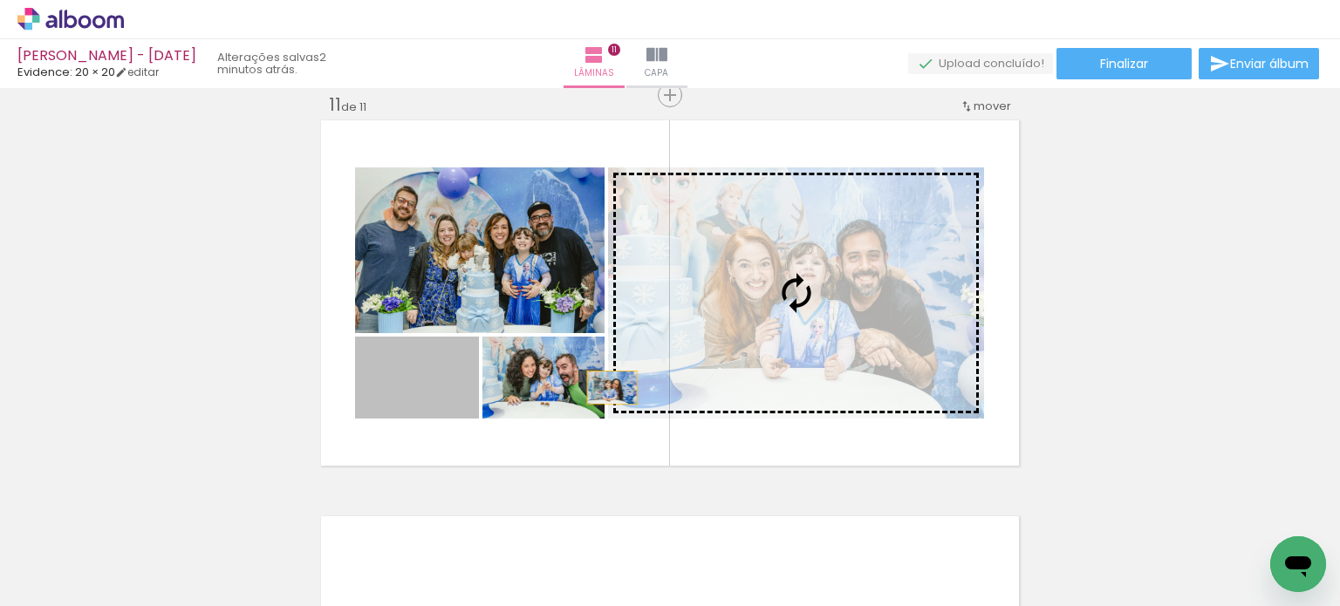
drag, startPoint x: 450, startPoint y: 395, endPoint x: 728, endPoint y: 370, distance: 279.4
click at [0, 0] on slot at bounding box center [0, 0] width 0 height 0
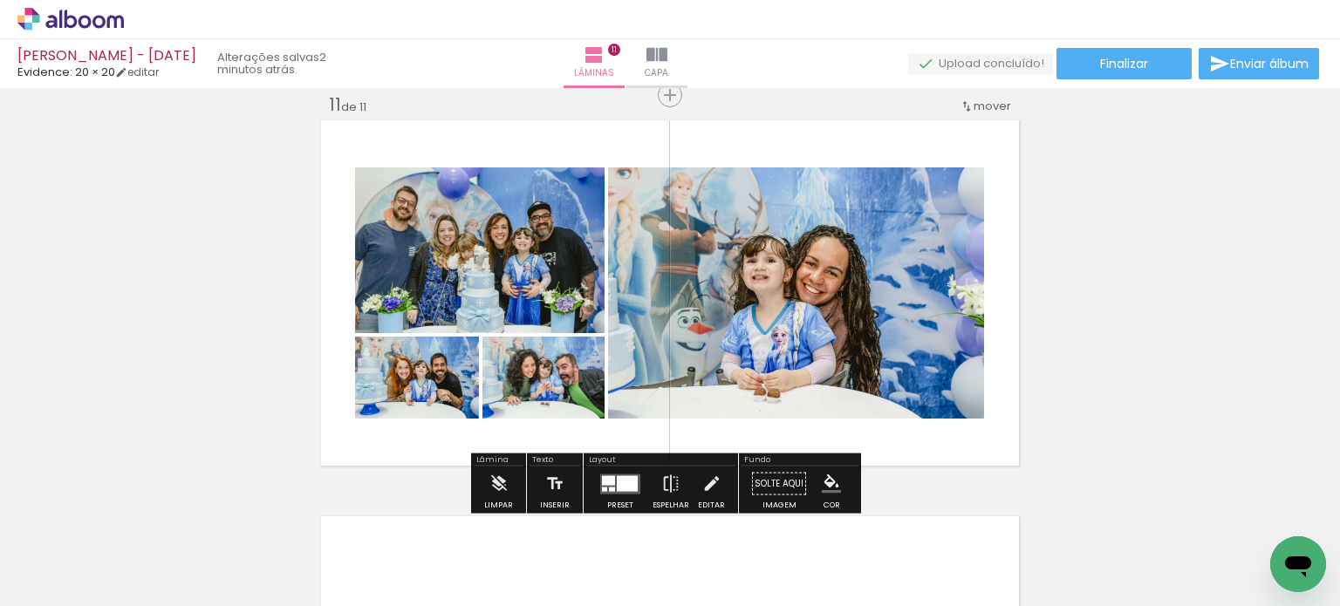
click at [611, 481] on quentale-layouter at bounding box center [620, 484] width 40 height 20
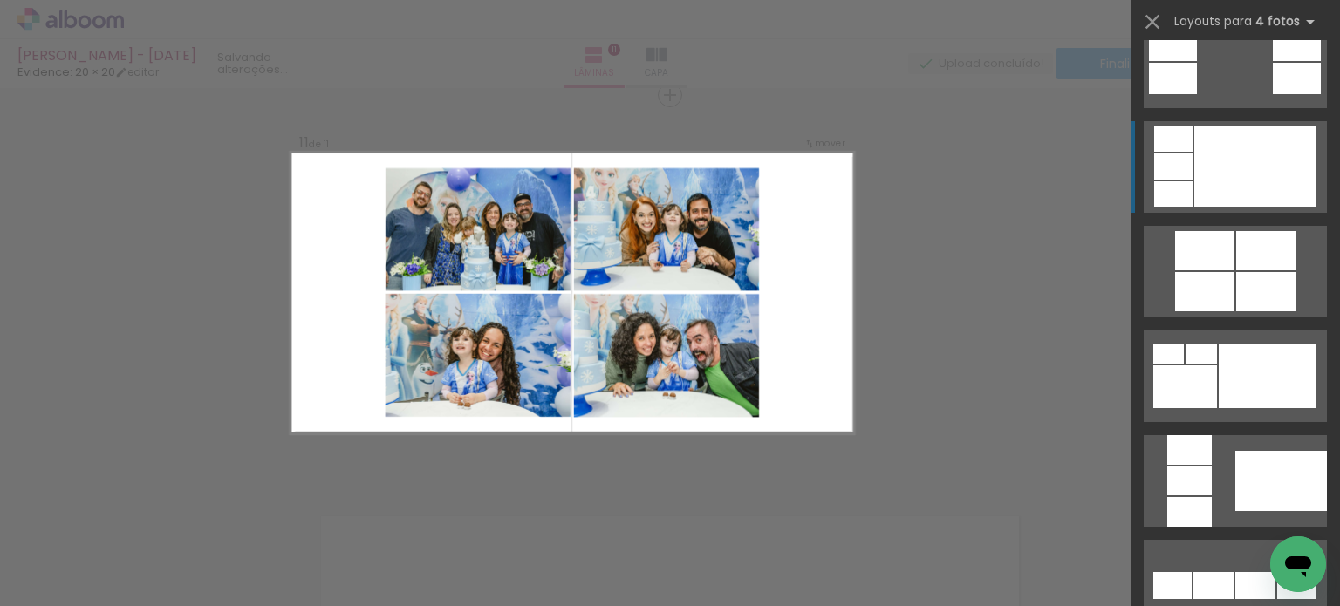
scroll to position [715, 0]
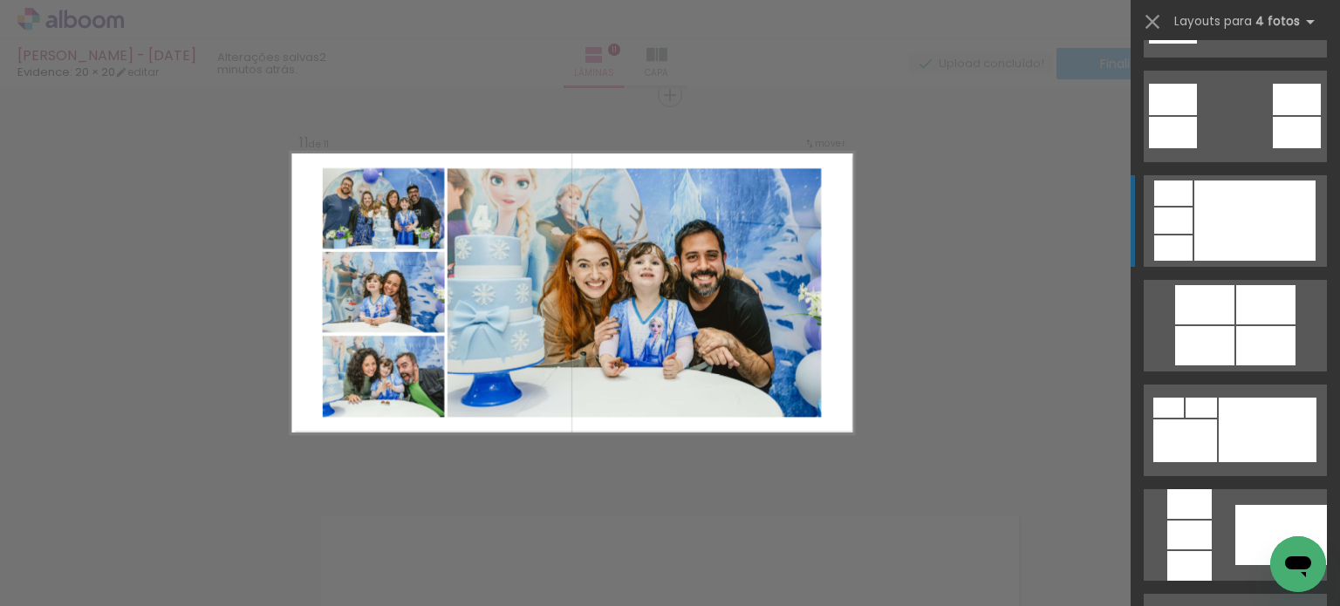
click at [1270, 227] on div at bounding box center [1254, 221] width 121 height 80
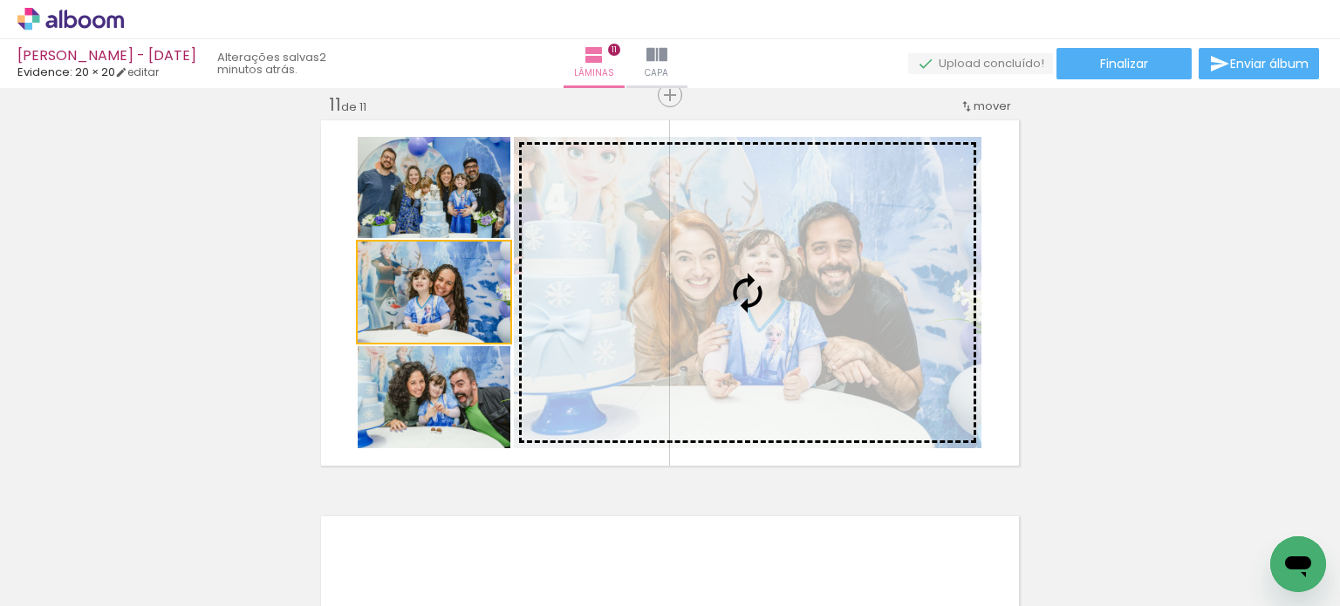
drag, startPoint x: 447, startPoint y: 303, endPoint x: 709, endPoint y: 299, distance: 261.7
click at [0, 0] on slot at bounding box center [0, 0] width 0 height 0
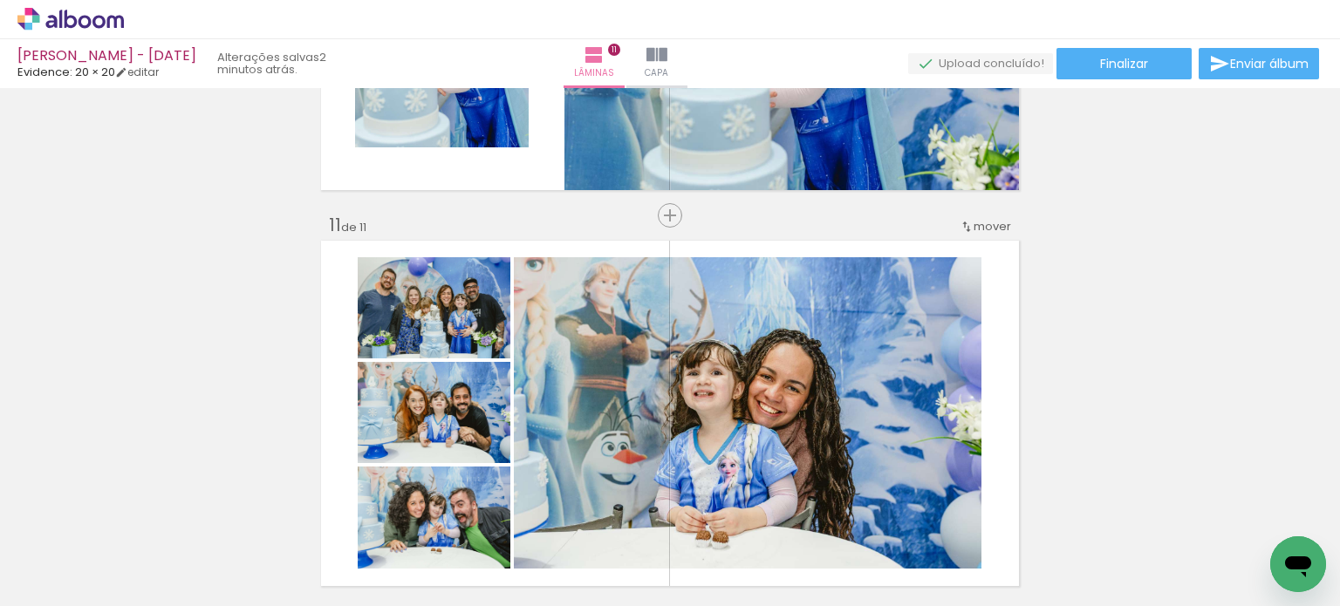
scroll to position [3807, 0]
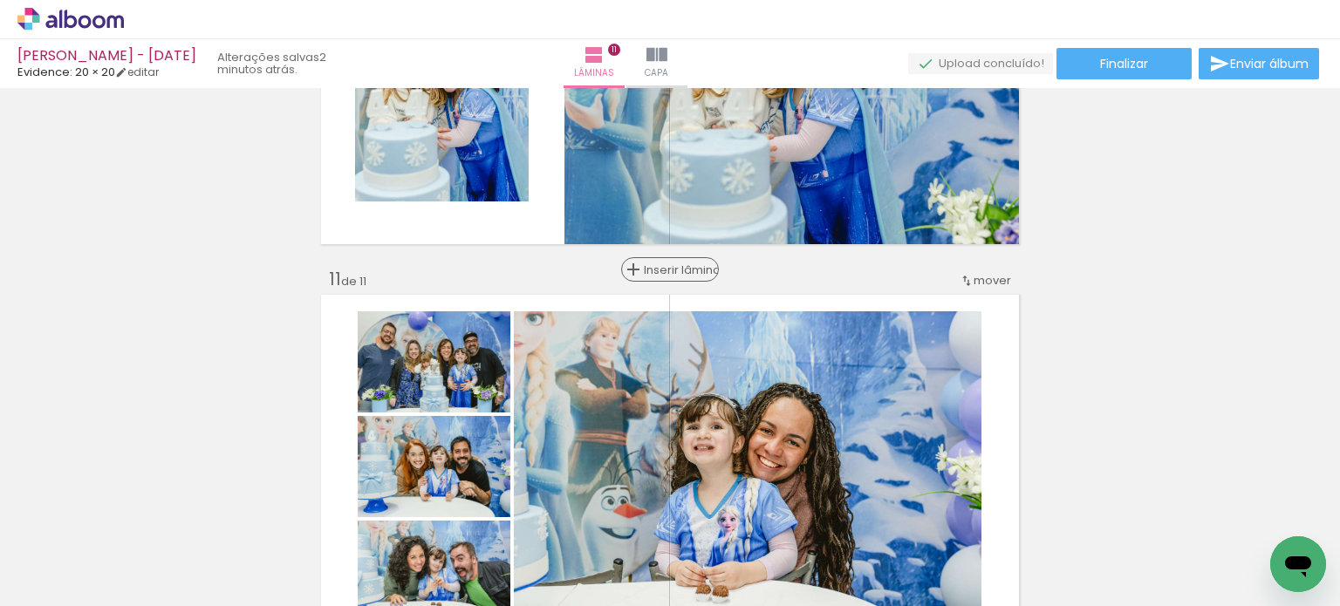
click at [657, 272] on span "Inserir lâmina" at bounding box center [678, 269] width 68 height 11
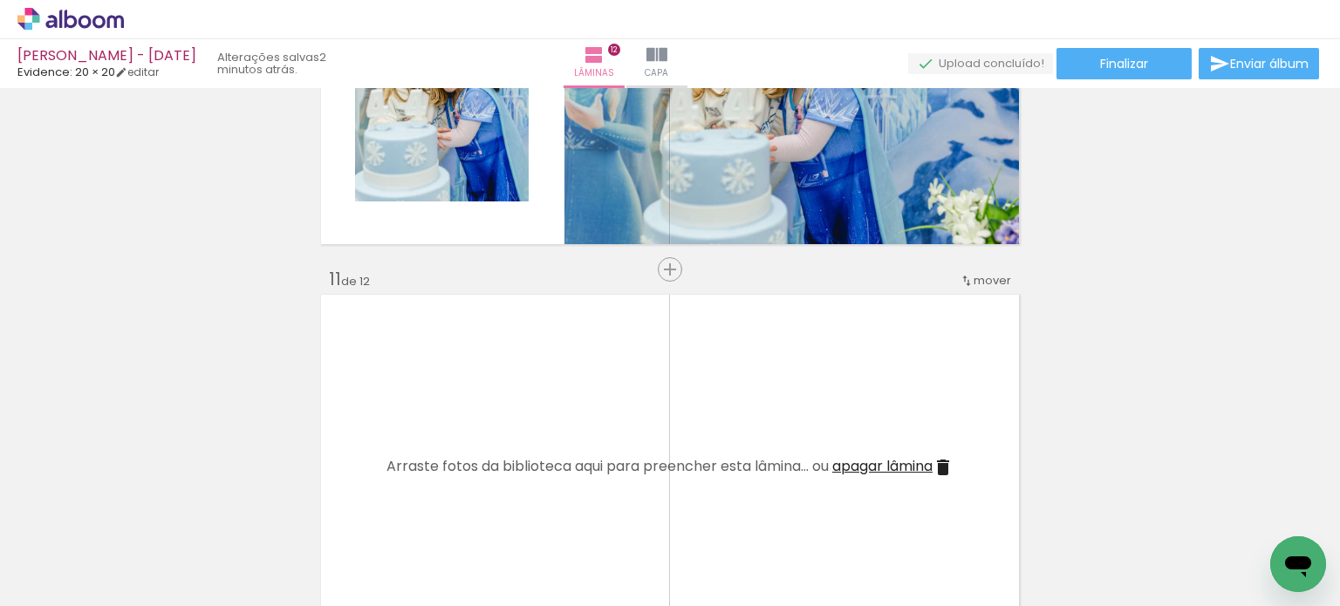
scroll to position [0, 2996]
drag, startPoint x: 694, startPoint y: 547, endPoint x: 683, endPoint y: 455, distance: 92.3
click at [658, 440] on quentale-workspace at bounding box center [670, 303] width 1340 height 606
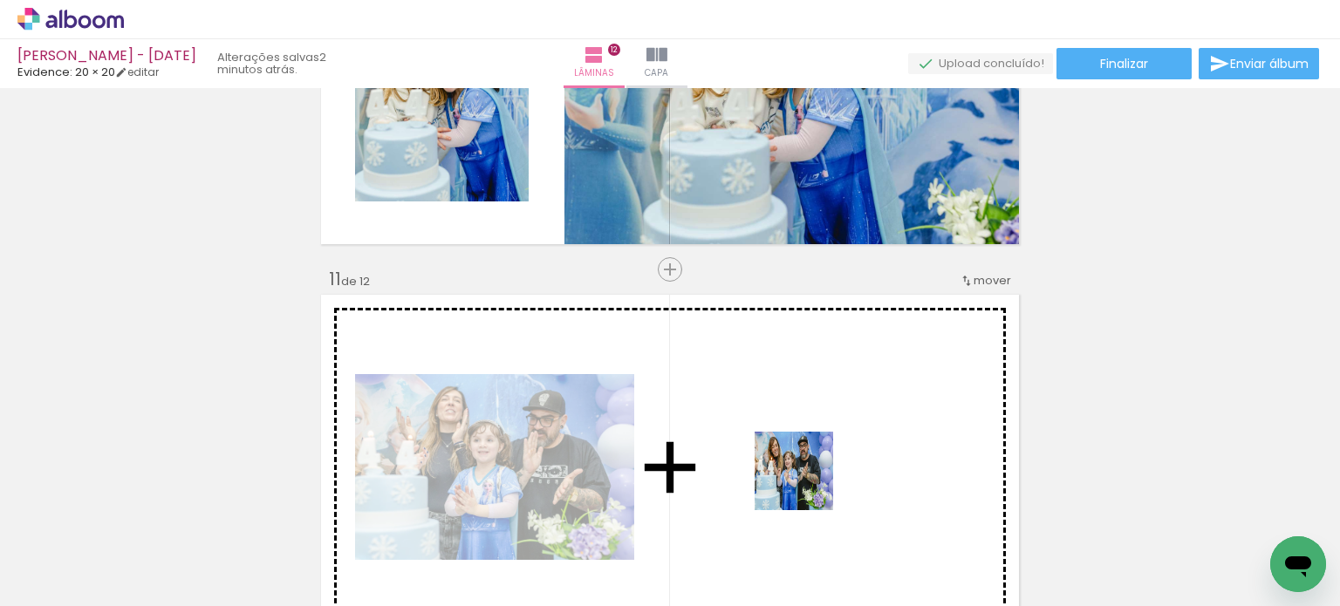
drag, startPoint x: 808, startPoint y: 523, endPoint x: 795, endPoint y: 404, distance: 120.1
click at [795, 404] on quentale-workspace at bounding box center [670, 303] width 1340 height 606
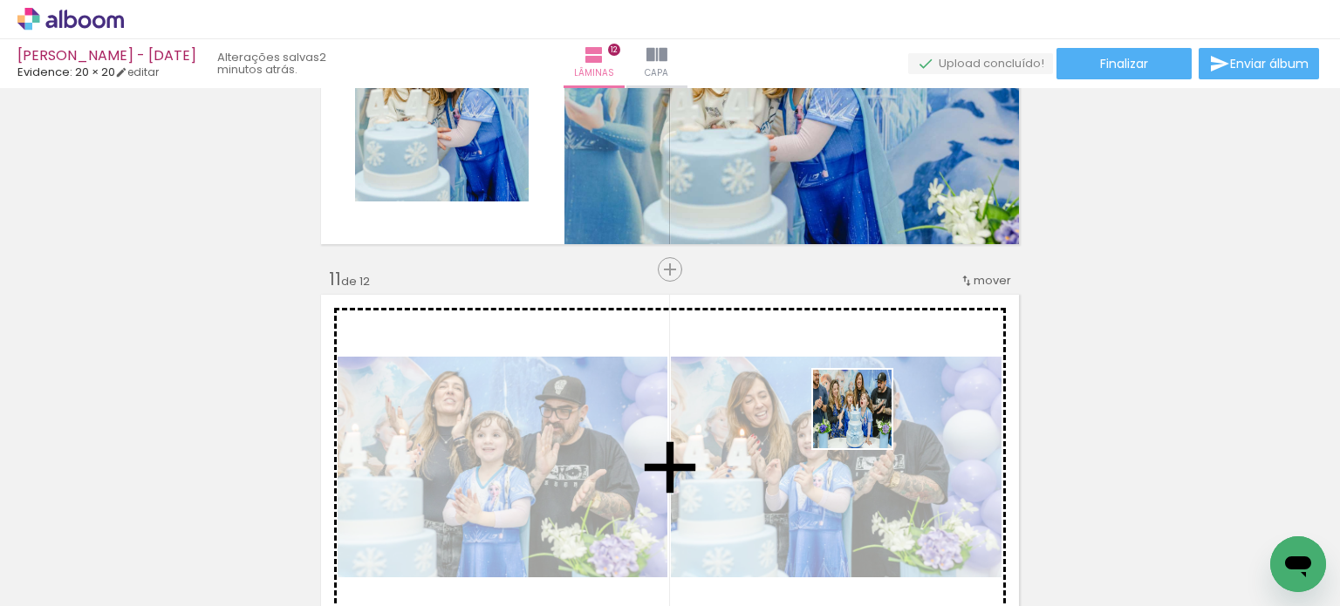
drag, startPoint x: 901, startPoint y: 553, endPoint x: 865, endPoint y: 421, distance: 136.5
click at [865, 421] on quentale-workspace at bounding box center [670, 303] width 1340 height 606
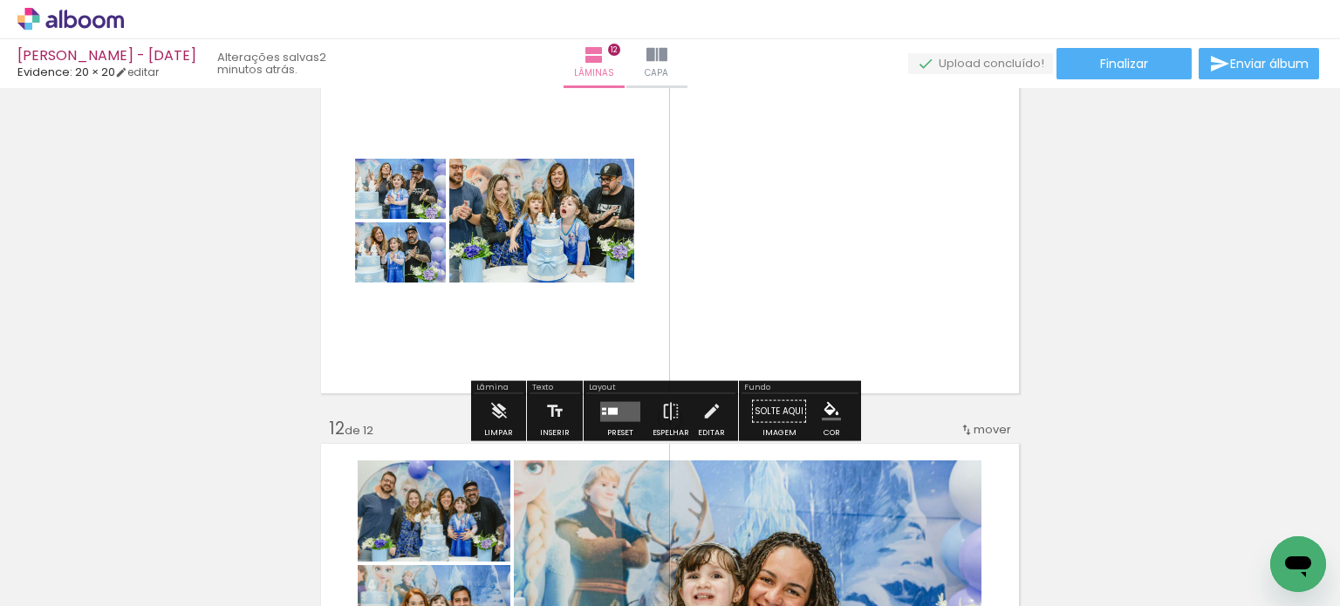
scroll to position [4069, 0]
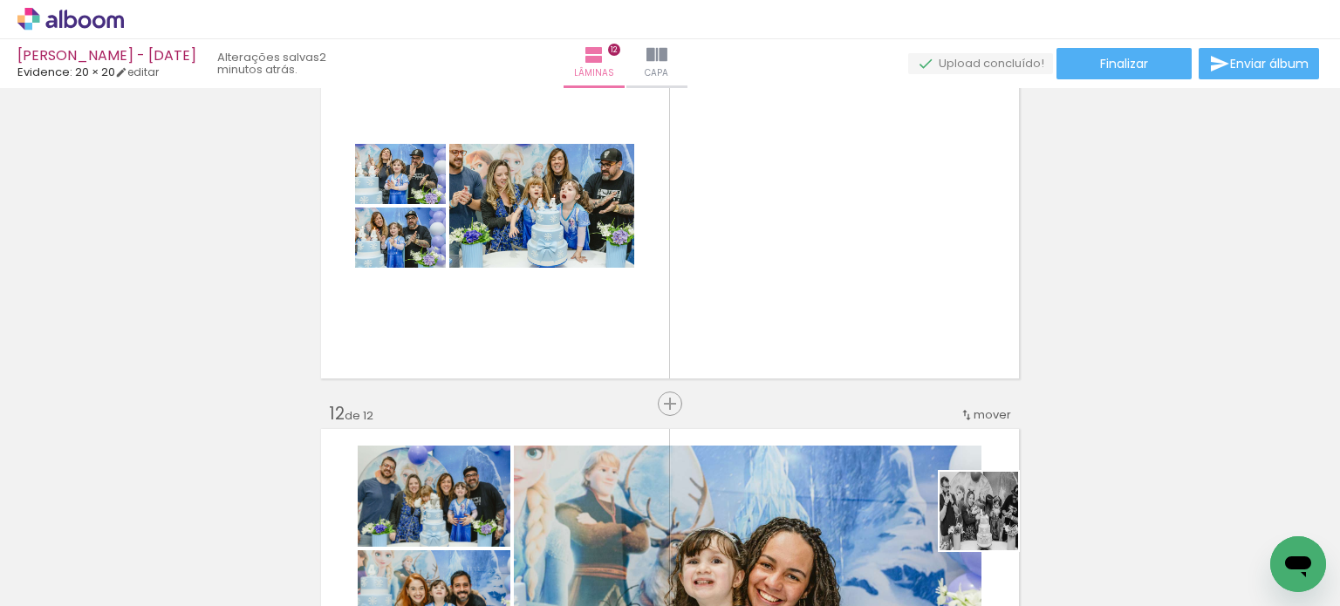
drag, startPoint x: 992, startPoint y: 549, endPoint x: 876, endPoint y: 280, distance: 292.6
click at [876, 280] on quentale-workspace at bounding box center [670, 303] width 1340 height 606
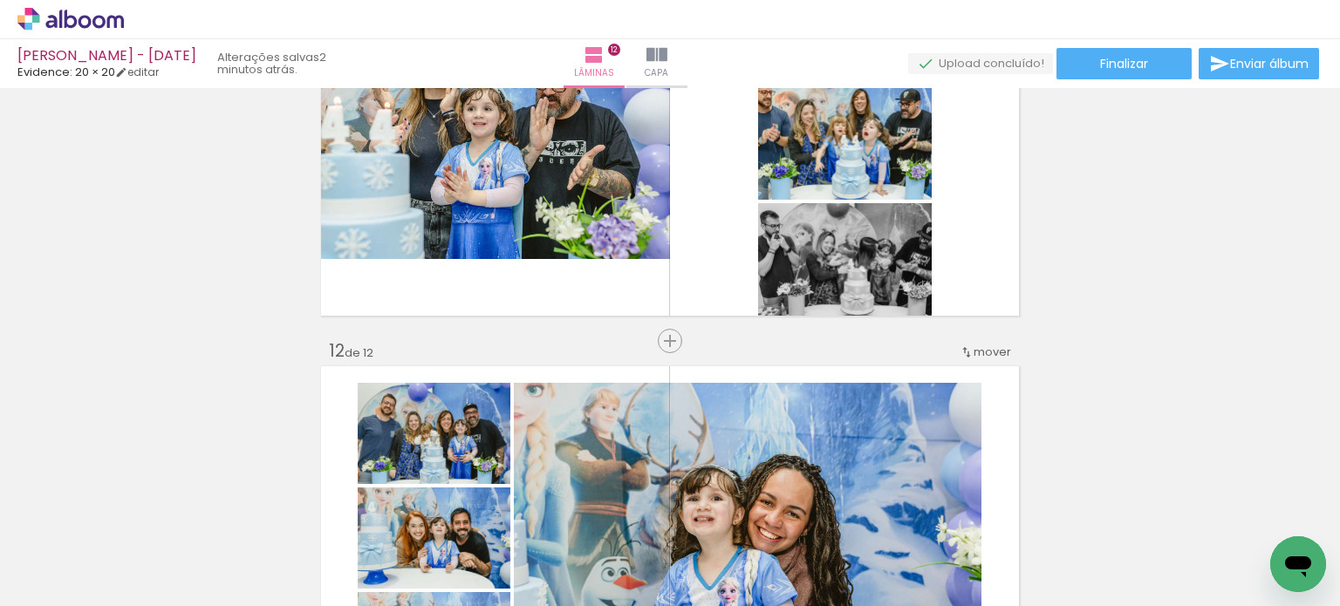
scroll to position [3981, 0]
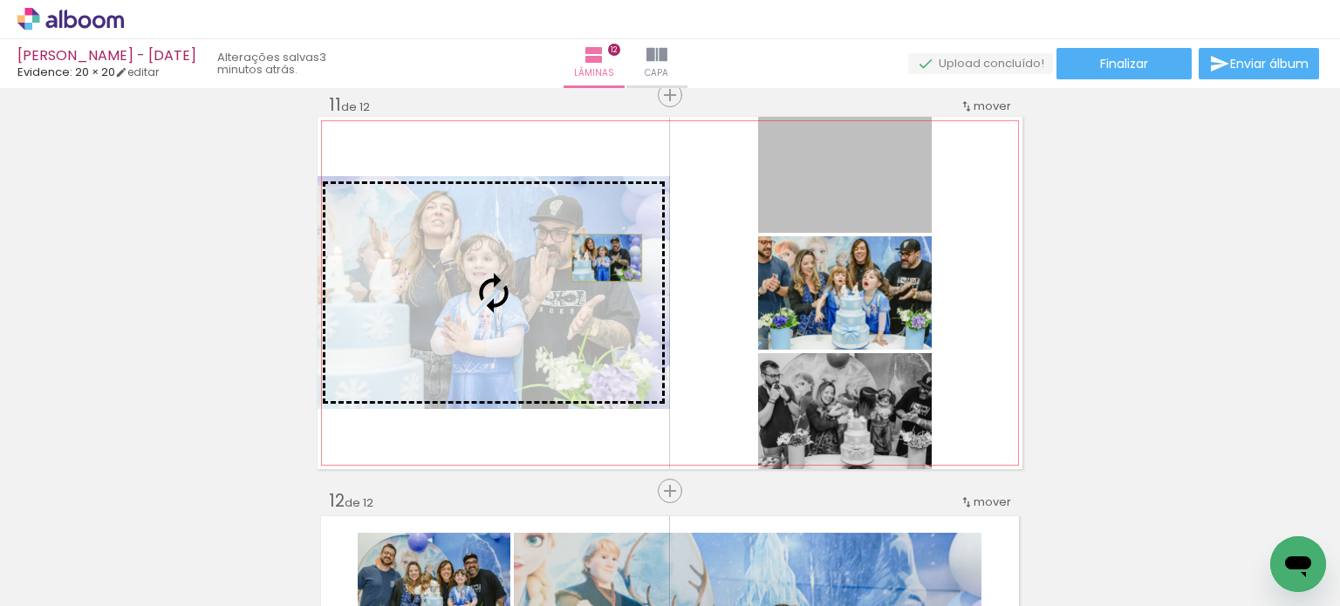
drag, startPoint x: 864, startPoint y: 208, endPoint x: 600, endPoint y: 257, distance: 268.7
click at [0, 0] on slot at bounding box center [0, 0] width 0 height 0
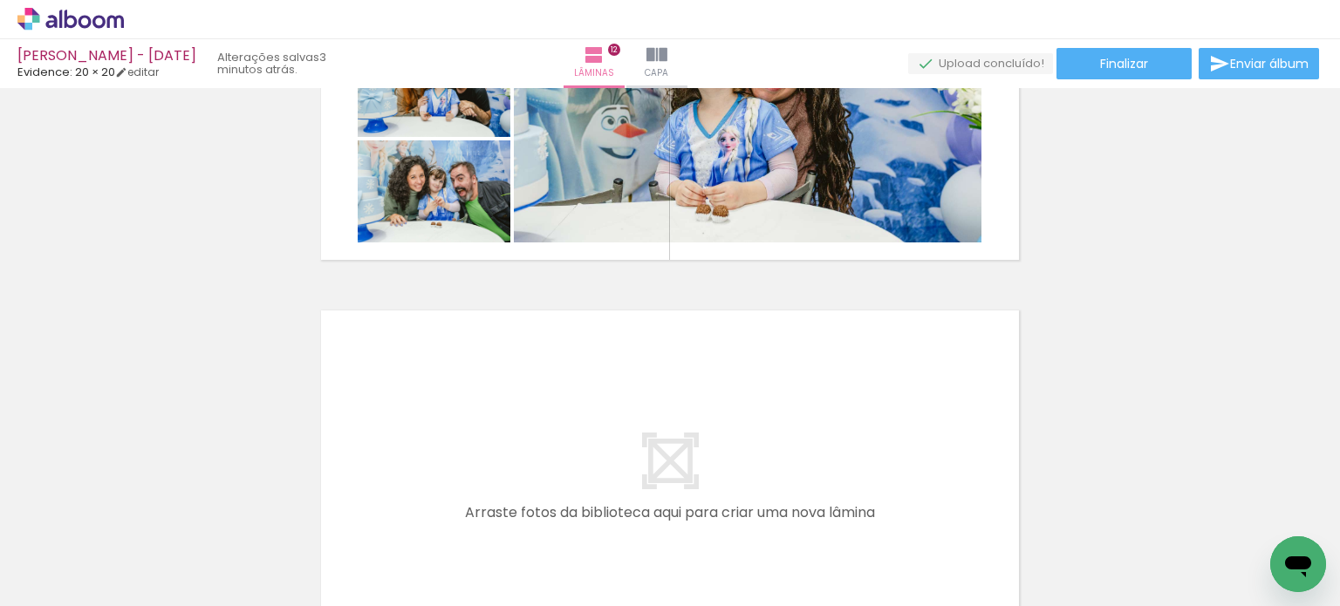
scroll to position [4679, 0]
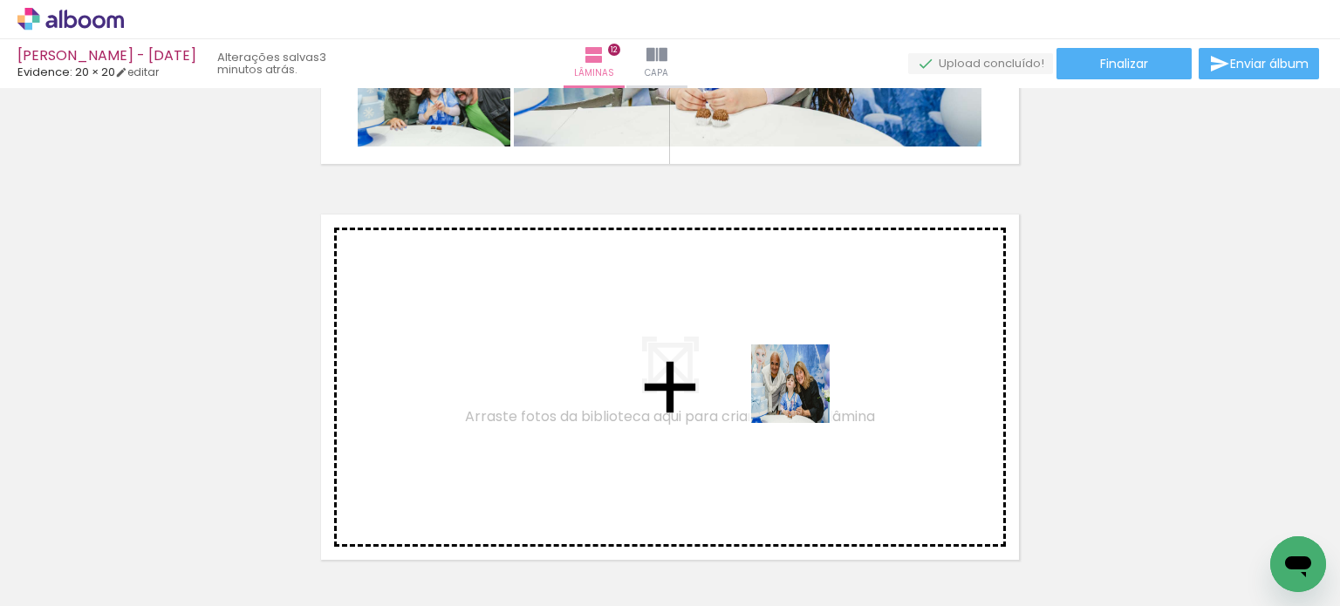
drag, startPoint x: 1190, startPoint y: 542, endPoint x: 802, endPoint y: 396, distance: 414.8
click at [802, 396] on quentale-workspace at bounding box center [670, 303] width 1340 height 606
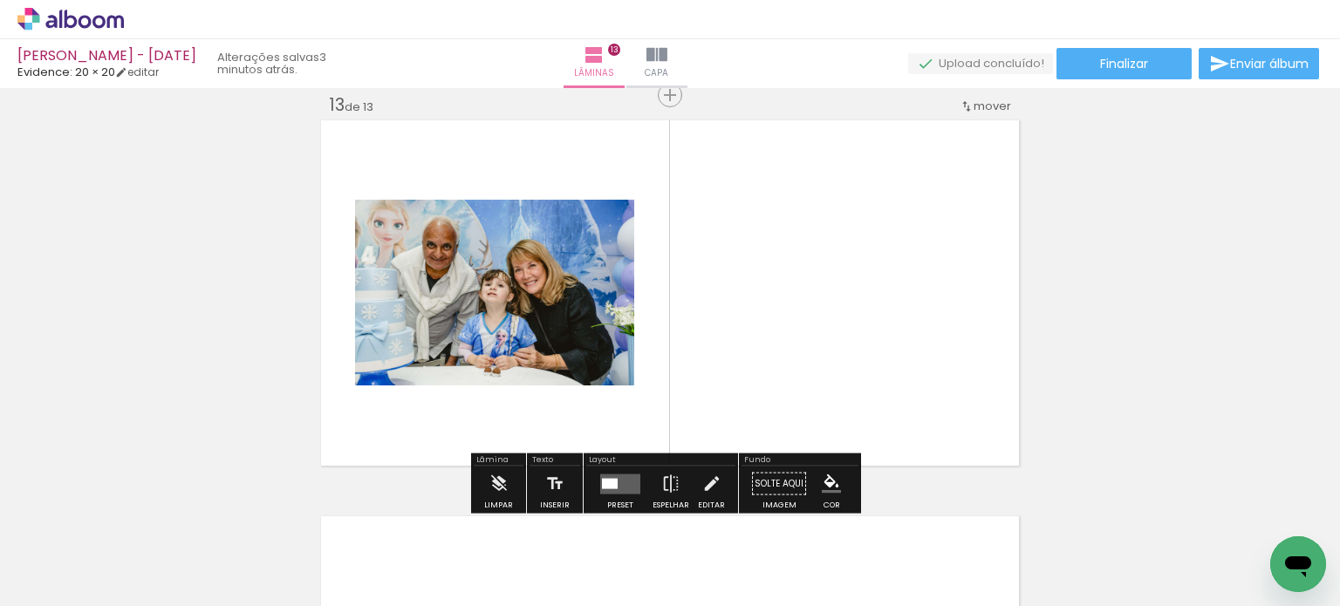
scroll to position [0, 3482]
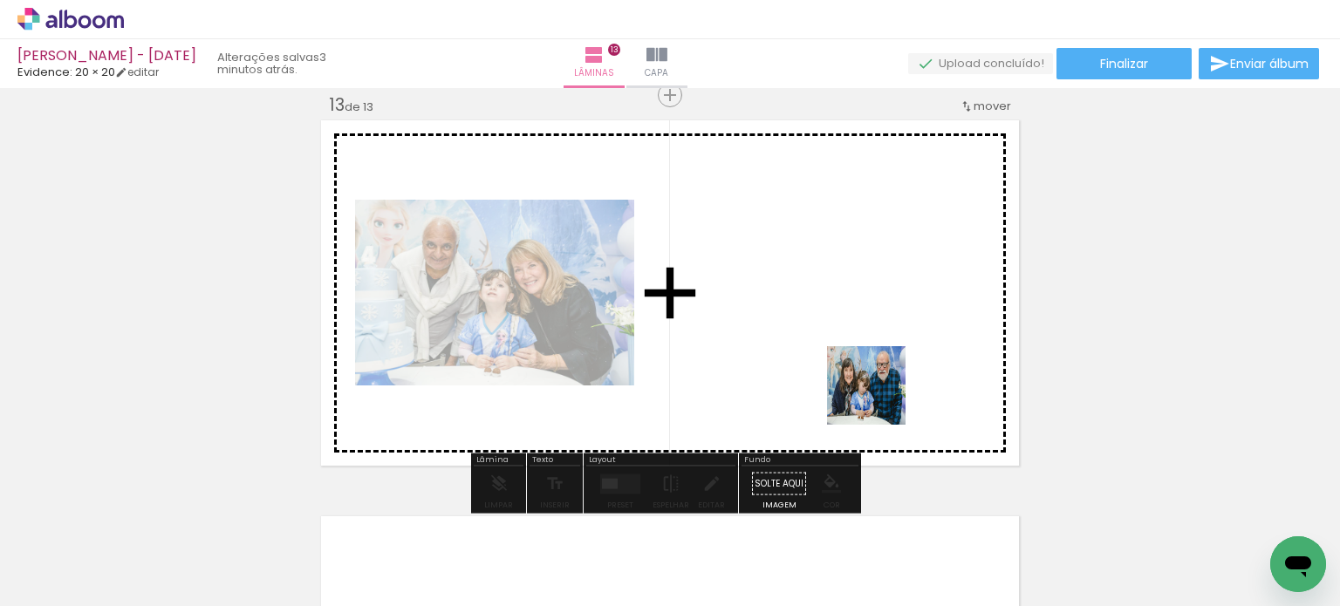
drag, startPoint x: 886, startPoint y: 446, endPoint x: 879, endPoint y: 379, distance: 66.7
click at [879, 379] on quentale-workspace at bounding box center [670, 303] width 1340 height 606
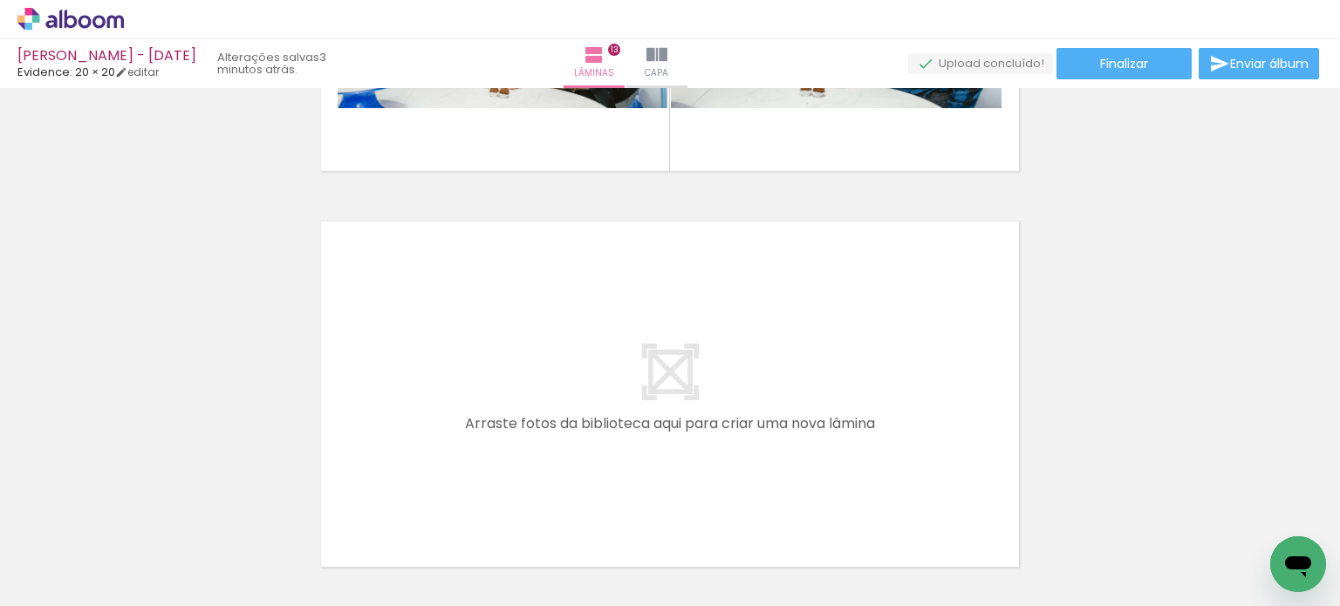
scroll to position [5122, 0]
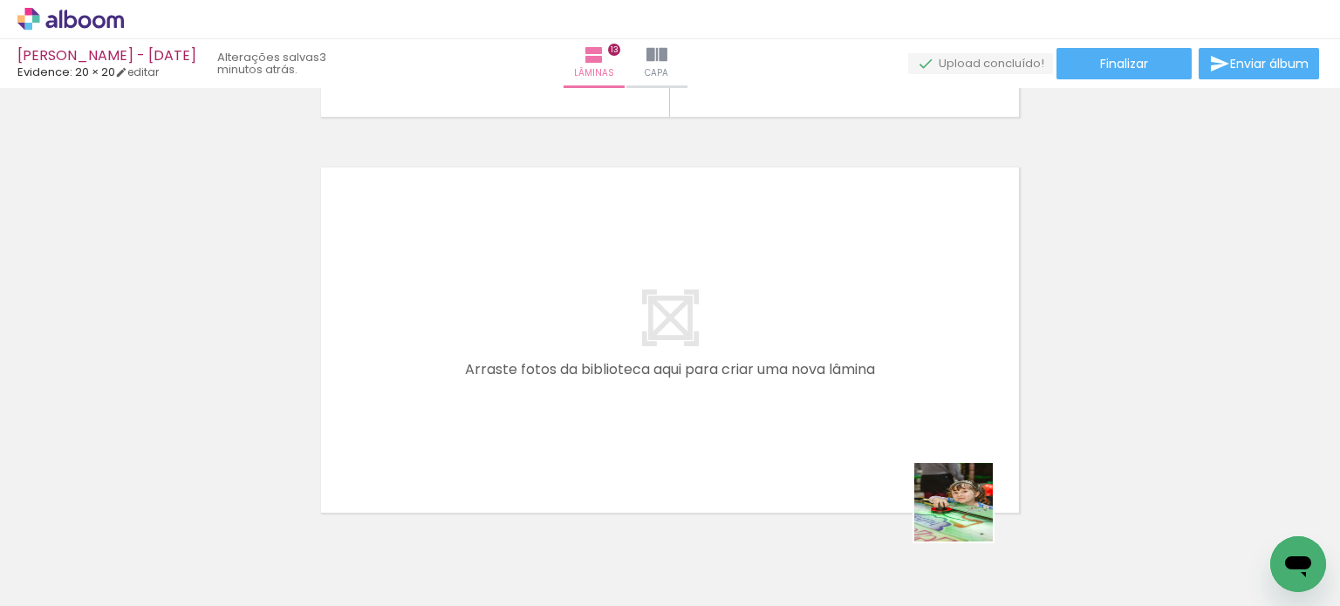
drag, startPoint x: 975, startPoint y: 554, endPoint x: 854, endPoint y: 351, distance: 235.9
click at [854, 351] on quentale-workspace at bounding box center [670, 303] width 1340 height 606
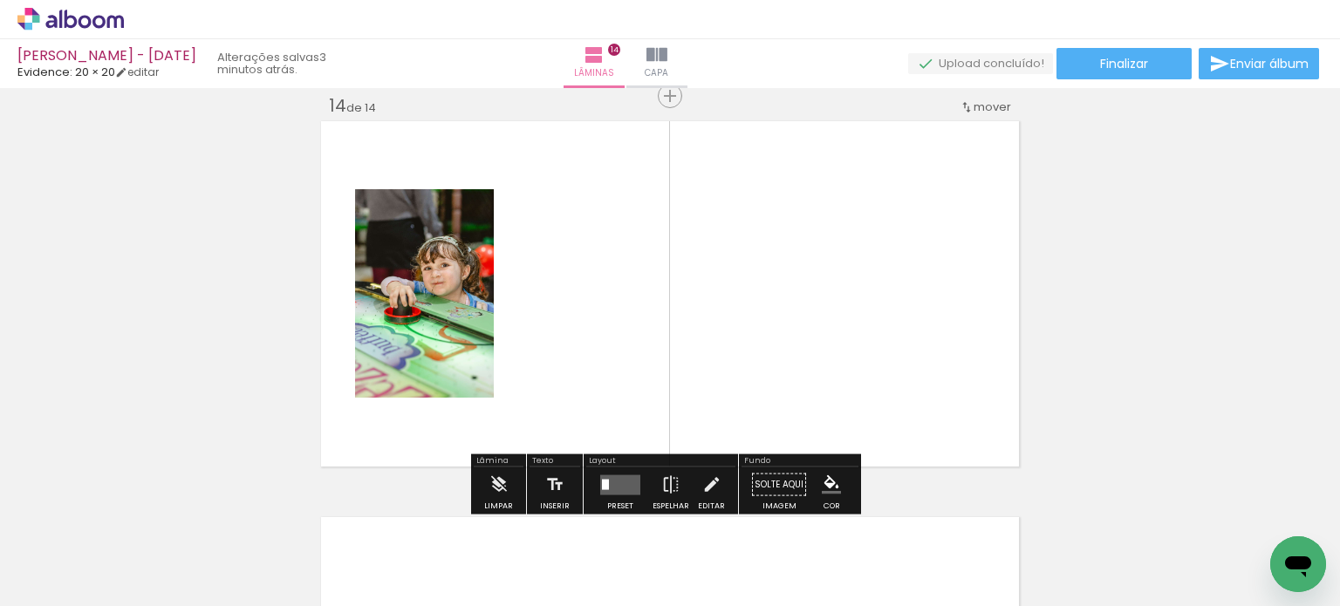
scroll to position [5169, 0]
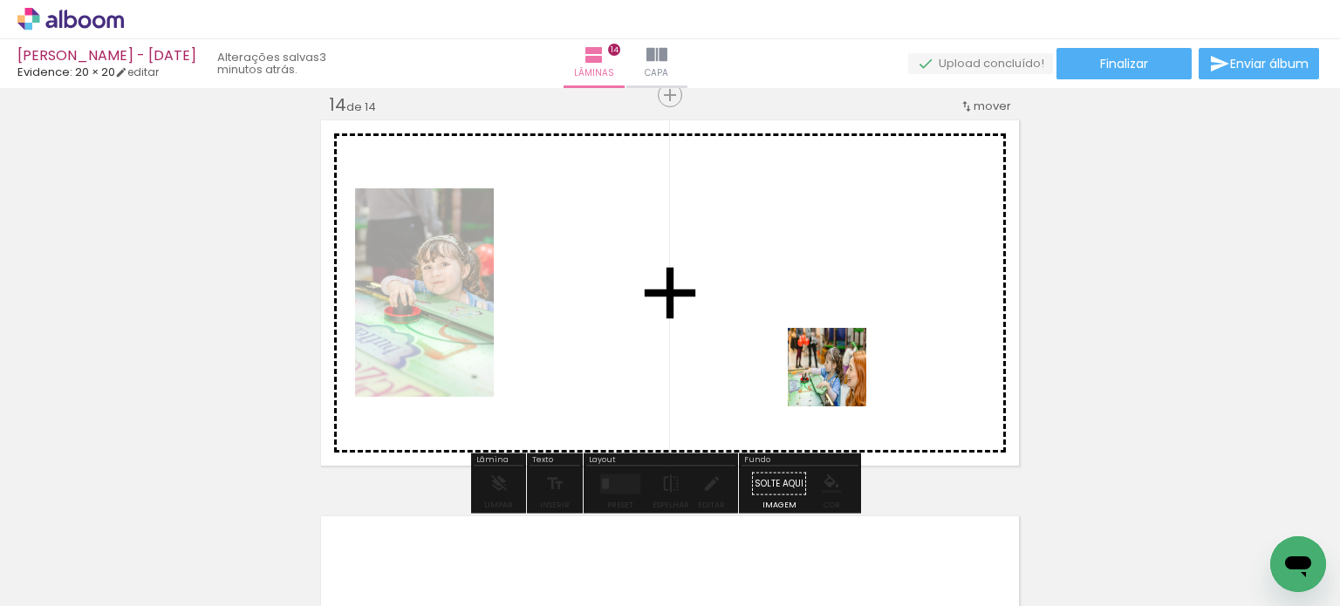
drag, startPoint x: 880, startPoint y: 552, endPoint x: 939, endPoint y: 473, distance: 99.1
click at [836, 359] on quentale-workspace at bounding box center [670, 303] width 1340 height 606
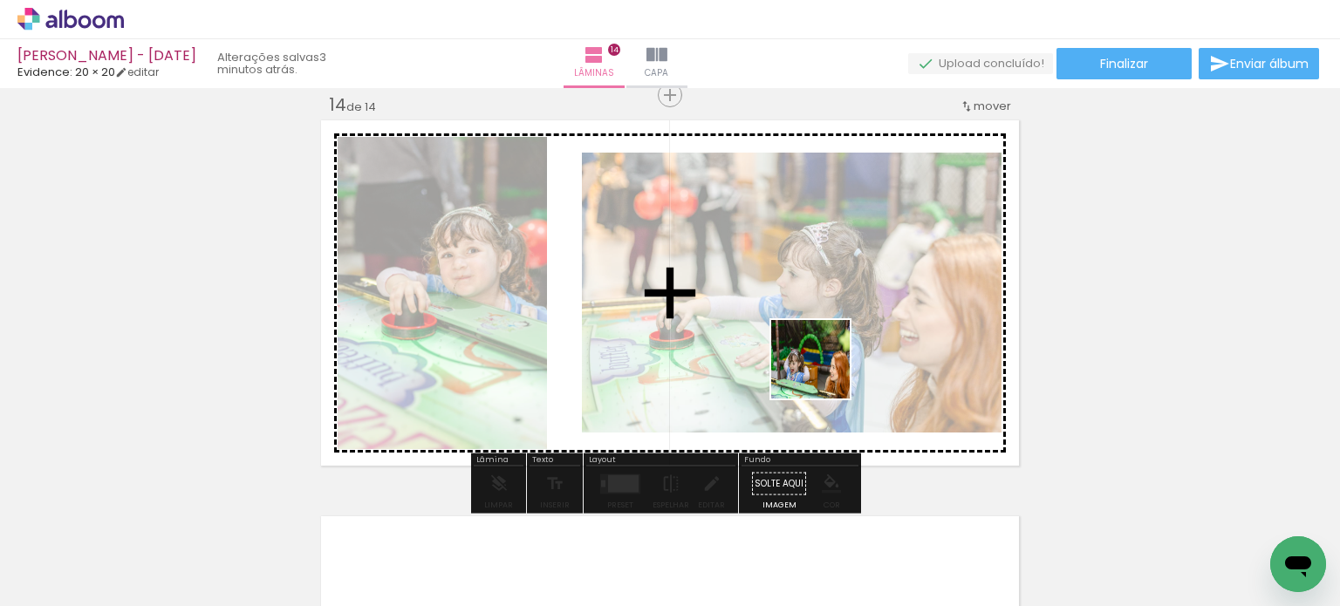
drag, startPoint x: 1082, startPoint y: 571, endPoint x: 775, endPoint y: 329, distance: 391.2
click at [768, 324] on quentale-workspace at bounding box center [670, 303] width 1340 height 606
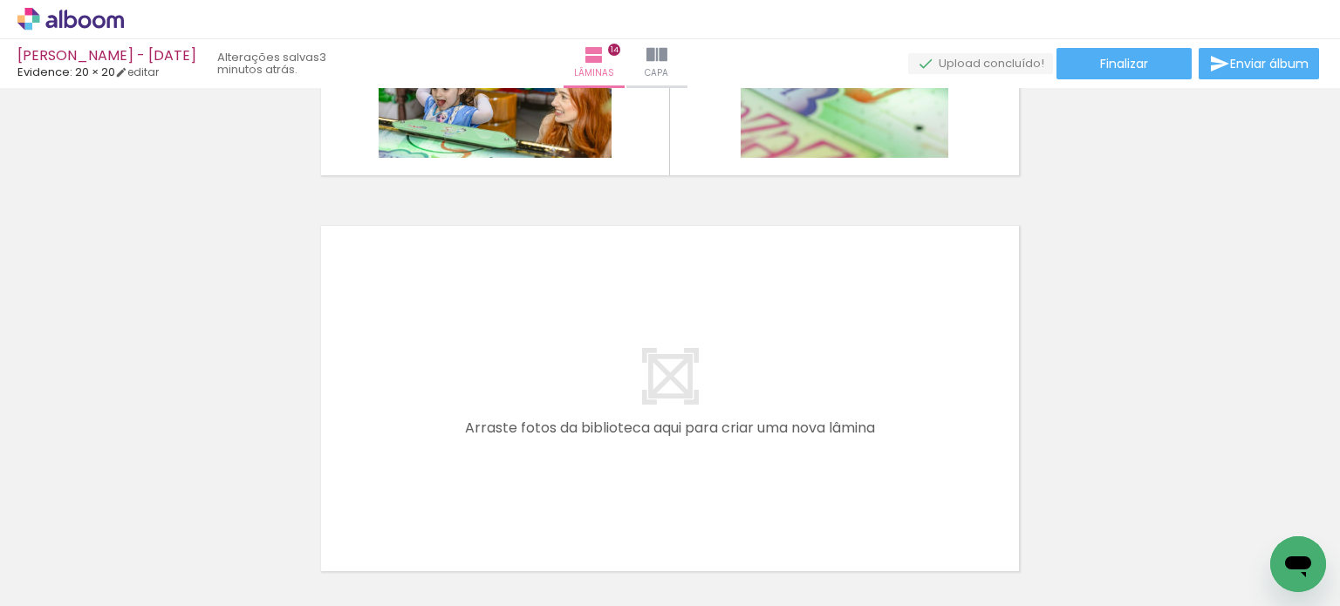
scroll to position [5518, 0]
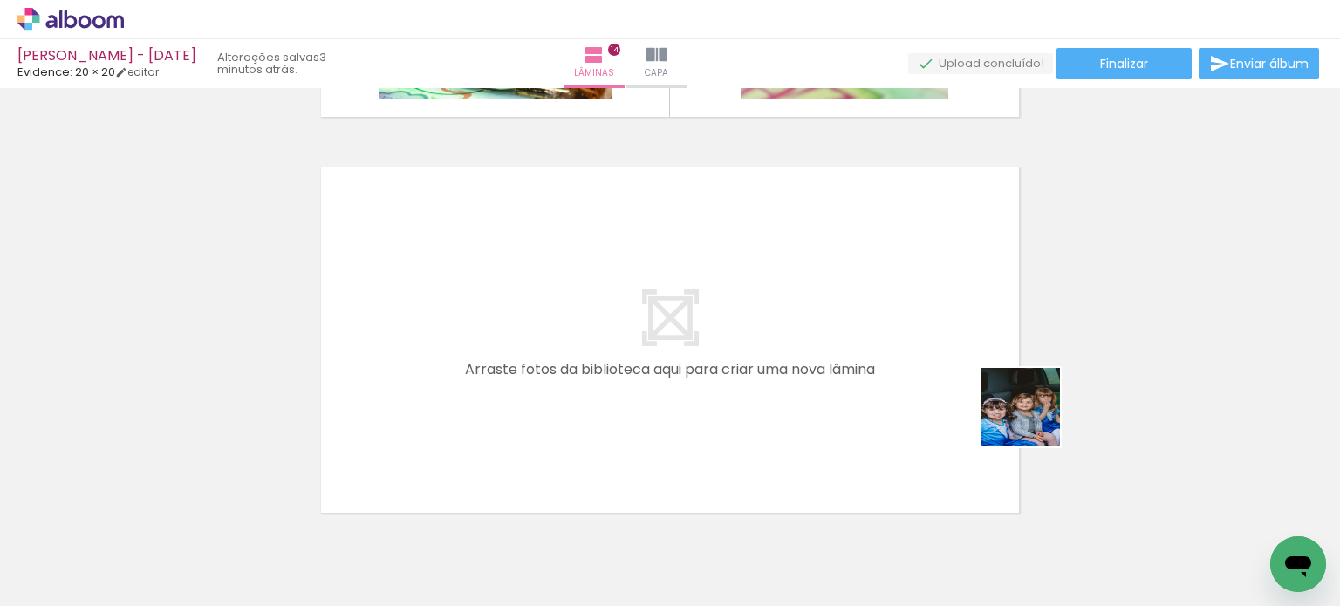
drag, startPoint x: 1248, startPoint y: 527, endPoint x: 853, endPoint y: 360, distance: 428.8
click at [853, 360] on quentale-workspace at bounding box center [670, 303] width 1340 height 606
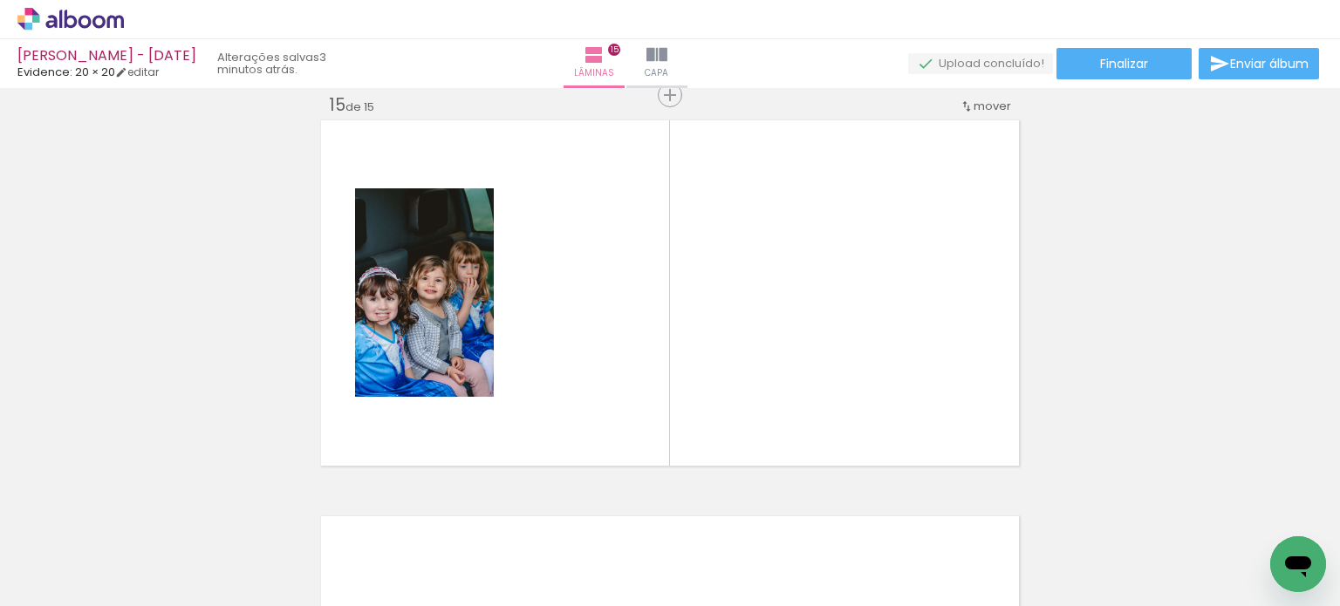
scroll to position [0, 3692]
drag, startPoint x: 1151, startPoint y: 533, endPoint x: 855, endPoint y: 337, distance: 355.6
click at [855, 337] on quentale-workspace at bounding box center [670, 303] width 1340 height 606
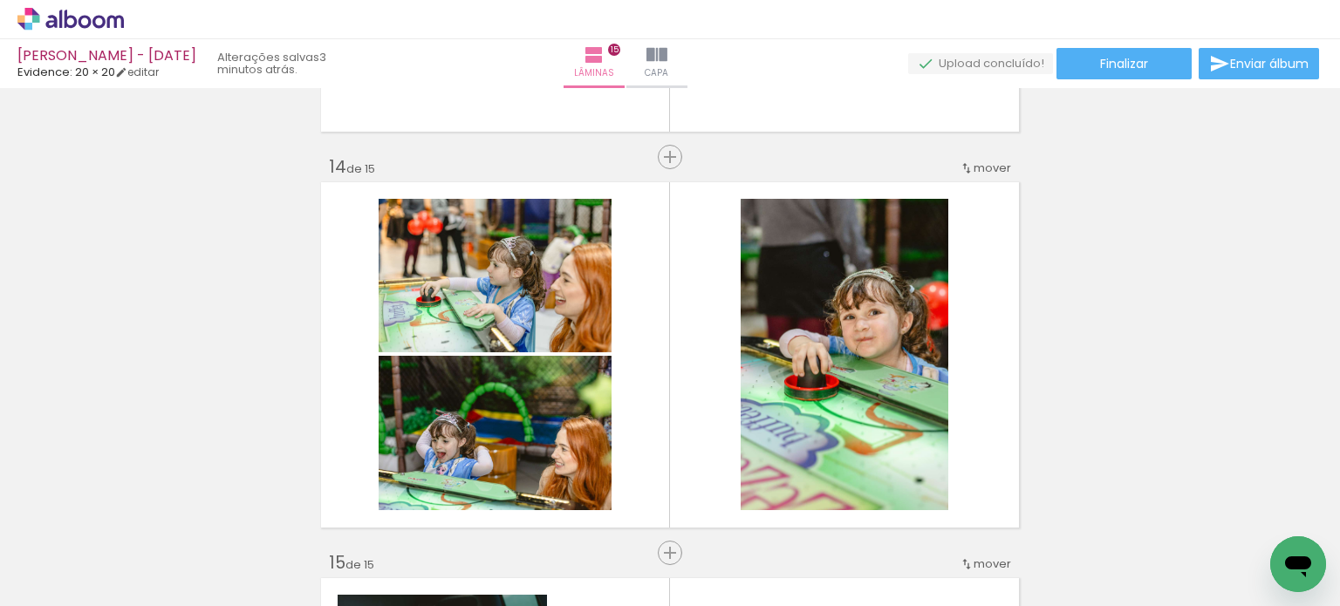
scroll to position [5129, 0]
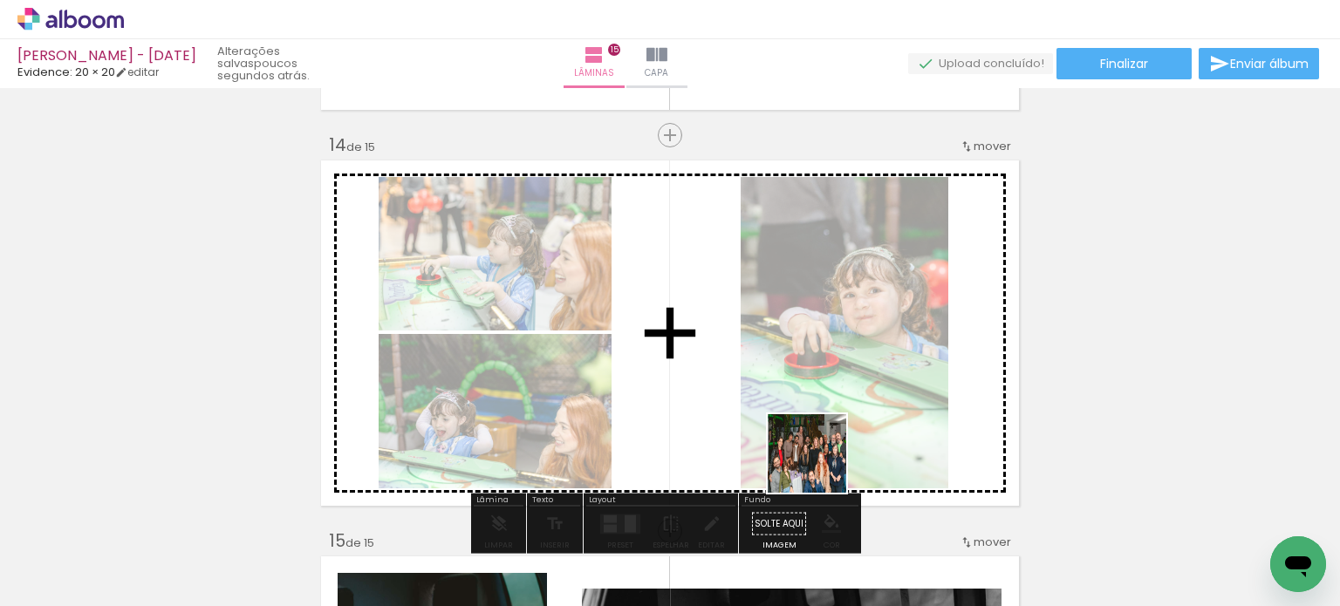
drag, startPoint x: 820, startPoint y: 467, endPoint x: 822, endPoint y: 413, distance: 54.1
click at [822, 414] on quentale-workspace at bounding box center [670, 303] width 1340 height 606
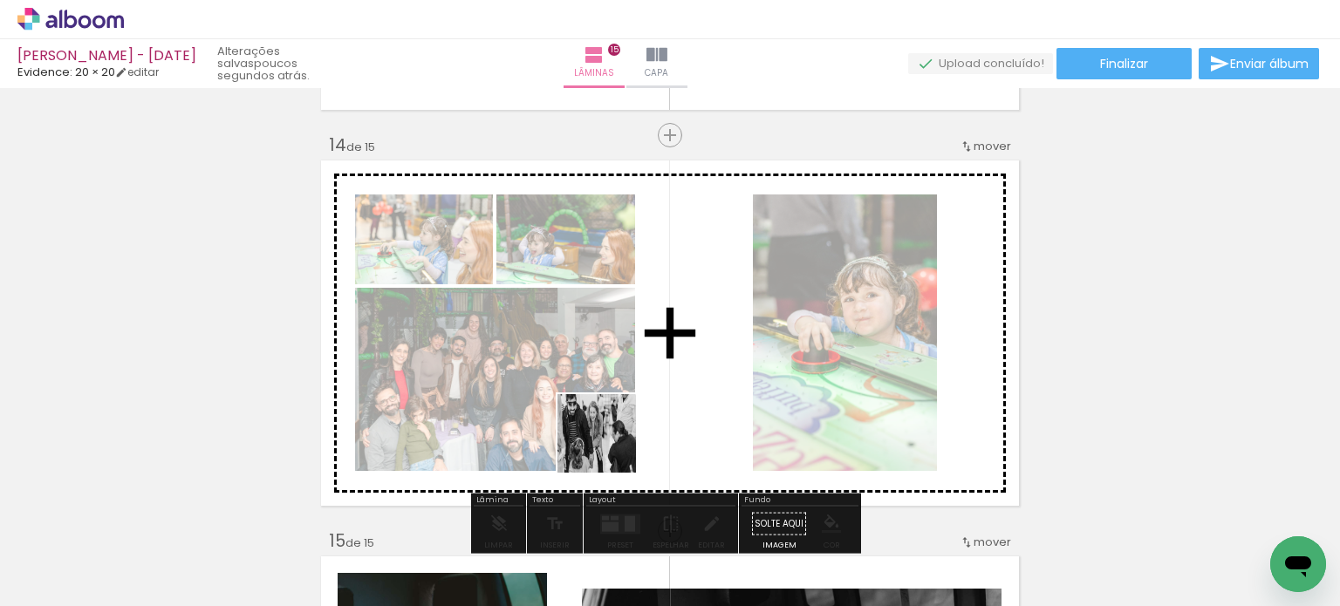
drag, startPoint x: 499, startPoint y: 561, endPoint x: 666, endPoint y: 394, distance: 236.2
click at [658, 402] on quentale-workspace at bounding box center [670, 303] width 1340 height 606
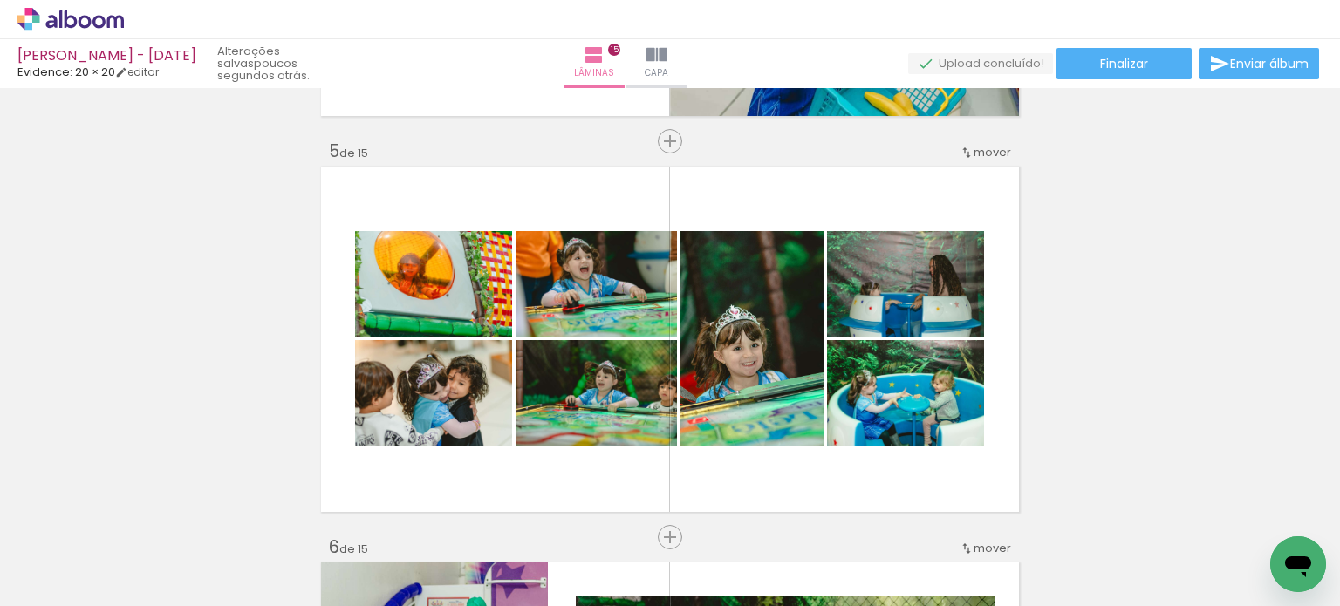
scroll to position [1553, 0]
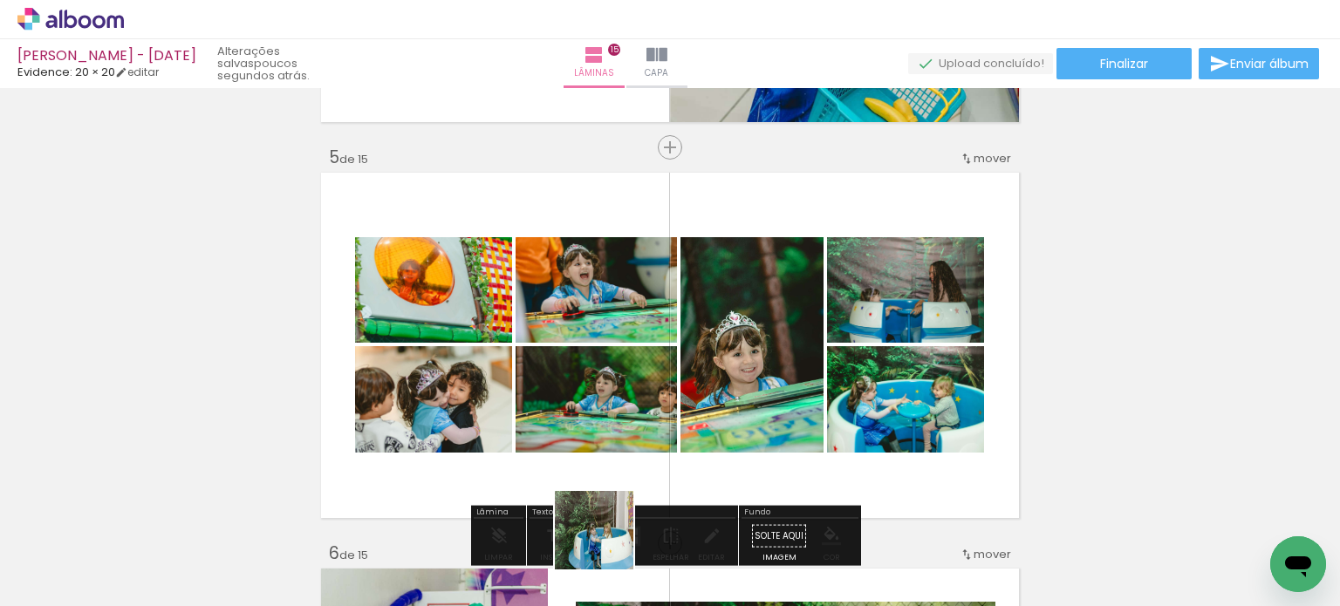
drag, startPoint x: 597, startPoint y: 563, endPoint x: 727, endPoint y: 370, distance: 233.0
click at [719, 380] on quentale-workspace at bounding box center [670, 303] width 1340 height 606
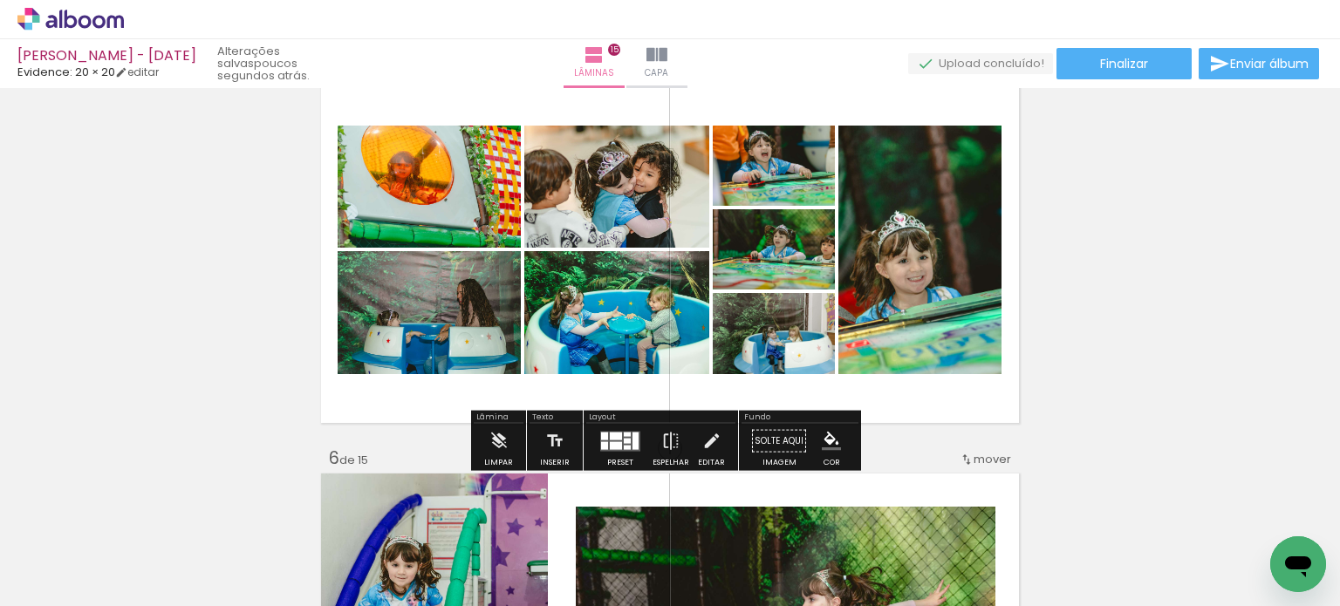
scroll to position [1641, 0]
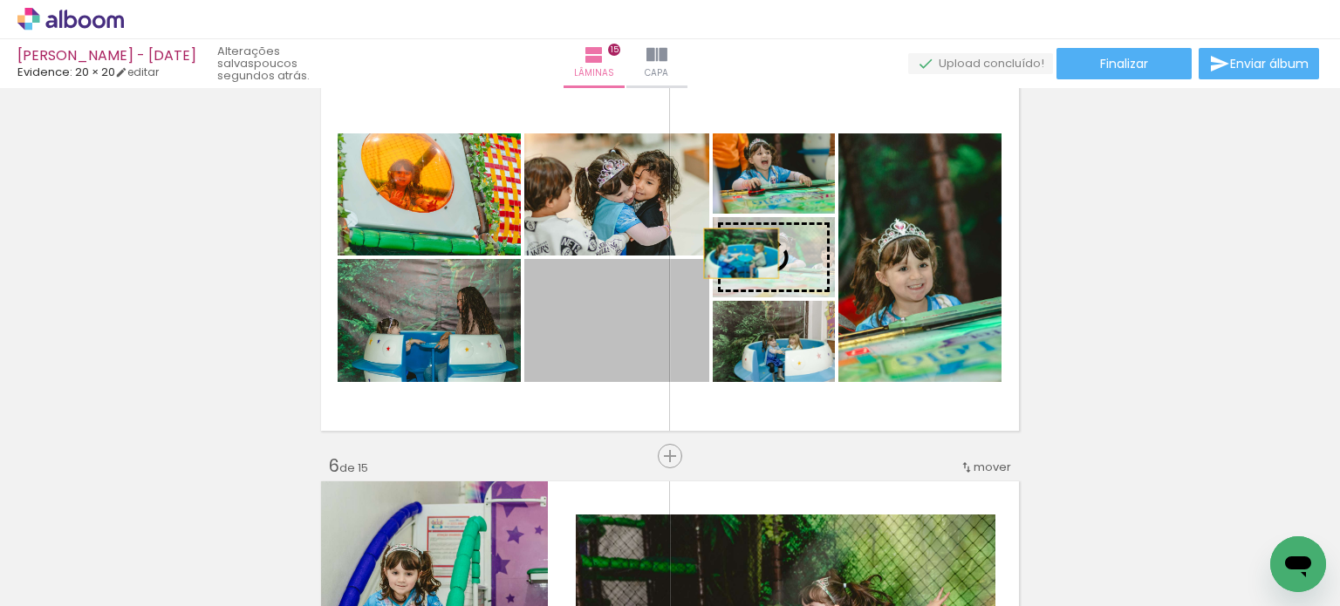
drag, startPoint x: 616, startPoint y: 330, endPoint x: 734, endPoint y: 253, distance: 141.3
click at [0, 0] on slot at bounding box center [0, 0] width 0 height 0
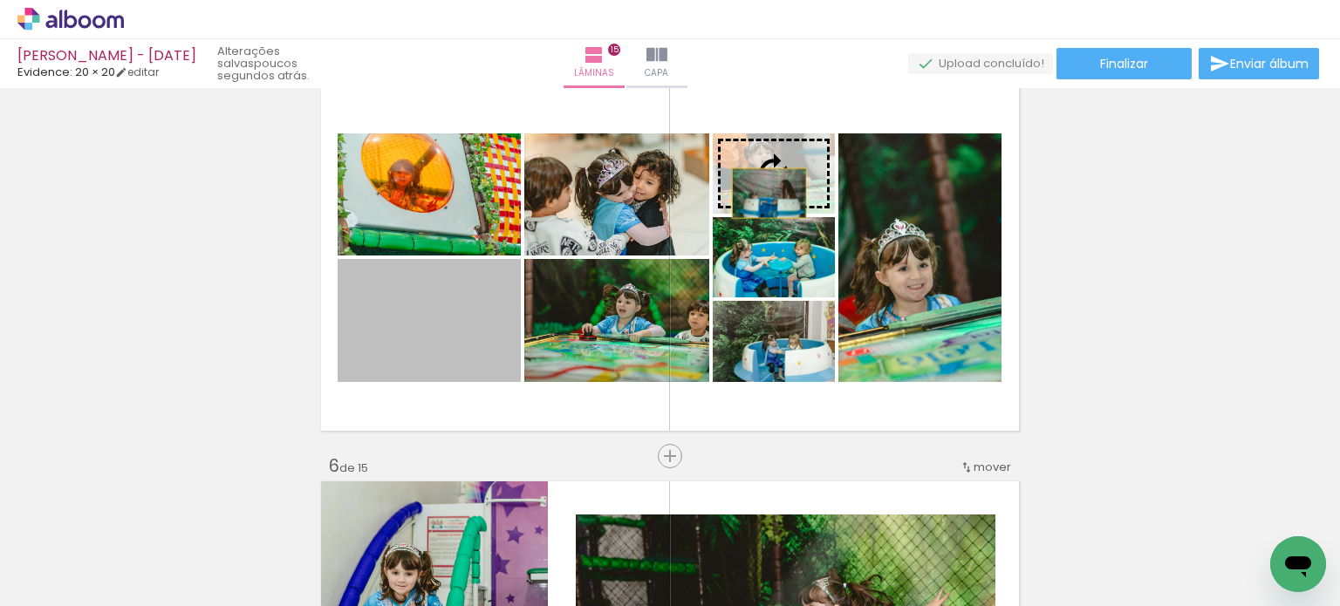
drag, startPoint x: 432, startPoint y: 355, endPoint x: 763, endPoint y: 193, distance: 369.0
click at [0, 0] on slot at bounding box center [0, 0] width 0 height 0
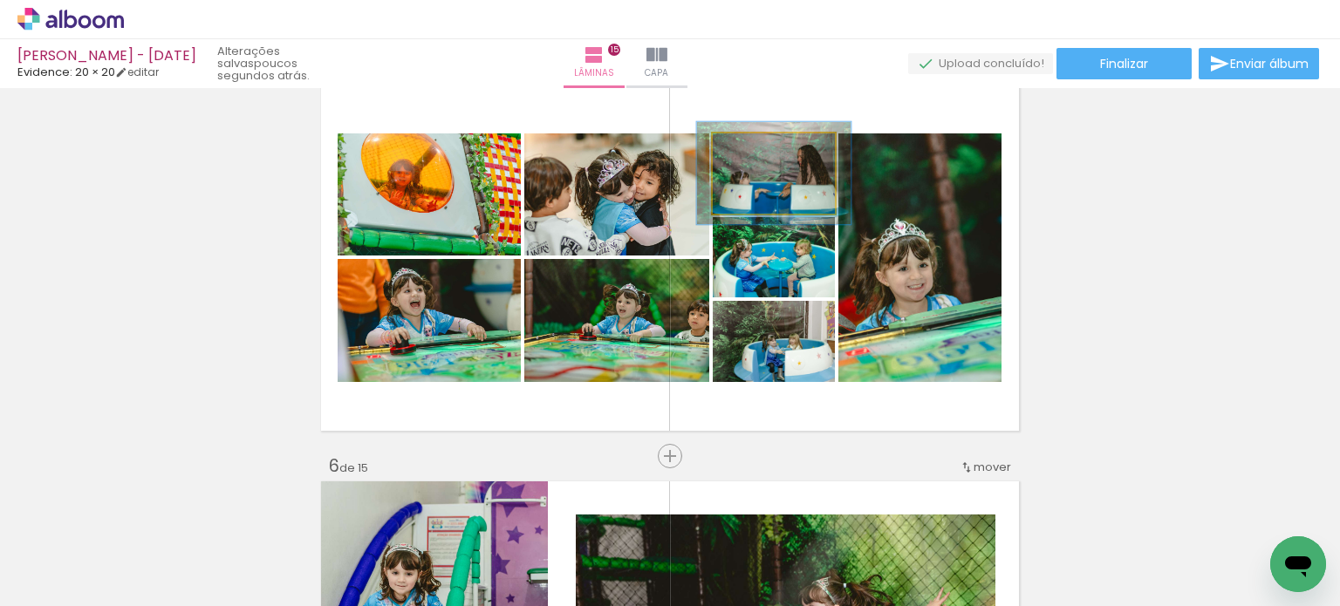
drag, startPoint x: 750, startPoint y: 151, endPoint x: 765, endPoint y: 151, distance: 14.8
type paper-slider "127"
click at [765, 151] on div at bounding box center [767, 152] width 16 height 16
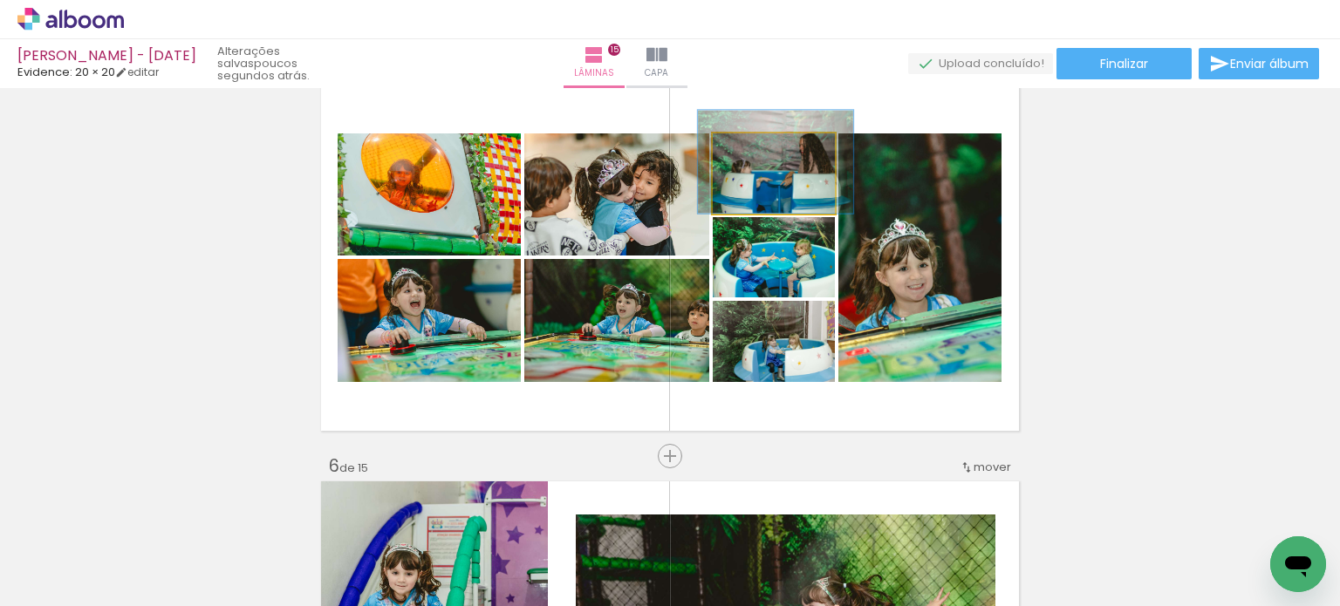
drag, startPoint x: 797, startPoint y: 188, endPoint x: 797, endPoint y: 177, distance: 11.3
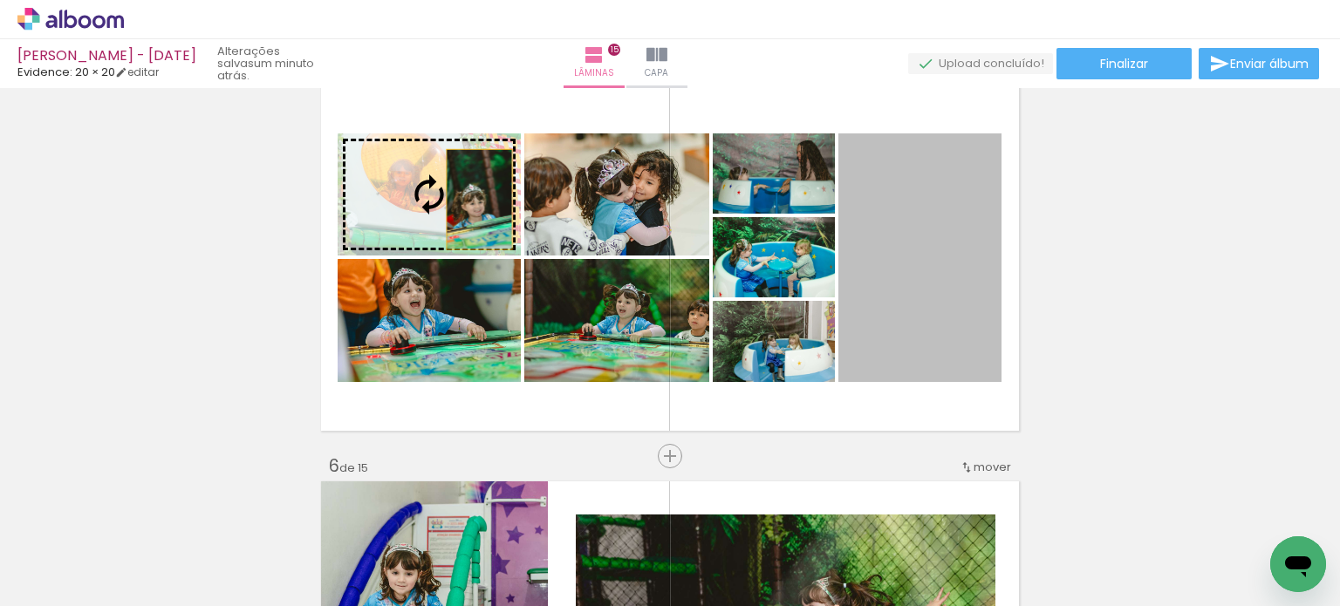
drag, startPoint x: 904, startPoint y: 288, endPoint x: 473, endPoint y: 199, distance: 440.8
click at [0, 0] on slot at bounding box center [0, 0] width 0 height 0
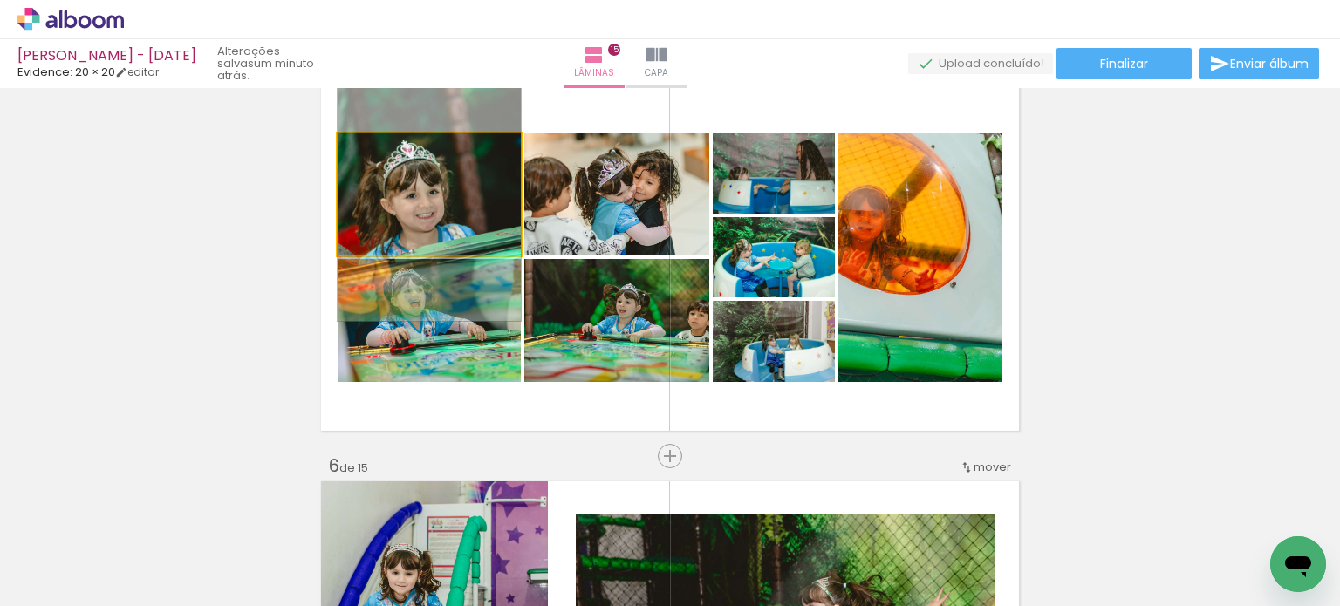
drag, startPoint x: 437, startPoint y: 211, endPoint x: 440, endPoint y: 201, distance: 10.8
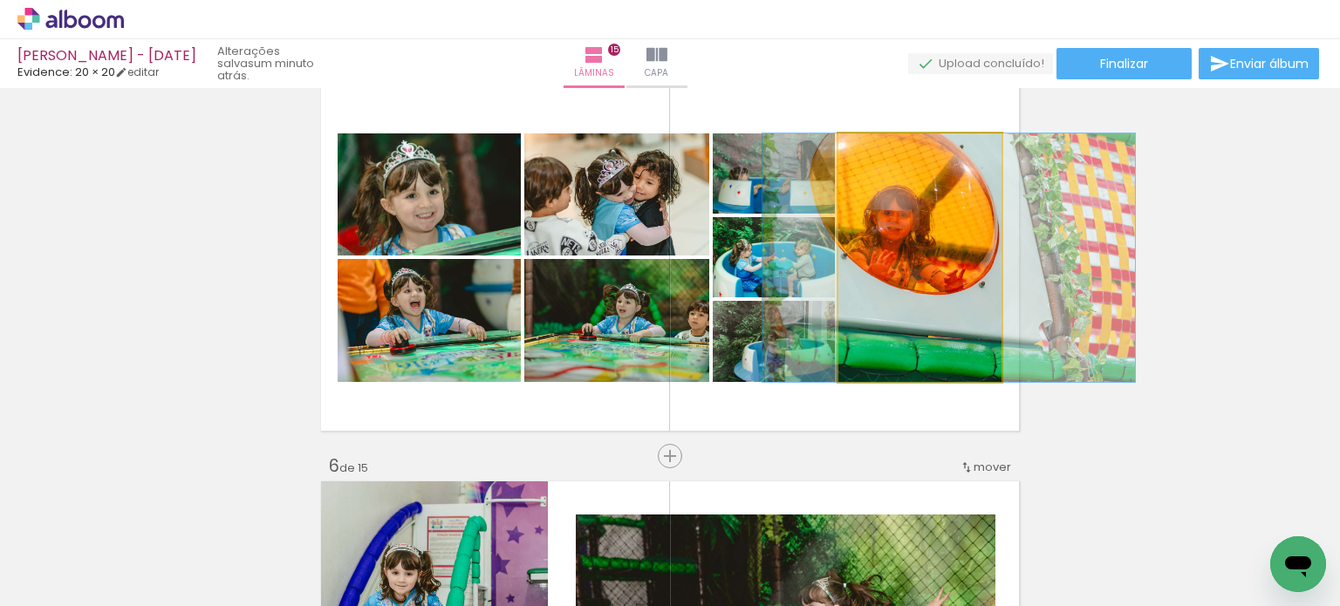
drag, startPoint x: 943, startPoint y: 305, endPoint x: 972, endPoint y: 305, distance: 28.8
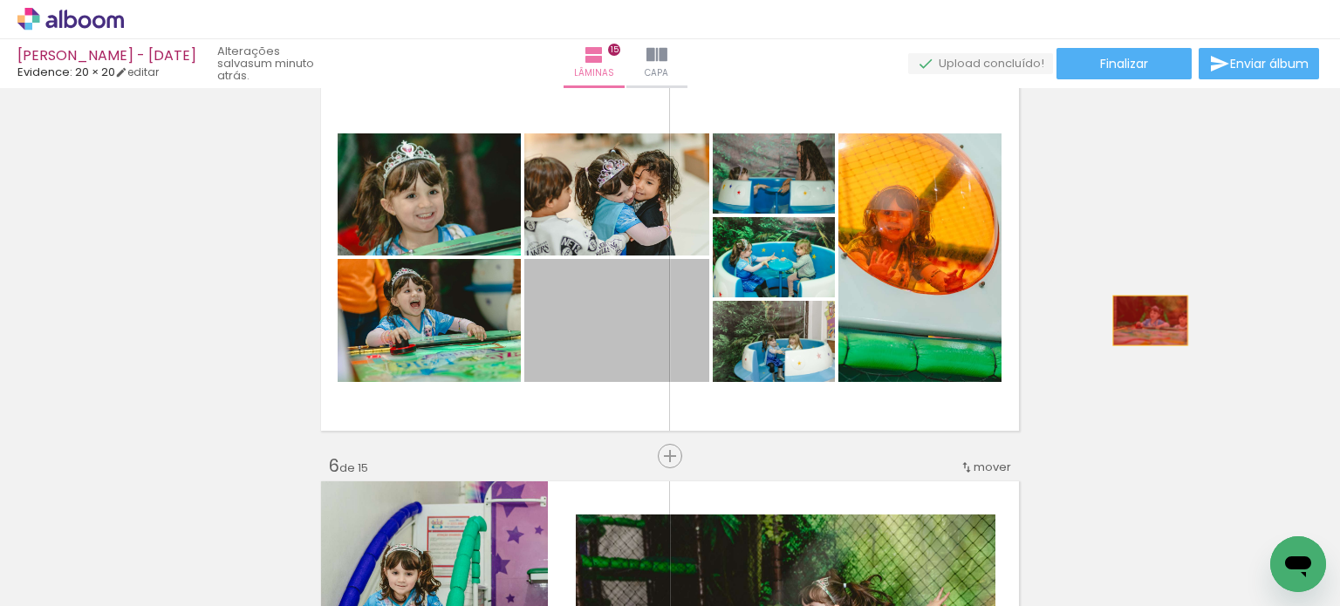
drag, startPoint x: 672, startPoint y: 324, endPoint x: 1143, endPoint y: 320, distance: 471.0
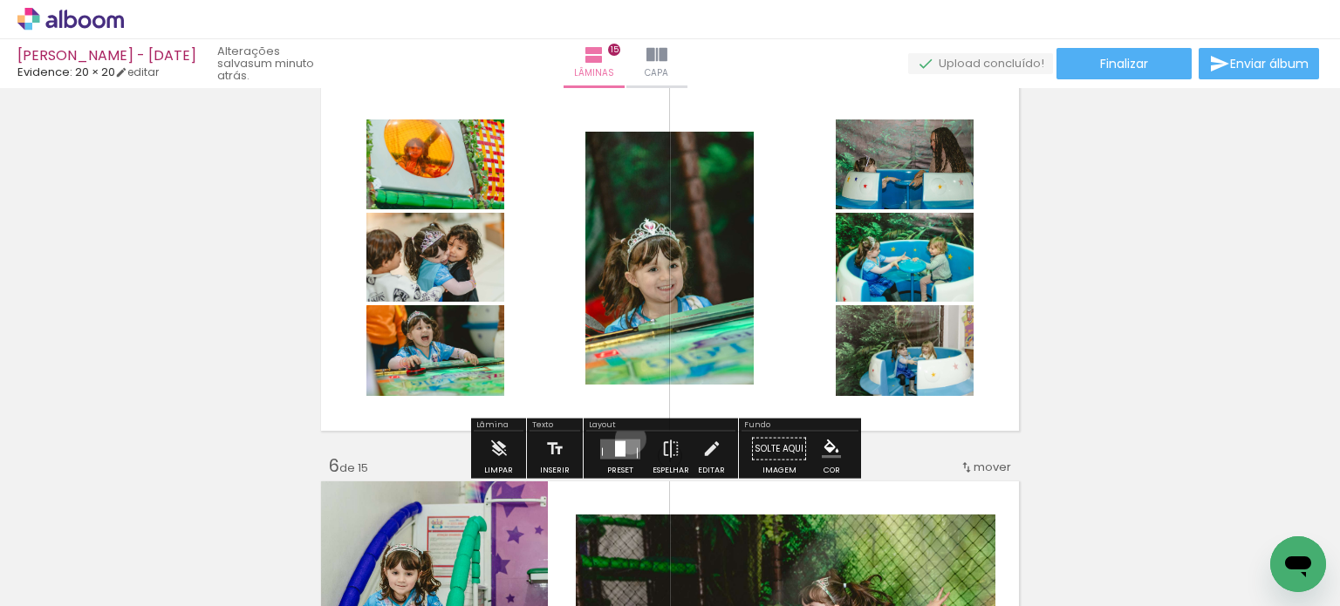
drag, startPoint x: 626, startPoint y: 439, endPoint x: 821, endPoint y: 411, distance: 196.5
click at [627, 439] on quentale-layouter at bounding box center [620, 449] width 40 height 20
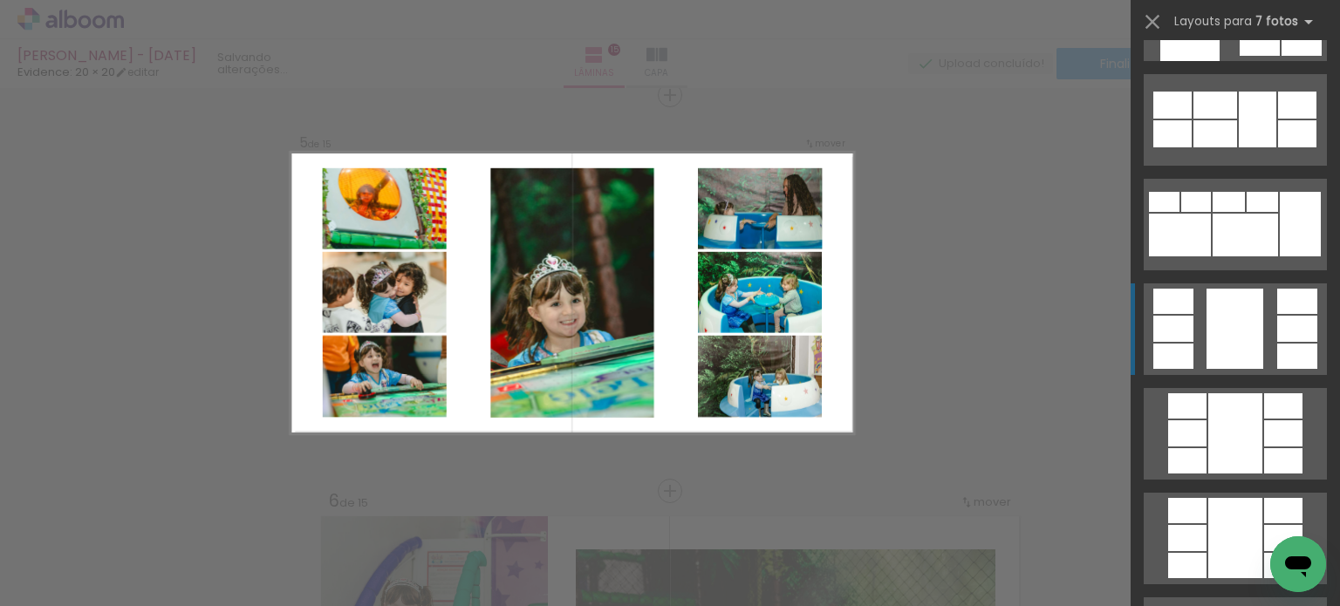
scroll to position [436, 0]
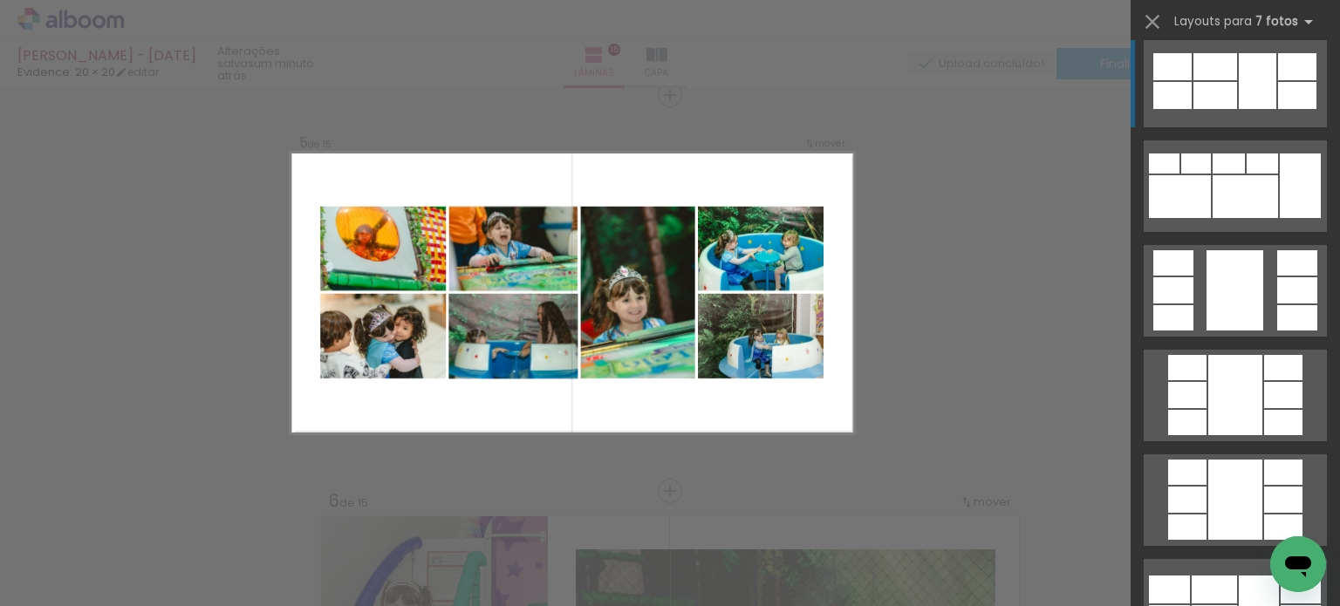
click at [1281, 94] on div at bounding box center [1297, 95] width 38 height 27
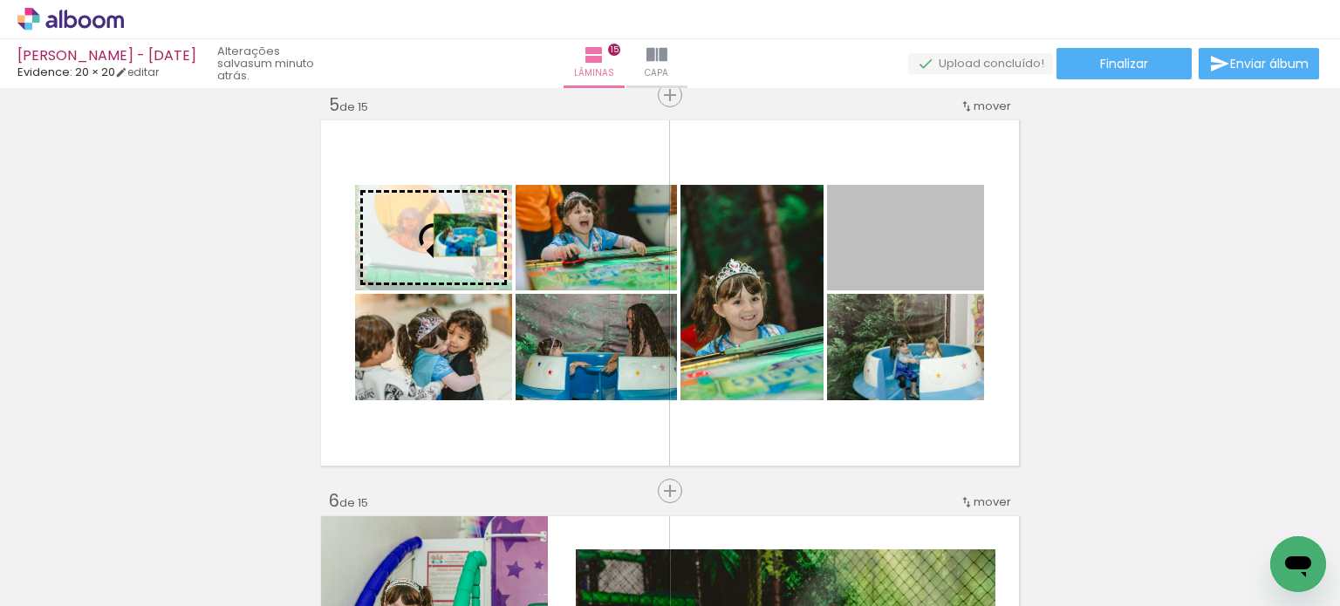
drag, startPoint x: 918, startPoint y: 247, endPoint x: 454, endPoint y: 235, distance: 463.3
click at [0, 0] on slot at bounding box center [0, 0] width 0 height 0
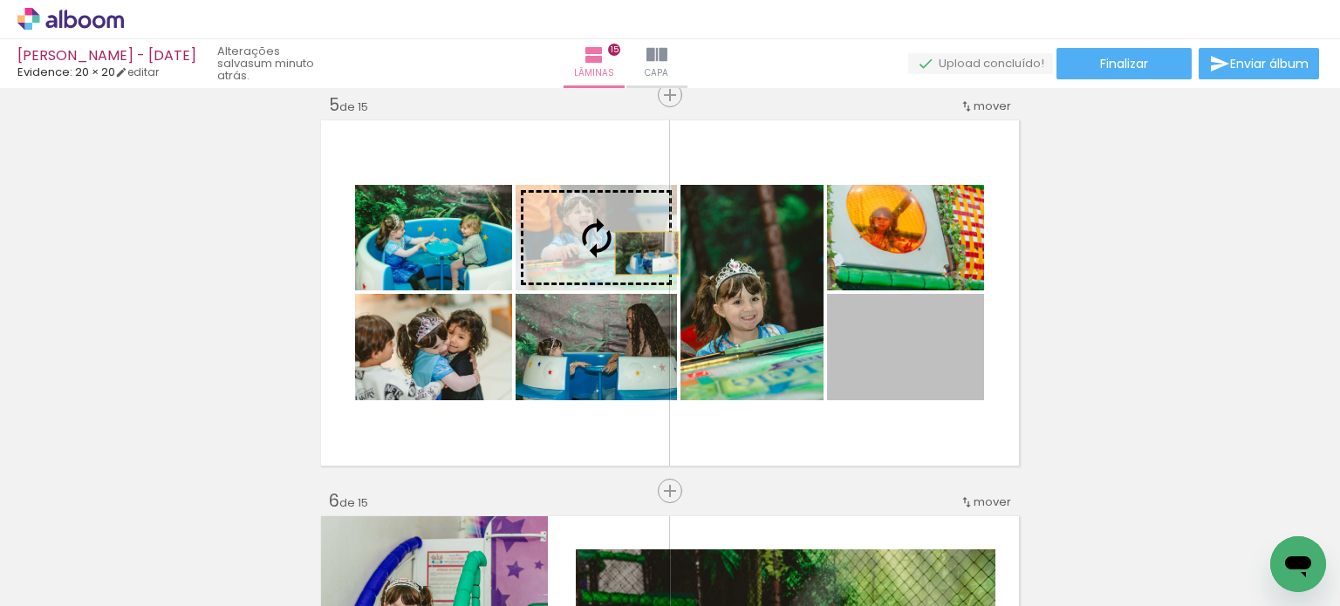
drag, startPoint x: 955, startPoint y: 372, endPoint x: 640, endPoint y: 253, distance: 336.8
click at [0, 0] on slot at bounding box center [0, 0] width 0 height 0
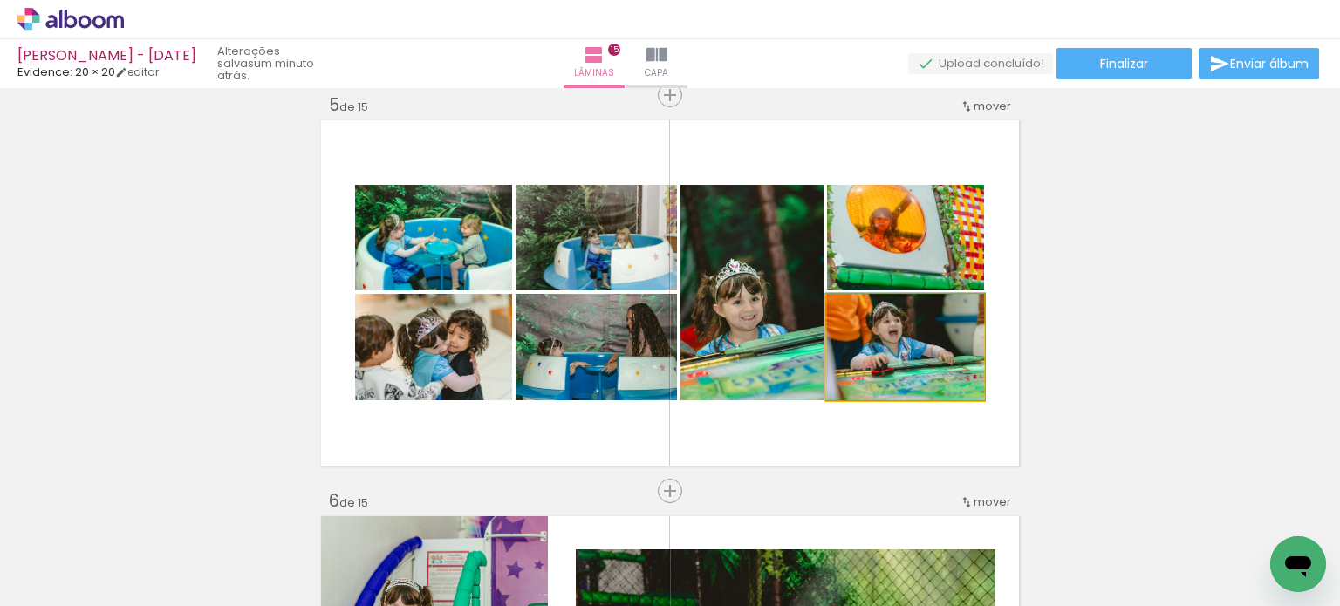
drag, startPoint x: 931, startPoint y: 352, endPoint x: 927, endPoint y: 243, distance: 109.1
click at [0, 0] on slot at bounding box center [0, 0] width 0 height 0
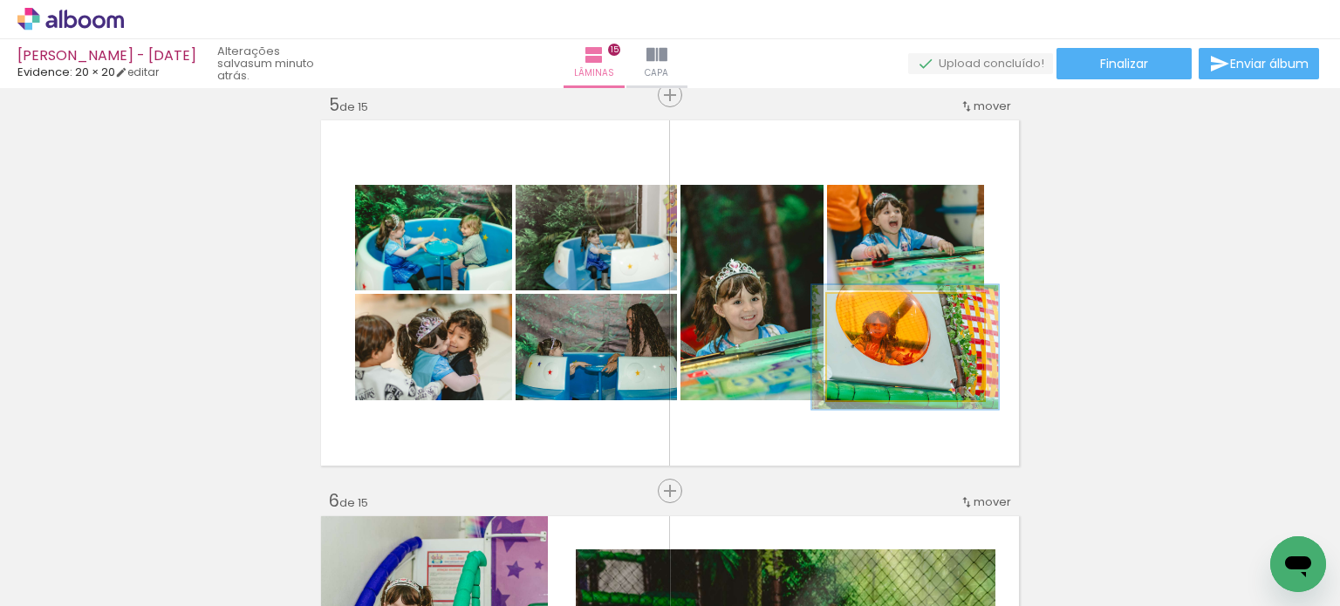
drag, startPoint x: 868, startPoint y: 310, endPoint x: 878, endPoint y: 310, distance: 10.5
click at [878, 310] on div at bounding box center [878, 312] width 28 height 28
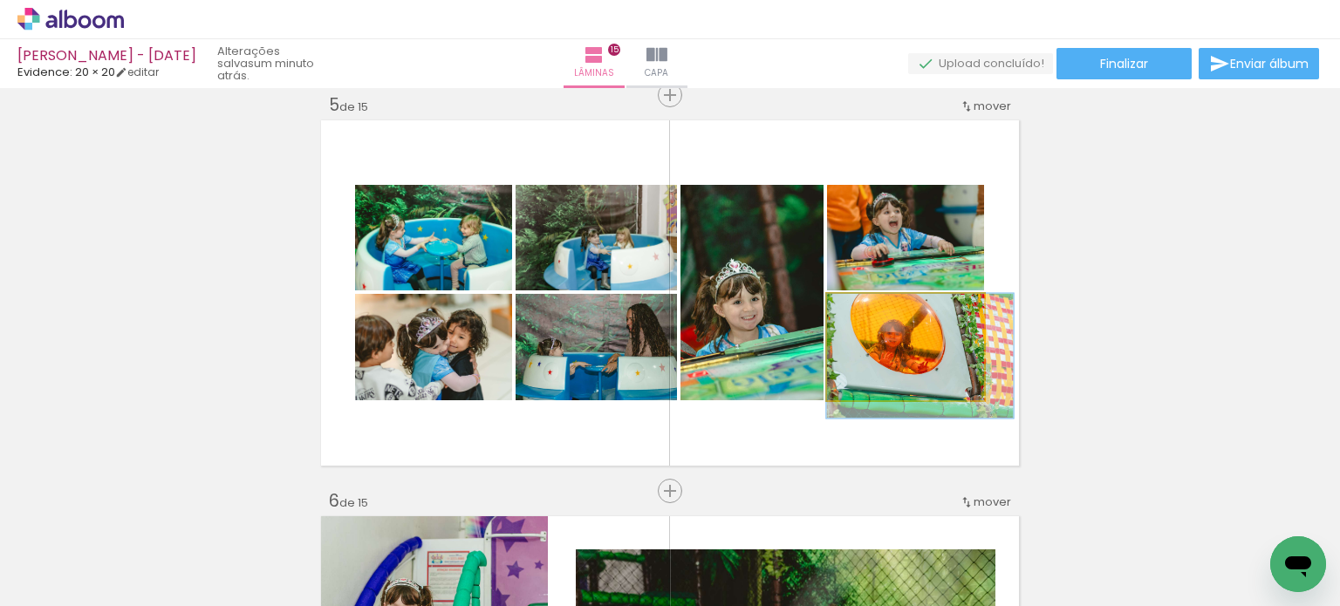
drag, startPoint x: 914, startPoint y: 376, endPoint x: 940, endPoint y: 391, distance: 30.1
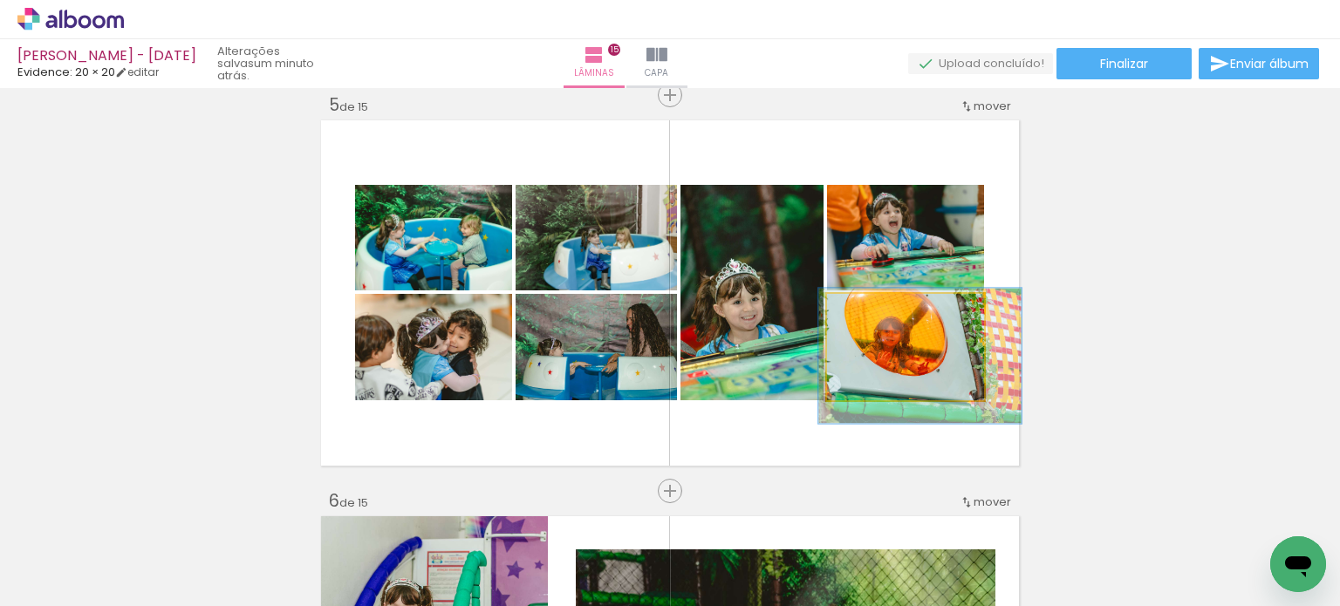
type paper-slider "129"
click at [880, 320] on div at bounding box center [886, 312] width 28 height 28
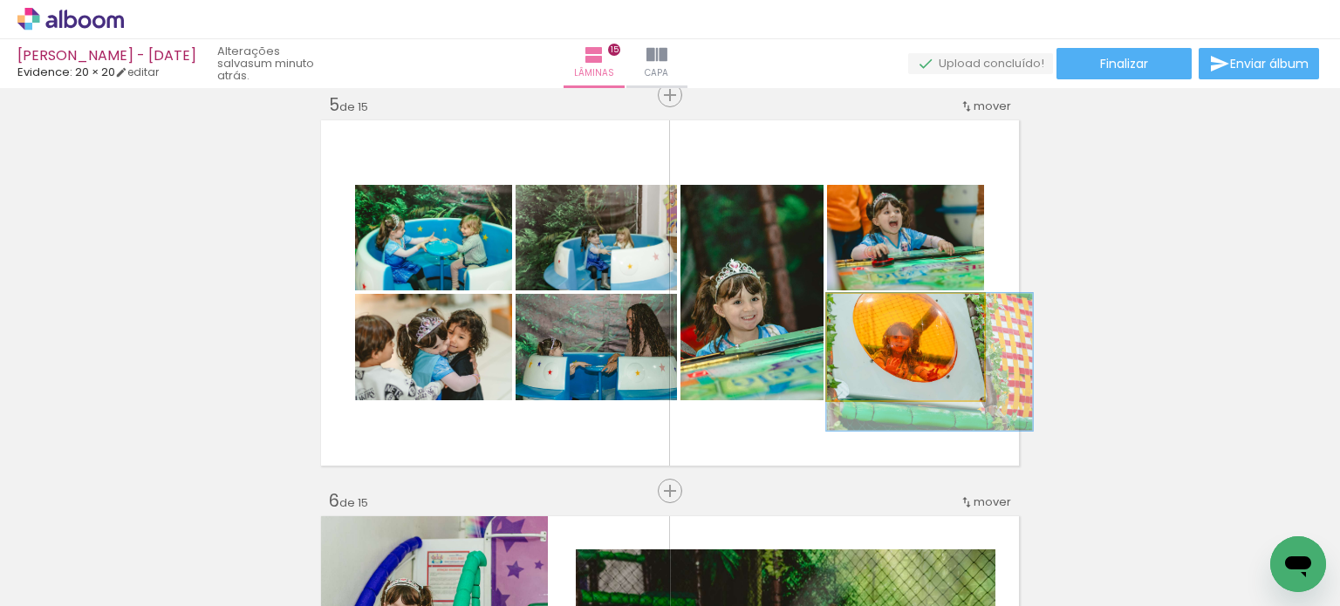
drag, startPoint x: 914, startPoint y: 378, endPoint x: 931, endPoint y: 392, distance: 22.2
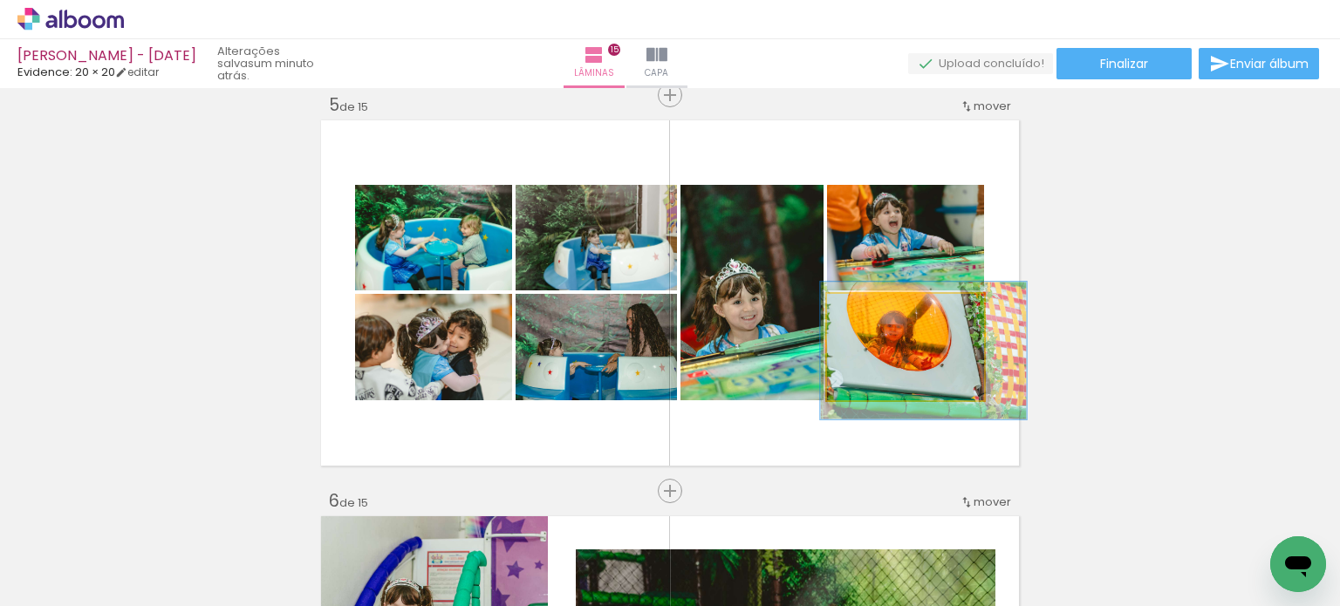
drag, startPoint x: 938, startPoint y: 373, endPoint x: 931, endPoint y: 362, distance: 12.9
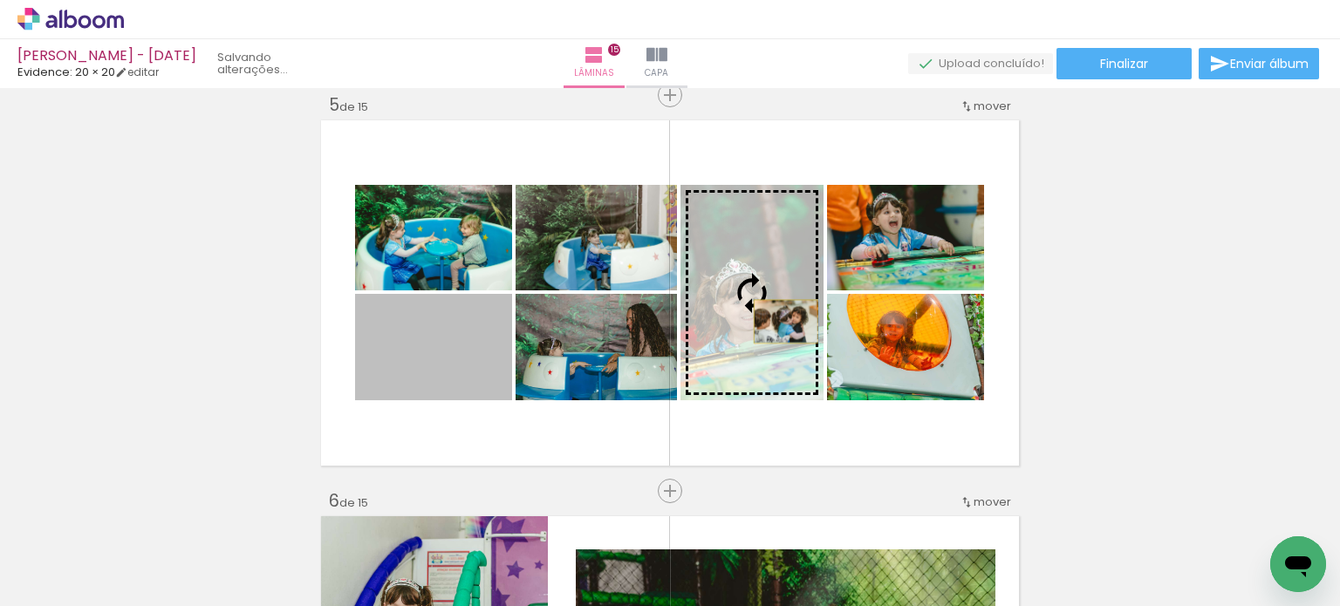
drag, startPoint x: 457, startPoint y: 368, endPoint x: 779, endPoint y: 321, distance: 325.3
click at [0, 0] on slot at bounding box center [0, 0] width 0 height 0
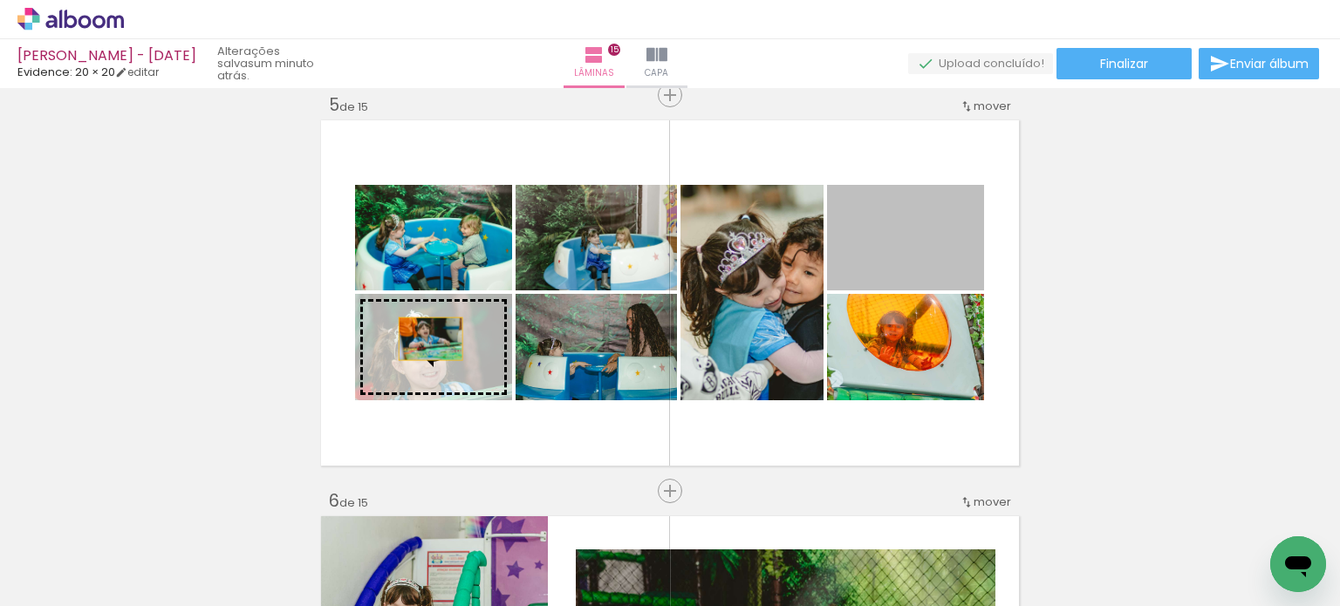
drag, startPoint x: 921, startPoint y: 259, endPoint x: 424, endPoint y: 338, distance: 503.4
click at [0, 0] on slot at bounding box center [0, 0] width 0 height 0
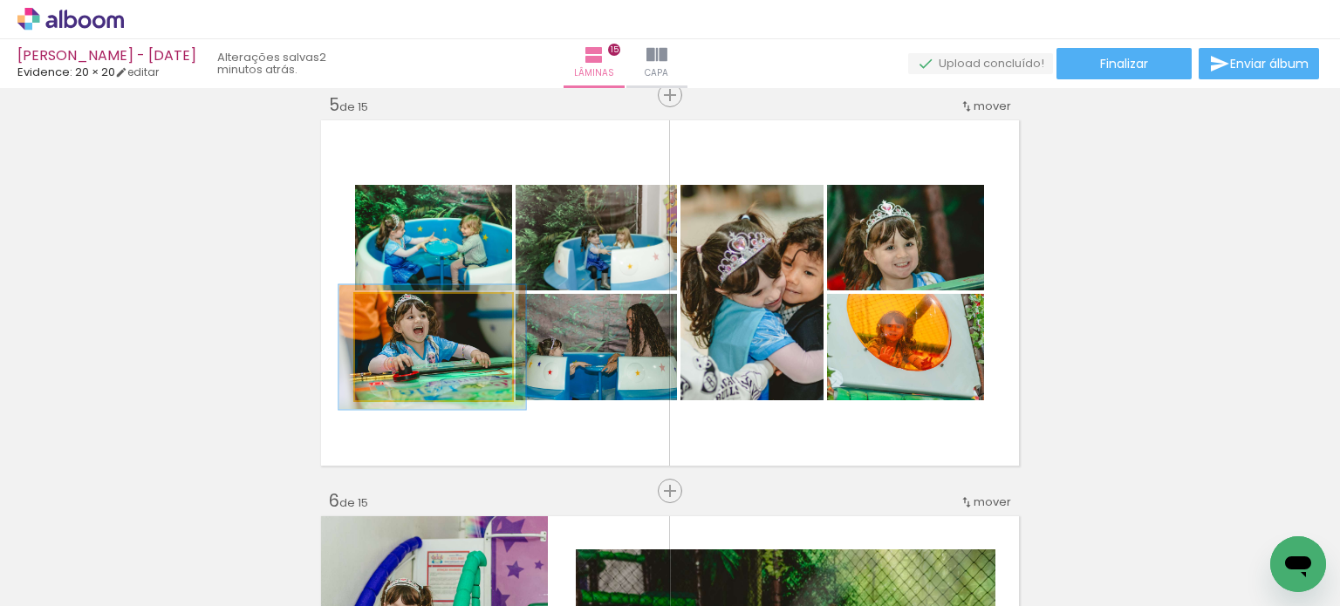
drag, startPoint x: 395, startPoint y: 314, endPoint x: 406, endPoint y: 318, distance: 11.3
type paper-slider "117"
click at [406, 318] on div at bounding box center [406, 312] width 28 height 28
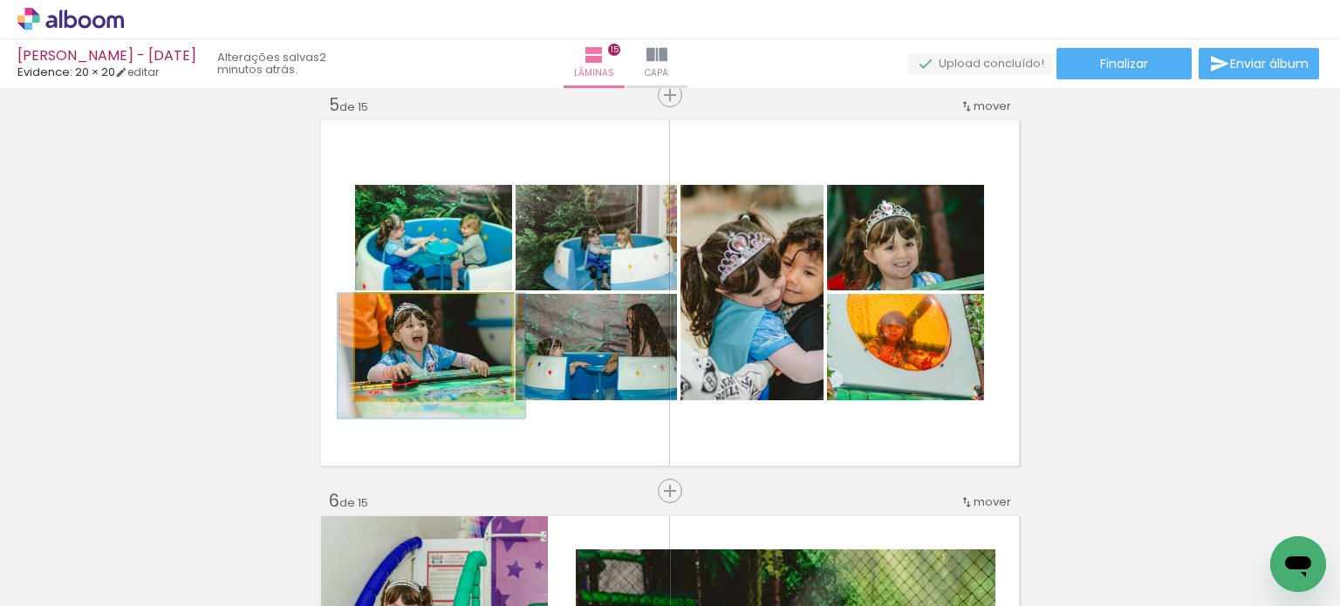
drag, startPoint x: 422, startPoint y: 376, endPoint x: 435, endPoint y: 381, distance: 14.1
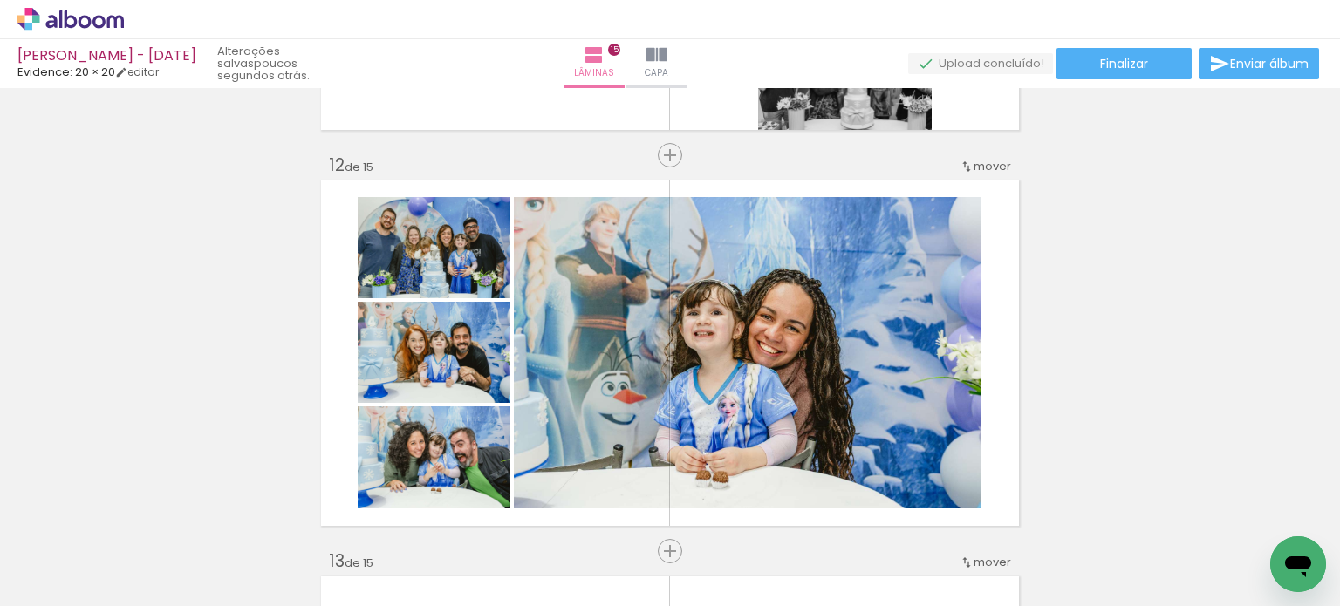
scroll to position [4535, 0]
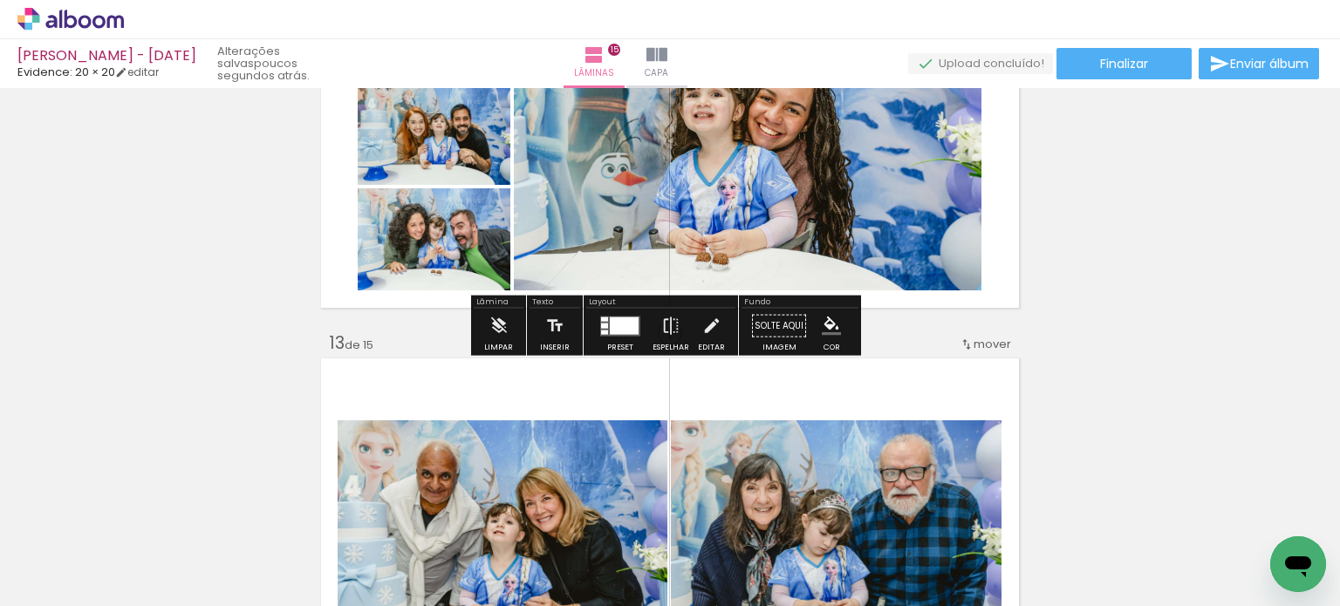
click at [614, 332] on div at bounding box center [624, 325] width 29 height 17
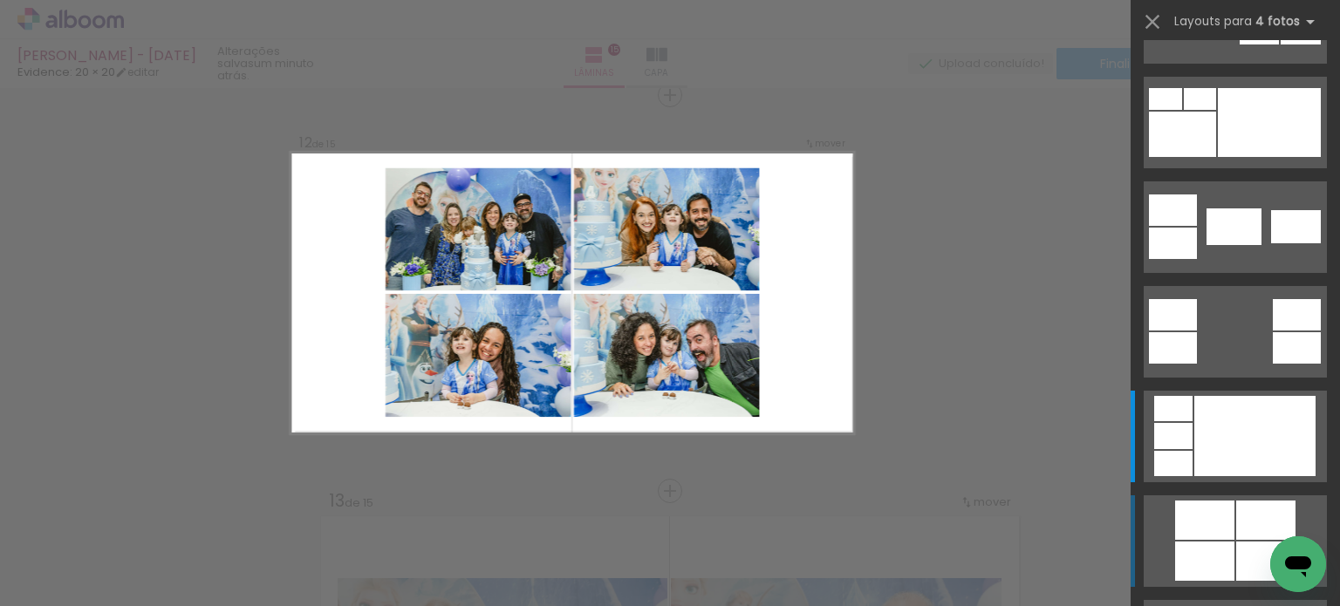
scroll to position [493, 0]
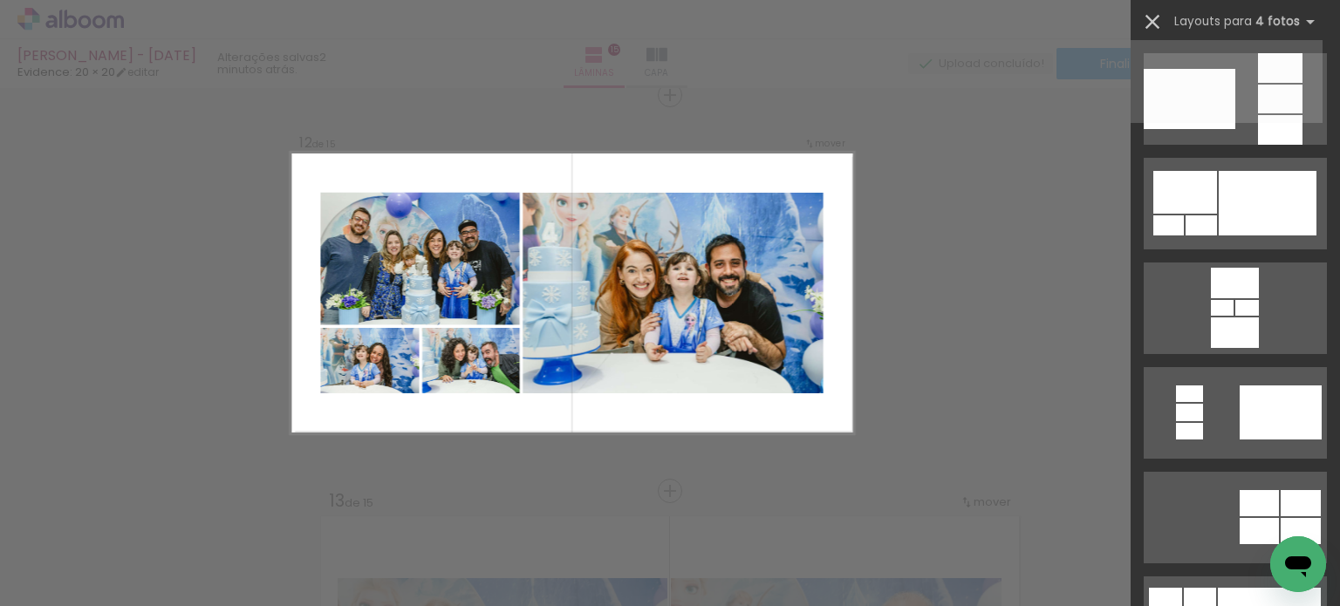
click at [1156, 25] on iron-icon at bounding box center [1152, 22] width 24 height 24
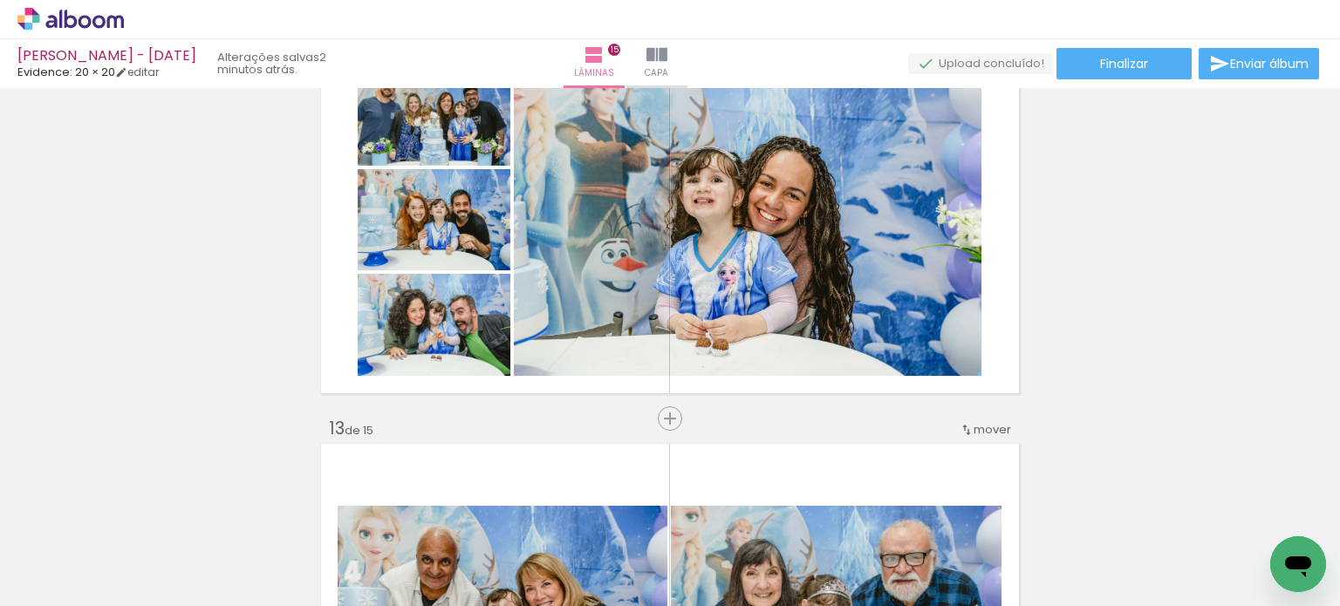
scroll to position [4465, 0]
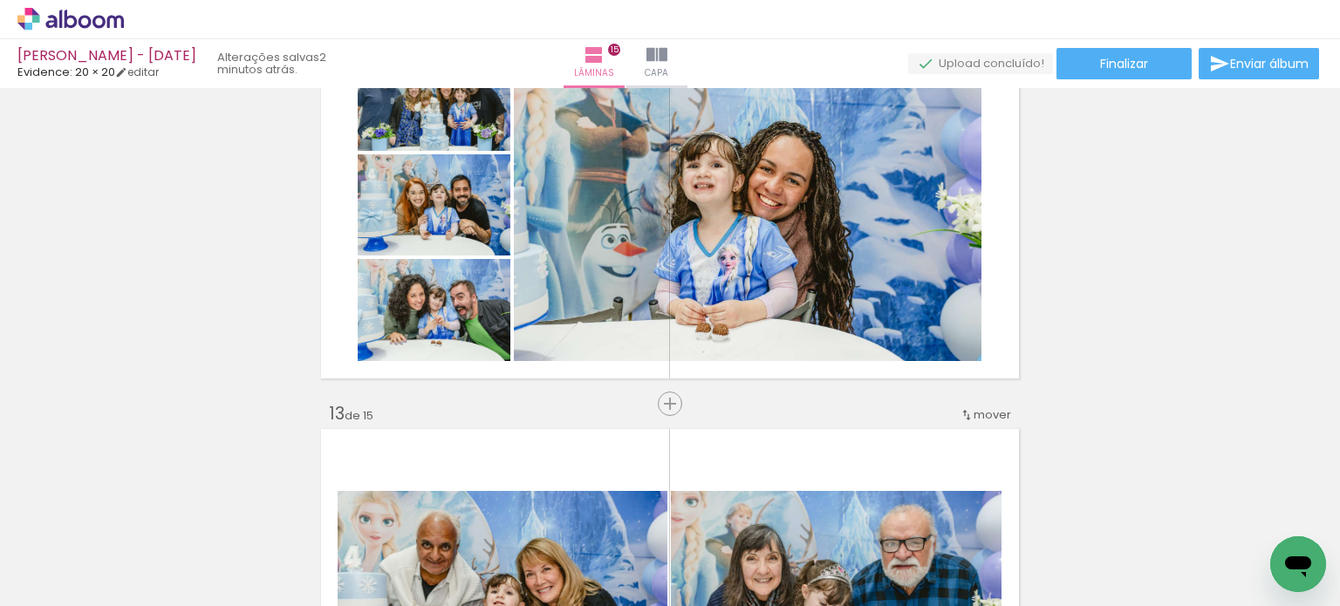
click at [980, 407] on span "mover" at bounding box center [992, 414] width 38 height 17
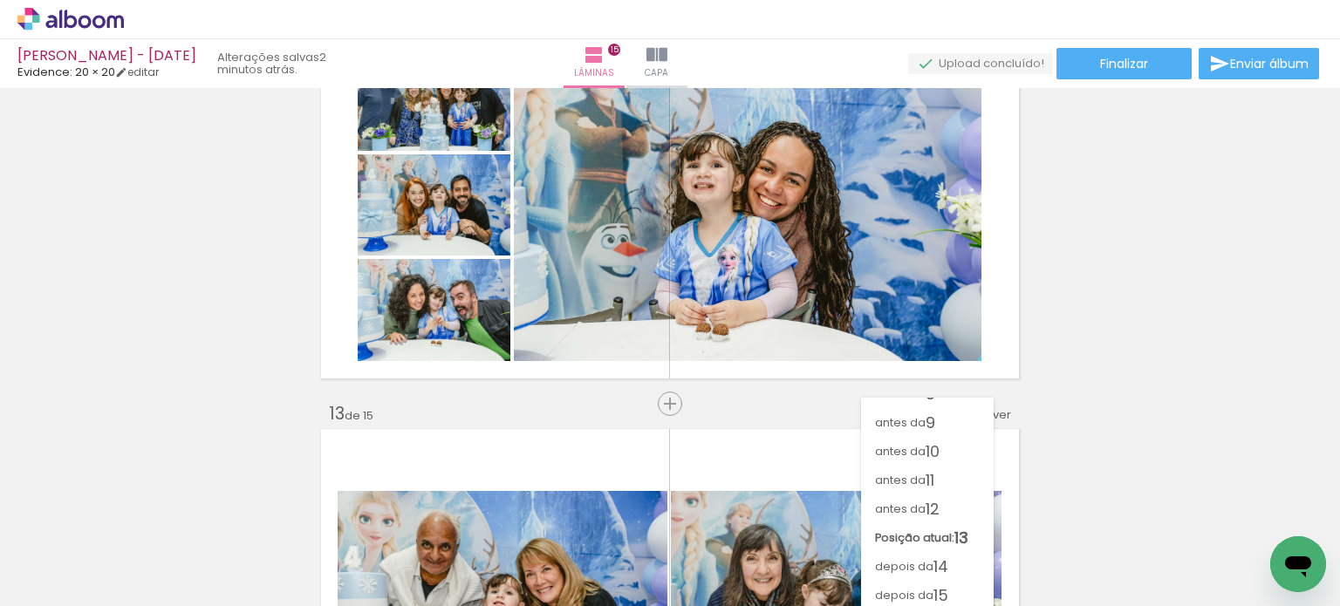
scroll to position [220, 0]
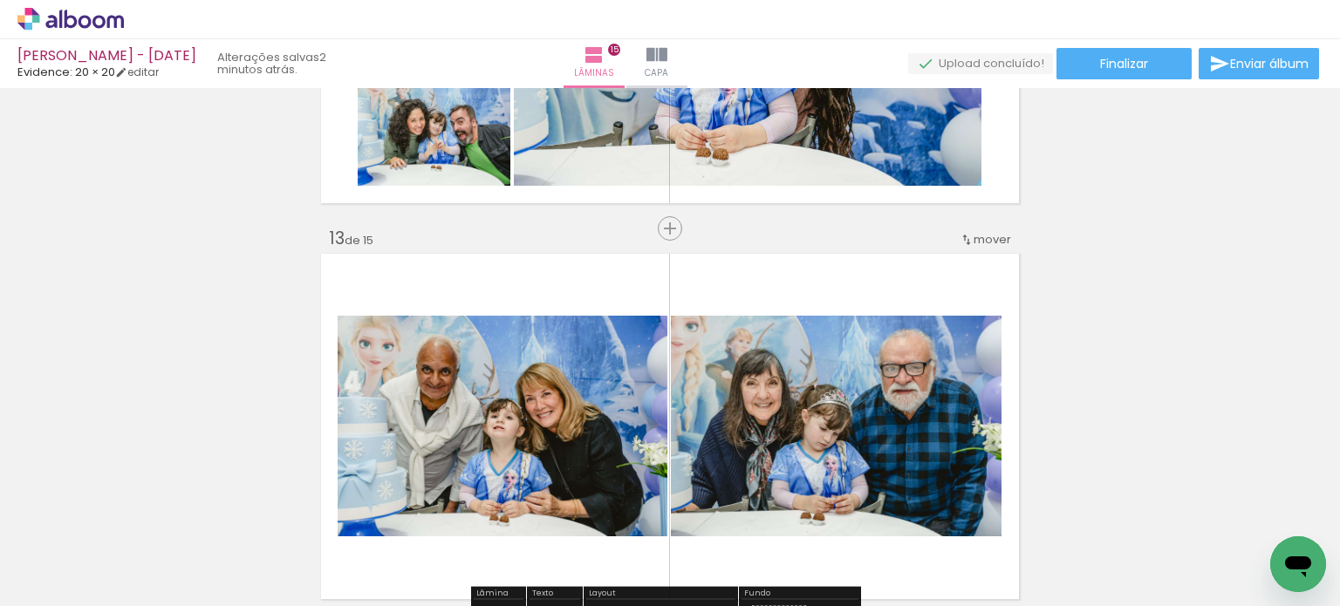
scroll to position [4726, 0]
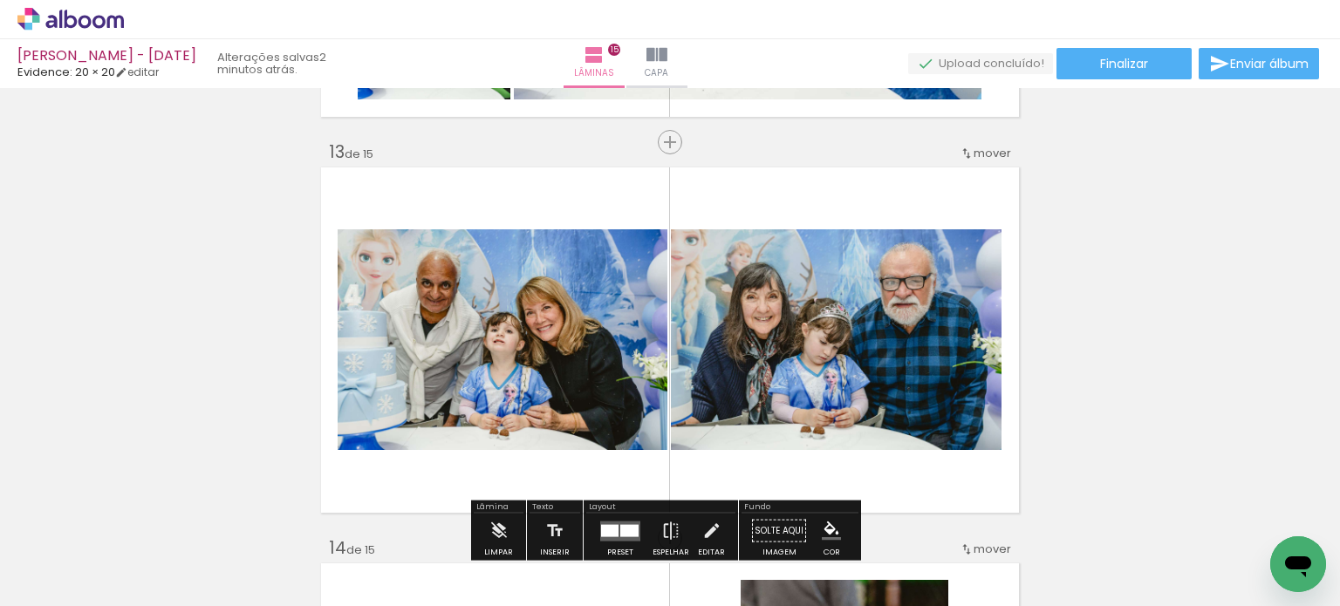
click at [980, 145] on span "mover" at bounding box center [992, 153] width 38 height 17
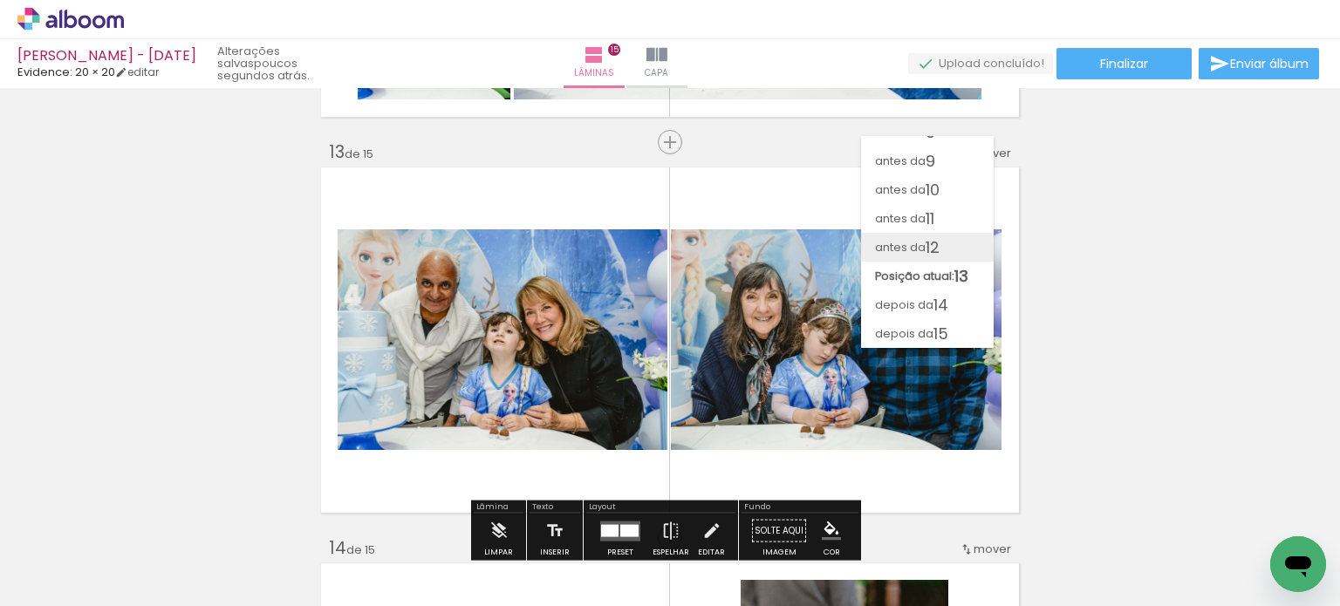
click at [944, 246] on paper-item "antes da 12" at bounding box center [927, 247] width 133 height 29
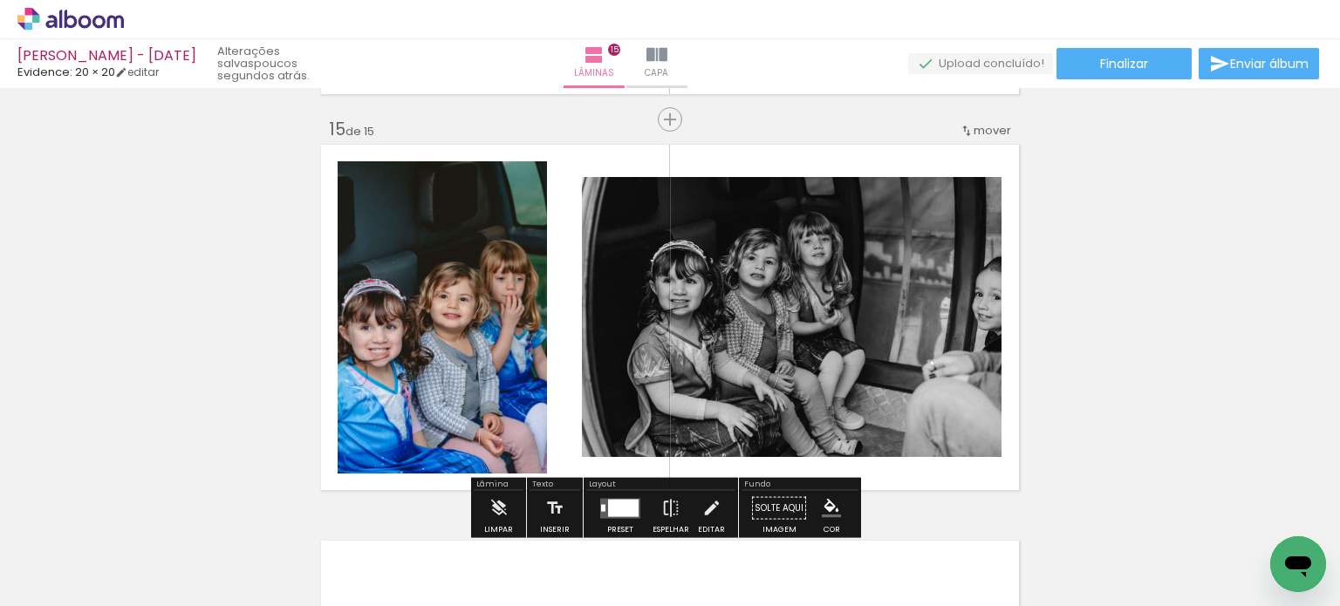
scroll to position [5557, 0]
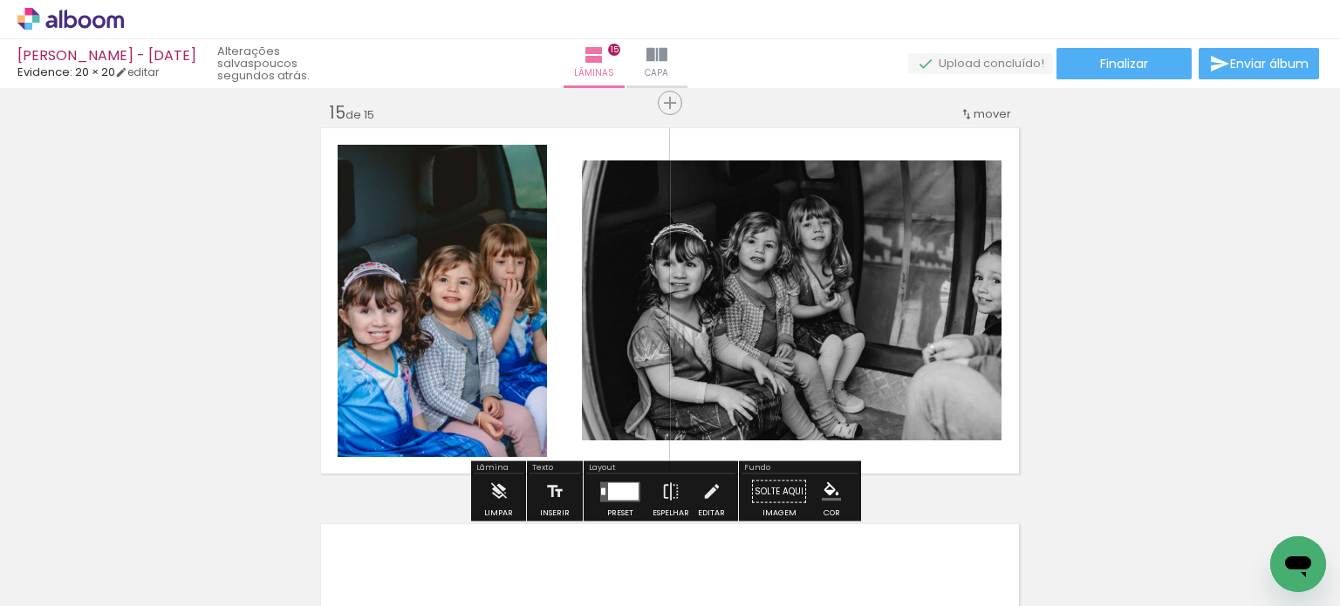
click at [0, 0] on slot "P&B" at bounding box center [0, 0] width 0 height 0
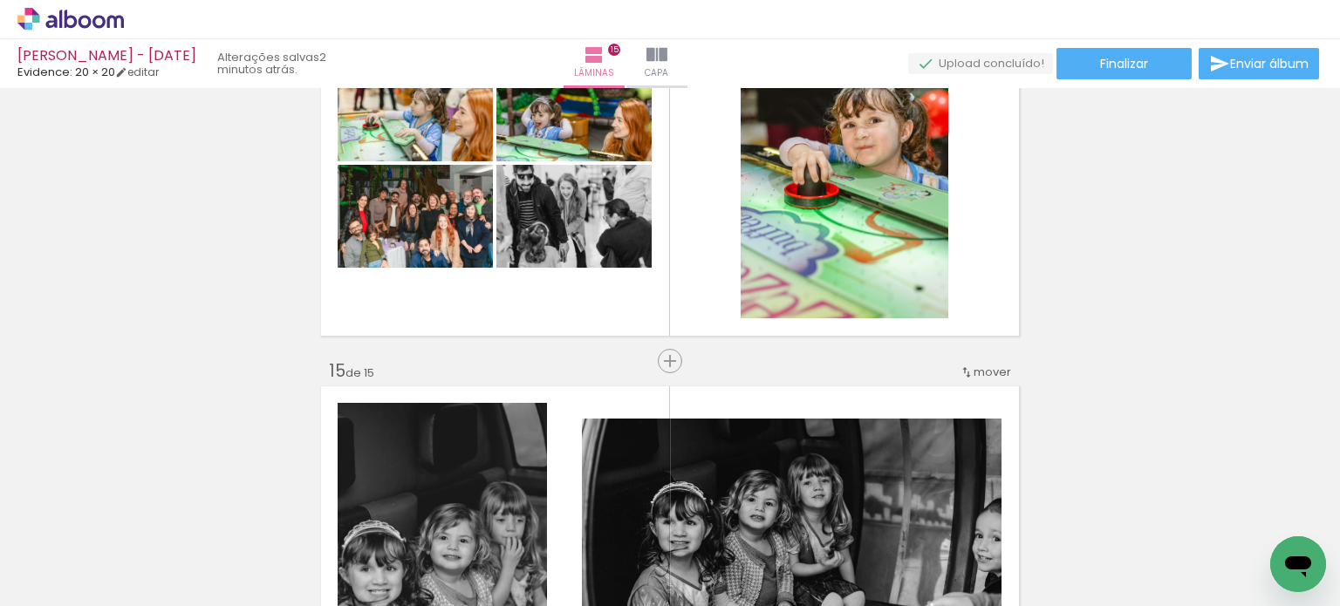
scroll to position [5209, 0]
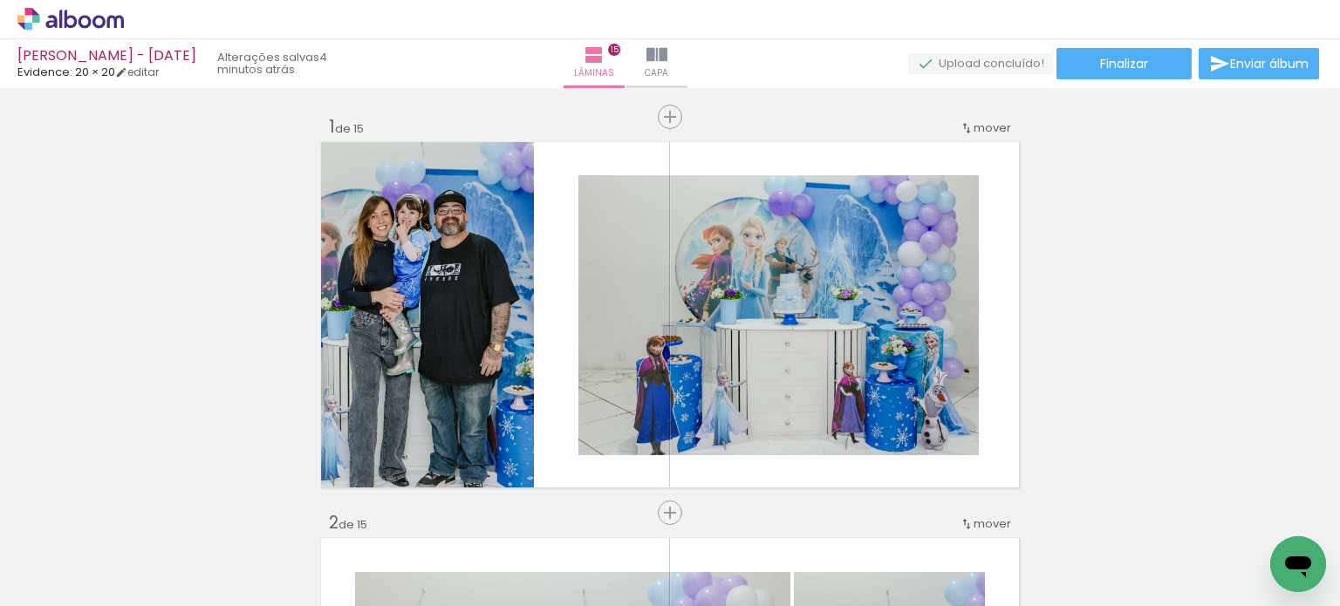
scroll to position [5209, 0]
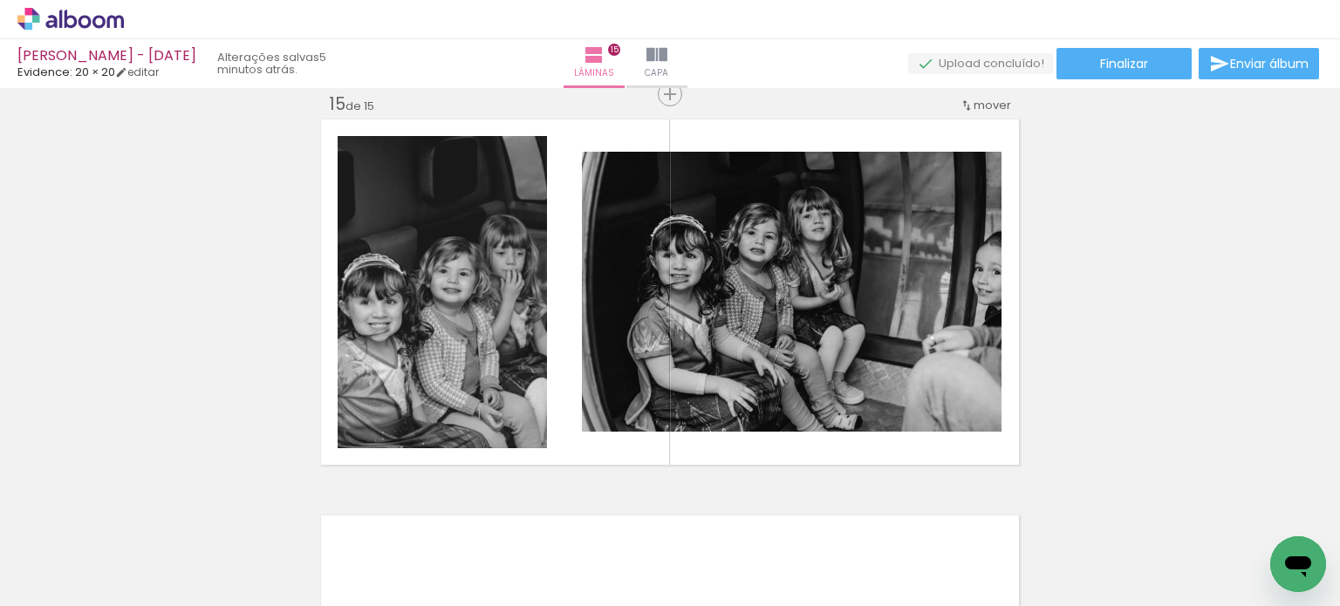
scroll to position [5557, 0]
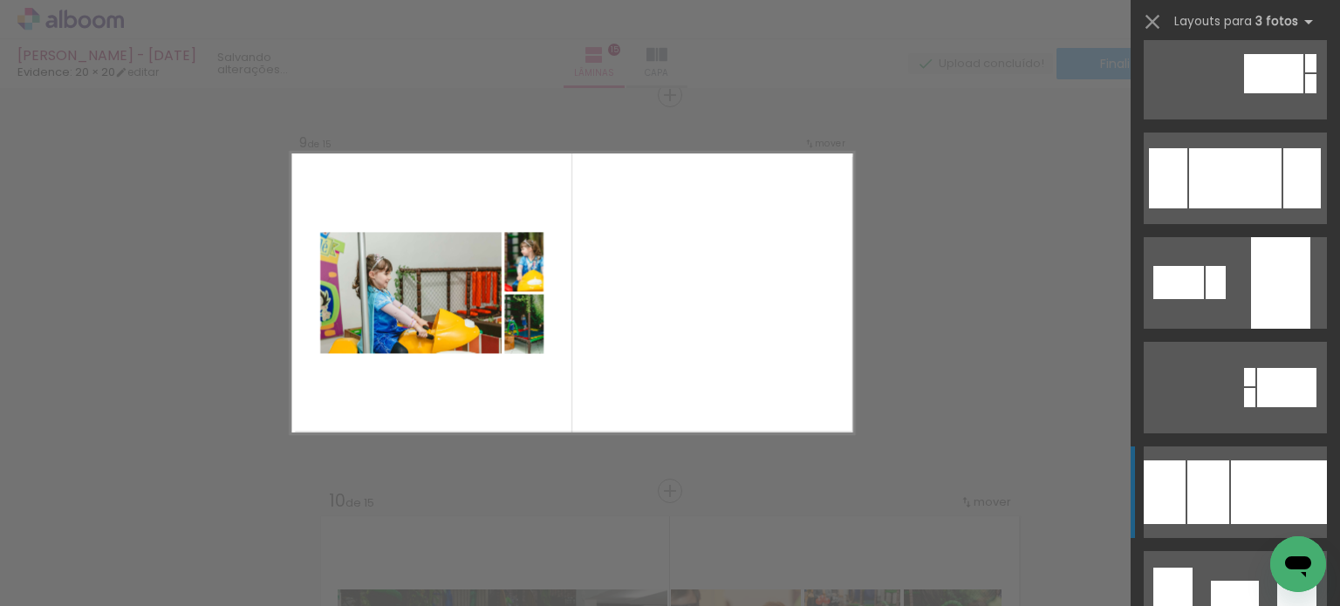
scroll to position [8512, 0]
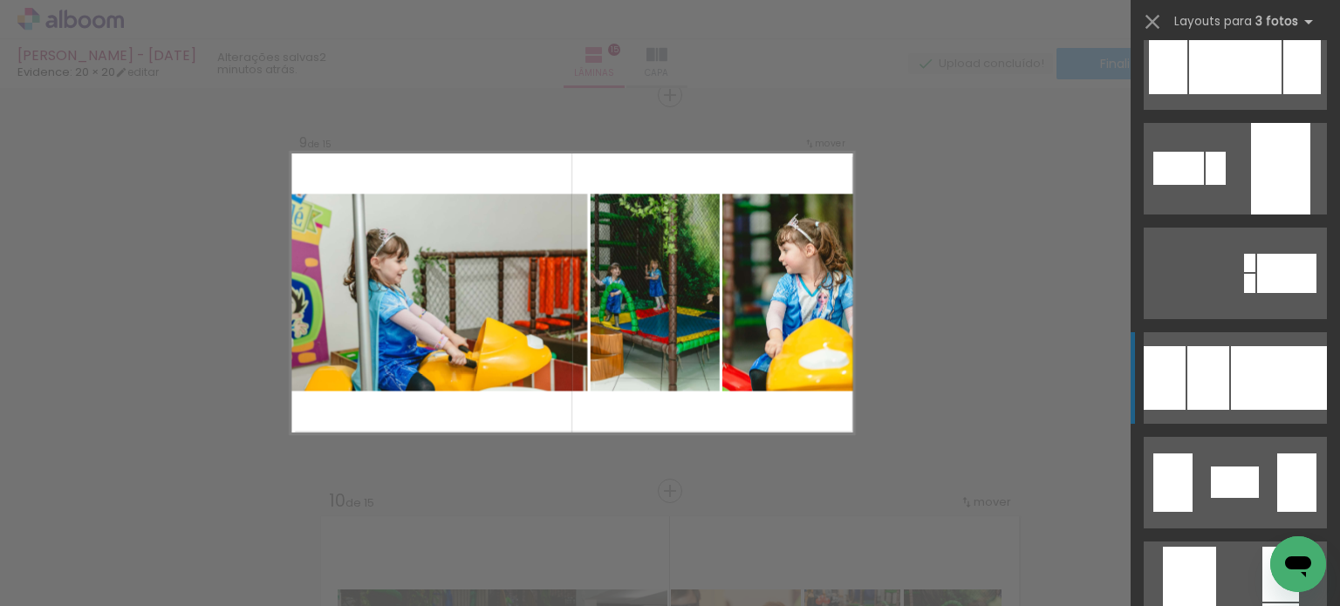
click at [1239, 378] on div at bounding box center [1279, 378] width 96 height 64
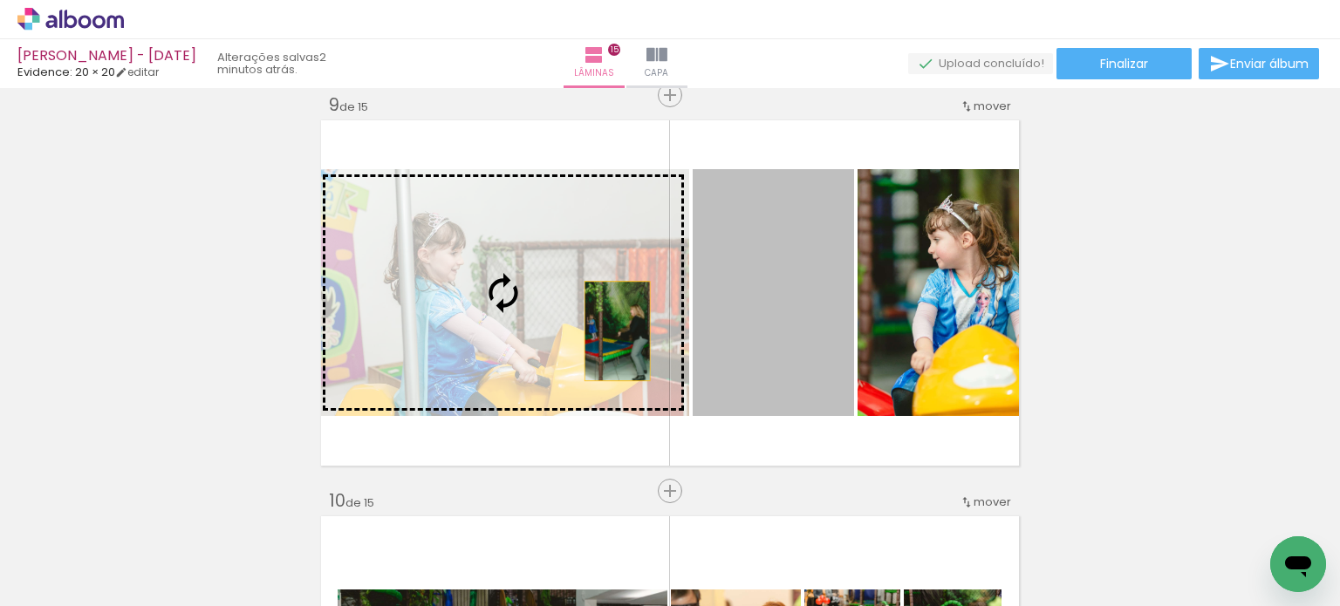
drag, startPoint x: 754, startPoint y: 338, endPoint x: 556, endPoint y: 328, distance: 198.2
click at [0, 0] on slot at bounding box center [0, 0] width 0 height 0
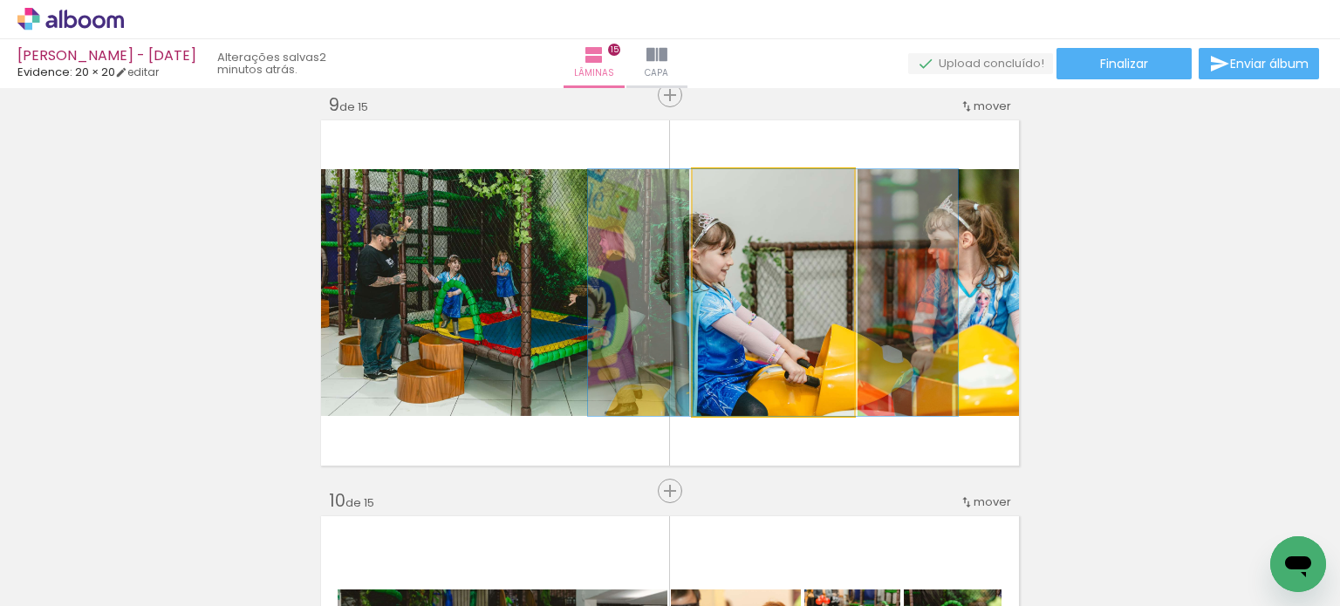
drag, startPoint x: 767, startPoint y: 324, endPoint x: 935, endPoint y: 326, distance: 167.5
click at [0, 0] on slot at bounding box center [0, 0] width 0 height 0
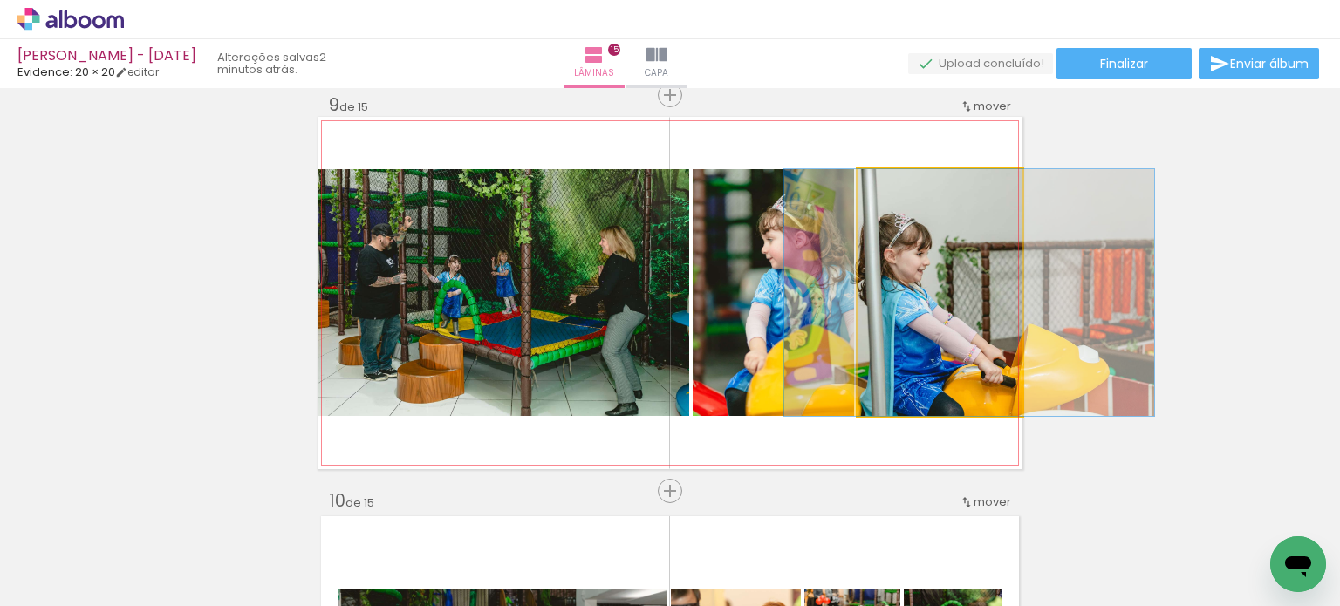
drag, startPoint x: 936, startPoint y: 327, endPoint x: 965, endPoint y: 331, distance: 29.9
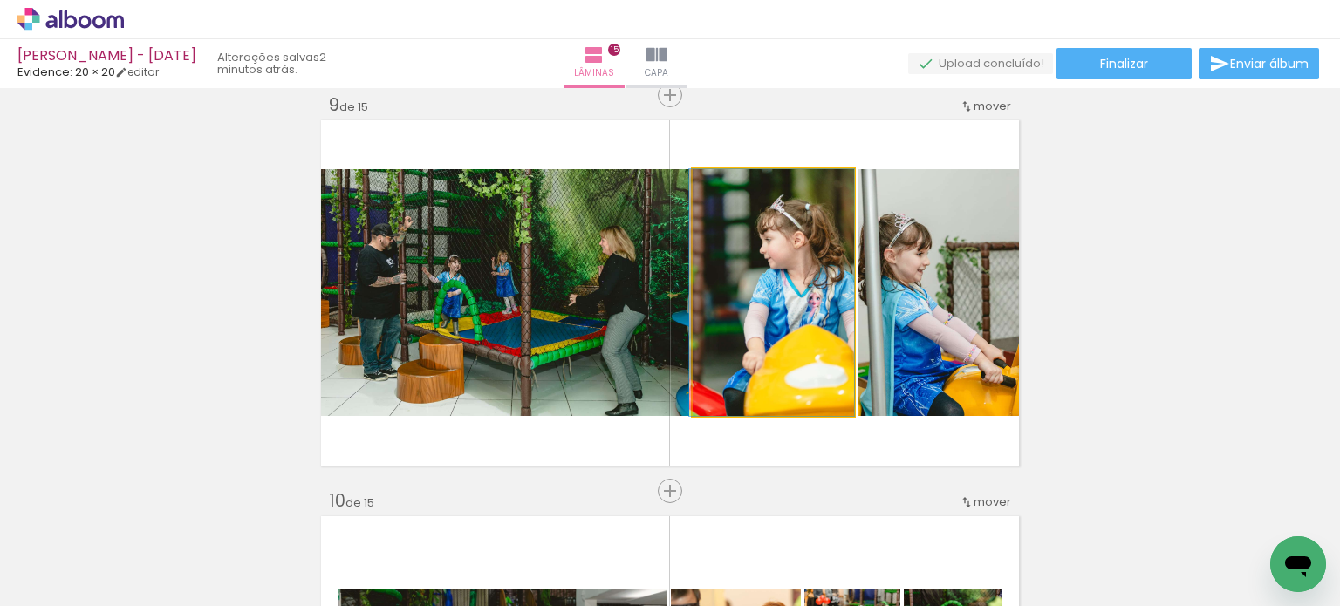
drag, startPoint x: 803, startPoint y: 362, endPoint x: 789, endPoint y: 362, distance: 14.0
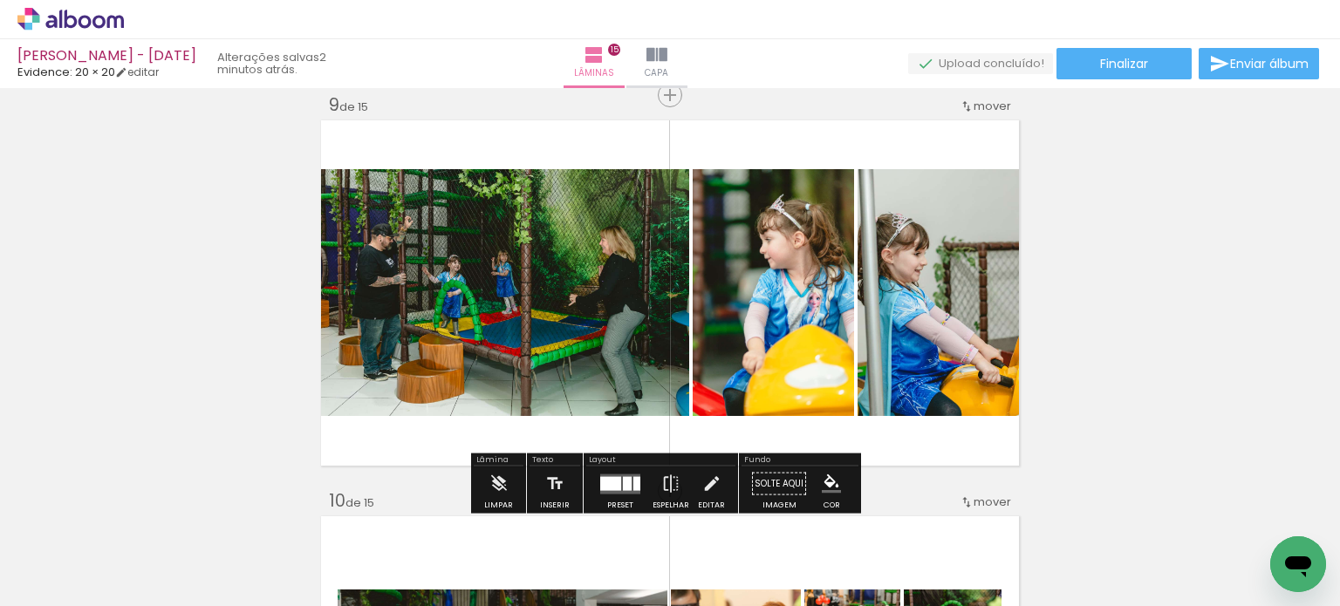
click at [1218, 345] on div "Inserir lâmina 1 de 15 Inserir lâmina 2 de 15 Inserir lâmina 3 de 15 Inserir lâ…" at bounding box center [670, 73] width 1340 height 6336
click at [1138, 293] on div "Inserir lâmina 1 de 15 Inserir lâmina 2 de 15 Inserir lâmina 3 de 15 Inserir lâ…" at bounding box center [670, 73] width 1340 height 6336
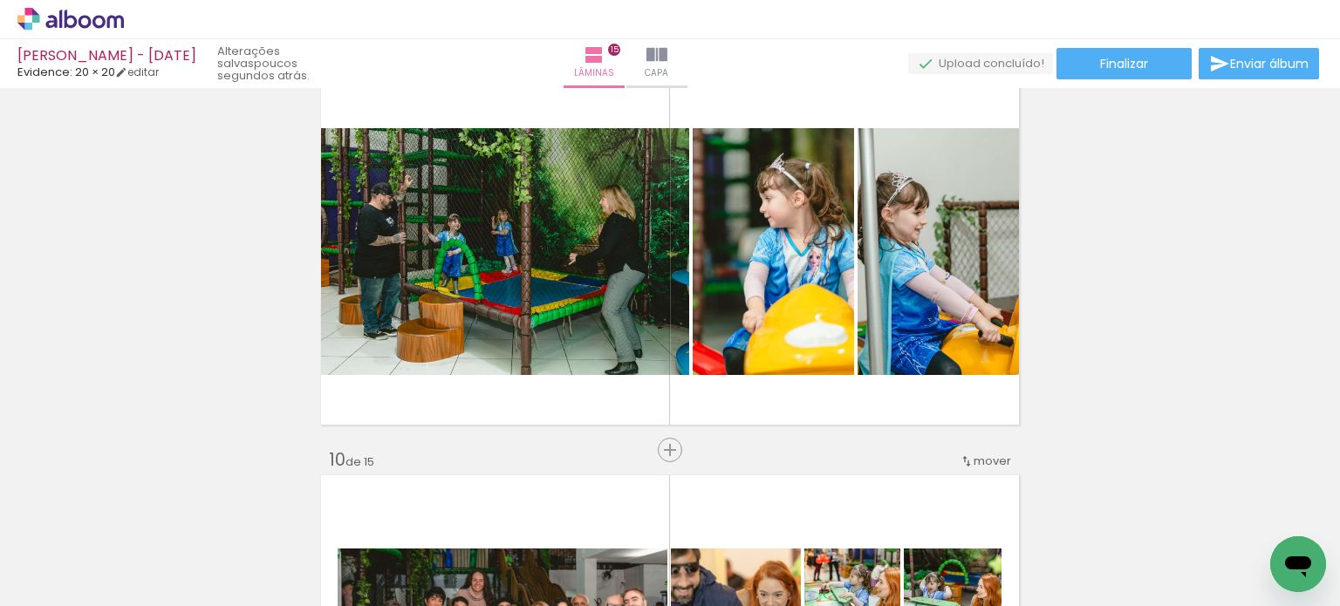
scroll to position [3189, 0]
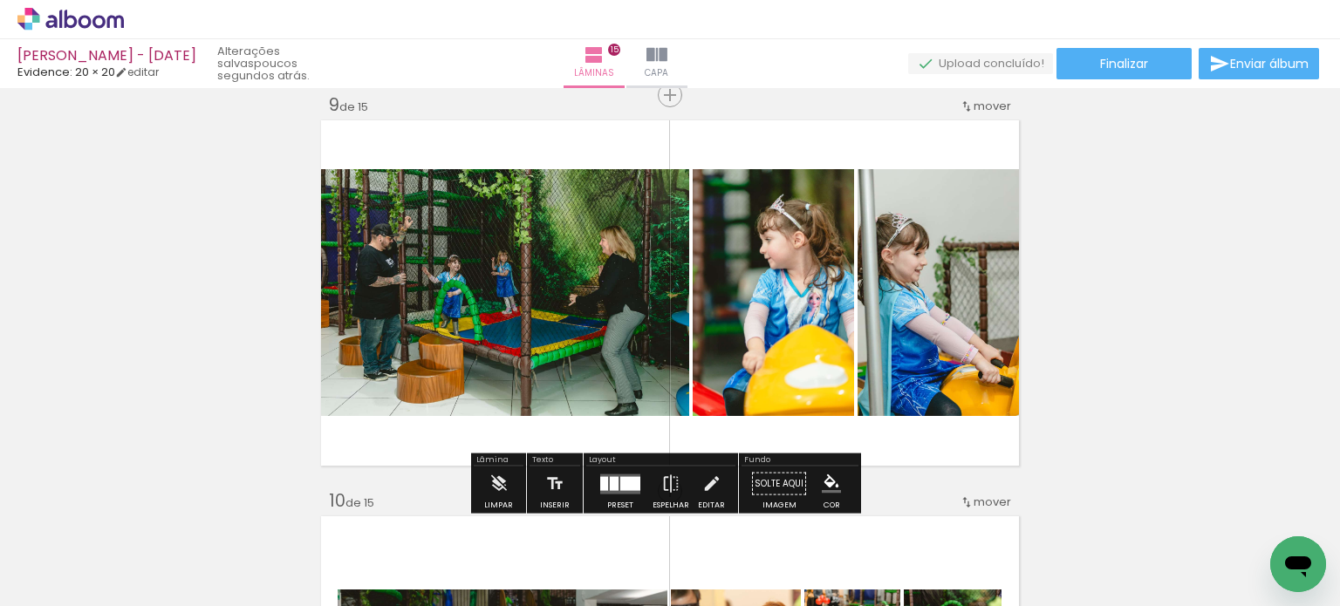
click at [985, 109] on span "mover" at bounding box center [992, 106] width 38 height 17
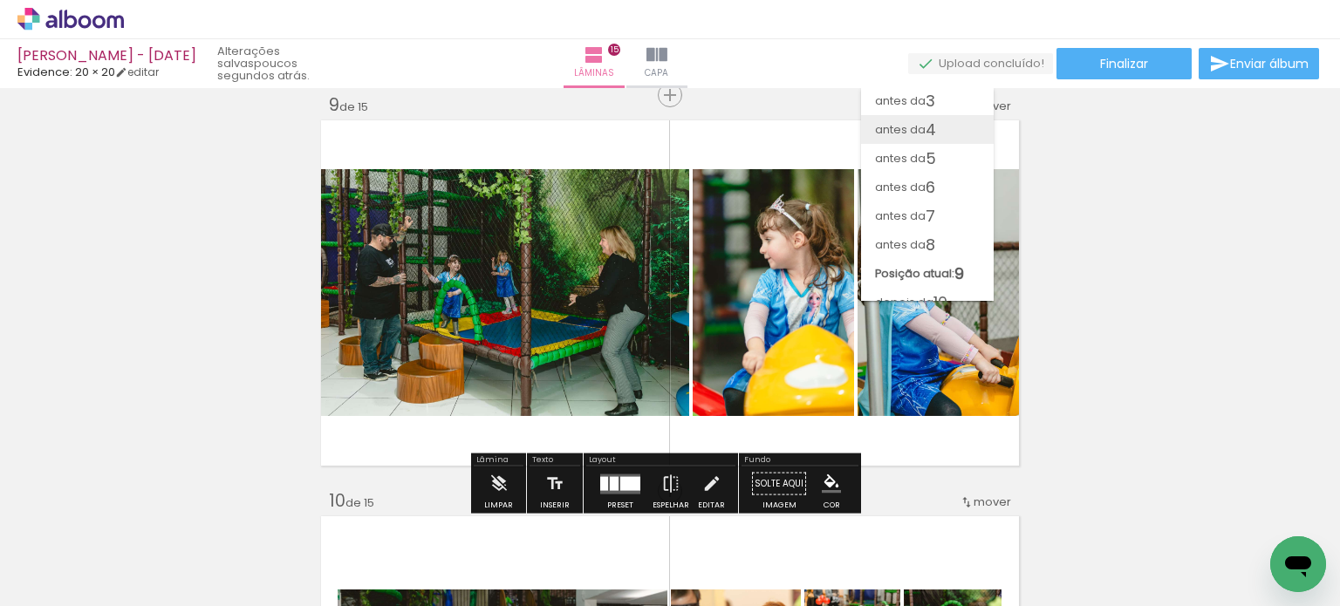
click at [963, 133] on paper-item "antes da 4" at bounding box center [927, 129] width 133 height 29
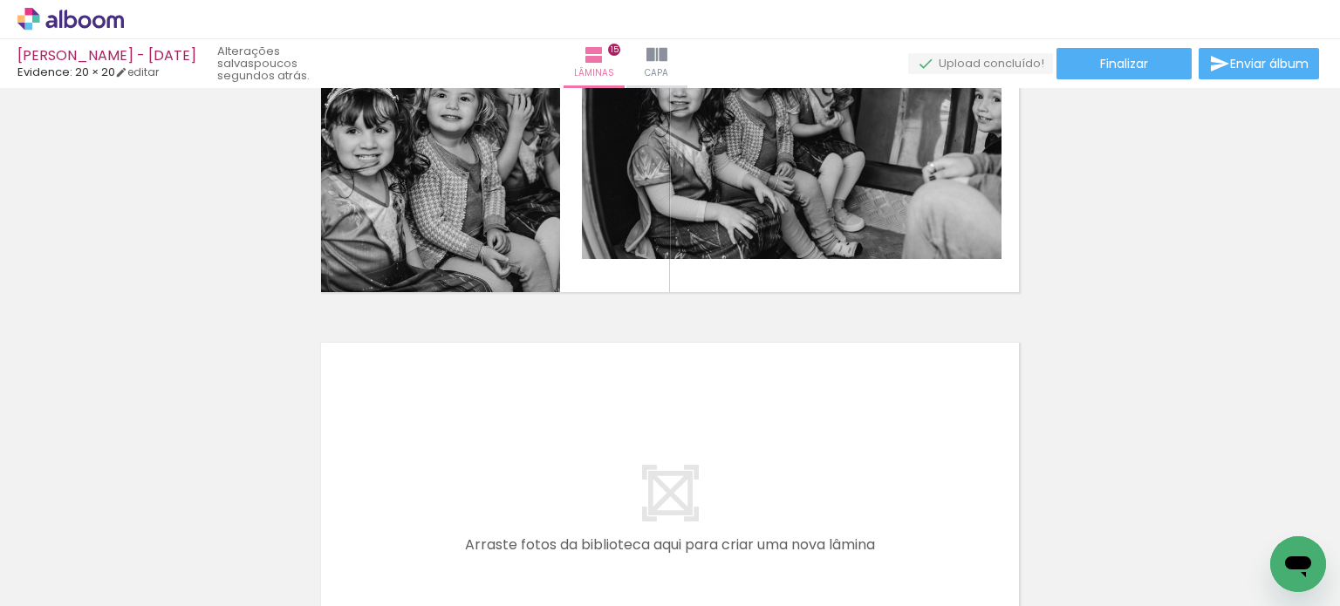
scroll to position [5732, 0]
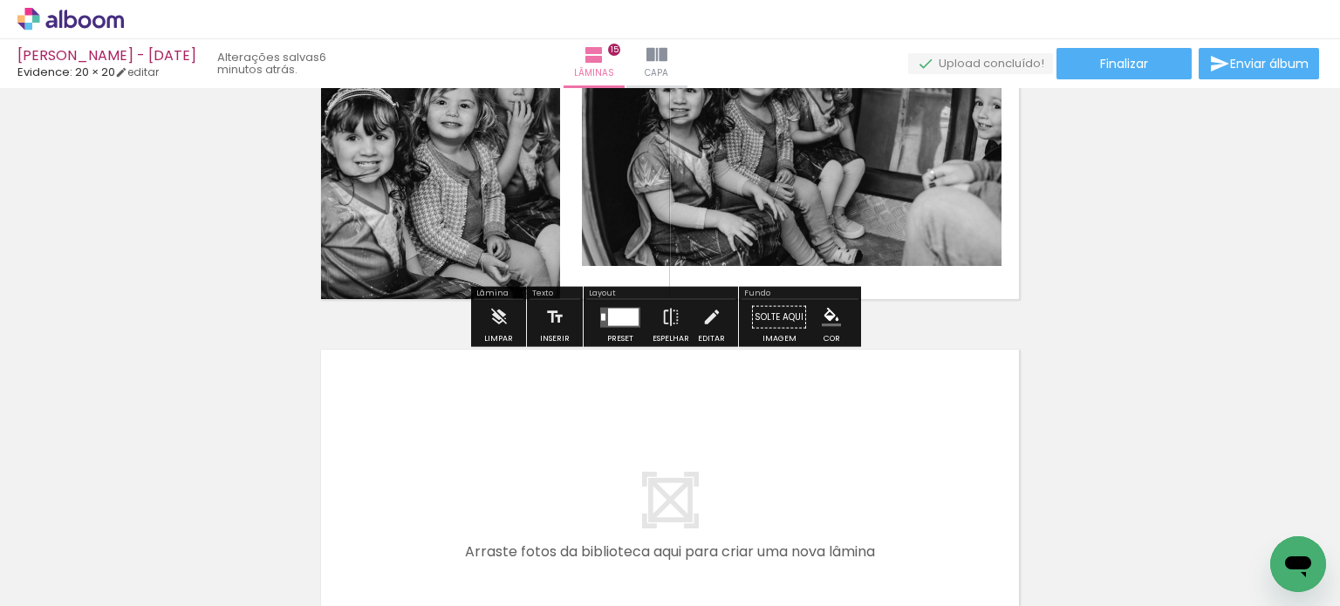
scroll to position [8512, 0]
